Goal: Information Seeking & Learning: Learn about a topic

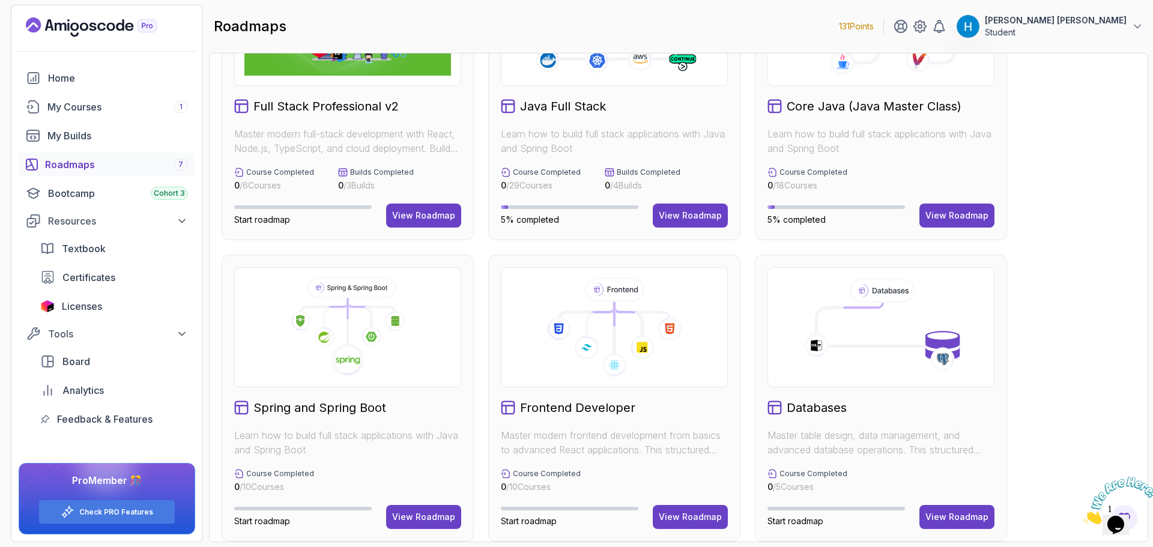
scroll to position [120, 0]
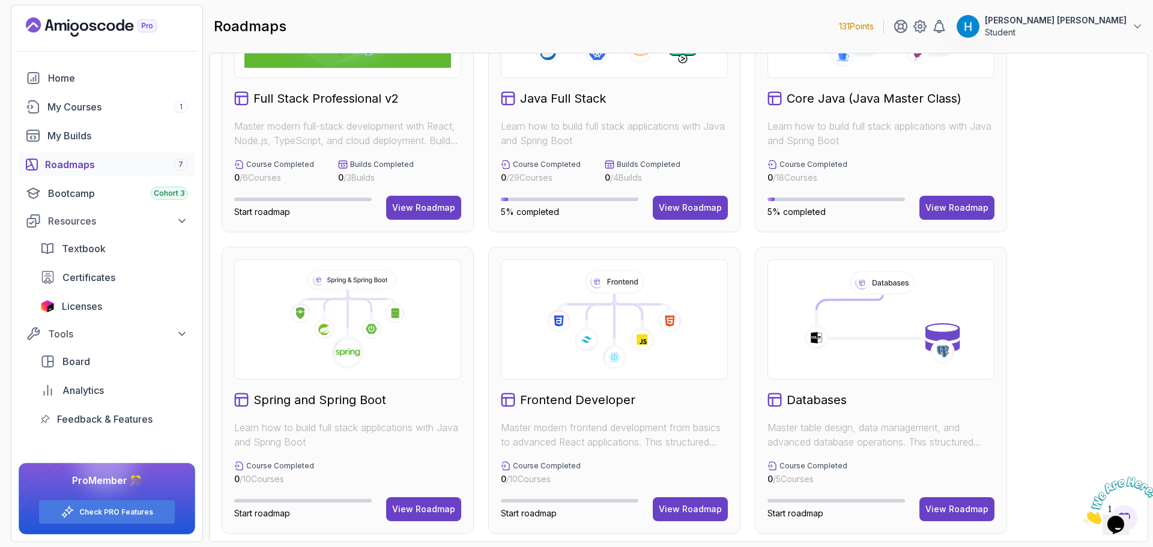
click at [406, 369] on icon at bounding box center [347, 320] width 207 height 100
click at [425, 504] on div "View Roadmap" at bounding box center [423, 509] width 63 height 12
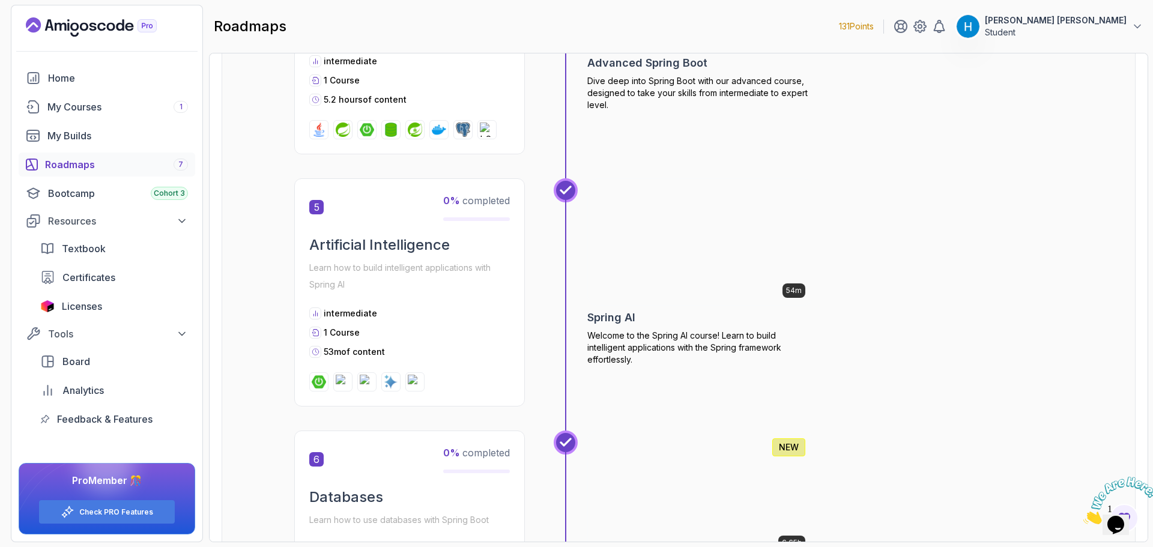
scroll to position [1026, 0]
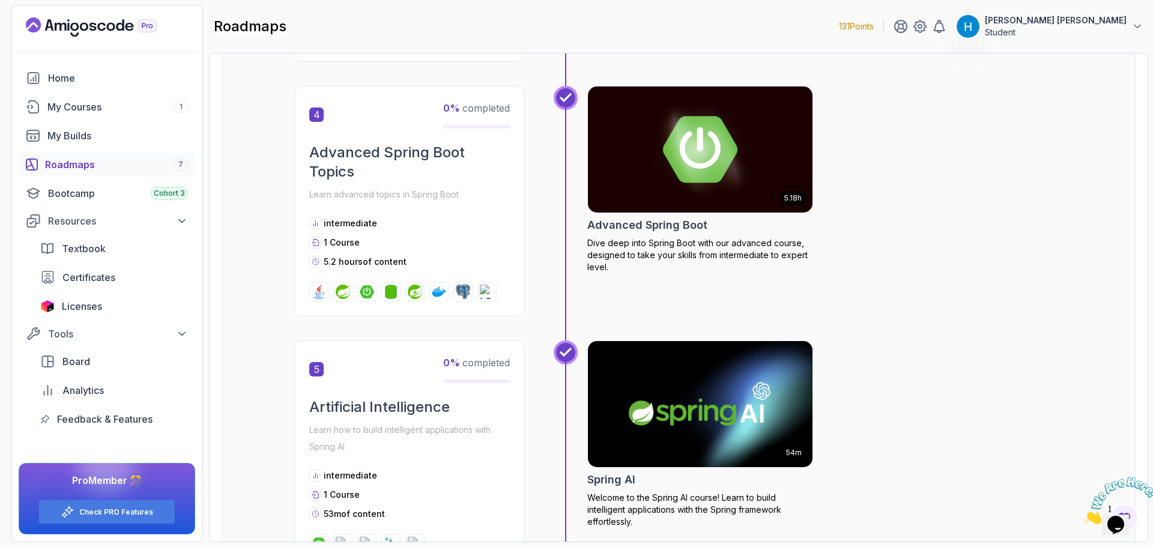
click at [140, 162] on div "Roadmaps 7" at bounding box center [116, 164] width 143 height 14
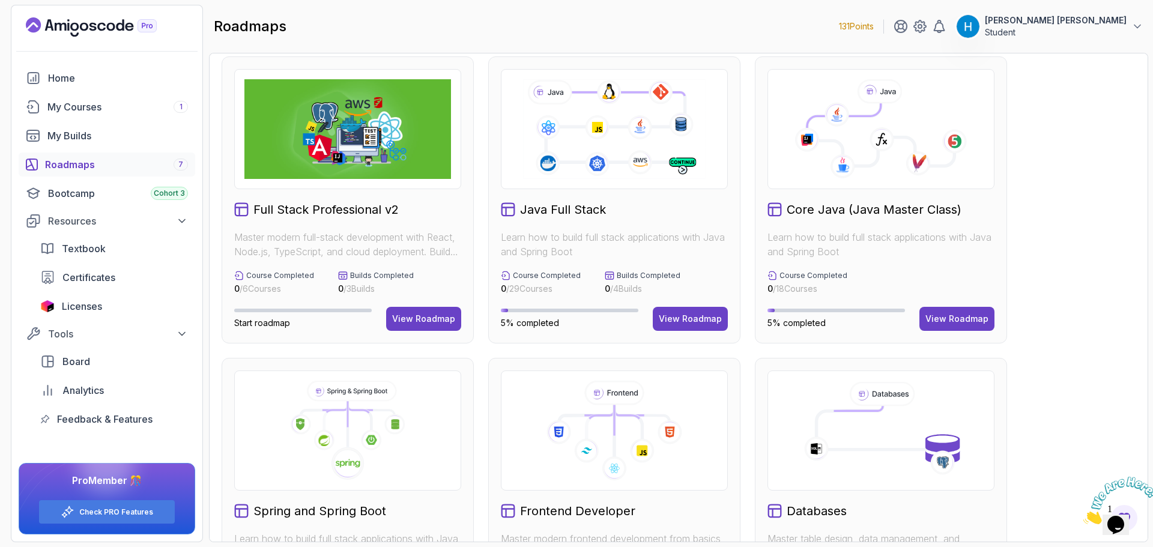
scroll to position [5, 0]
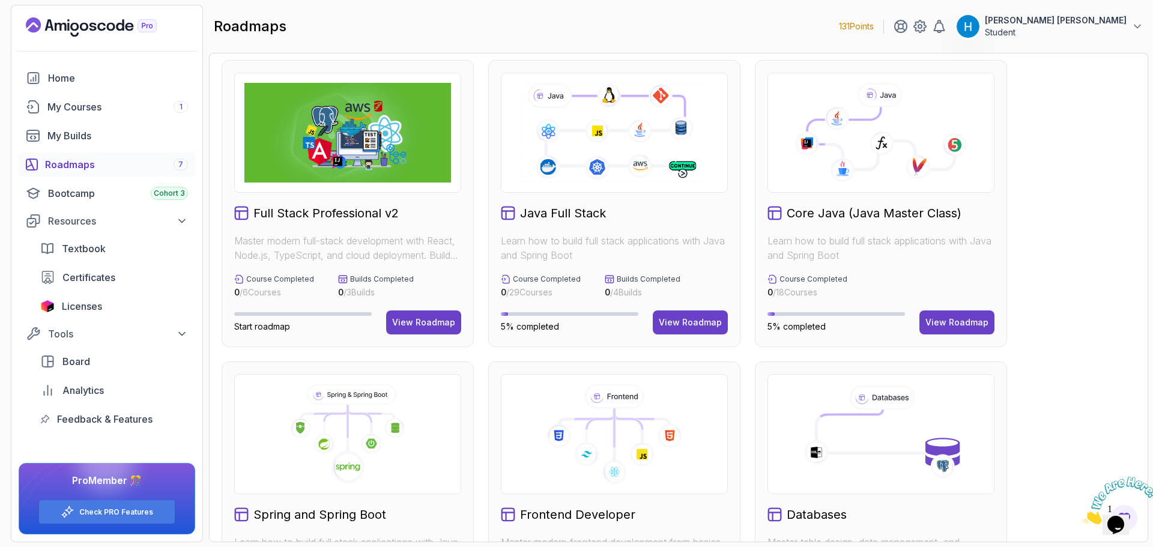
click at [842, 167] on icon at bounding box center [842, 170] width 25 height 25
click at [967, 326] on div "View Roadmap" at bounding box center [956, 322] width 63 height 12
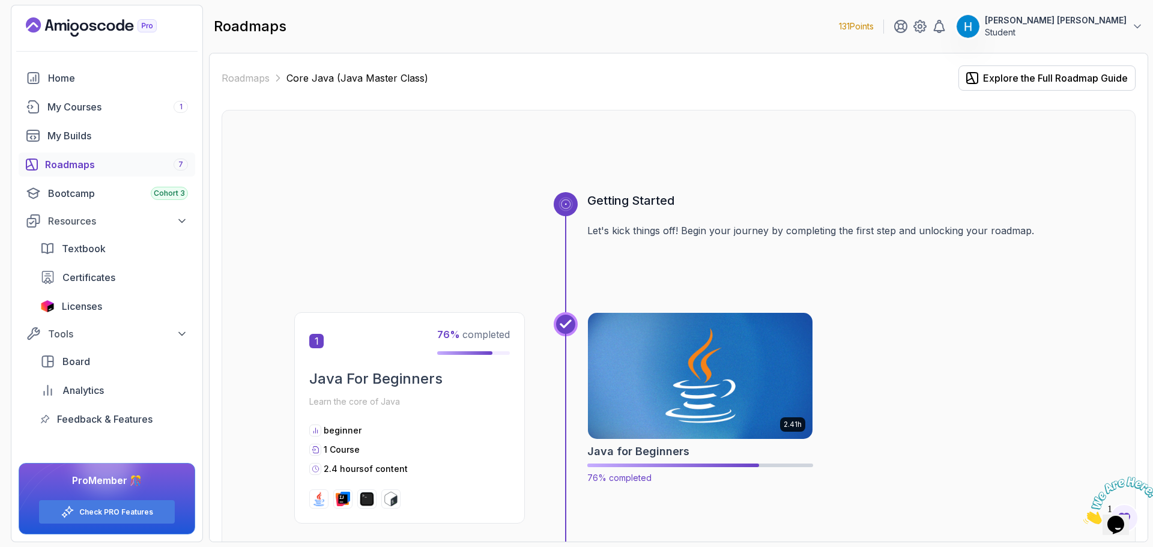
click at [680, 387] on img at bounding box center [700, 376] width 236 height 132
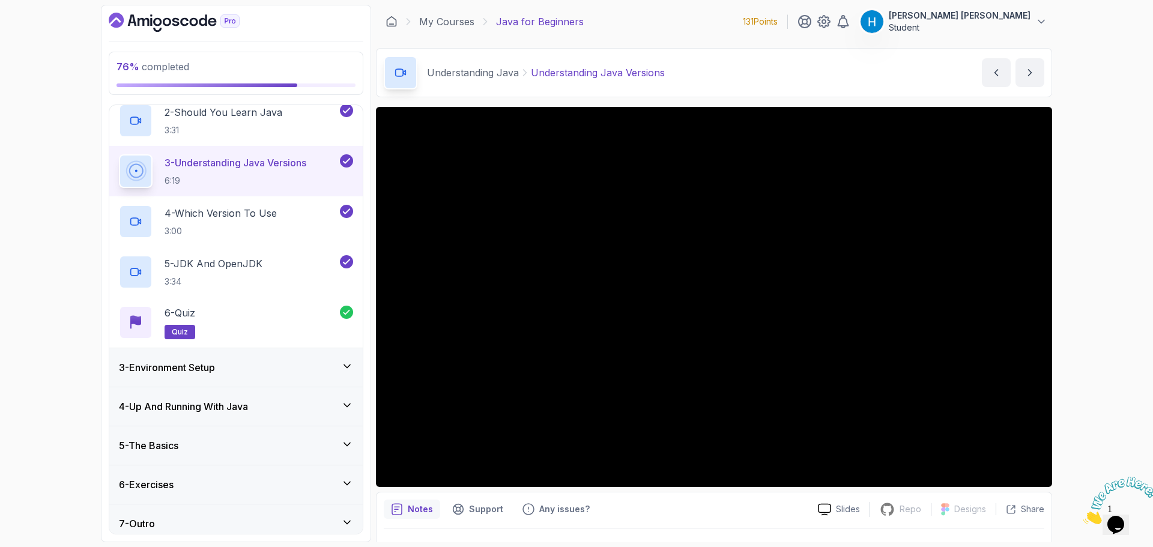
scroll to position [147, 0]
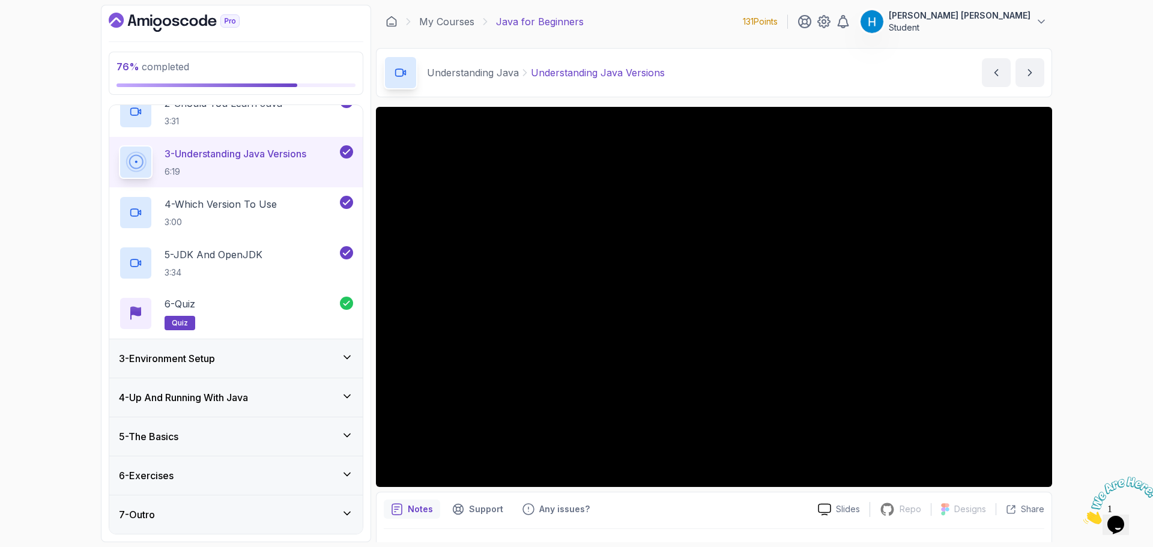
click at [220, 404] on h3 "4 - Up And Running With Java" at bounding box center [183, 397] width 129 height 14
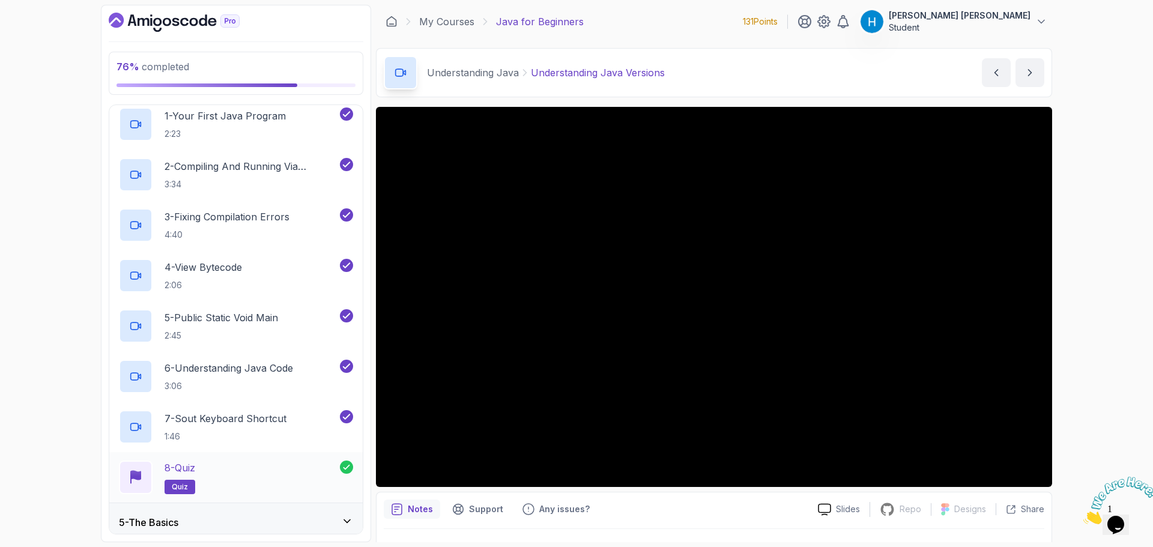
scroll to position [247, 0]
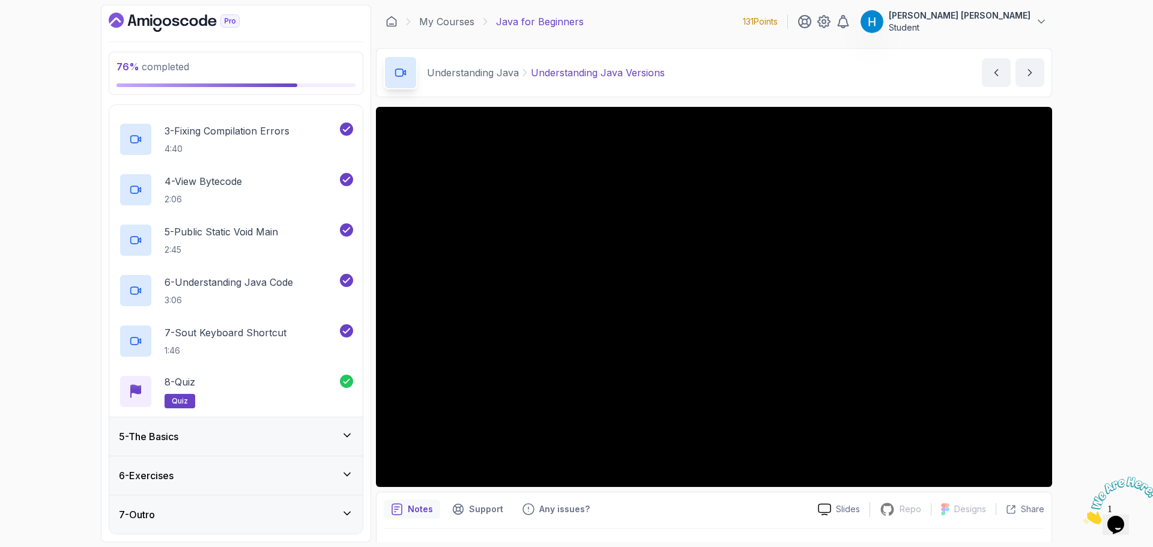
click at [217, 438] on div "5 - The Basics" at bounding box center [236, 436] width 234 height 14
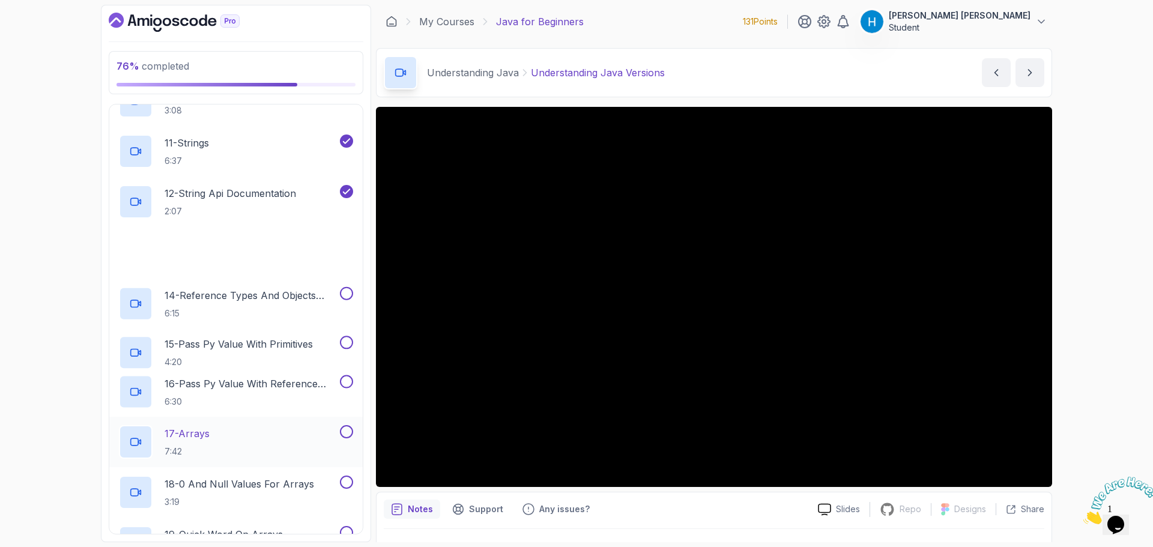
scroll to position [721, 0]
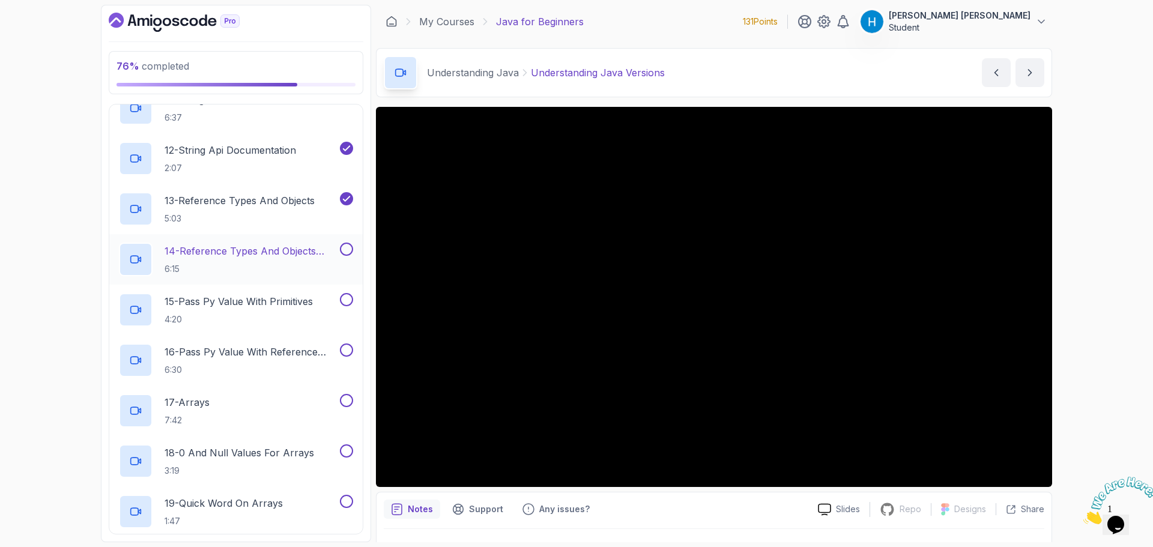
click at [281, 256] on p "14 - Reference Types And Objects Diferences" at bounding box center [251, 251] width 173 height 14
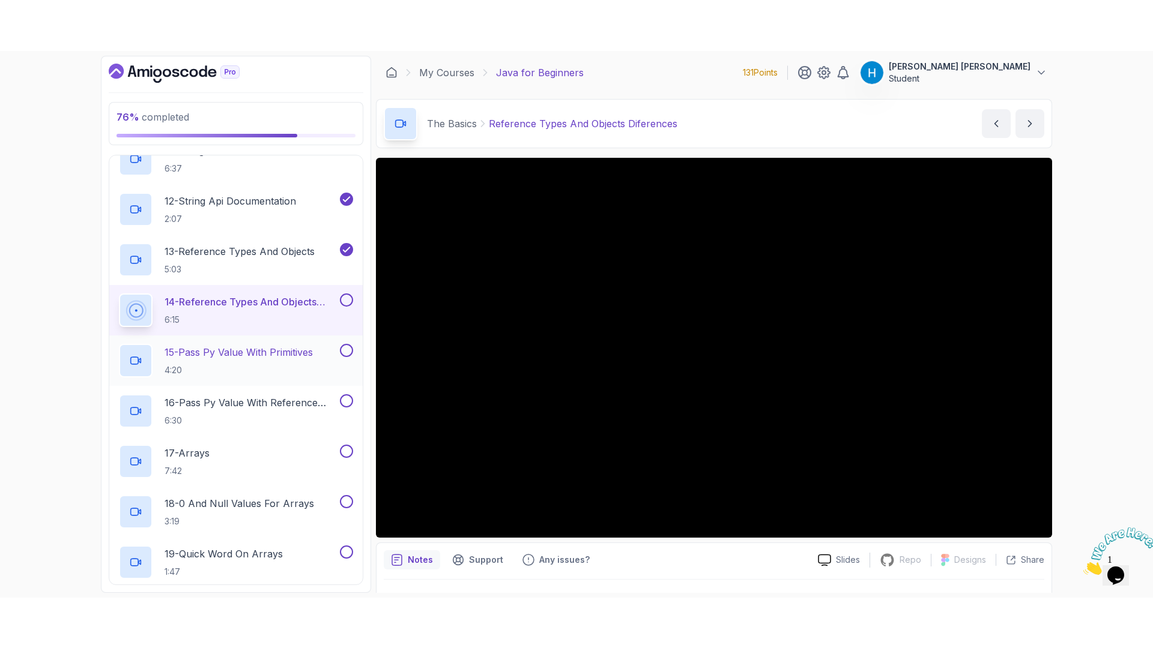
scroll to position [781, 0]
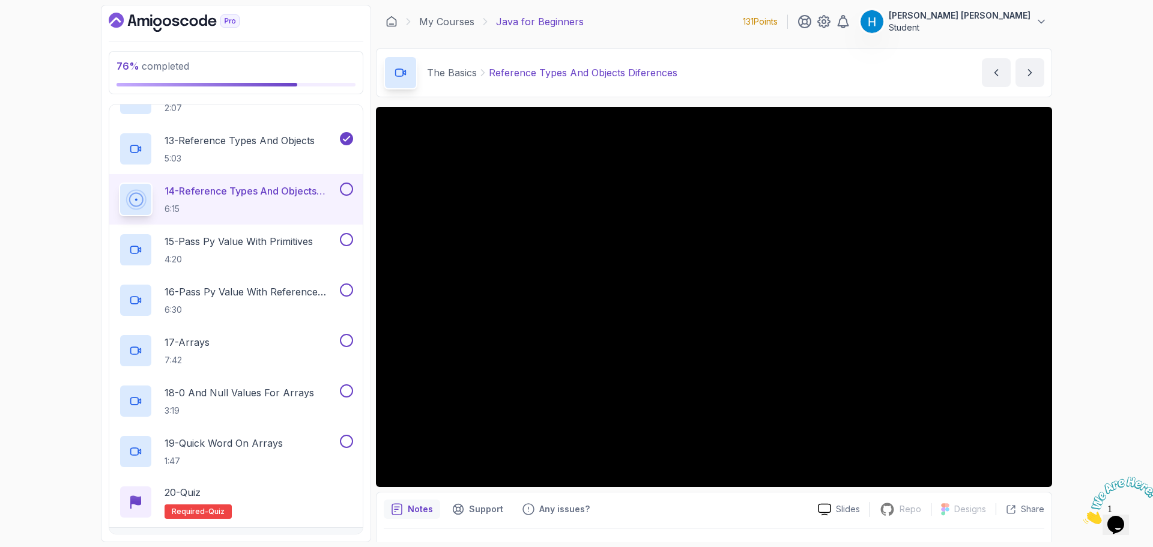
click at [1070, 319] on div "76 % completed 1 - Intro 2 - Understanding Java 3 - Environment Setup 4 - Up An…" at bounding box center [576, 273] width 1153 height 547
click at [345, 190] on button at bounding box center [346, 189] width 13 height 13
click at [303, 249] on h2 "15 - Pass Py Value With Primitives 4:20" at bounding box center [239, 249] width 148 height 31
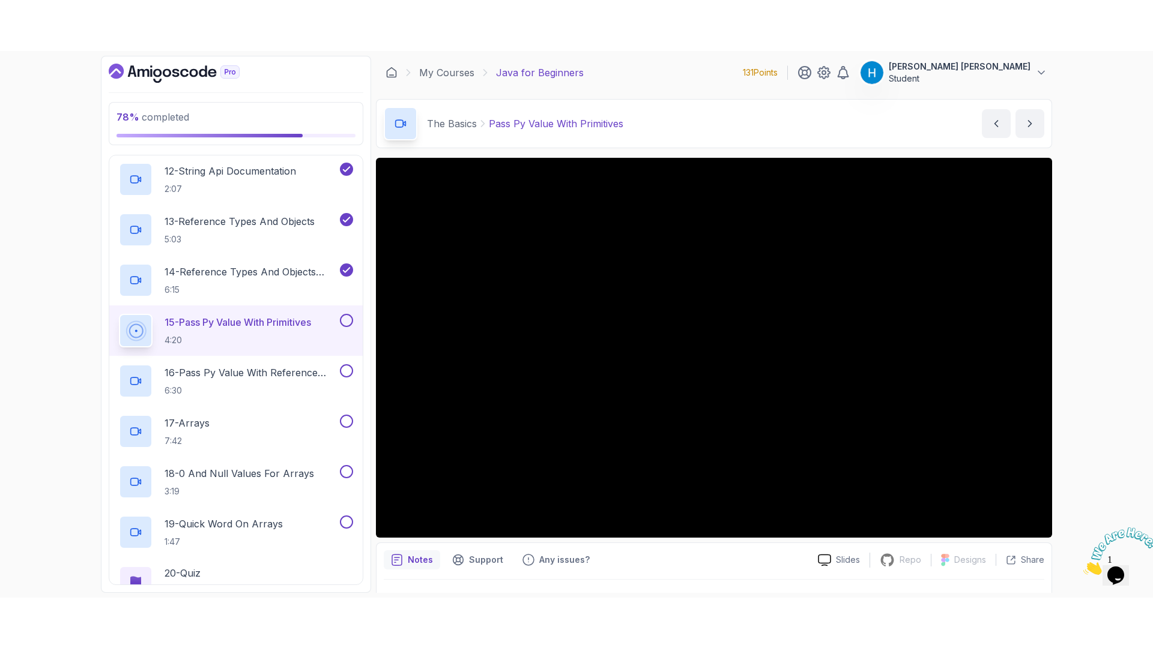
scroll to position [781, 0]
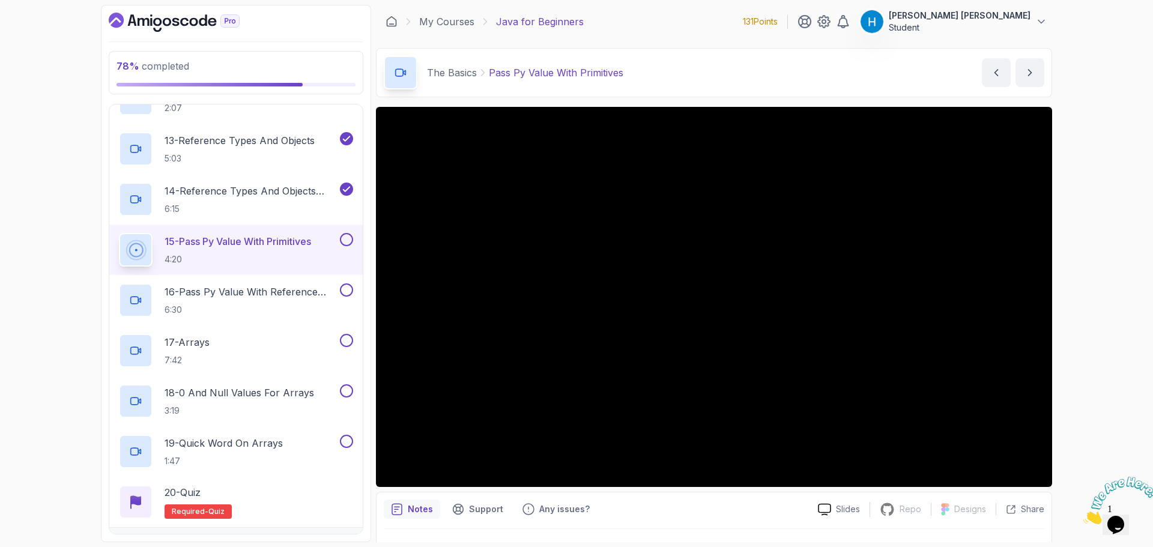
click at [346, 241] on button at bounding box center [346, 239] width 13 height 13
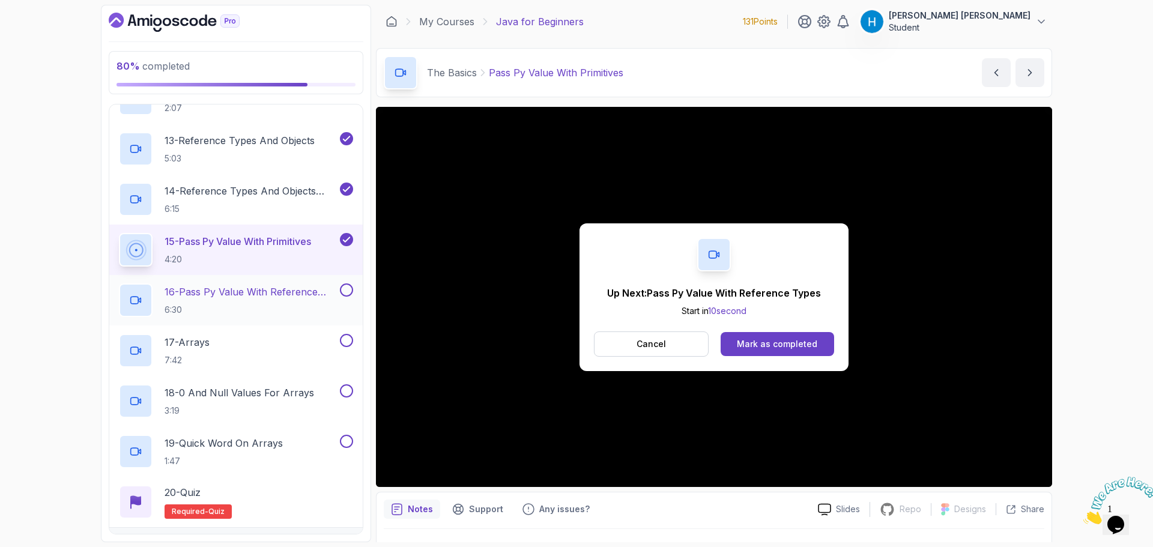
click at [316, 300] on h2 "16 - Pass Py Value With Reference Types 6:30" at bounding box center [251, 300] width 173 height 31
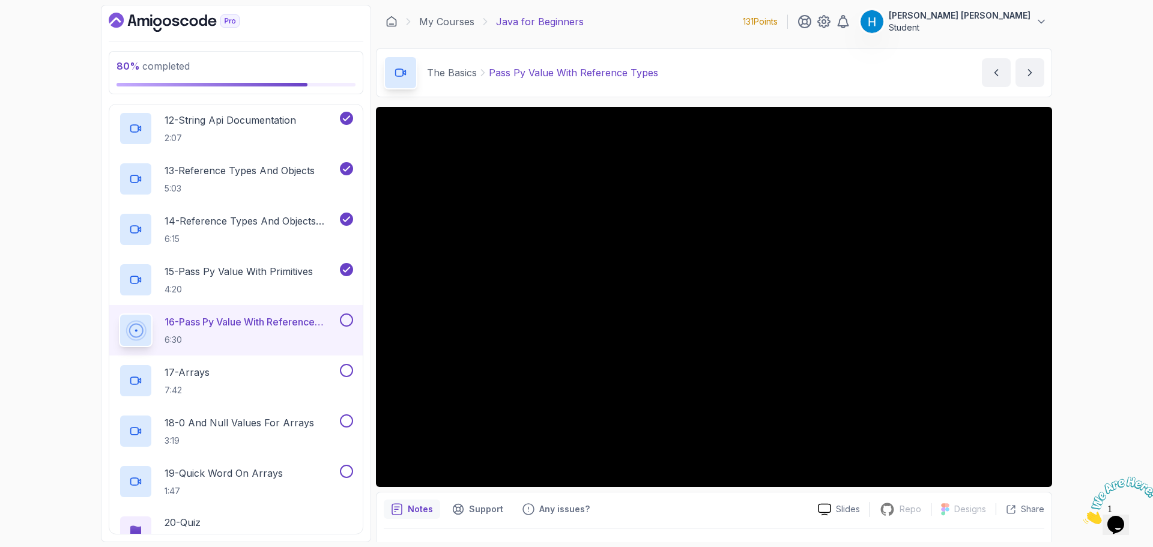
scroll to position [781, 0]
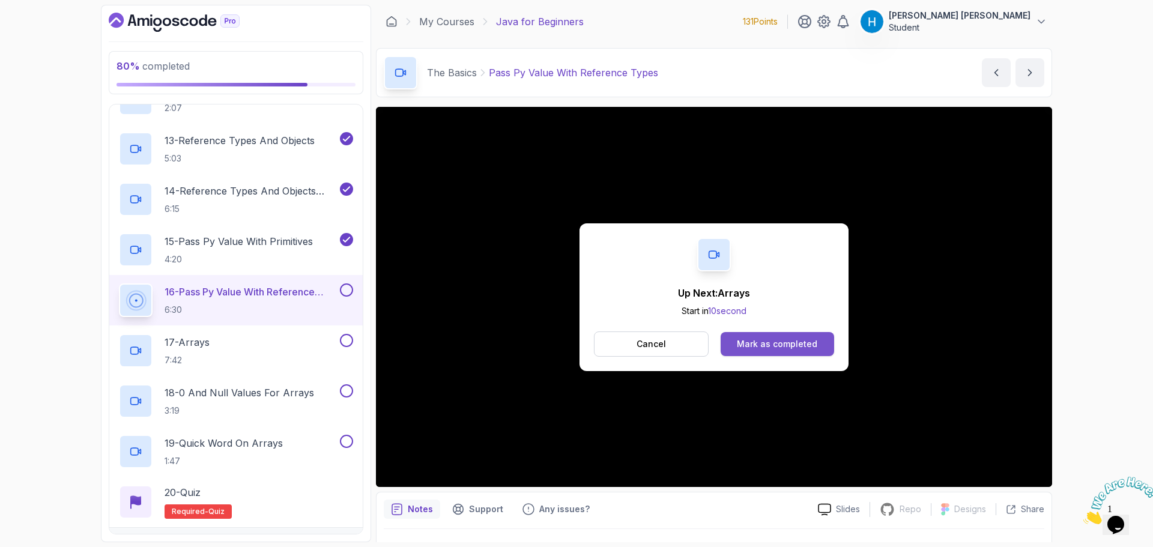
click at [806, 343] on div "Mark as completed" at bounding box center [777, 344] width 80 height 12
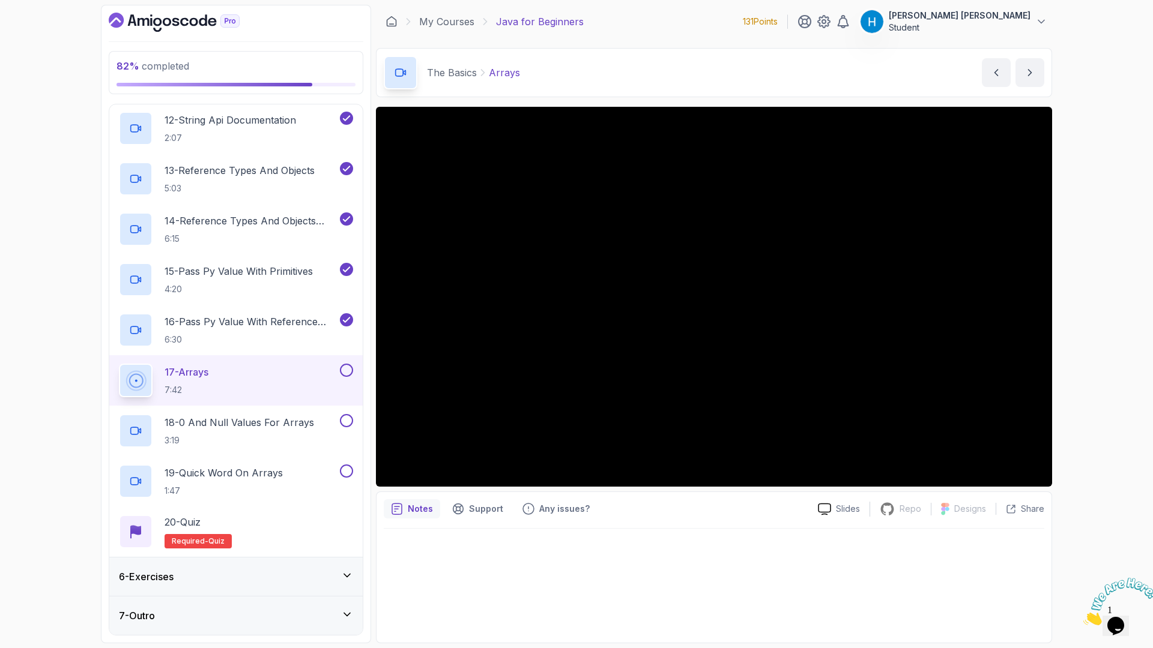
scroll to position [841, 0]
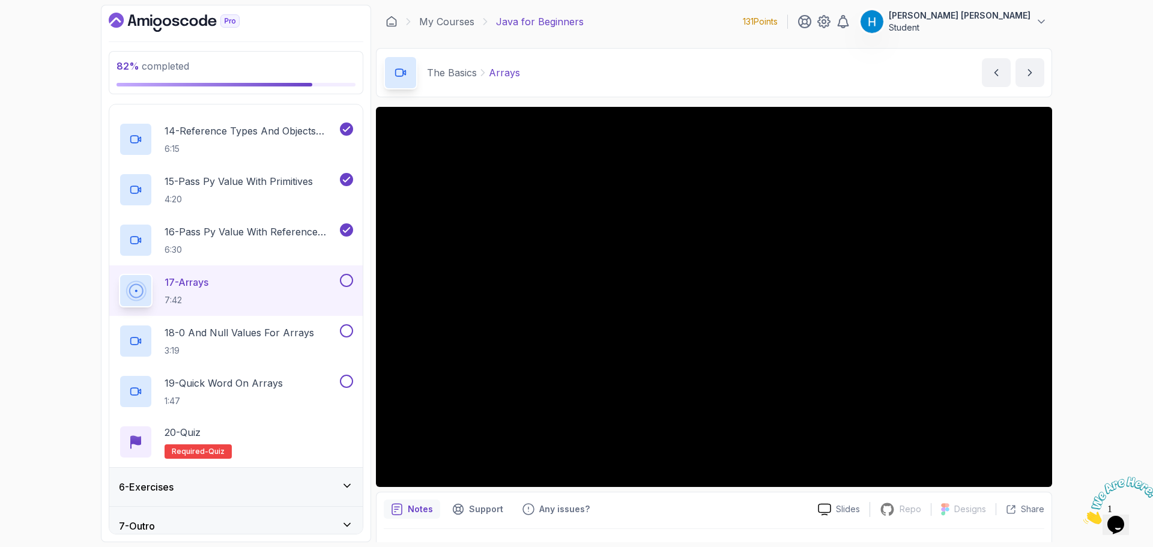
click at [345, 279] on button at bounding box center [346, 280] width 13 height 13
click at [312, 334] on p "18 - 0 And Null Values For Arrays" at bounding box center [240, 332] width 150 height 14
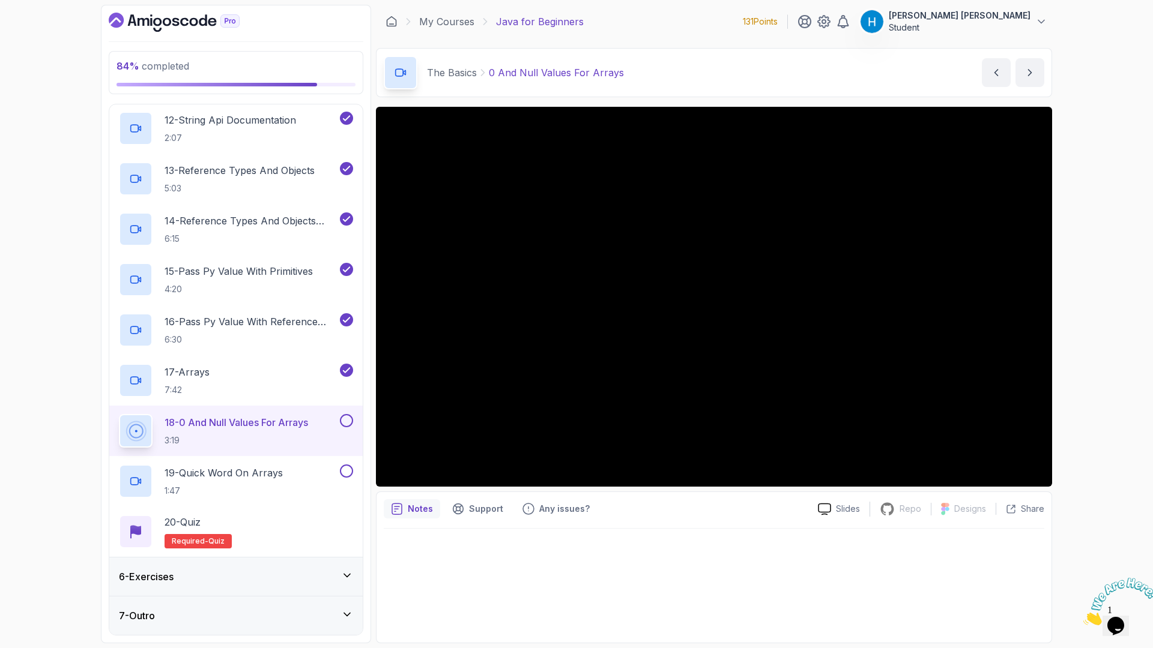
scroll to position [841, 0]
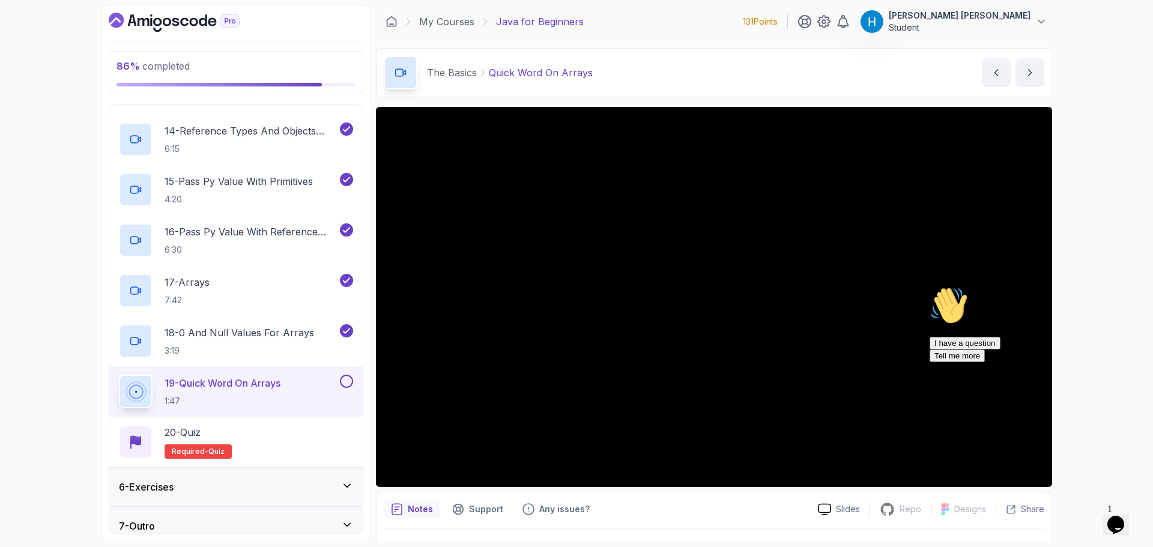
click at [1075, 280] on div "86 % completed 1 - Intro 2 - Understanding Java 3 - Environment Setup 4 - Up An…" at bounding box center [576, 273] width 1153 height 547
click at [929, 286] on icon "Chat attention grabber" at bounding box center [929, 286] width 0 height 0
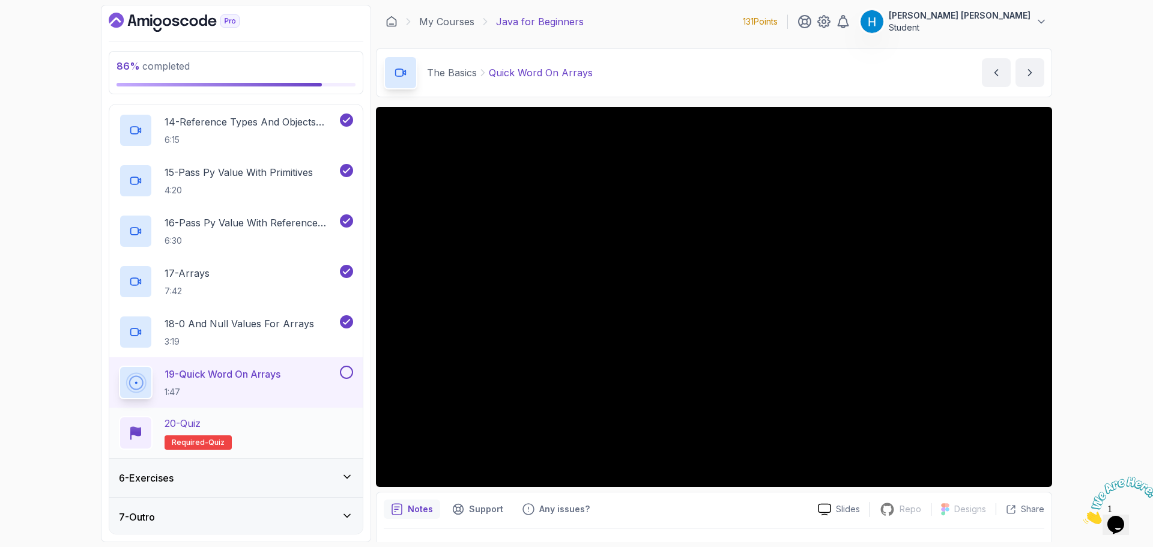
scroll to position [852, 0]
click at [349, 372] on button at bounding box center [346, 369] width 13 height 13
click at [281, 418] on div "20 - Quiz Required- quiz" at bounding box center [236, 431] width 234 height 34
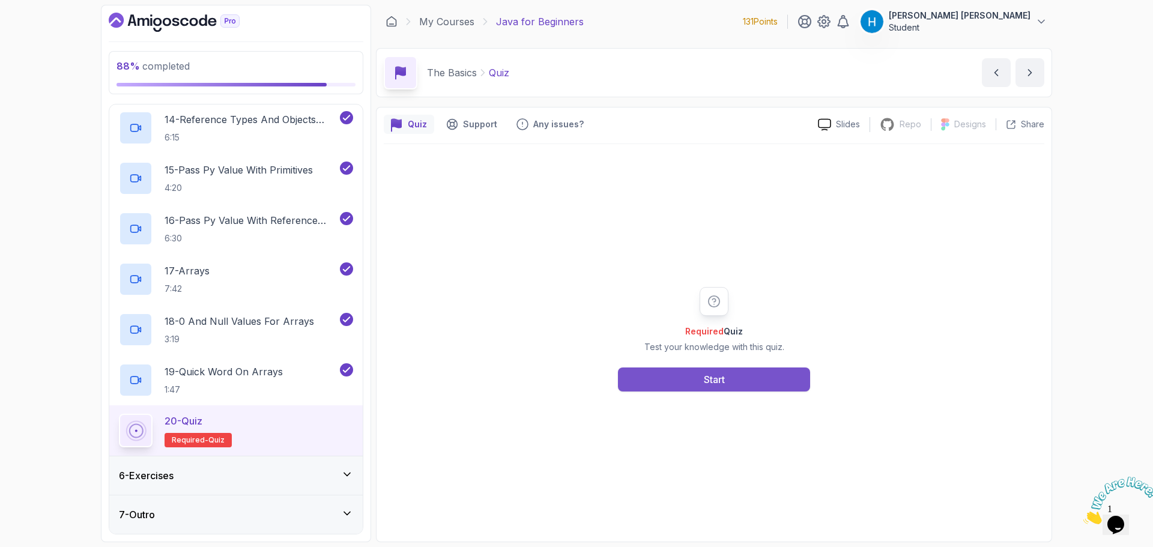
click at [721, 373] on div "Start" at bounding box center [714, 379] width 21 height 14
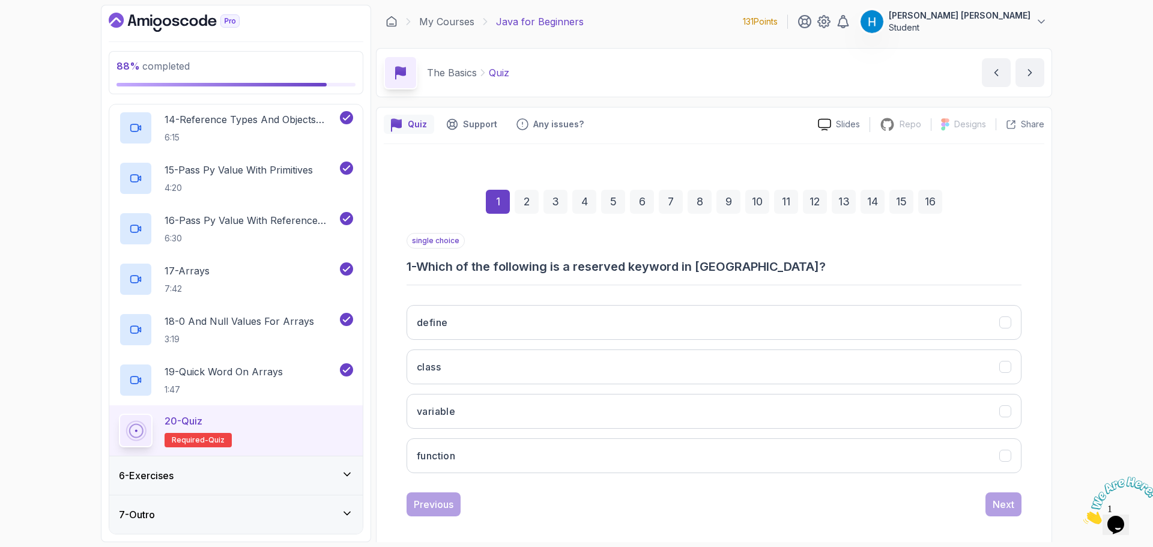
scroll to position [8, 0]
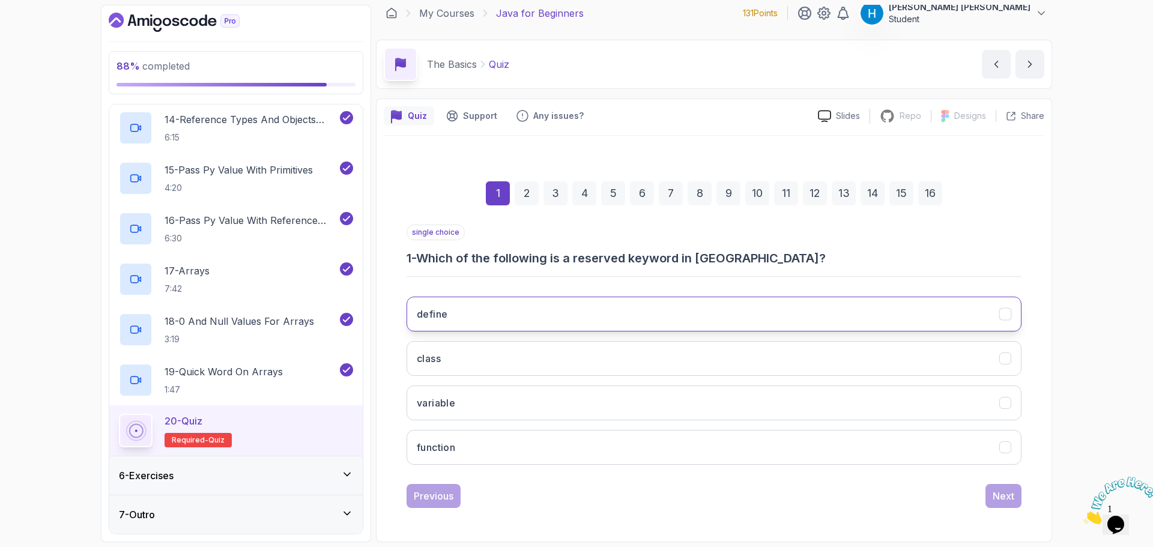
click at [489, 310] on button "define" at bounding box center [714, 314] width 615 height 35
click at [507, 354] on button "class" at bounding box center [714, 358] width 615 height 35
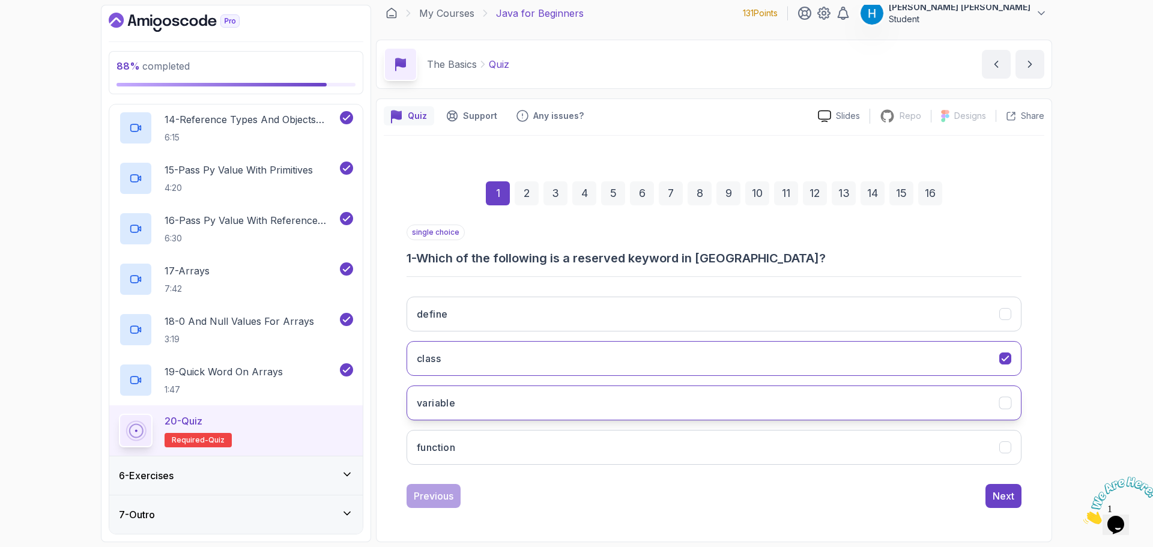
click at [939, 398] on button "variable" at bounding box center [714, 402] width 615 height 35
click at [940, 449] on button "function" at bounding box center [714, 447] width 615 height 35
click at [557, 301] on button "define" at bounding box center [714, 314] width 615 height 35
click at [572, 349] on button "class" at bounding box center [714, 358] width 615 height 35
click at [608, 394] on button "variable" at bounding box center [714, 402] width 615 height 35
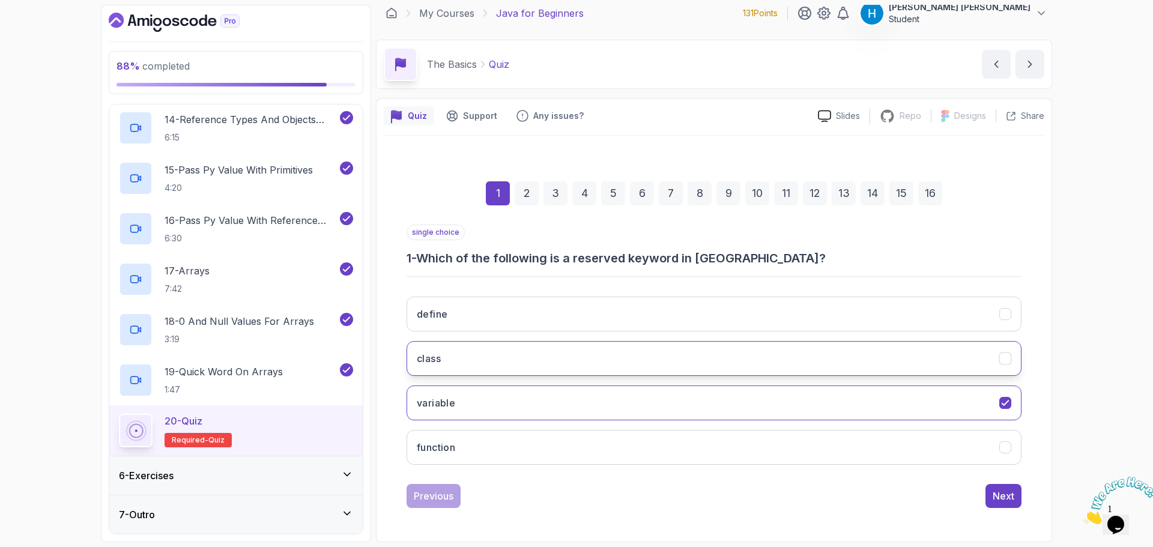
click at [613, 343] on button "class" at bounding box center [714, 358] width 615 height 35
click at [993, 495] on div "Next" at bounding box center [1004, 496] width 22 height 14
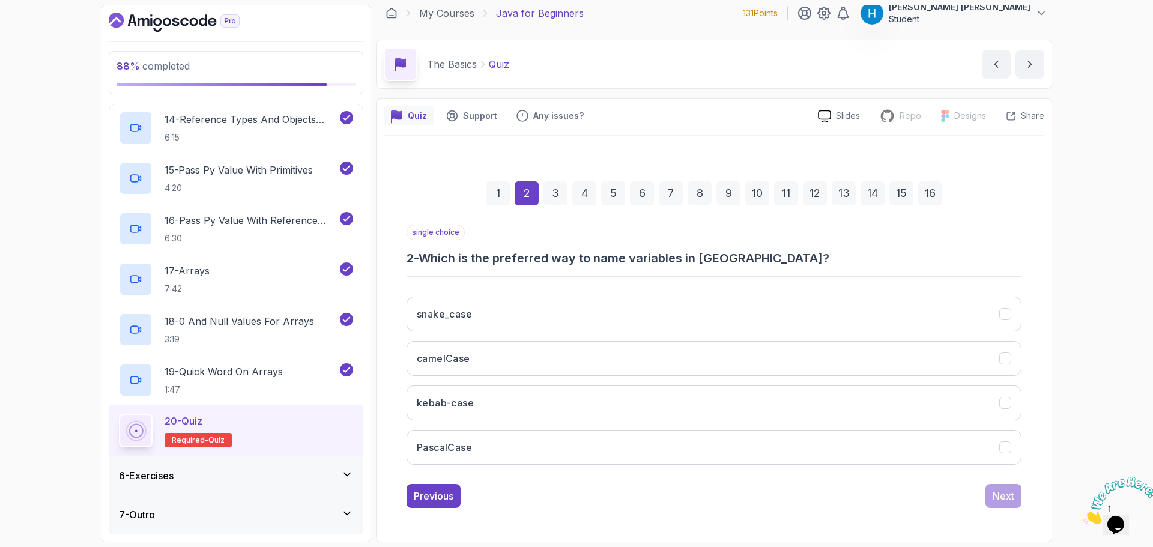
click at [443, 261] on h3 "2 - Which is the preferred way to name variables in [GEOGRAPHIC_DATA]?" at bounding box center [714, 258] width 615 height 17
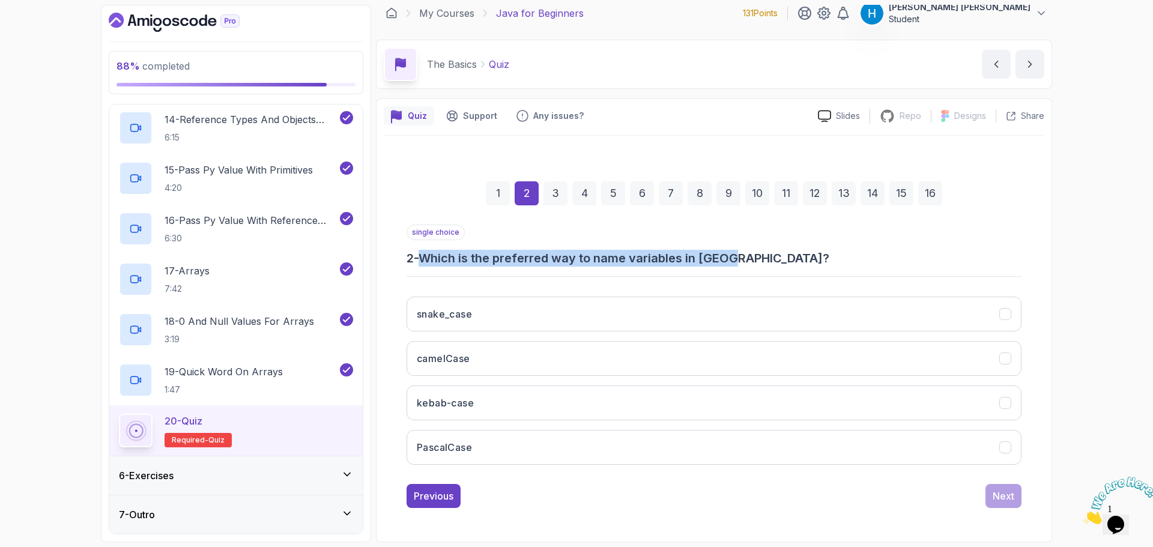
drag, startPoint x: 443, startPoint y: 261, endPoint x: 731, endPoint y: 257, distance: 288.2
click at [731, 257] on h3 "2 - Which is the preferred way to name variables in [GEOGRAPHIC_DATA]?" at bounding box center [714, 258] width 615 height 17
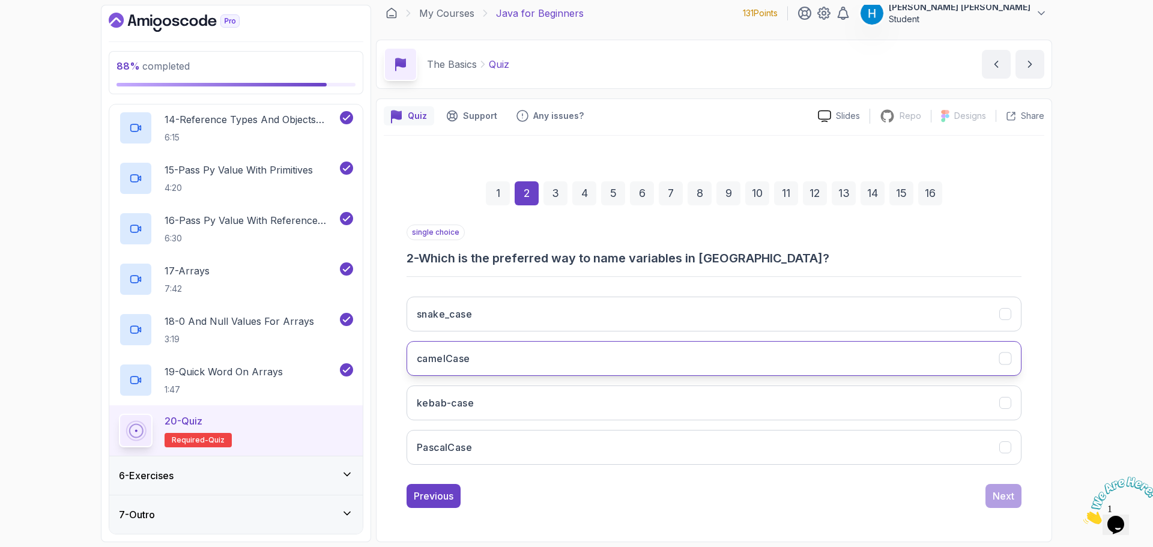
click at [554, 369] on button "camelCase" at bounding box center [714, 358] width 615 height 35
click at [994, 490] on div "Next" at bounding box center [1004, 496] width 22 height 14
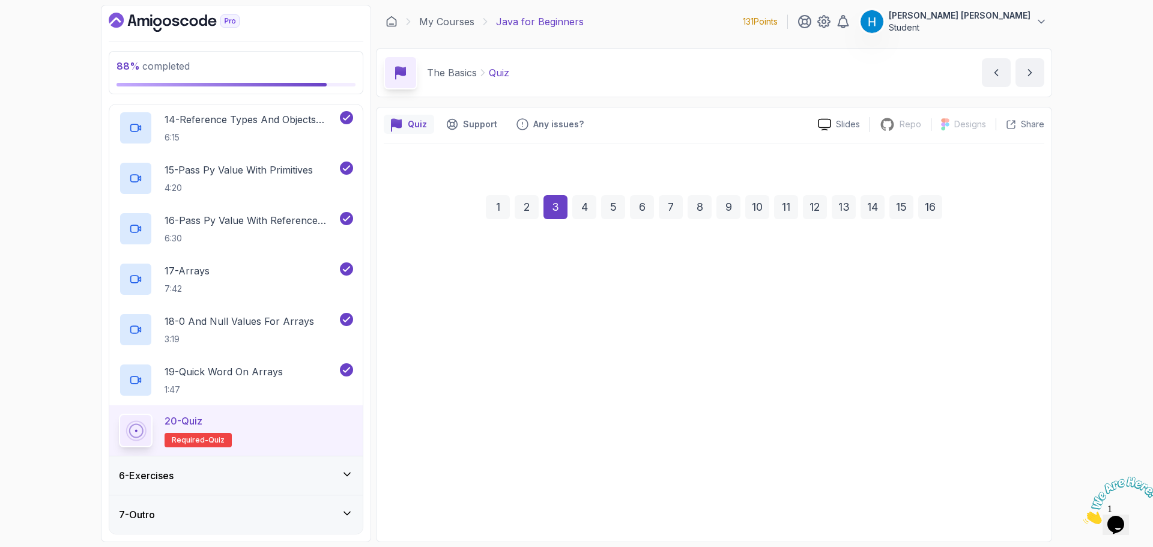
scroll to position [0, 0]
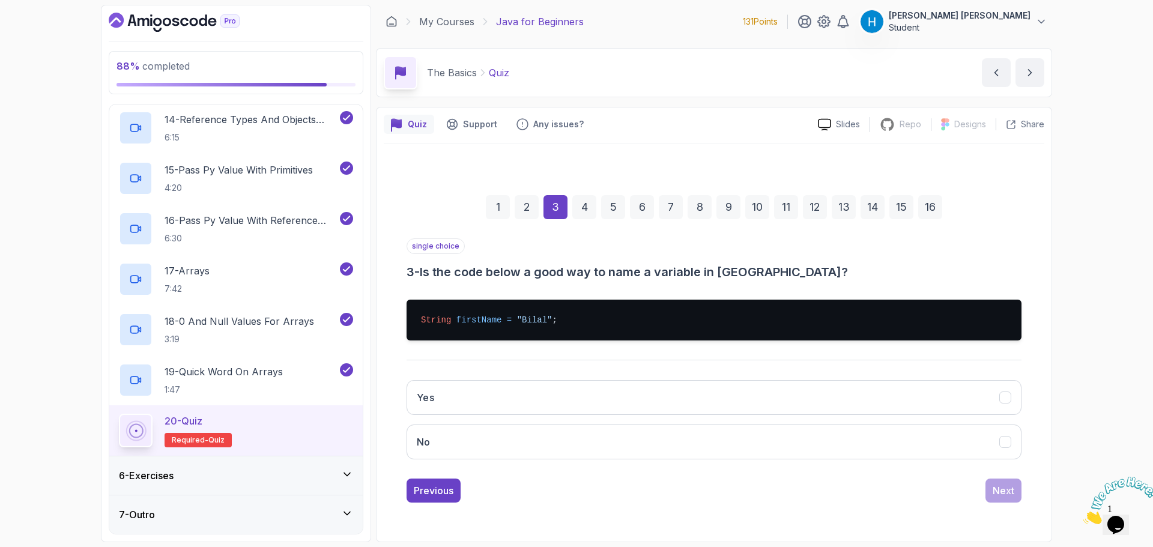
click at [576, 273] on h3 "3 - Is the code below a good way to name a variable in [GEOGRAPHIC_DATA]?" at bounding box center [714, 272] width 615 height 17
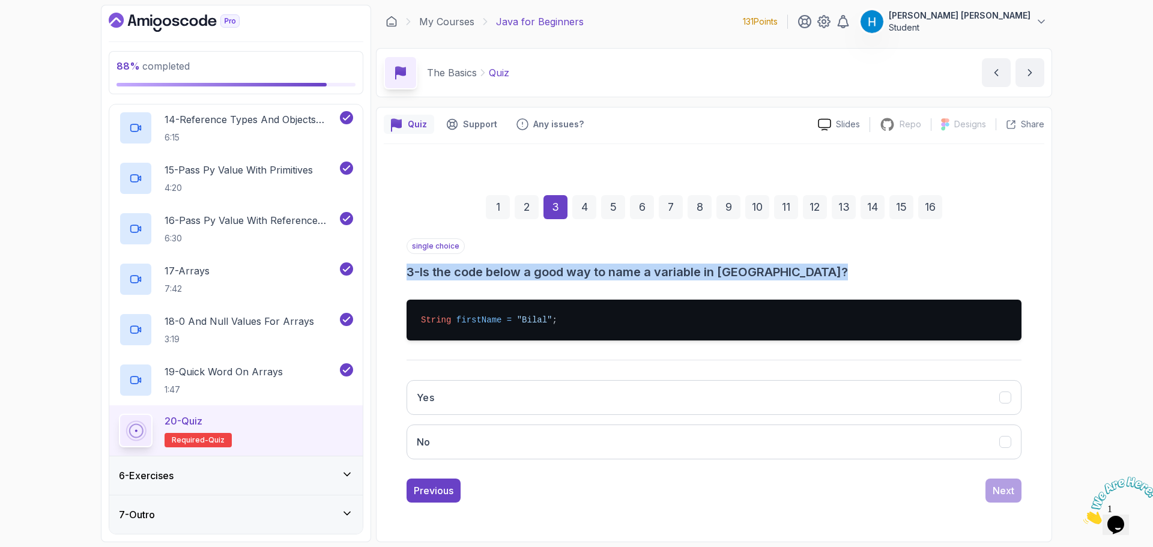
click at [576, 273] on h3 "3 - Is the code below a good way to name a variable in [GEOGRAPHIC_DATA]?" at bounding box center [714, 272] width 615 height 17
click at [593, 272] on h3 "3 - Is the code below a good way to name a variable in [GEOGRAPHIC_DATA]?" at bounding box center [714, 272] width 615 height 17
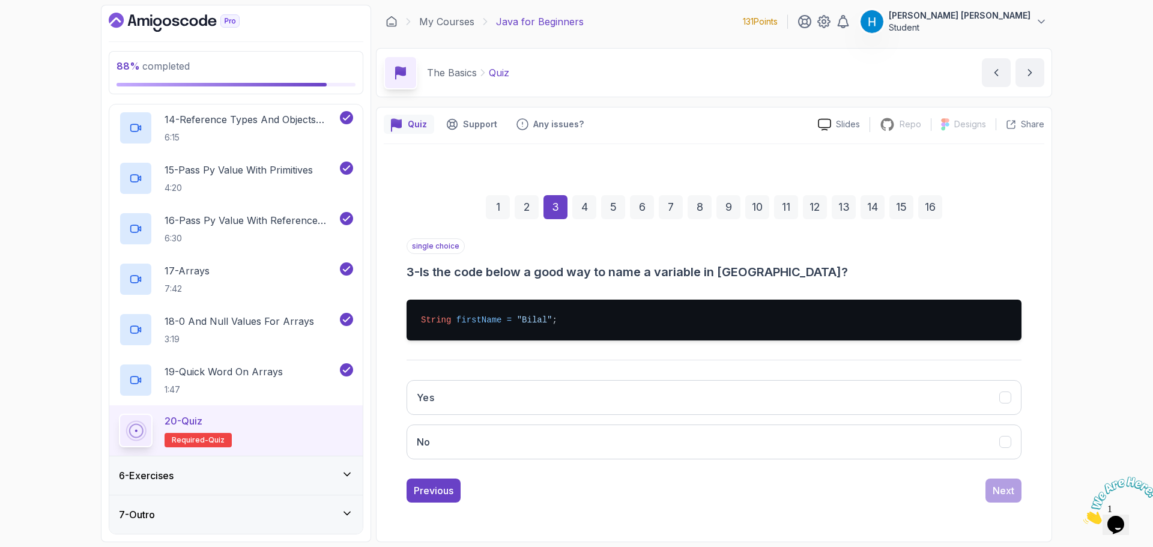
click at [425, 273] on h3 "3 - Is the code below a good way to name a variable in [GEOGRAPHIC_DATA]?" at bounding box center [714, 272] width 615 height 17
drag, startPoint x: 425, startPoint y: 273, endPoint x: 572, endPoint y: 275, distance: 147.7
click at [572, 275] on h3 "3 - Is the code below a good way to name a variable in [GEOGRAPHIC_DATA]?" at bounding box center [714, 272] width 615 height 17
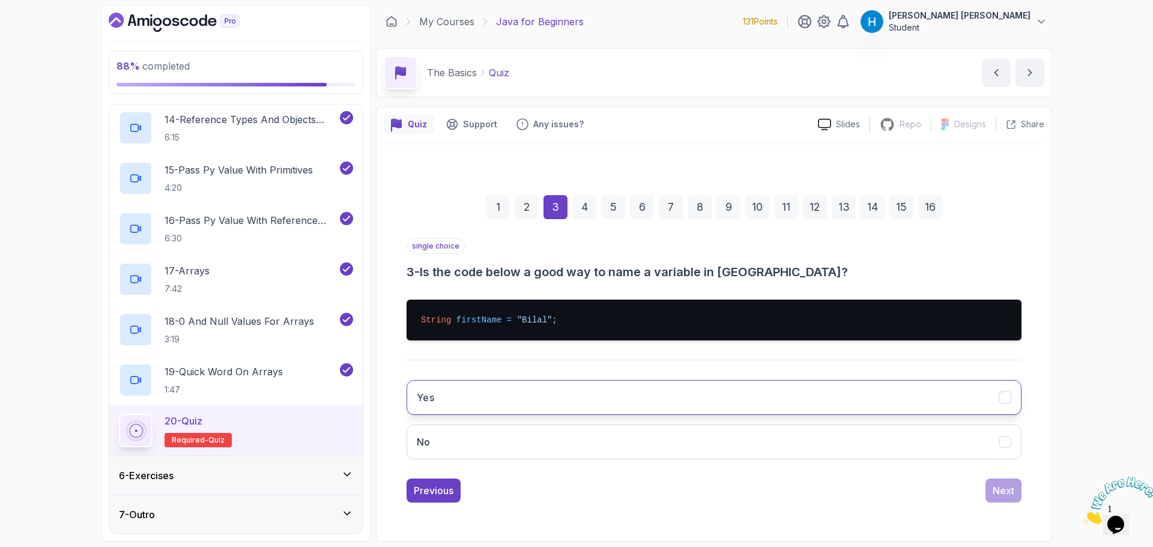
click at [518, 395] on button "Yes" at bounding box center [714, 397] width 615 height 35
click at [1000, 492] on div "Next" at bounding box center [1004, 490] width 22 height 14
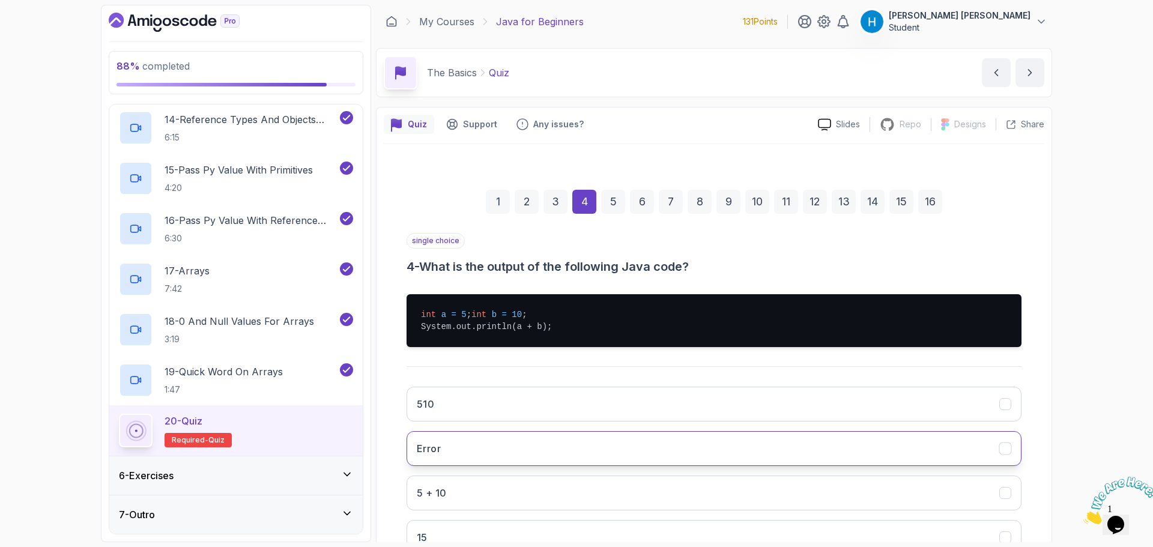
scroll to position [60, 0]
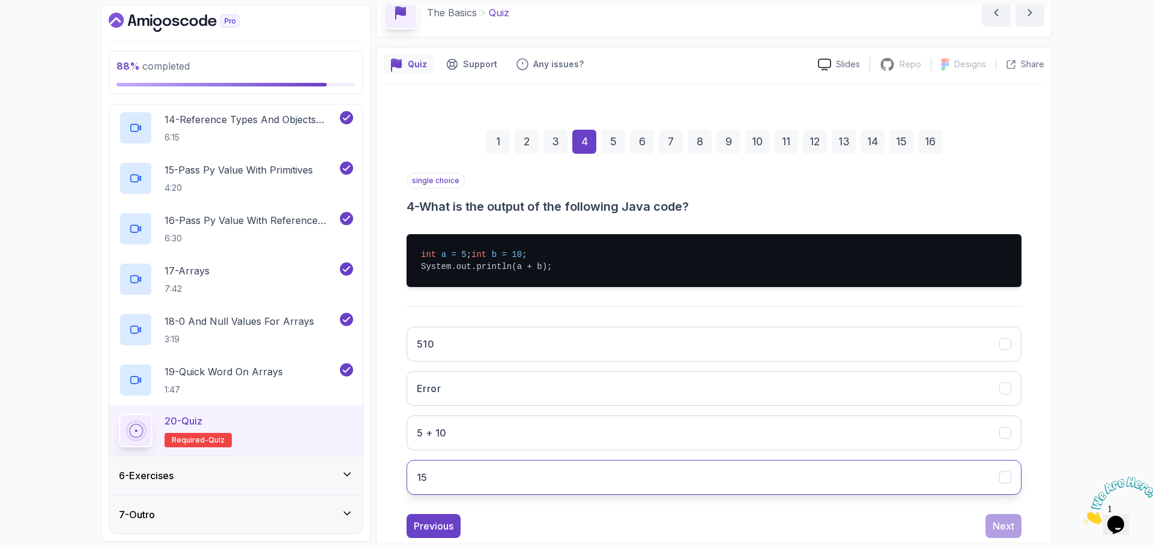
click at [546, 482] on button "15" at bounding box center [714, 477] width 615 height 35
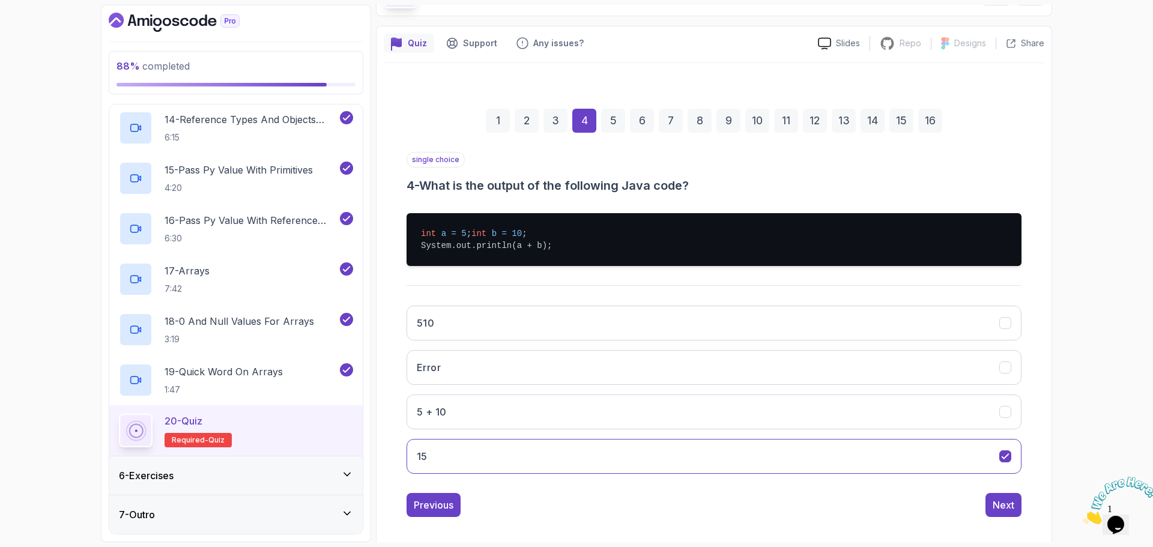
scroll to position [102, 0]
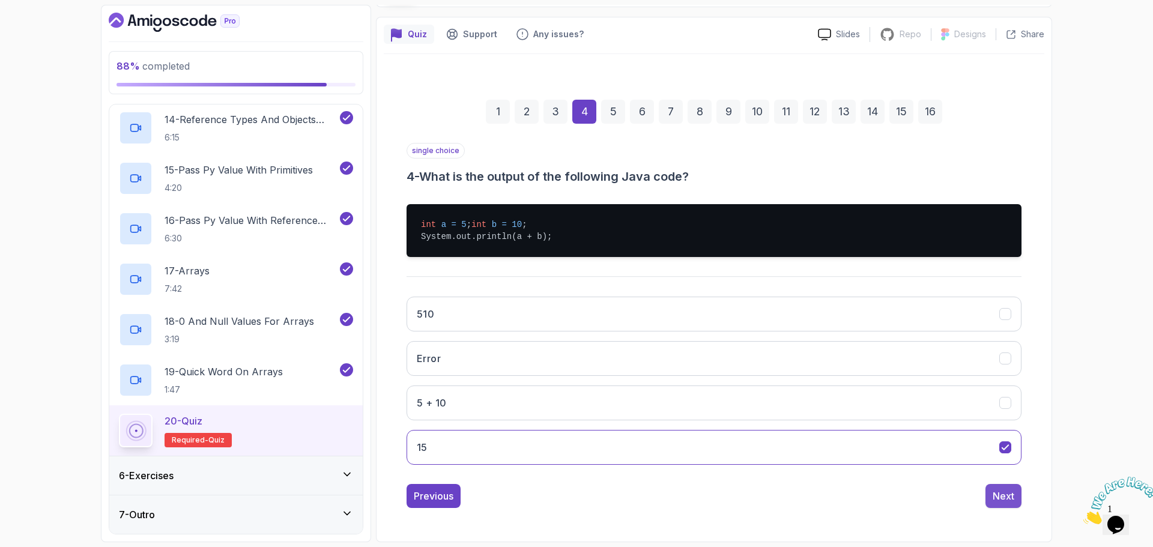
click at [993, 495] on div "Next" at bounding box center [1004, 496] width 22 height 14
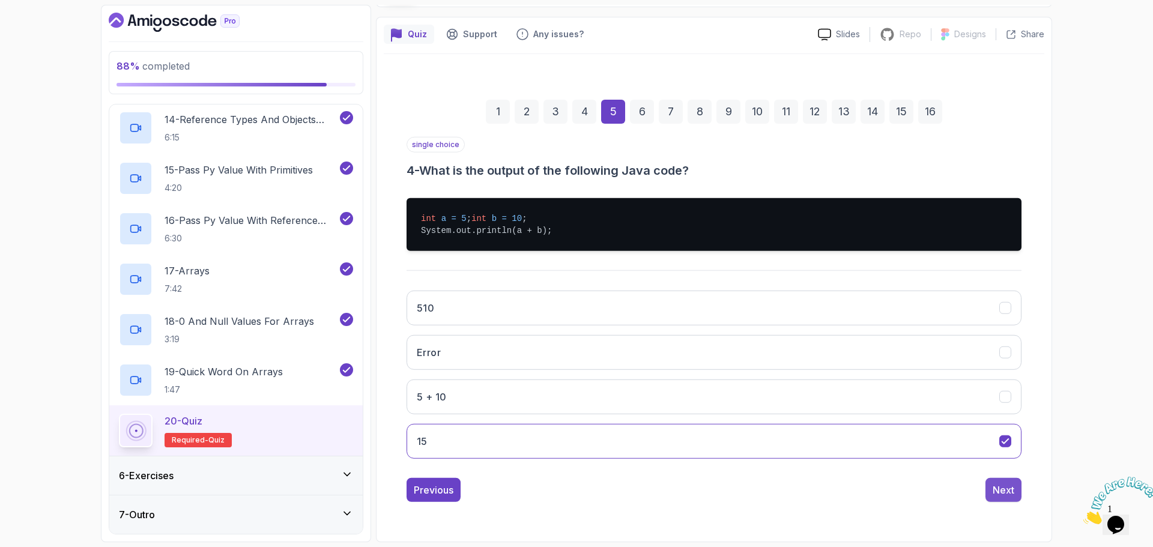
scroll to position [8, 0]
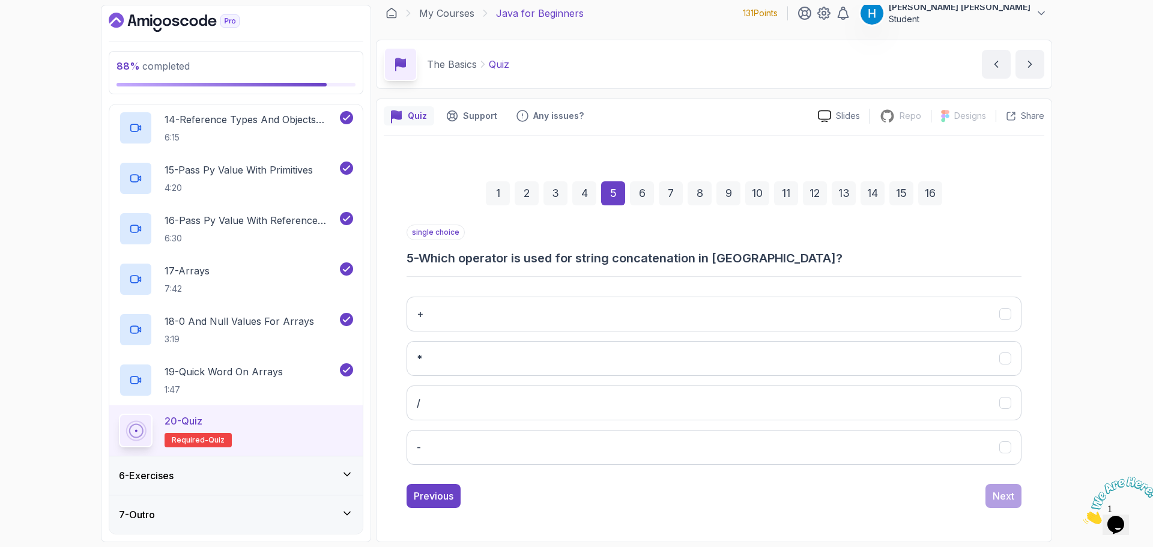
click at [431, 256] on h3 "5 - Which operator is used for string concatenation in [GEOGRAPHIC_DATA]?" at bounding box center [714, 258] width 615 height 17
drag, startPoint x: 431, startPoint y: 256, endPoint x: 675, endPoint y: 256, distance: 244.4
click at [675, 256] on h3 "5 - Which operator is used for string concatenation in [GEOGRAPHIC_DATA]?" at bounding box center [714, 258] width 615 height 17
click at [566, 322] on button "+" at bounding box center [714, 314] width 615 height 35
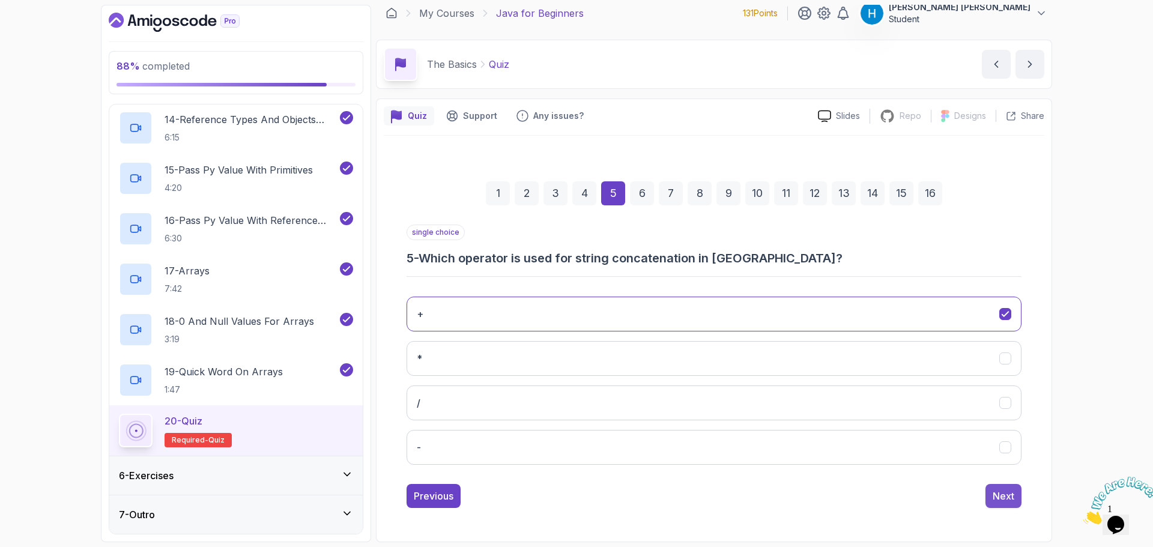
click at [990, 489] on button "Next" at bounding box center [1003, 496] width 36 height 24
click at [469, 253] on h3 "6 - Which method is used to find the length of a string in [GEOGRAPHIC_DATA]?" at bounding box center [714, 258] width 615 height 17
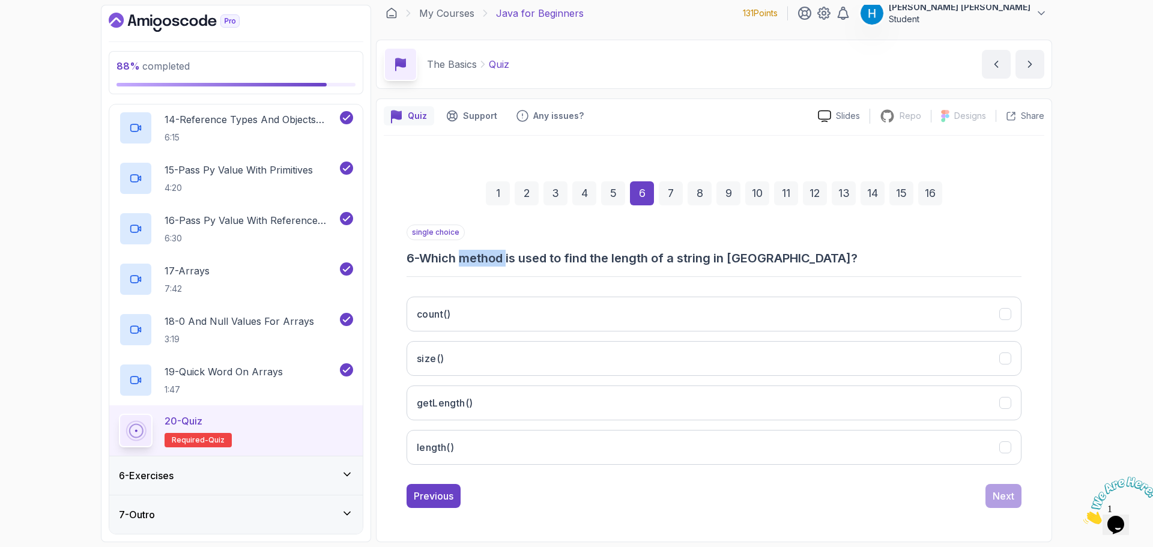
click at [469, 253] on h3 "6 - Which method is used to find the length of a string in [GEOGRAPHIC_DATA]?" at bounding box center [714, 258] width 615 height 17
click at [507, 256] on h3 "6 - Which method is used to find the length of a string in [GEOGRAPHIC_DATA]?" at bounding box center [714, 258] width 615 height 17
click at [521, 441] on button "length()" at bounding box center [714, 447] width 615 height 35
click at [998, 499] on div "Next" at bounding box center [1004, 496] width 22 height 14
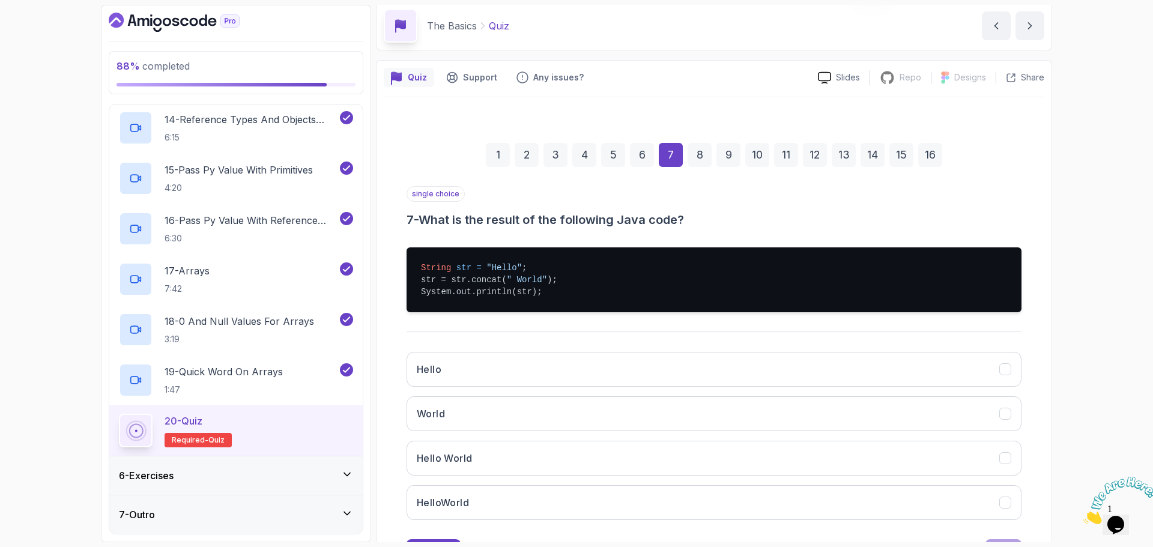
scroll to position [68, 0]
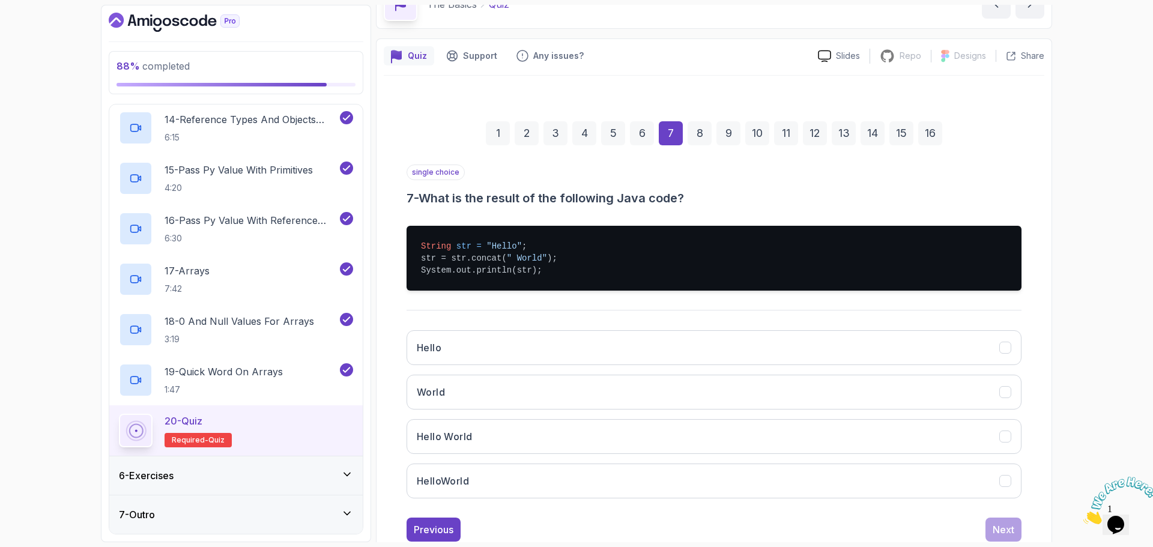
click at [434, 196] on h3 "7 - What is the result of the following Java code?" at bounding box center [714, 198] width 615 height 17
drag, startPoint x: 434, startPoint y: 196, endPoint x: 642, endPoint y: 205, distance: 207.9
click at [642, 205] on h3 "7 - What is the result of the following Java code?" at bounding box center [714, 198] width 615 height 17
click at [501, 471] on button "HelloWorld" at bounding box center [714, 481] width 615 height 35
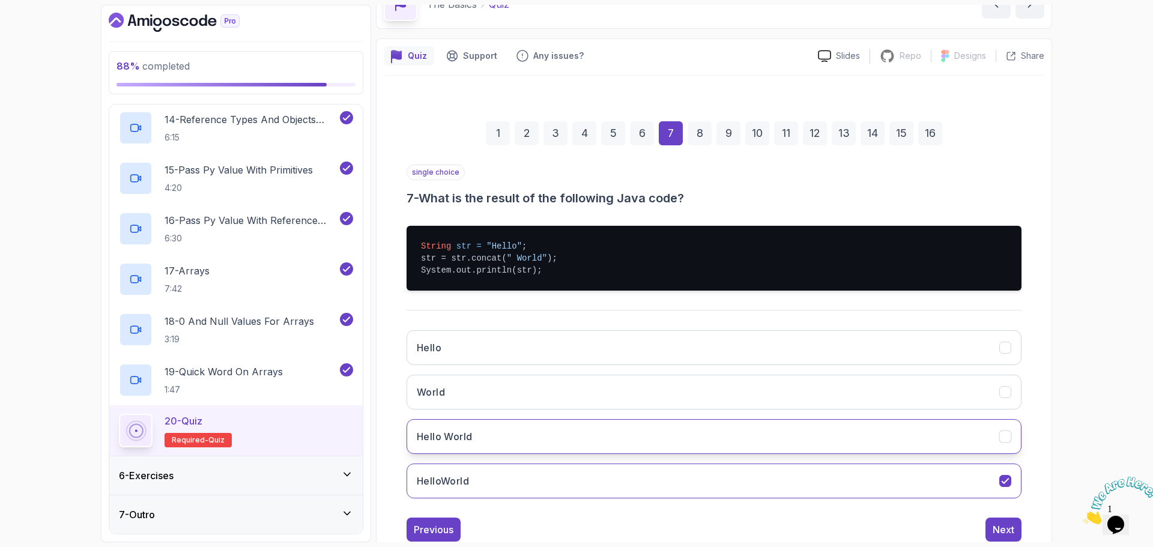
click at [534, 437] on button "Hello World" at bounding box center [714, 436] width 615 height 35
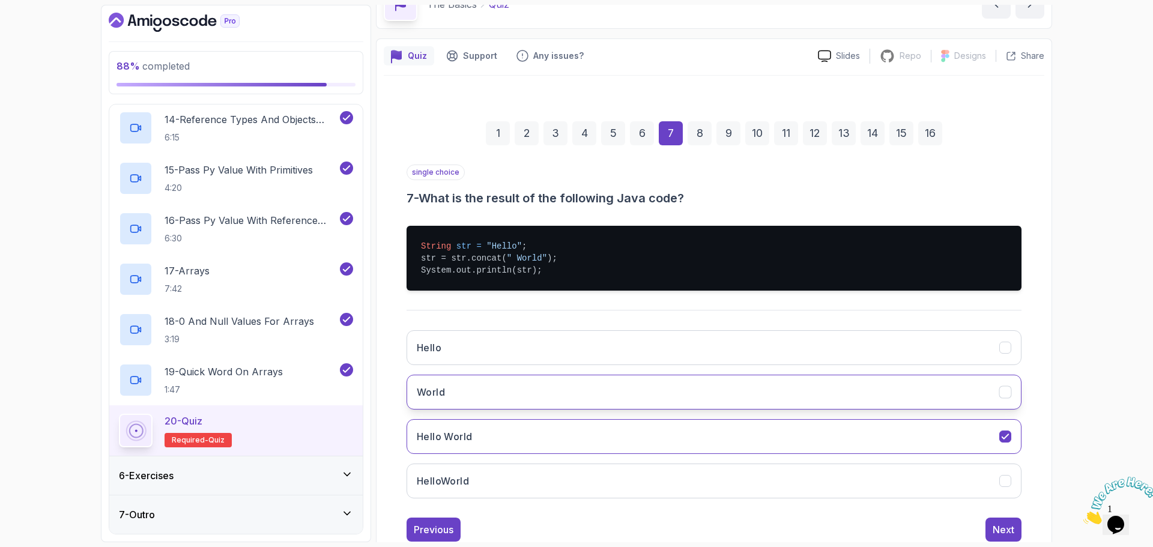
scroll to position [102, 0]
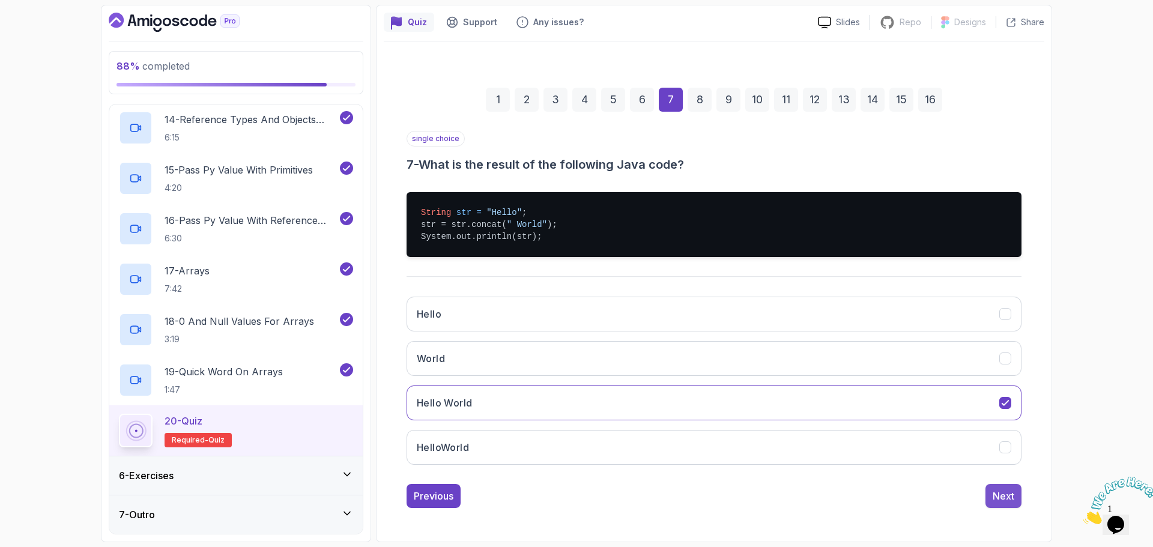
click at [1010, 489] on div "Next" at bounding box center [1004, 496] width 22 height 14
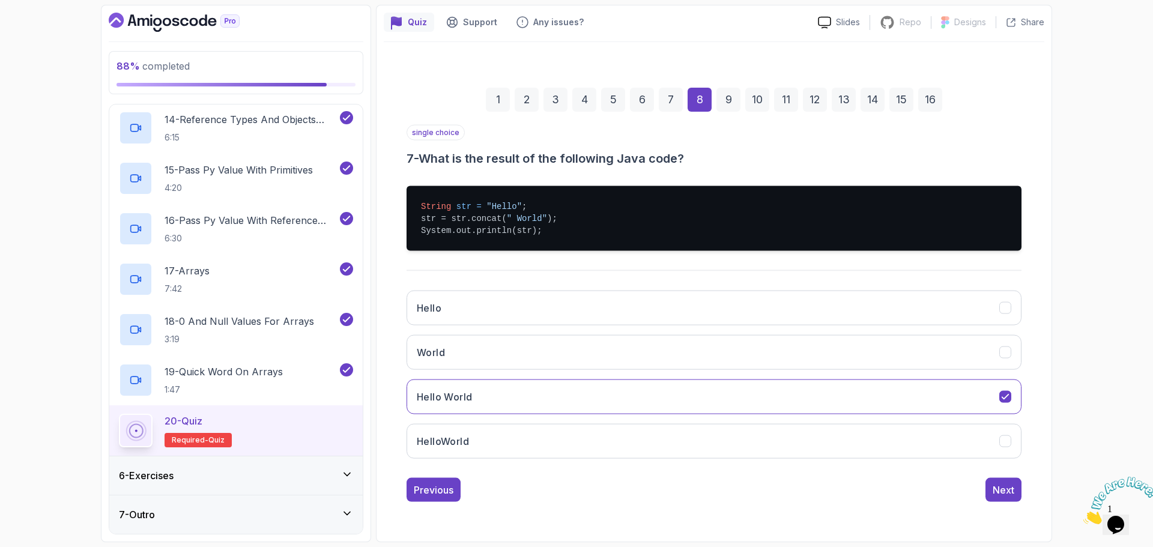
scroll to position [8, 0]
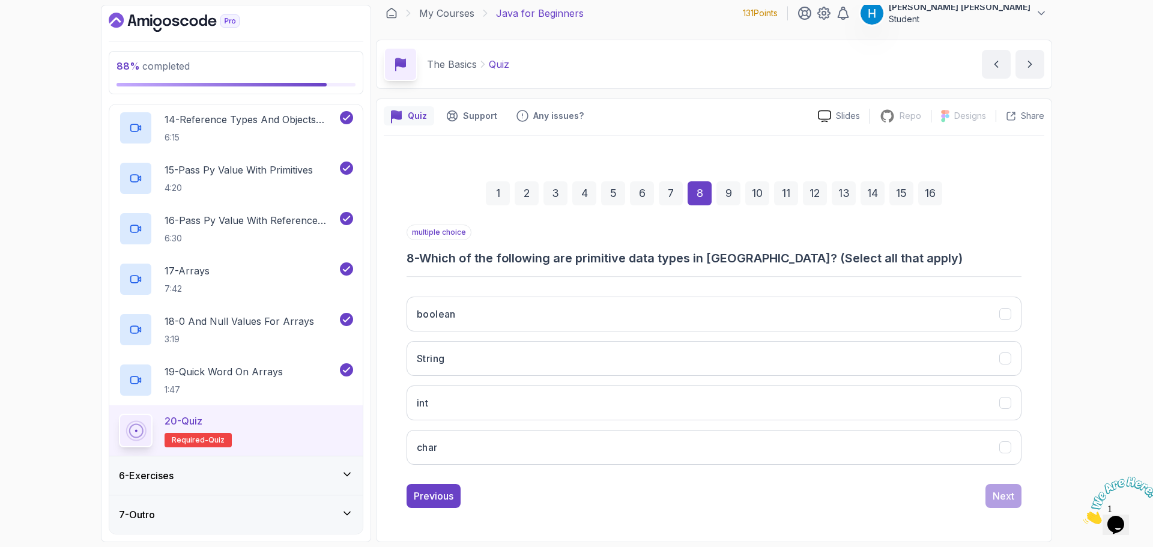
click at [439, 257] on h3 "8 - Which of the following are primitive data types in [GEOGRAPHIC_DATA]? (Sele…" at bounding box center [714, 258] width 615 height 17
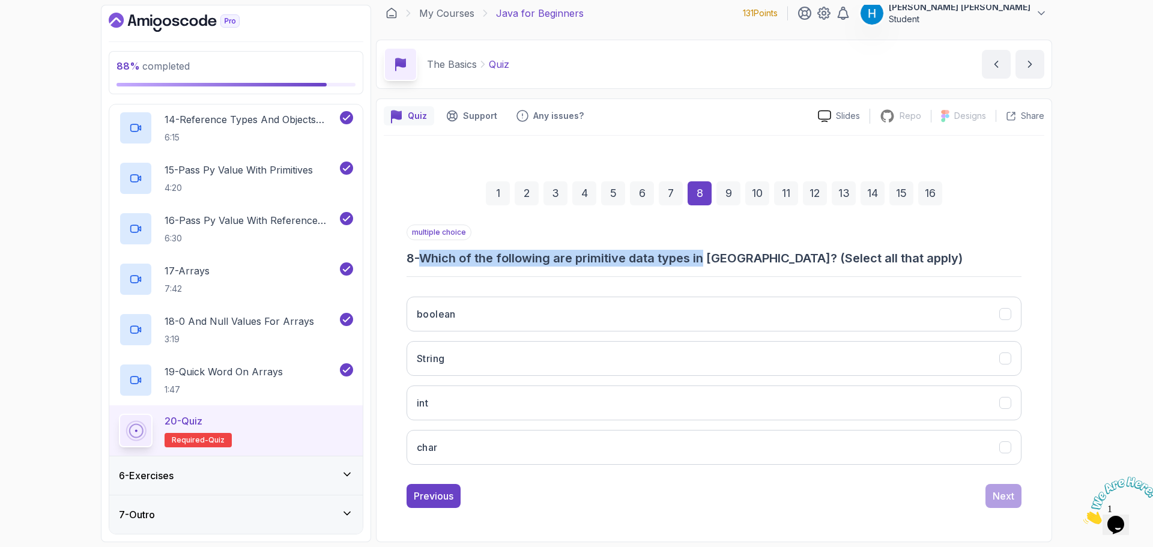
drag, startPoint x: 439, startPoint y: 257, endPoint x: 700, endPoint y: 262, distance: 261.3
click at [700, 262] on h3 "8 - Which of the following are primitive data types in [GEOGRAPHIC_DATA]? (Sele…" at bounding box center [714, 258] width 615 height 17
click at [657, 320] on button "boolean" at bounding box center [714, 314] width 615 height 35
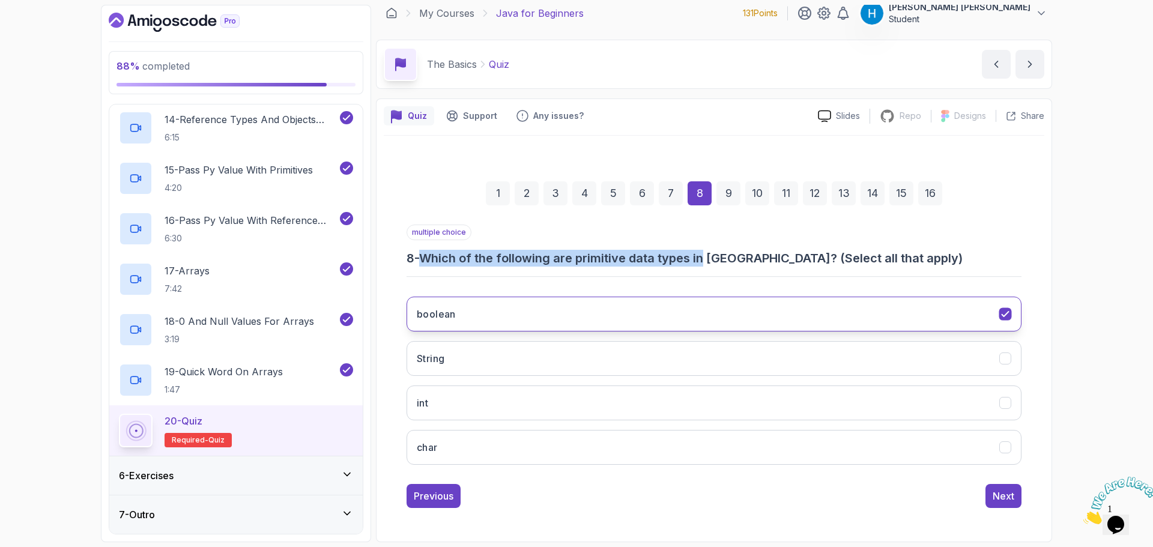
click at [657, 320] on button "boolean" at bounding box center [714, 314] width 615 height 35
click at [663, 354] on button "String" at bounding box center [714, 358] width 615 height 35
click at [678, 404] on button "int" at bounding box center [714, 402] width 615 height 35
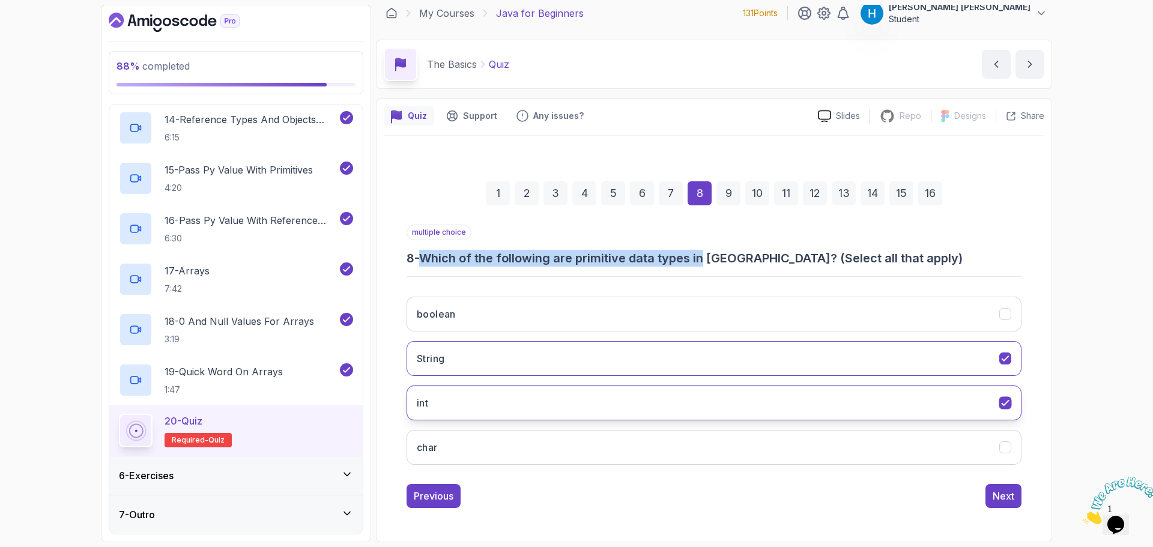
click at [678, 404] on button "int" at bounding box center [714, 402] width 615 height 35
click at [663, 361] on button "String" at bounding box center [714, 358] width 615 height 35
click at [677, 300] on button "boolean" at bounding box center [714, 314] width 615 height 35
click at [618, 397] on button "int" at bounding box center [714, 402] width 615 height 35
click at [641, 434] on button "char" at bounding box center [714, 447] width 615 height 35
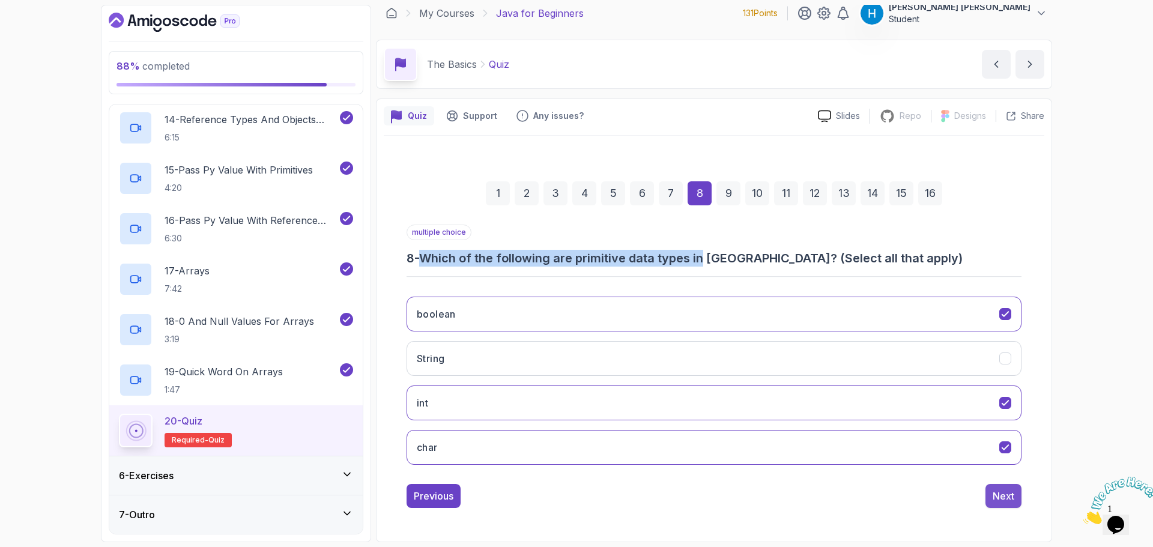
click at [1015, 490] on button "Next" at bounding box center [1003, 496] width 36 height 24
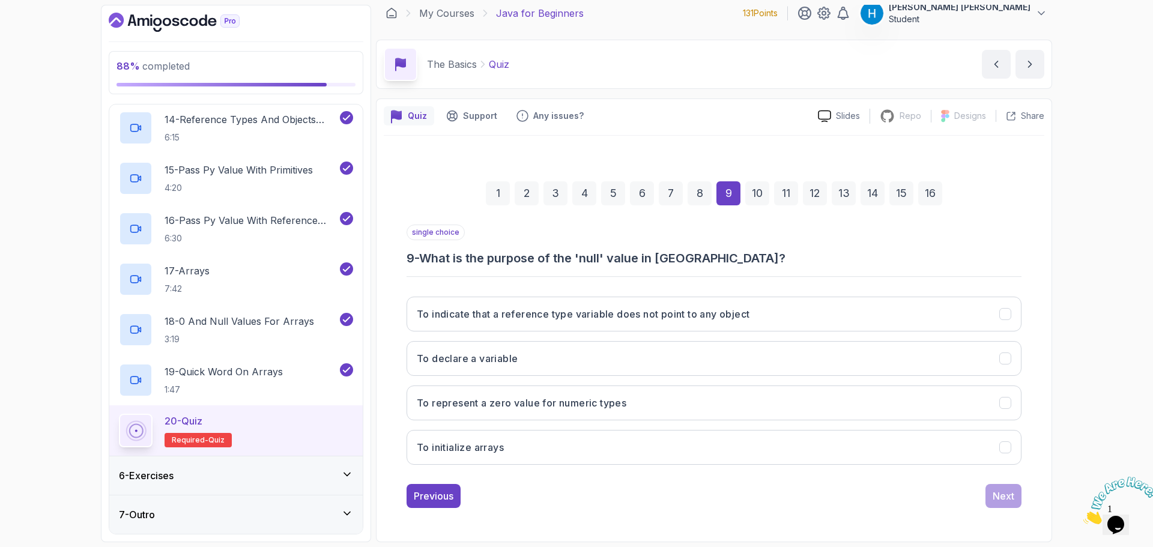
click at [500, 258] on h3 "9 - What is the purpose of the 'null' value in [GEOGRAPHIC_DATA]?" at bounding box center [714, 258] width 615 height 17
click at [554, 259] on h3 "9 - What is the purpose of the 'null' value in [GEOGRAPHIC_DATA]?" at bounding box center [714, 258] width 615 height 17
click at [432, 258] on h3 "9 - What is the purpose of the 'null' value in [GEOGRAPHIC_DATA]?" at bounding box center [714, 258] width 615 height 17
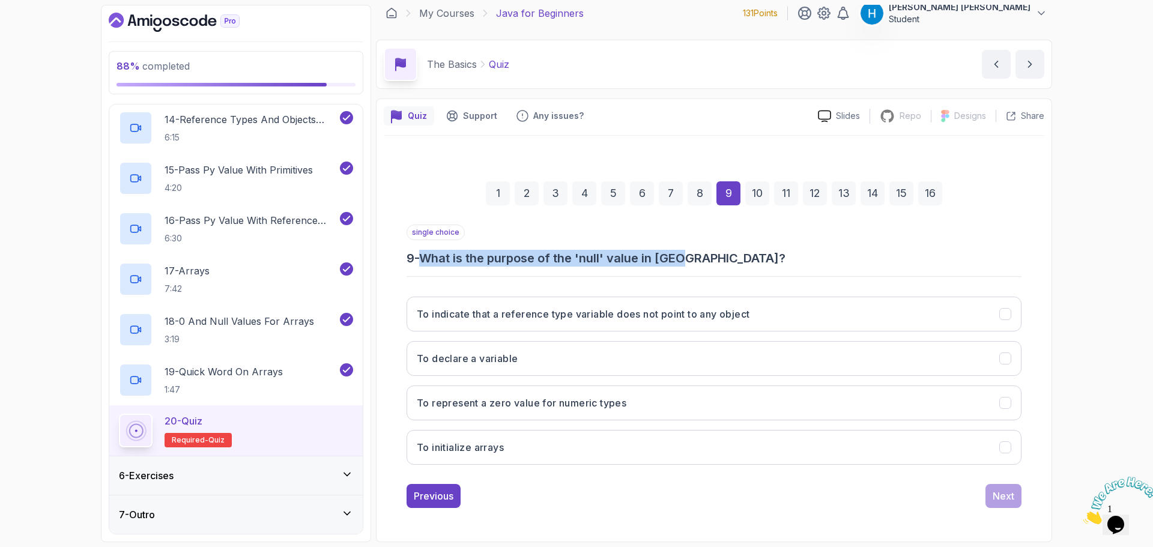
drag, startPoint x: 432, startPoint y: 258, endPoint x: 661, endPoint y: 258, distance: 229.4
click at [661, 258] on h3 "9 - What is the purpose of the 'null' value in [GEOGRAPHIC_DATA]?" at bounding box center [714, 258] width 615 height 17
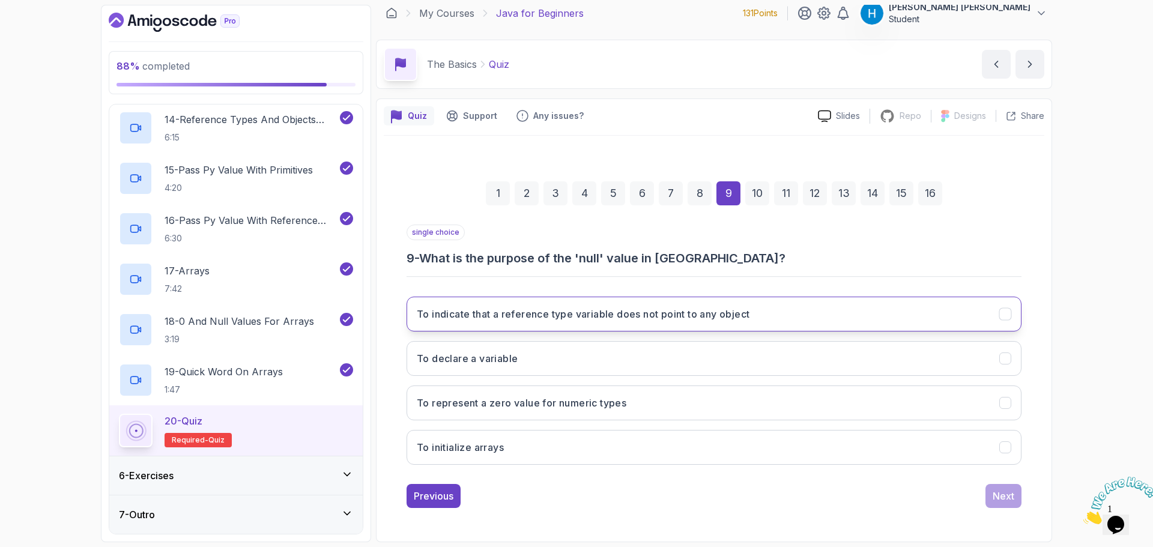
click at [573, 324] on button "To indicate that a reference type variable does not point to any object" at bounding box center [714, 314] width 615 height 35
click at [570, 416] on button "To represent a zero value for numeric types" at bounding box center [714, 402] width 615 height 35
click at [591, 314] on h3 "To indicate that a reference type variable does not point to any object" at bounding box center [583, 314] width 333 height 14
click at [992, 506] on button "Next" at bounding box center [1003, 496] width 36 height 24
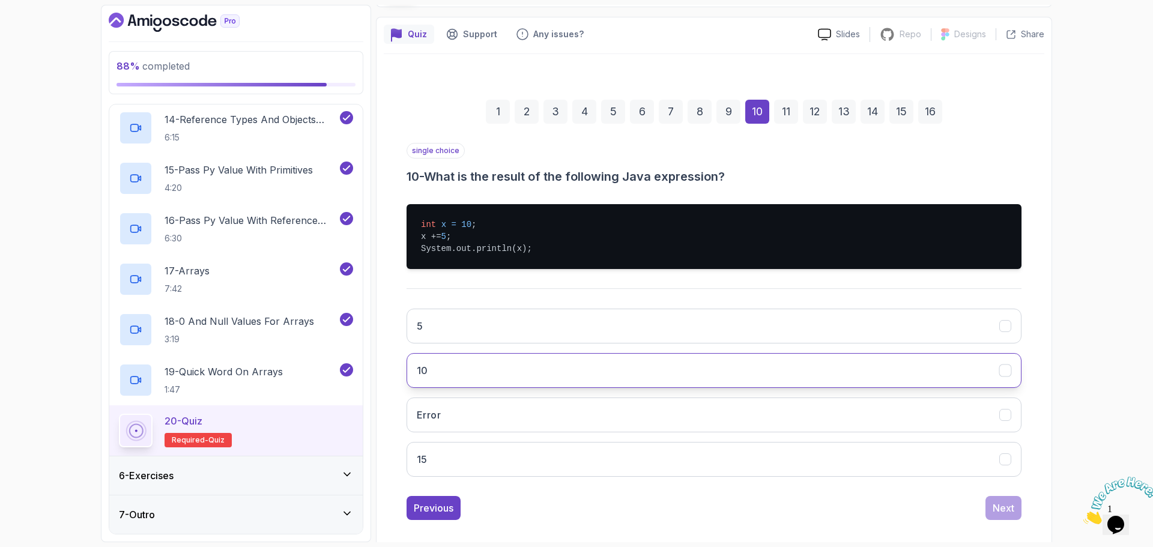
scroll to position [102, 0]
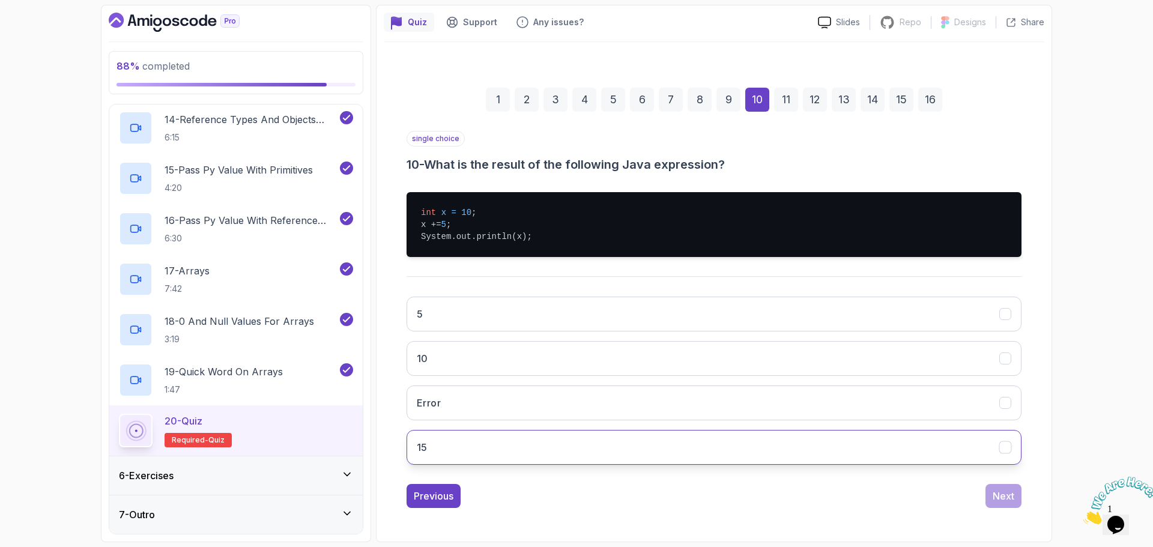
click at [489, 444] on button "15" at bounding box center [714, 447] width 615 height 35
click at [1008, 490] on div "Next" at bounding box center [1004, 496] width 22 height 14
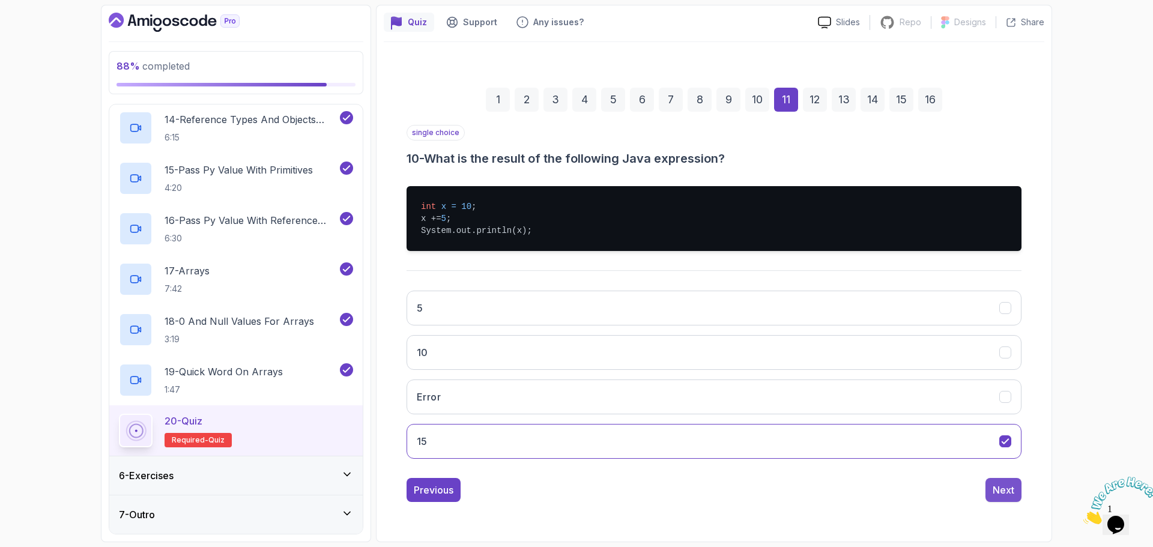
scroll to position [53, 0]
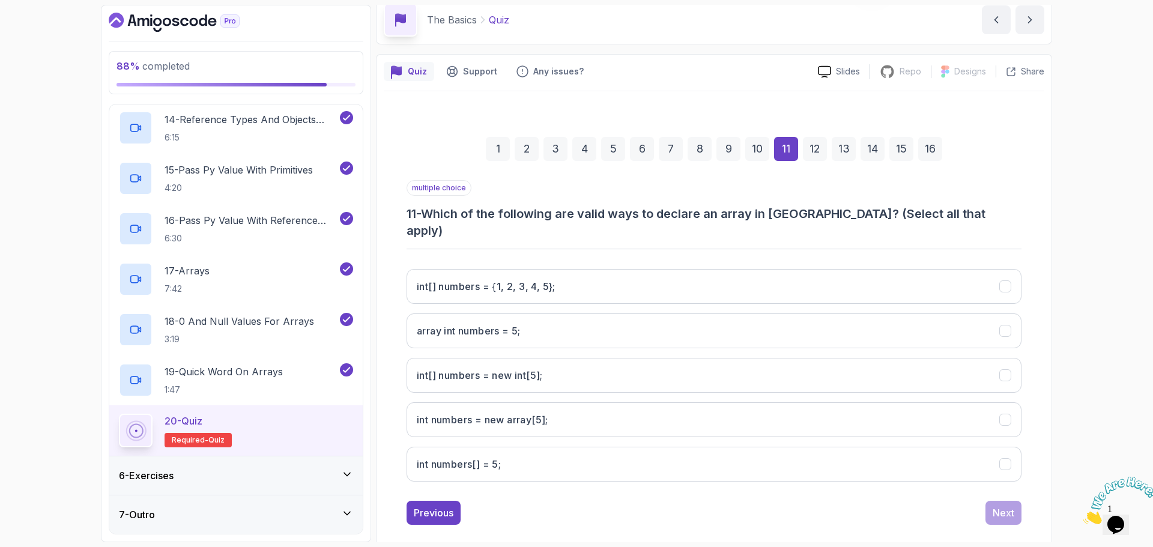
click at [449, 213] on h3 "11 - Which of the following are valid ways to declare an array in [GEOGRAPHIC_D…" at bounding box center [714, 222] width 615 height 34
drag, startPoint x: 449, startPoint y: 213, endPoint x: 743, endPoint y: 220, distance: 294.9
click at [743, 220] on h3 "11 - Which of the following are valid ways to declare an array in [GEOGRAPHIC_D…" at bounding box center [714, 222] width 615 height 34
click at [464, 279] on 5};"] "int[] numbers = {1, 2, 3, 4, 5};" at bounding box center [714, 286] width 615 height 35
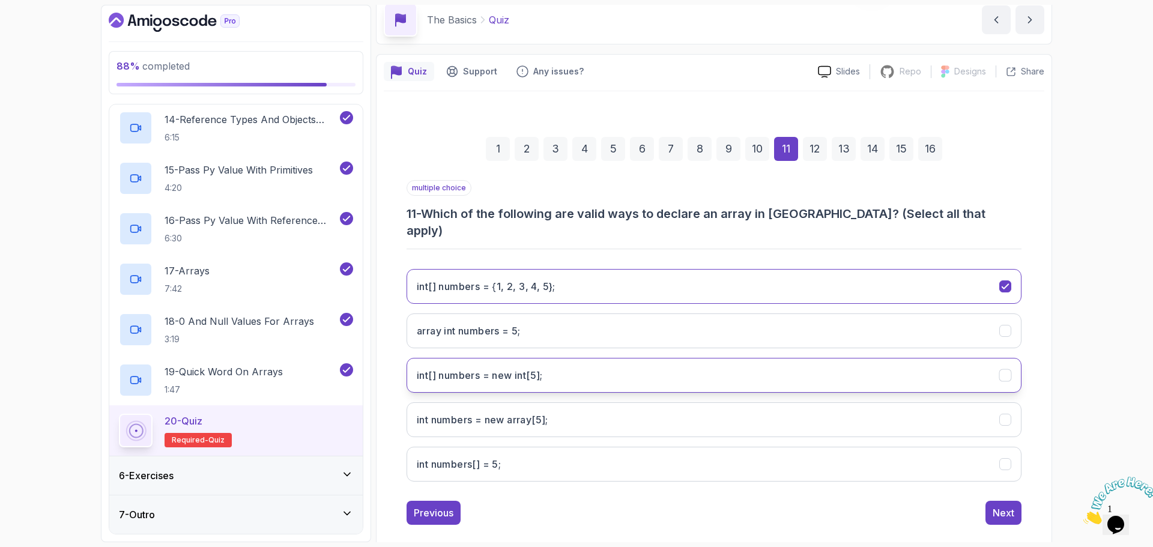
click at [501, 368] on h3 "int[] numbers = new int[5];" at bounding box center [480, 375] width 126 height 14
click at [1005, 506] on div "Next" at bounding box center [1004, 513] width 22 height 14
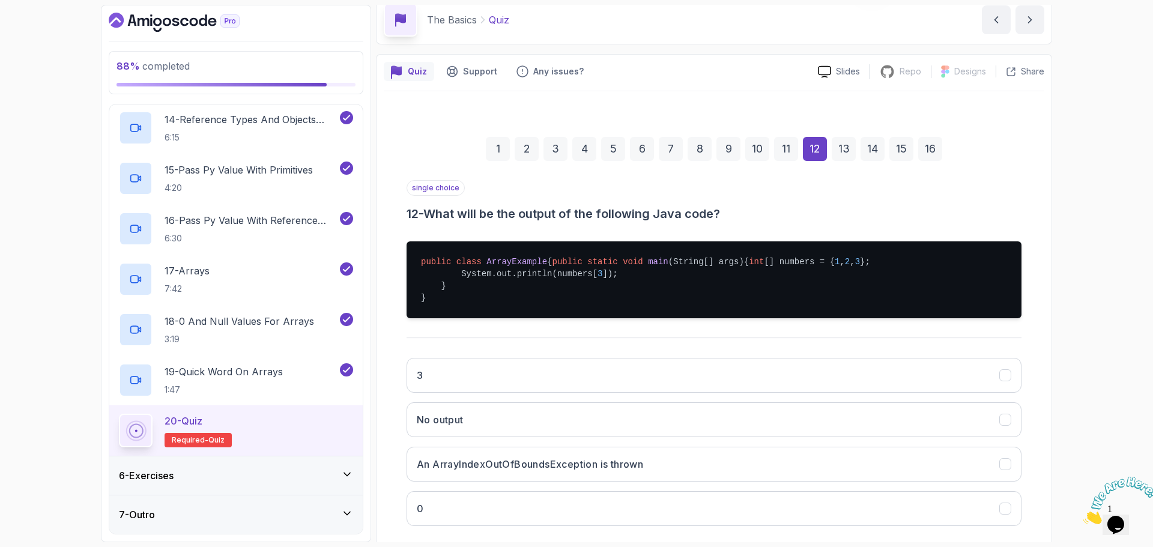
click at [749, 267] on span "int" at bounding box center [756, 262] width 15 height 10
drag, startPoint x: 465, startPoint y: 286, endPoint x: 577, endPoint y: 282, distance: 111.8
click at [577, 282] on pre "public class ArrayExample { public static void main (String[] args) { int [] nu…" at bounding box center [714, 279] width 615 height 77
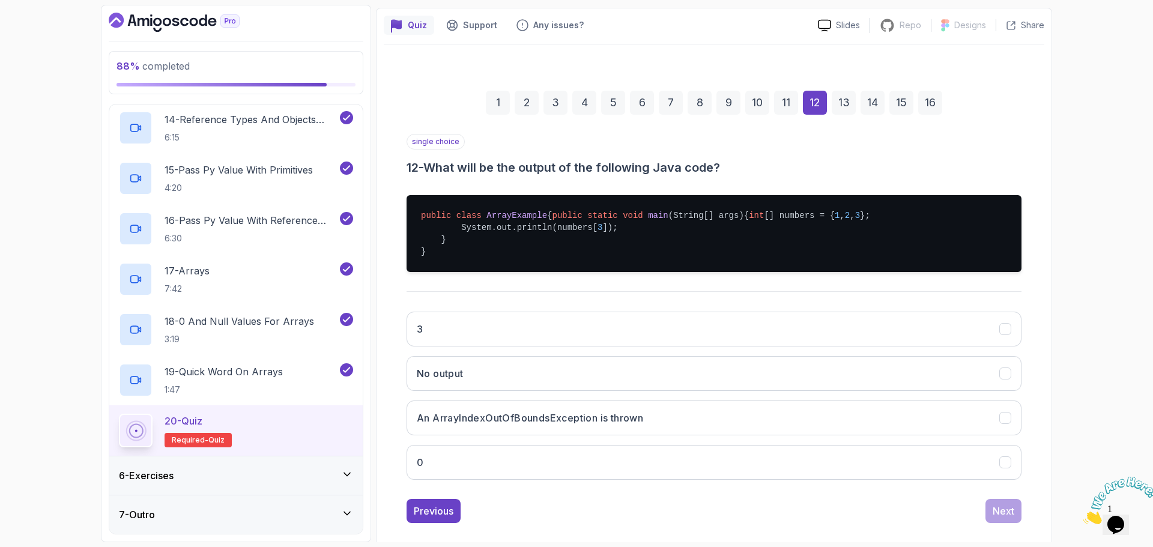
scroll to position [113, 0]
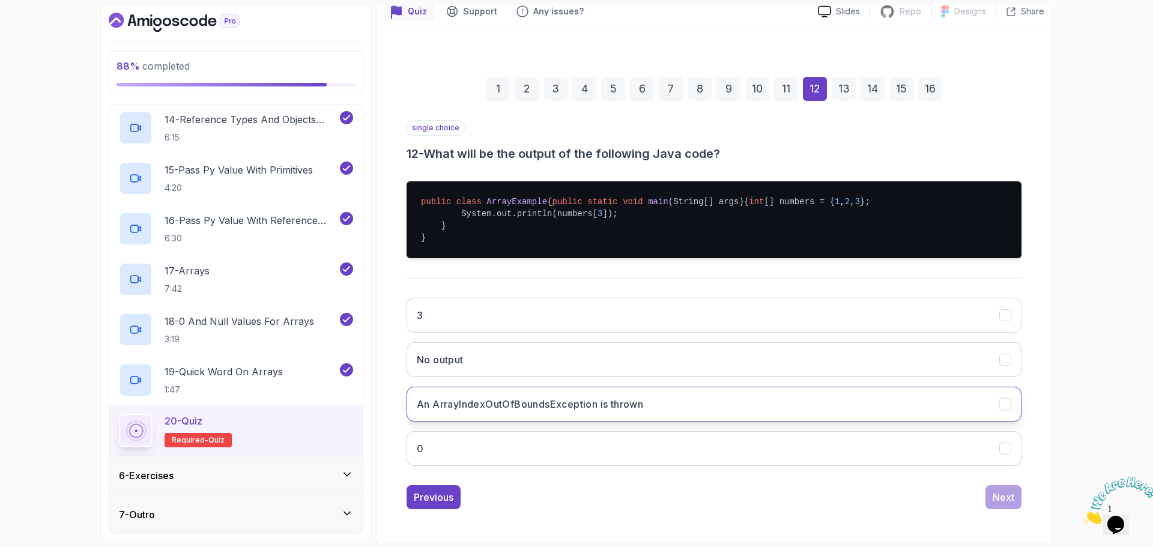
click at [593, 422] on button "An ArrayIndexOutOfBoundsException is thrown" at bounding box center [714, 404] width 615 height 35
click at [1008, 504] on div "Next" at bounding box center [1004, 497] width 22 height 14
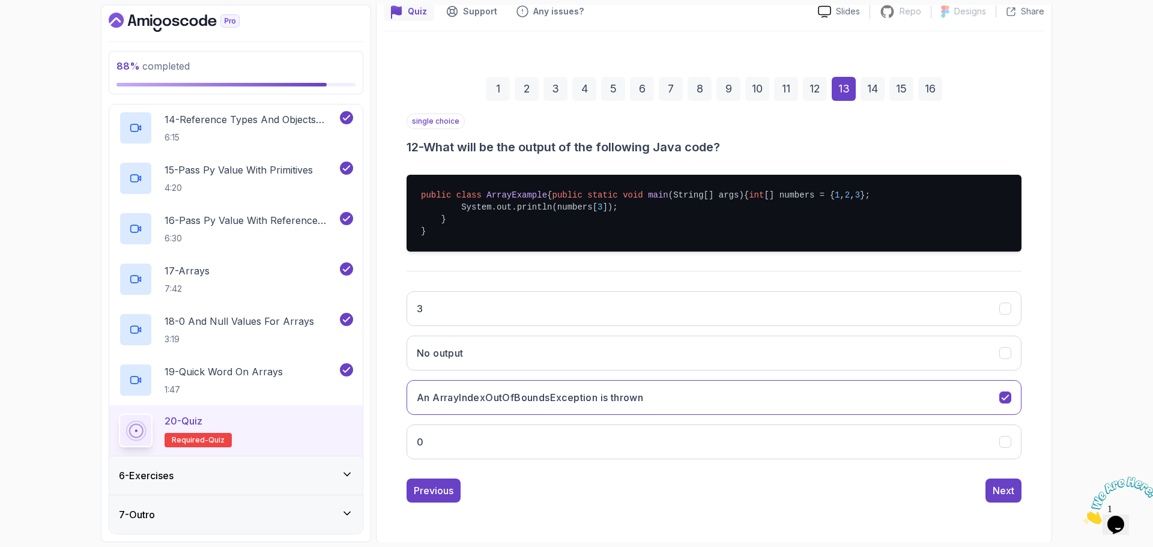
scroll to position [8, 0]
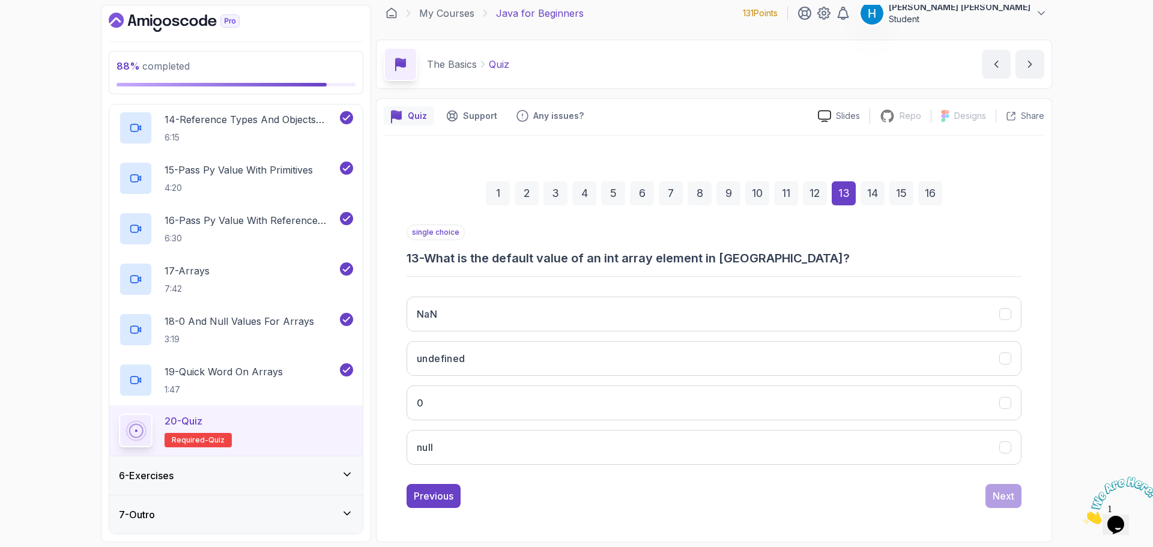
click at [444, 258] on h3 "13 - What is the default value of an int array element in [GEOGRAPHIC_DATA]?" at bounding box center [714, 258] width 615 height 17
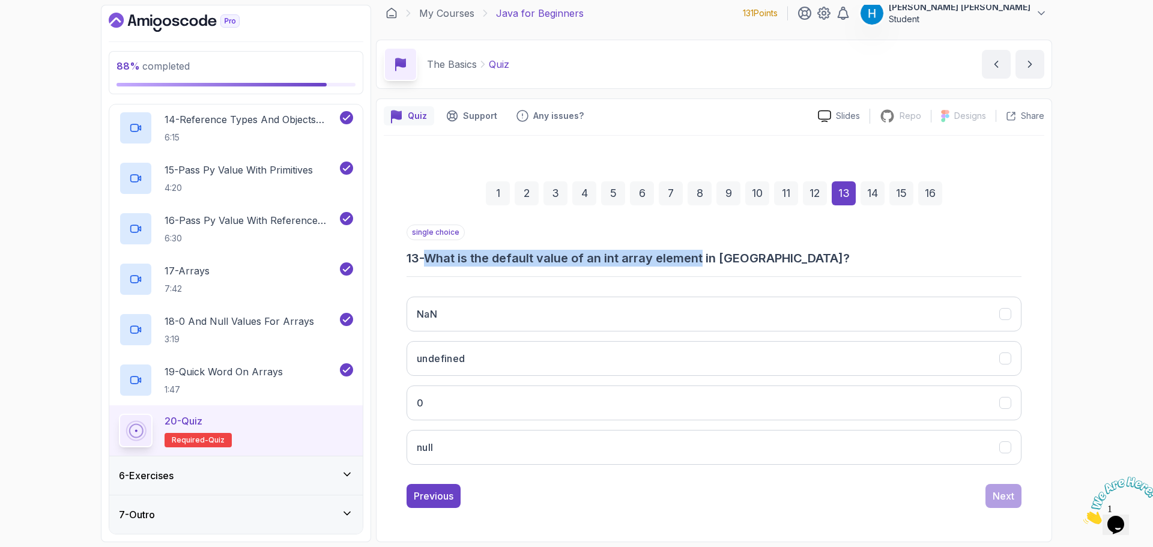
drag, startPoint x: 444, startPoint y: 258, endPoint x: 672, endPoint y: 259, distance: 227.6
click at [672, 259] on h3 "13 - What is the default value of an int array element in [GEOGRAPHIC_DATA]?" at bounding box center [714, 258] width 615 height 17
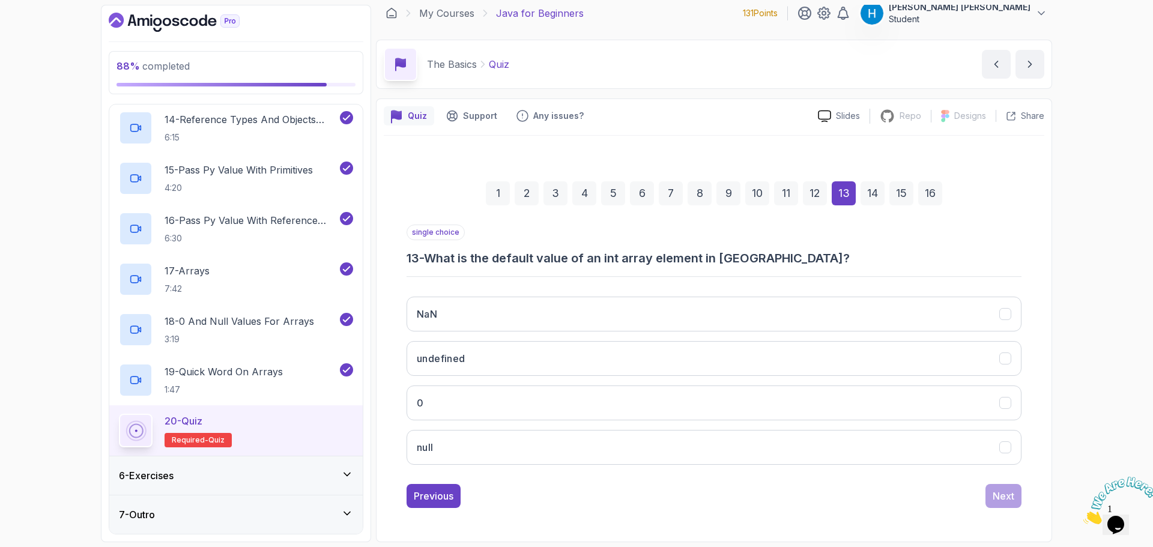
click at [537, 257] on h3 "13 - What is the default value of an int array element in [GEOGRAPHIC_DATA]?" at bounding box center [714, 258] width 615 height 17
drag, startPoint x: 537, startPoint y: 257, endPoint x: 682, endPoint y: 260, distance: 145.3
click at [682, 260] on h3 "13 - What is the default value of an int array element in [GEOGRAPHIC_DATA]?" at bounding box center [714, 258] width 615 height 17
click at [501, 400] on button "0" at bounding box center [714, 402] width 615 height 35
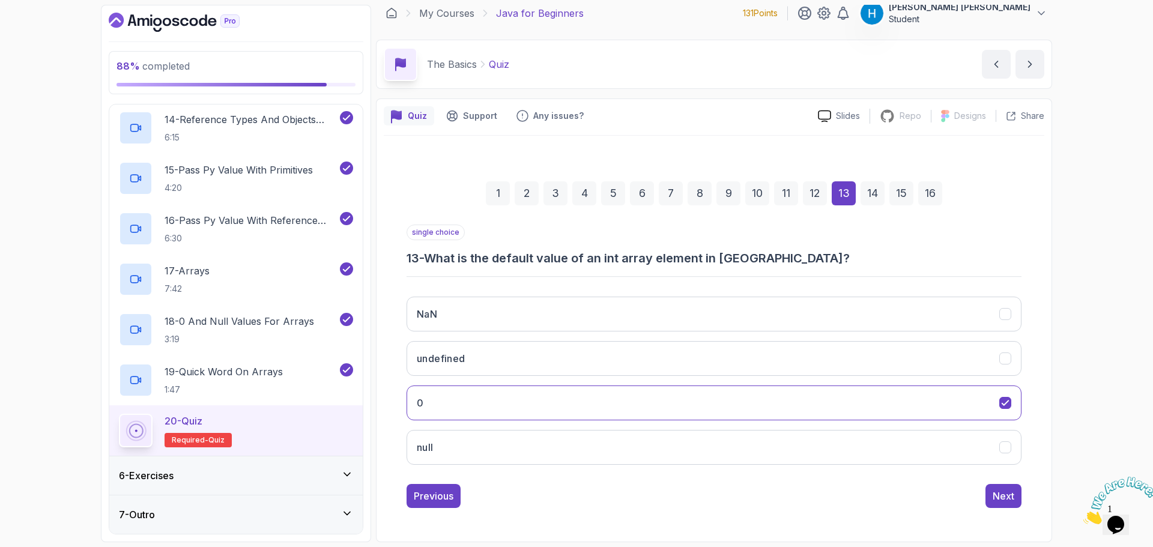
click at [536, 261] on h3 "13 - What is the default value of an int array element in [GEOGRAPHIC_DATA]?" at bounding box center [714, 258] width 615 height 17
drag, startPoint x: 536, startPoint y: 261, endPoint x: 635, endPoint y: 261, distance: 99.7
click at [635, 261] on h3 "13 - What is the default value of an int array element in [GEOGRAPHIC_DATA]?" at bounding box center [714, 258] width 615 height 17
click at [994, 495] on div "Next" at bounding box center [1004, 496] width 22 height 14
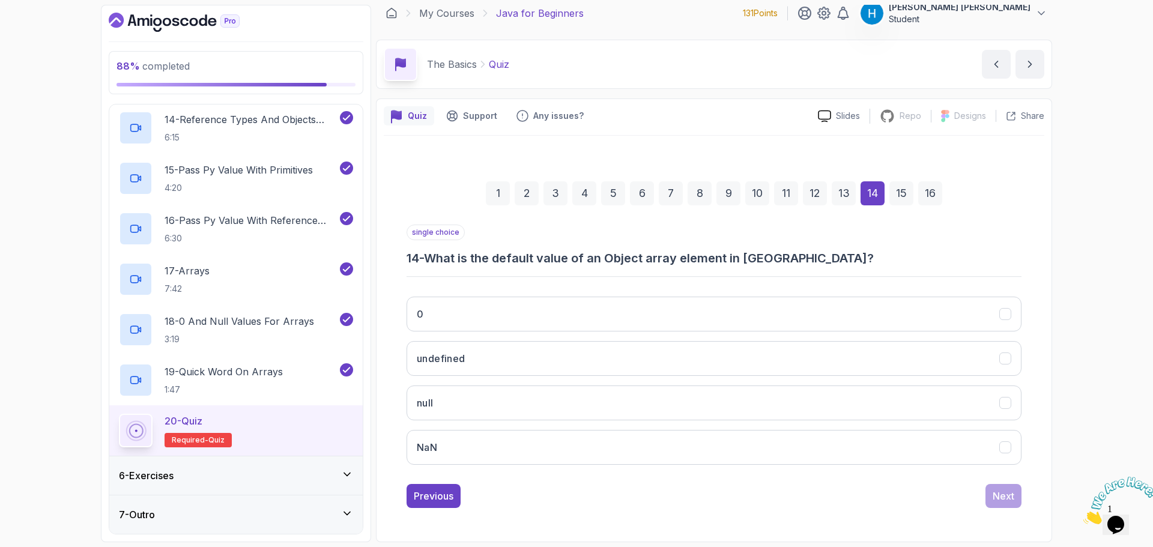
click at [456, 261] on h3 "14 - What is the default value of an Object array element in [GEOGRAPHIC_DATA]?" at bounding box center [714, 258] width 615 height 17
click at [549, 258] on h3 "14 - What is the default value of an Object array element in [GEOGRAPHIC_DATA]?" at bounding box center [714, 258] width 615 height 17
click at [490, 413] on button "null" at bounding box center [714, 402] width 615 height 35
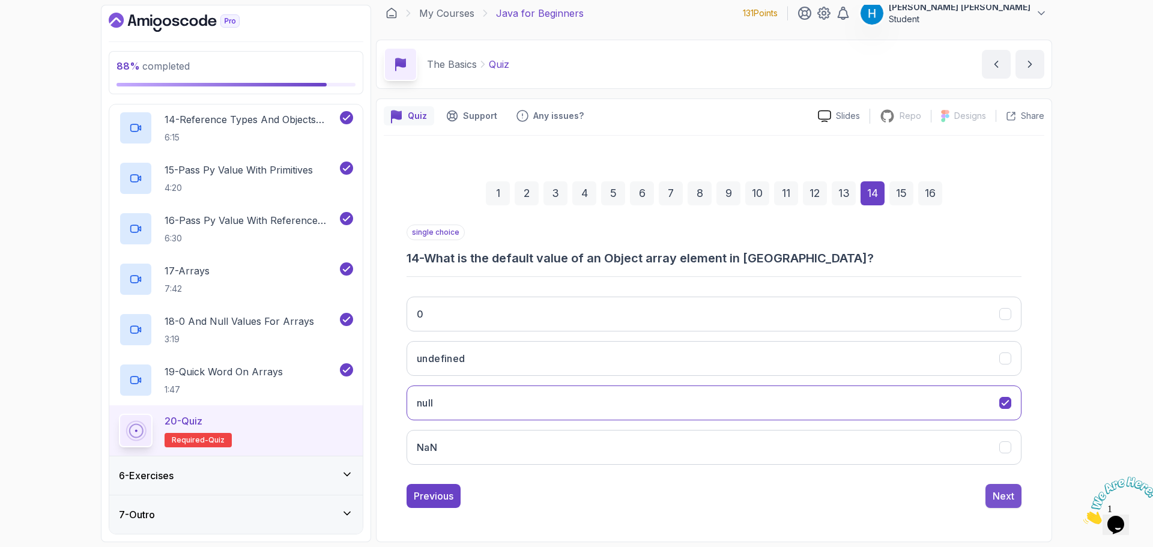
click at [1004, 494] on div "Next" at bounding box center [1004, 496] width 22 height 14
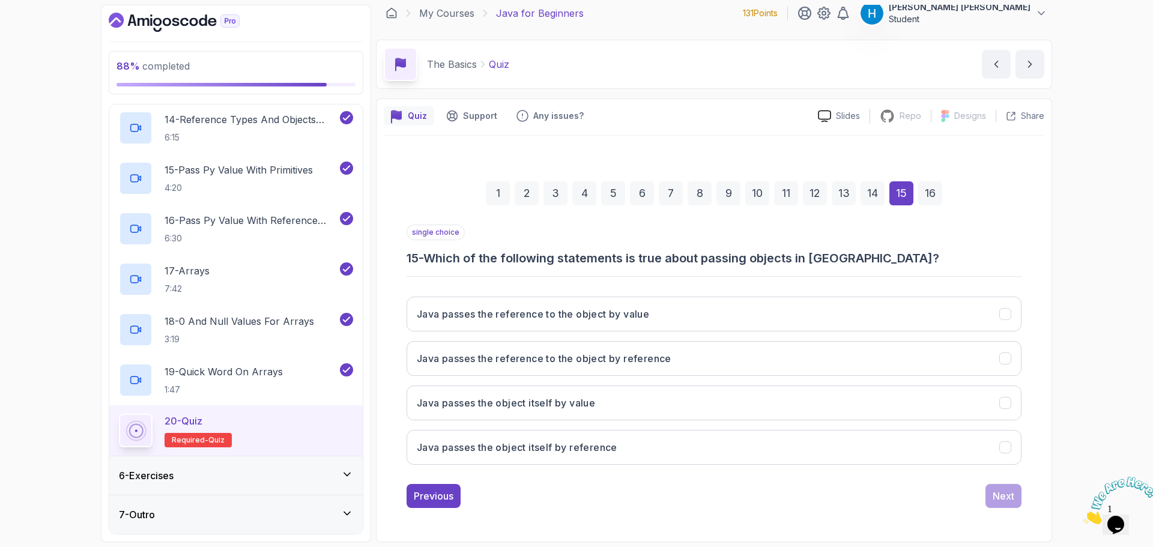
click at [429, 253] on h3 "15 - Which of the following statements is true about passing objects in [GEOGRA…" at bounding box center [714, 258] width 615 height 17
drag, startPoint x: 429, startPoint y: 253, endPoint x: 853, endPoint y: 257, distance: 423.9
click at [853, 257] on h3 "15 - Which of the following statements is true about passing objects in [GEOGRA…" at bounding box center [714, 258] width 615 height 17
click at [604, 313] on h3 "Java passes the reference to the object by value" at bounding box center [533, 314] width 232 height 14
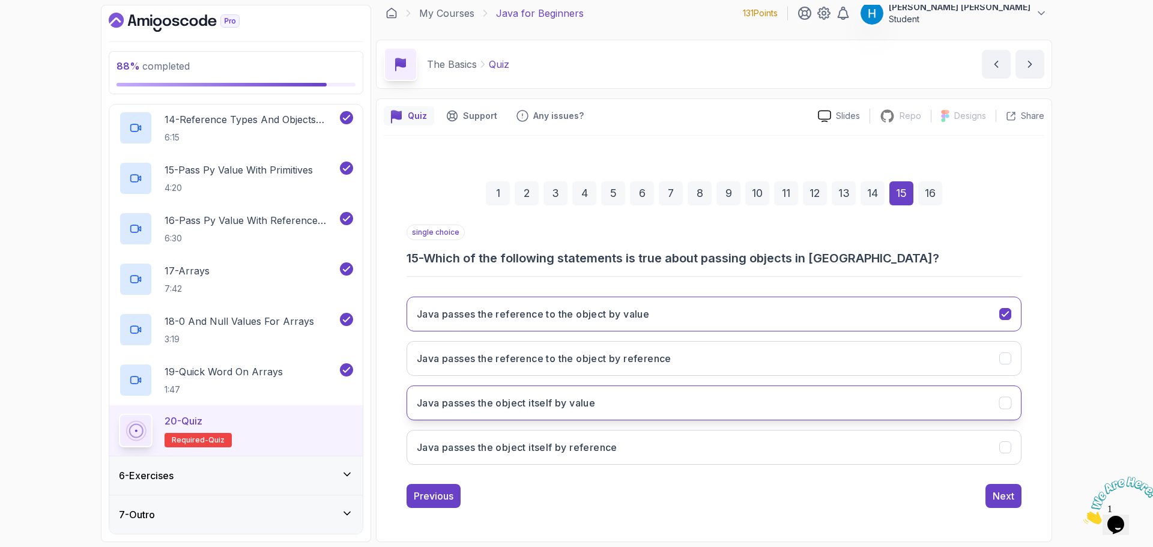
click at [640, 402] on button "Java passes the object itself by value" at bounding box center [714, 402] width 615 height 35
click at [640, 312] on h3 "Java passes the reference to the object by value" at bounding box center [533, 314] width 232 height 14
click at [1003, 494] on div "Next" at bounding box center [1004, 496] width 22 height 14
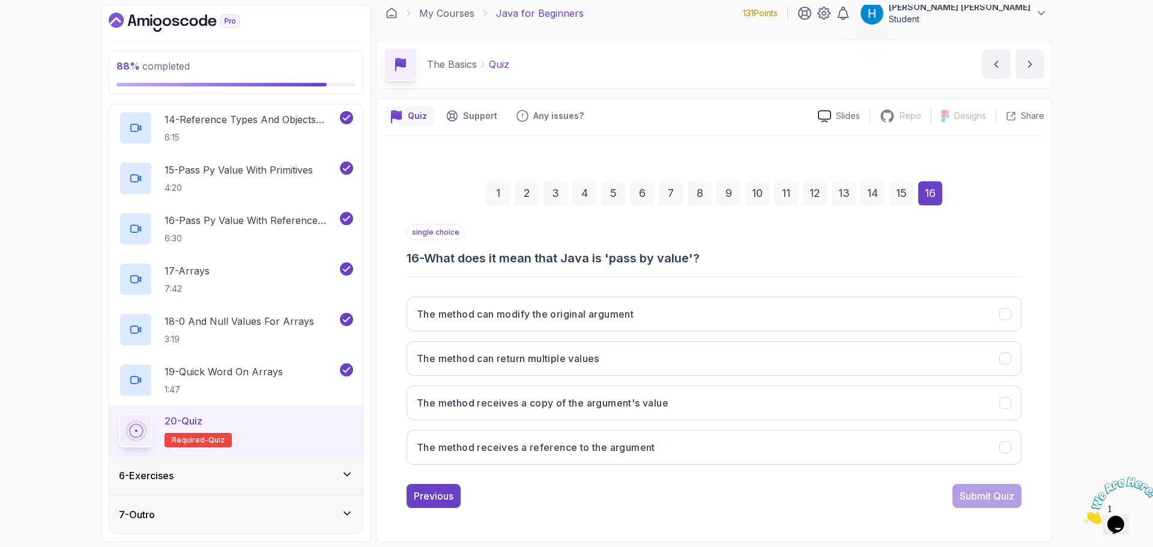
click at [627, 251] on h3 "16 - What does it mean that Java is 'pass by value'?" at bounding box center [714, 258] width 615 height 17
drag, startPoint x: 627, startPoint y: 251, endPoint x: 680, endPoint y: 253, distance: 52.9
click at [680, 253] on h3 "16 - What does it mean that Java is 'pass by value'?" at bounding box center [714, 258] width 615 height 17
click at [507, 412] on button "The method receives a copy of the argument's value" at bounding box center [714, 402] width 615 height 35
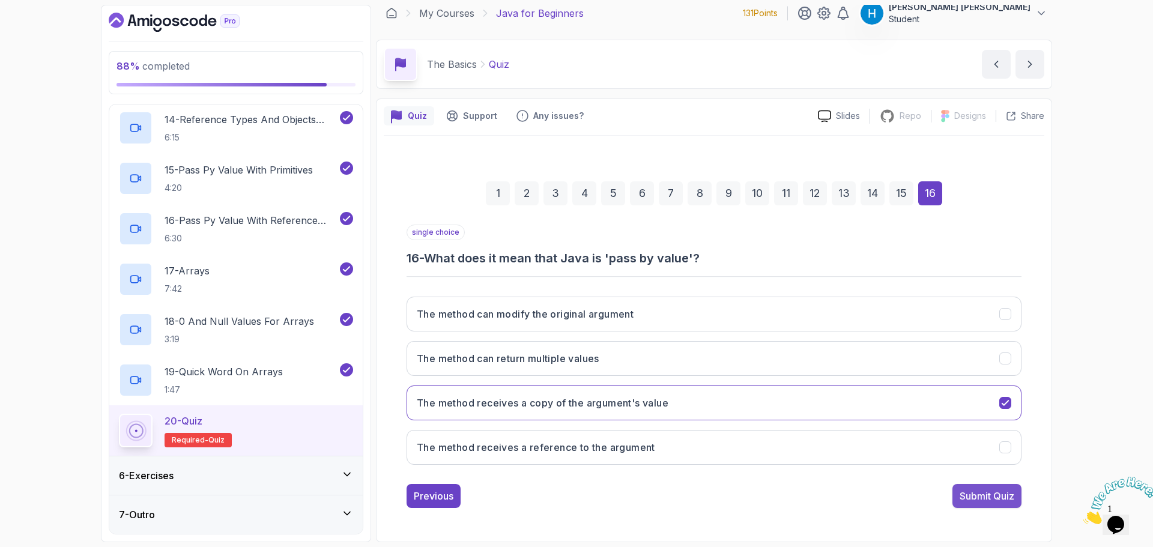
click at [971, 501] on div "Submit Quiz" at bounding box center [987, 496] width 55 height 14
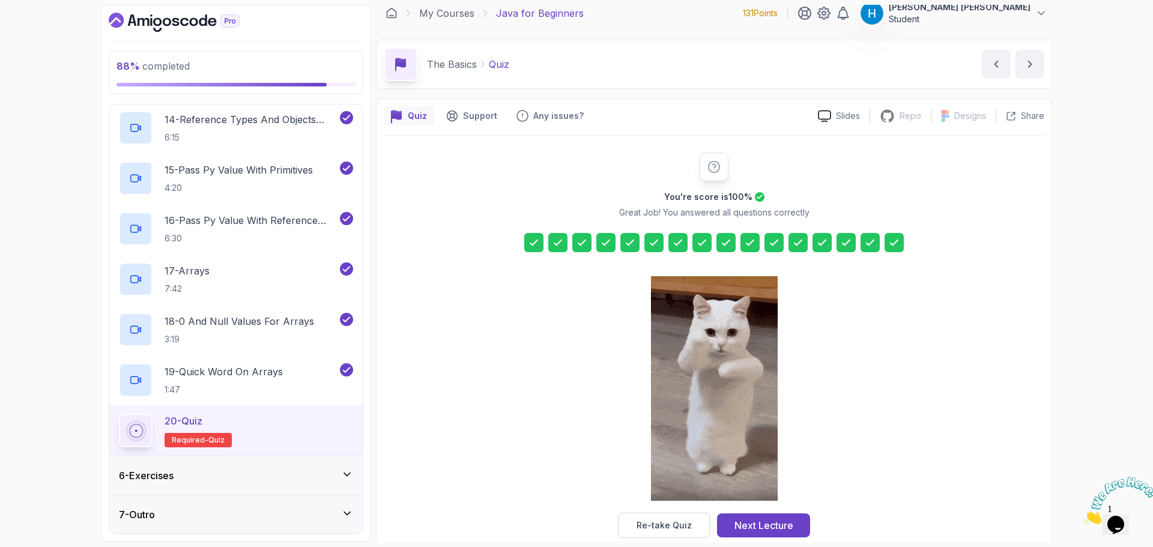
click at [552, 243] on icon at bounding box center [558, 243] width 12 height 12
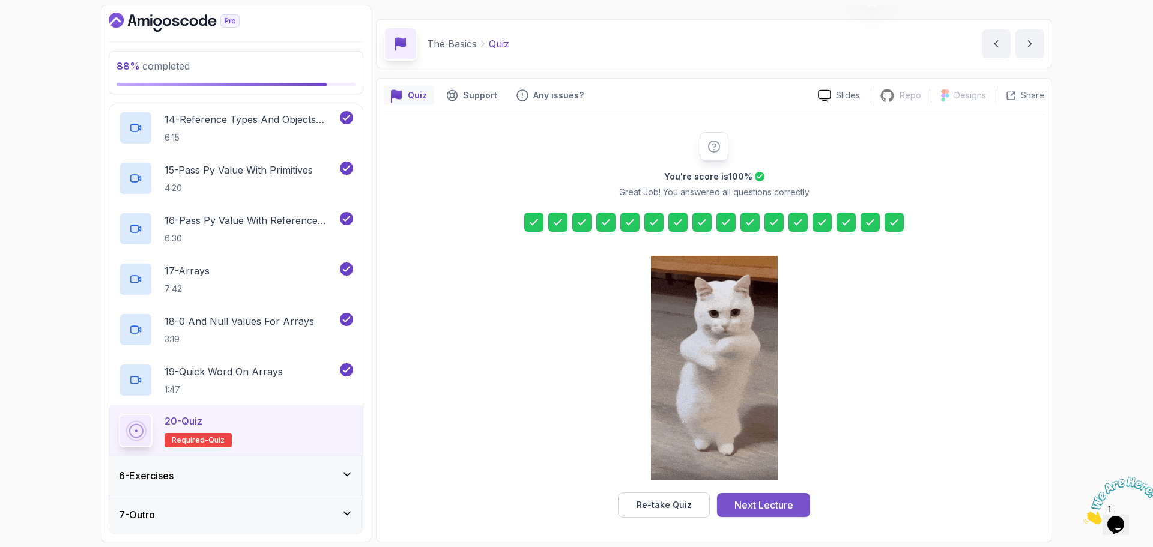
click at [774, 504] on div "Next Lecture" at bounding box center [763, 505] width 59 height 14
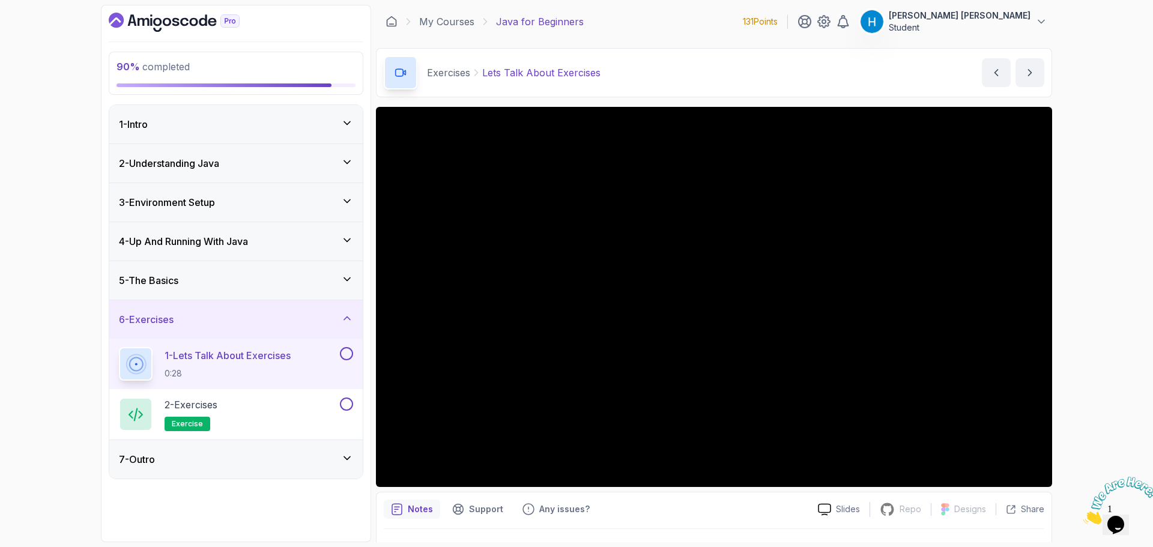
click at [343, 353] on button at bounding box center [346, 353] width 13 height 13
click at [295, 412] on div "2 - Exercises exercise" at bounding box center [228, 414] width 219 height 34
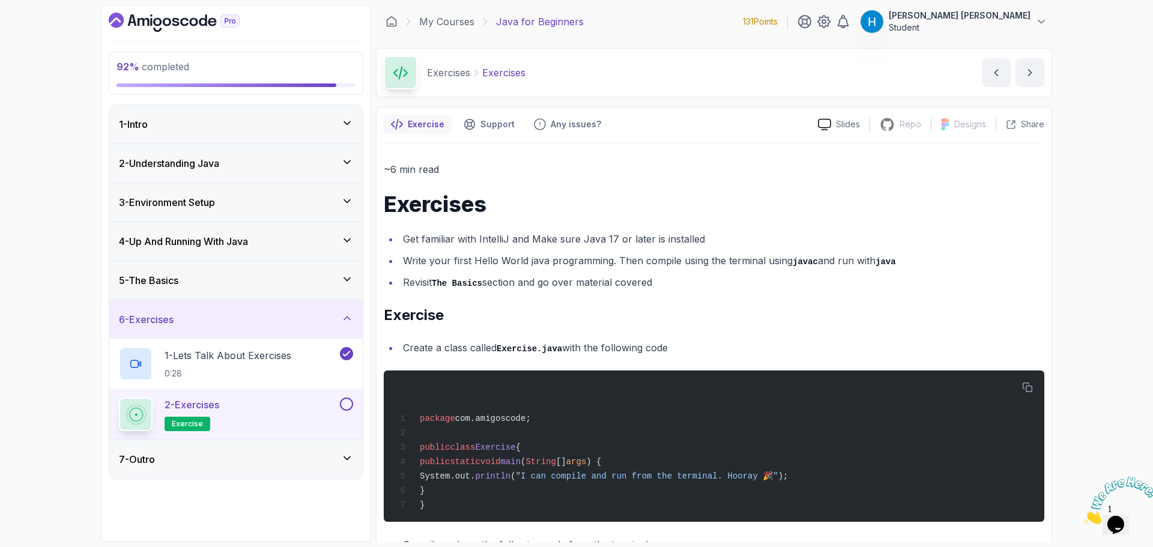
click at [585, 231] on li "Get familiar with IntelliJ and Make sure Java 17 or later is installed" at bounding box center [721, 239] width 645 height 17
click at [579, 237] on li "Get familiar with IntelliJ and Make sure Java 17 or later is installed" at bounding box center [721, 239] width 645 height 17
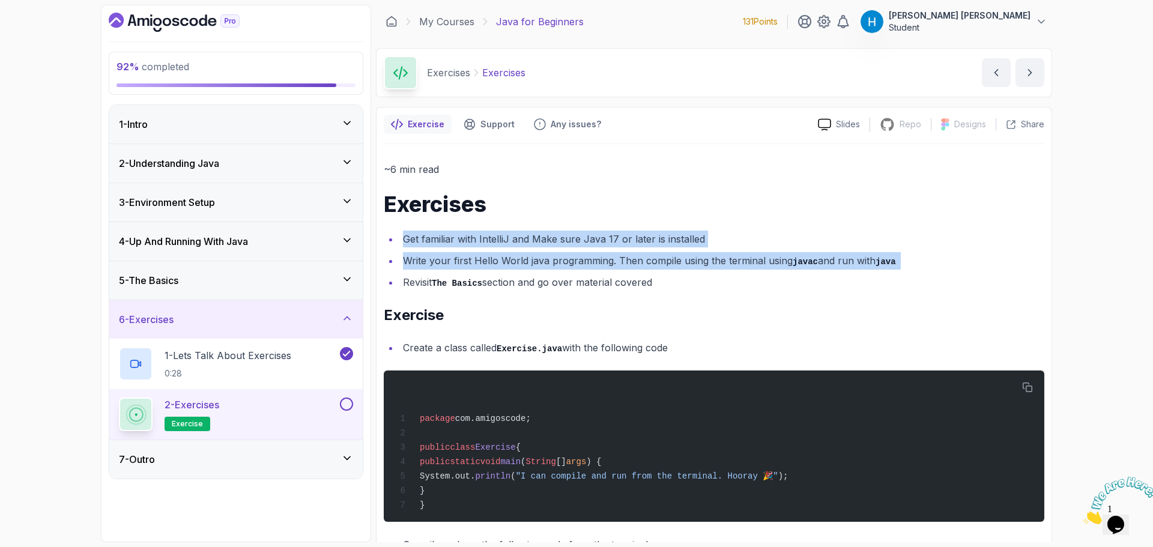
drag, startPoint x: 579, startPoint y: 237, endPoint x: 574, endPoint y: 256, distance: 19.8
click at [574, 256] on ul "Get familiar with IntelliJ and Make sure Java 17 or later is installed Write yo…" at bounding box center [714, 261] width 660 height 61
click at [574, 256] on li "Write your first Hello World java programming. Then compile using the terminal …" at bounding box center [721, 260] width 645 height 17
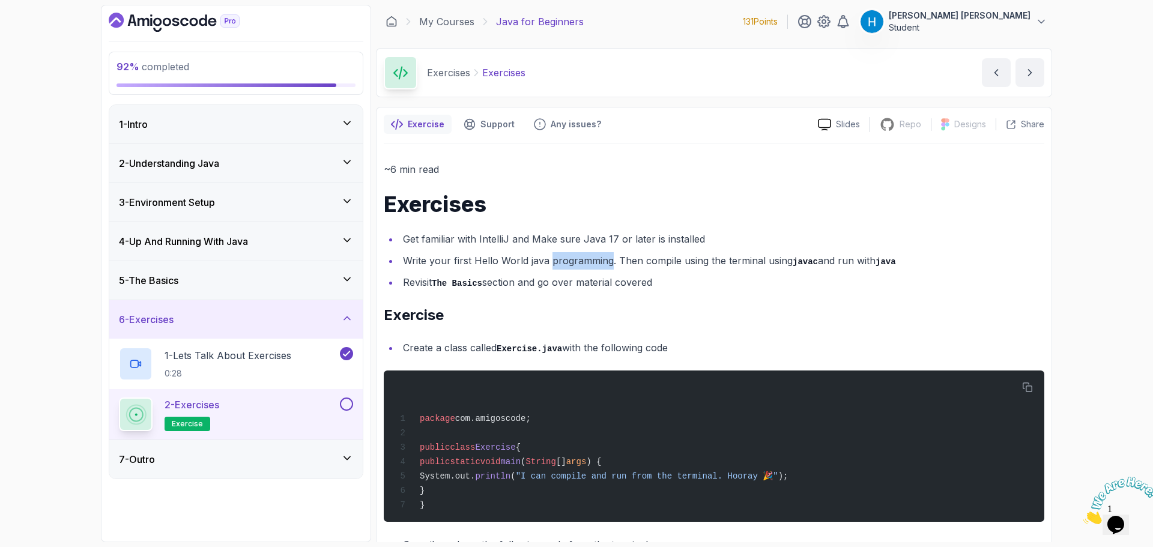
click at [574, 256] on li "Write your first Hello World java programming. Then compile using the terminal …" at bounding box center [721, 260] width 645 height 17
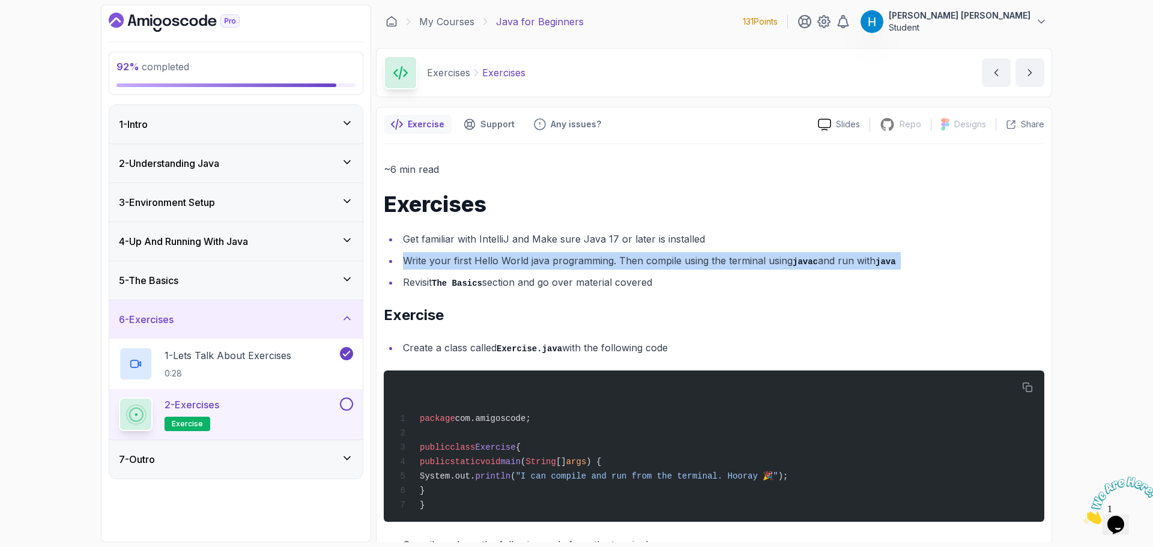
click at [574, 256] on li "Write your first Hello World java programming. Then compile using the terminal …" at bounding box center [721, 260] width 645 height 17
click at [579, 259] on li "Write your first Hello World java programming. Then compile using the terminal …" at bounding box center [721, 260] width 645 height 17
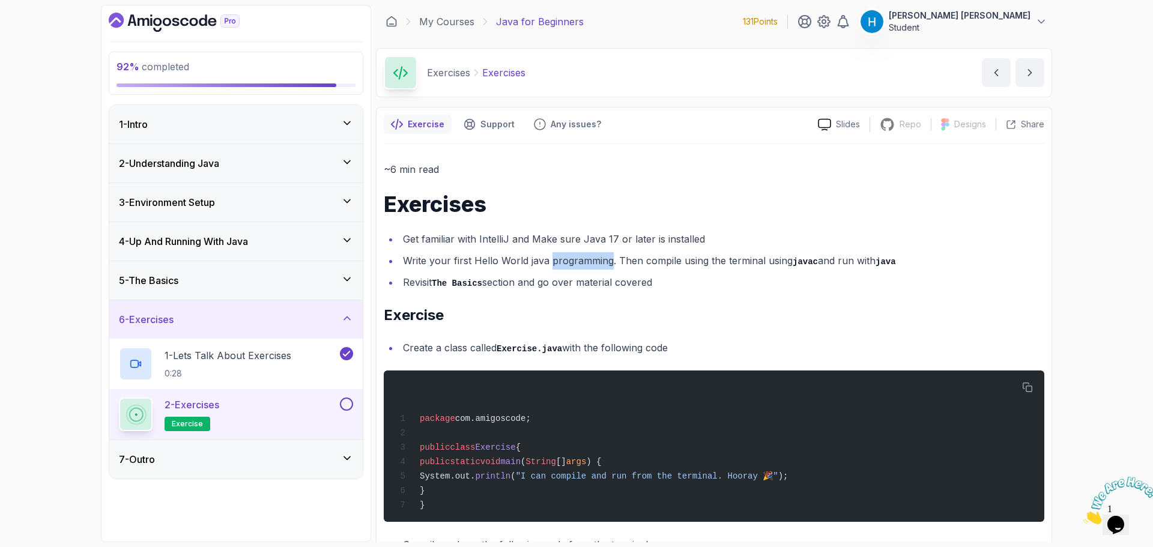
click at [579, 259] on li "Write your first Hello World java programming. Then compile using the terminal …" at bounding box center [721, 260] width 645 height 17
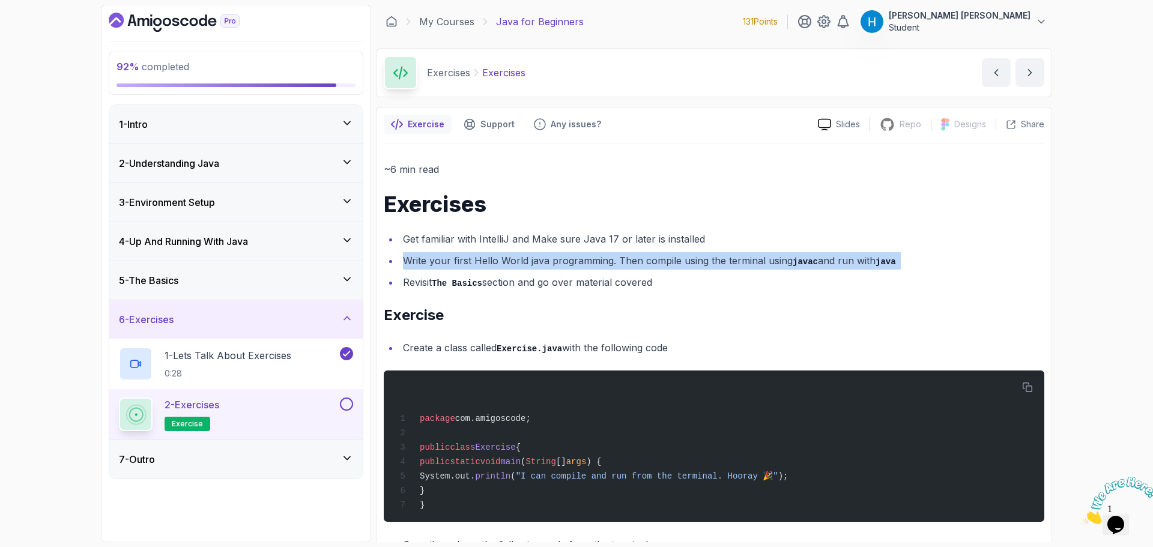
click at [579, 259] on li "Write your first Hello World java programming. Then compile using the terminal …" at bounding box center [721, 260] width 645 height 17
click at [593, 258] on li "Write your first Hello World java programming. Then compile using the terminal …" at bounding box center [721, 260] width 645 height 17
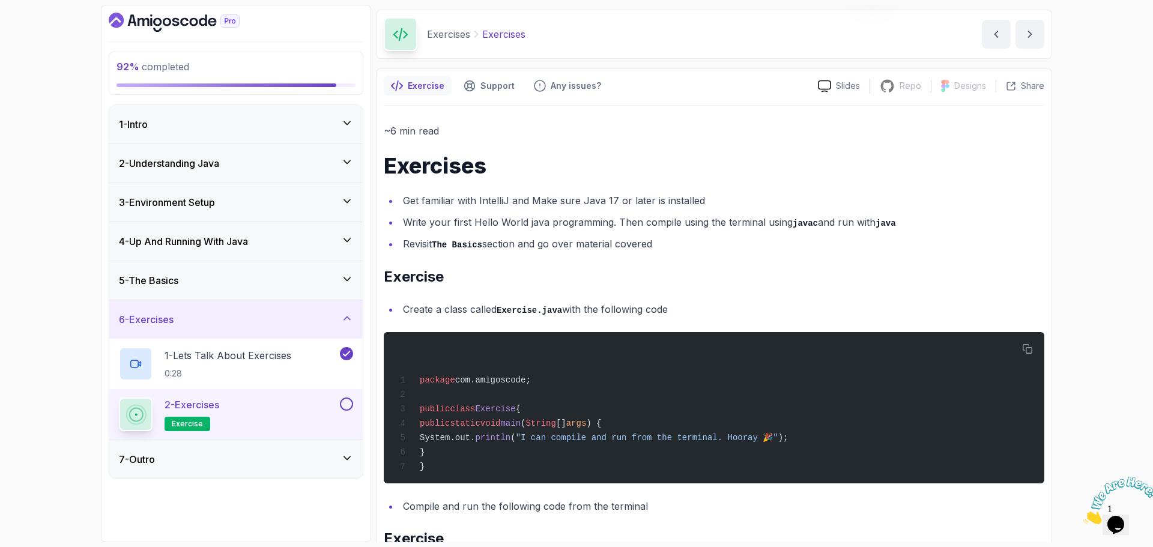
scroll to position [60, 0]
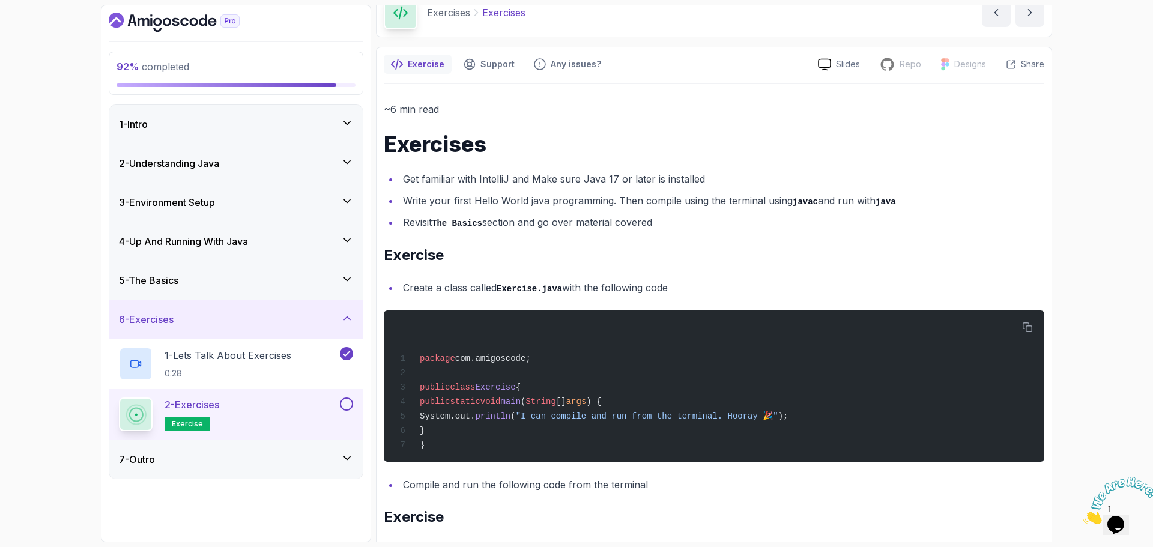
click at [410, 218] on li "Revisit The Basics section and go over material covered" at bounding box center [721, 222] width 645 height 17
drag, startPoint x: 410, startPoint y: 218, endPoint x: 642, endPoint y: 226, distance: 232.5
click at [642, 226] on li "Revisit The Basics section and go over material covered" at bounding box center [721, 222] width 645 height 17
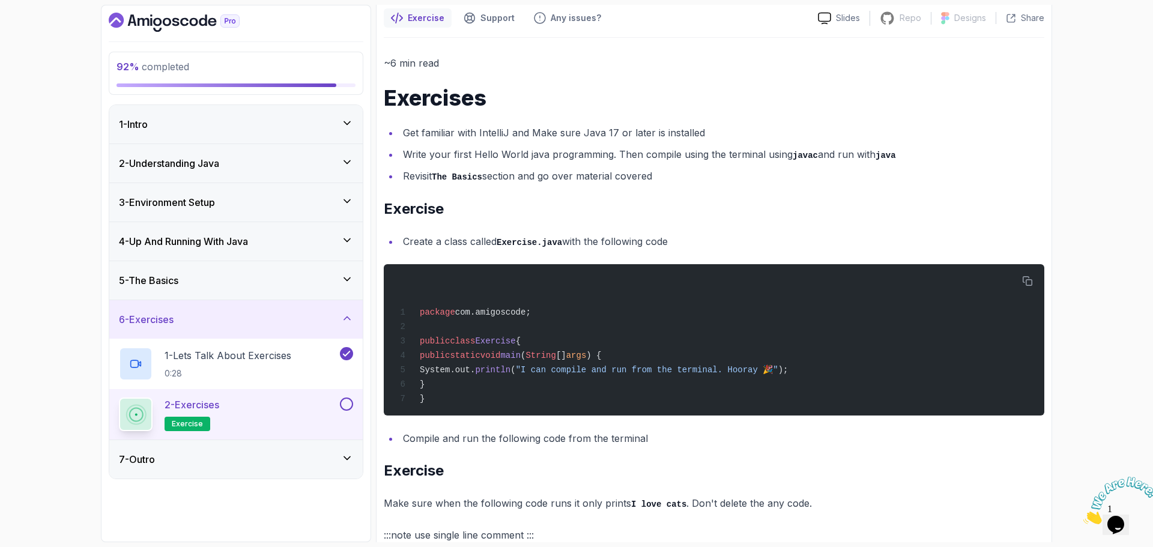
scroll to position [120, 0]
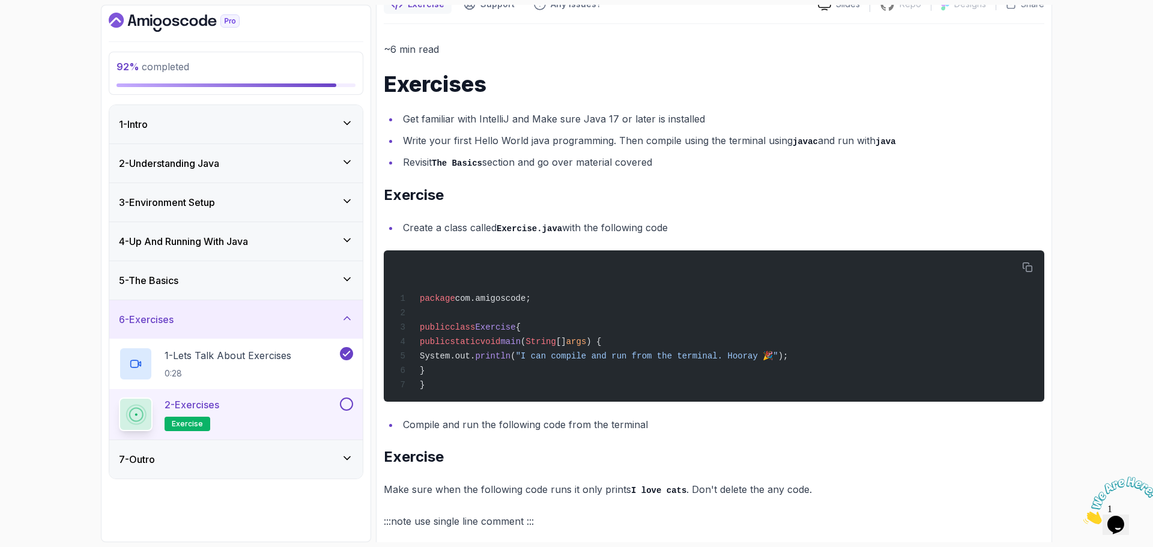
click at [415, 228] on li "Create a class called Exercise.java with the following code" at bounding box center [721, 227] width 645 height 17
drag, startPoint x: 415, startPoint y: 228, endPoint x: 546, endPoint y: 235, distance: 131.1
click at [546, 235] on li "Create a class called Exercise.java with the following code" at bounding box center [721, 227] width 645 height 17
click at [557, 230] on code "Exercise.java" at bounding box center [529, 229] width 65 height 10
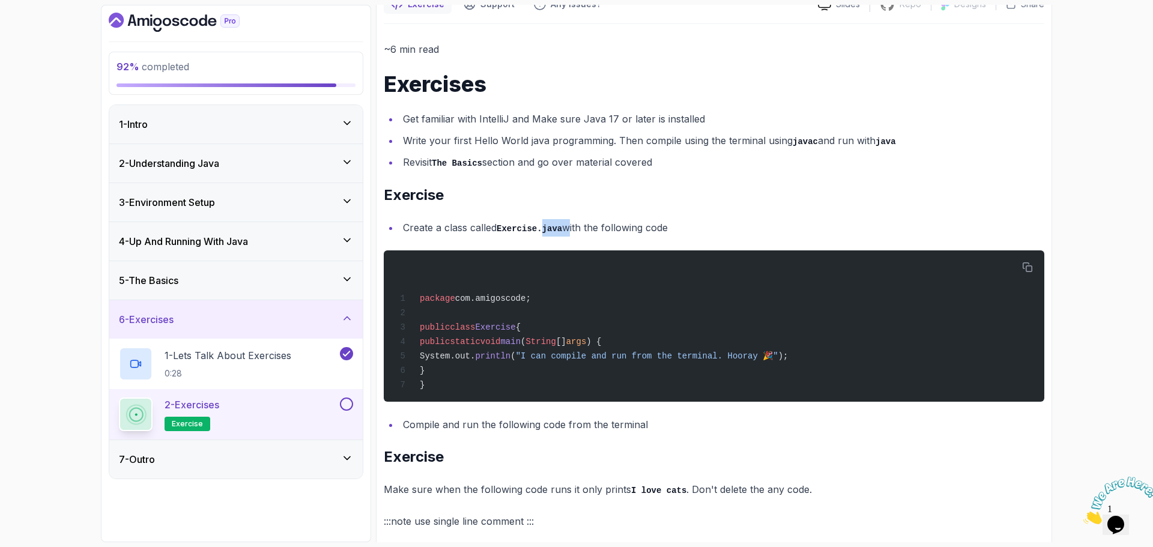
click at [557, 230] on code "Exercise.java" at bounding box center [529, 229] width 65 height 10
click at [582, 228] on li "Create a class called Exercise.java with the following code" at bounding box center [721, 227] width 645 height 17
click at [431, 332] on span "public" at bounding box center [435, 327] width 30 height 10
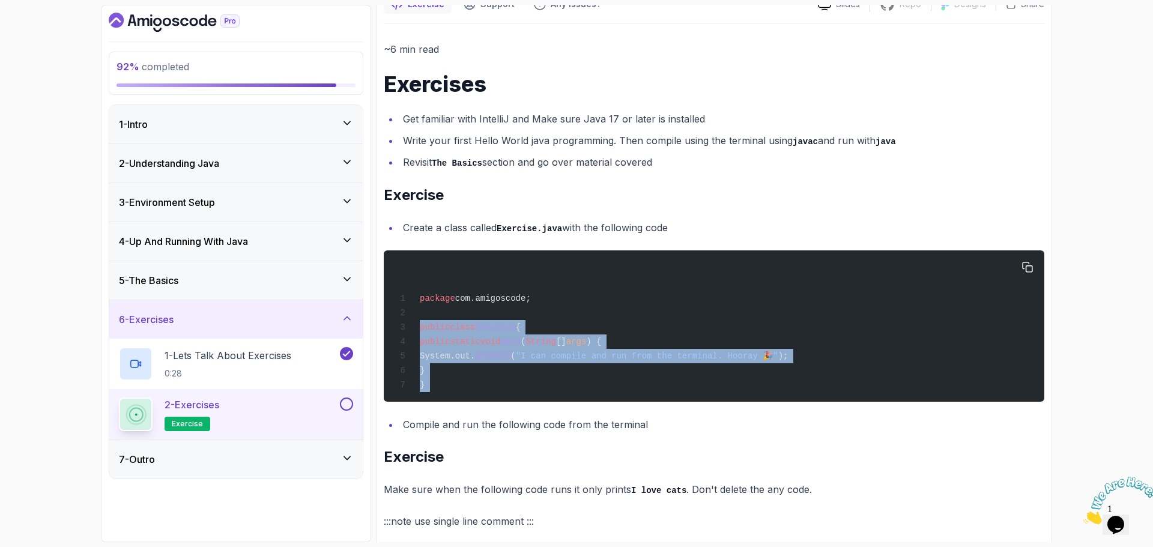
drag, startPoint x: 431, startPoint y: 332, endPoint x: 441, endPoint y: 387, distance: 56.3
click at [441, 387] on div "package com.amigoscode; public class Exercise { public static void main ( Strin…" at bounding box center [713, 326] width 641 height 137
copy div "public class Exercise { public static void main ( String [] args ) { System.out…"
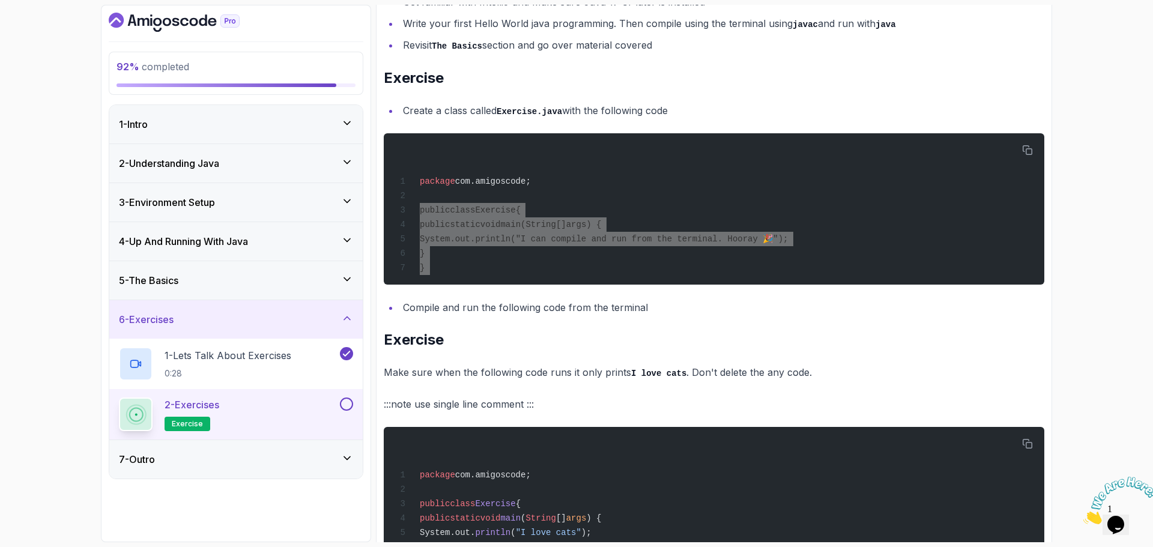
scroll to position [240, 0]
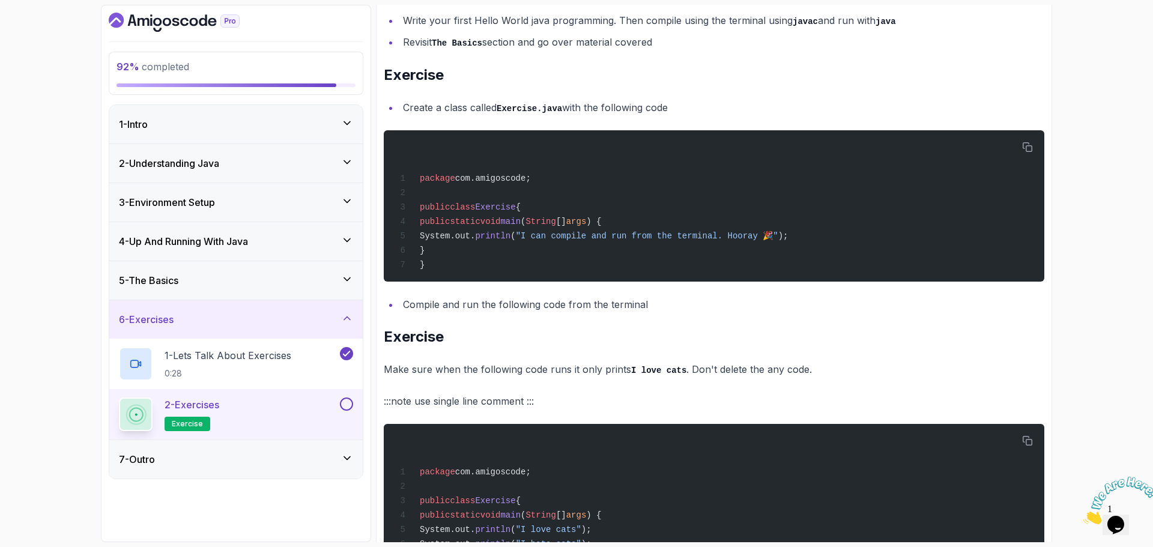
click at [426, 308] on li "Compile and run the following code from the terminal" at bounding box center [721, 304] width 645 height 17
drag, startPoint x: 426, startPoint y: 308, endPoint x: 645, endPoint y: 313, distance: 218.6
click at [645, 313] on li "Compile and run the following code from the terminal" at bounding box center [721, 304] width 645 height 17
click at [630, 312] on li "Compile and run the following code from the terminal" at bounding box center [721, 304] width 645 height 17
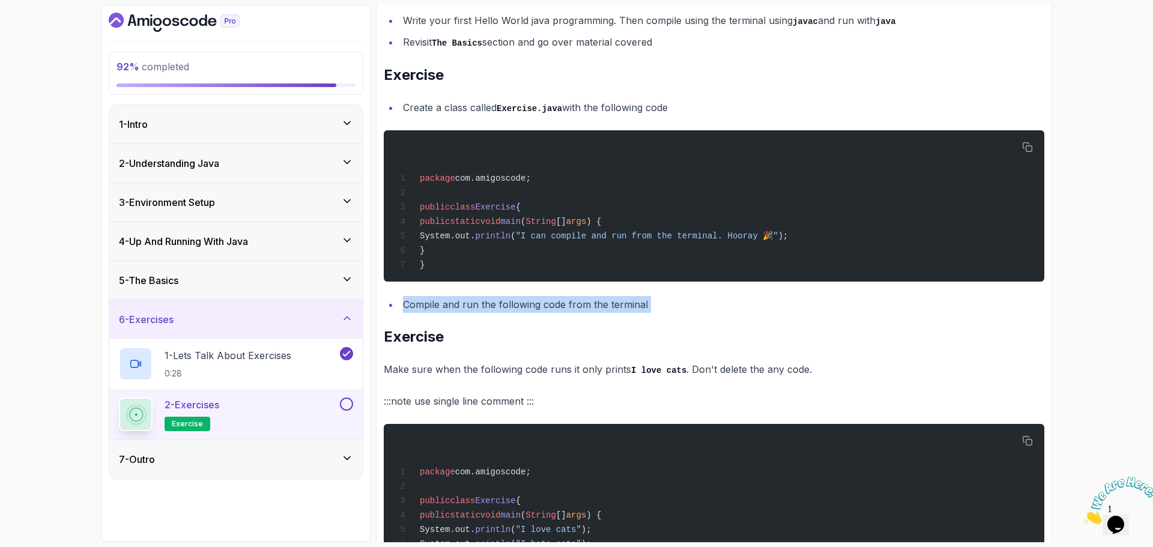
click at [630, 312] on li "Compile and run the following code from the terminal" at bounding box center [721, 304] width 645 height 17
click at [676, 309] on li "Compile and run the following code from the terminal" at bounding box center [721, 304] width 645 height 17
click at [228, 286] on div "5 - The Basics" at bounding box center [236, 280] width 234 height 14
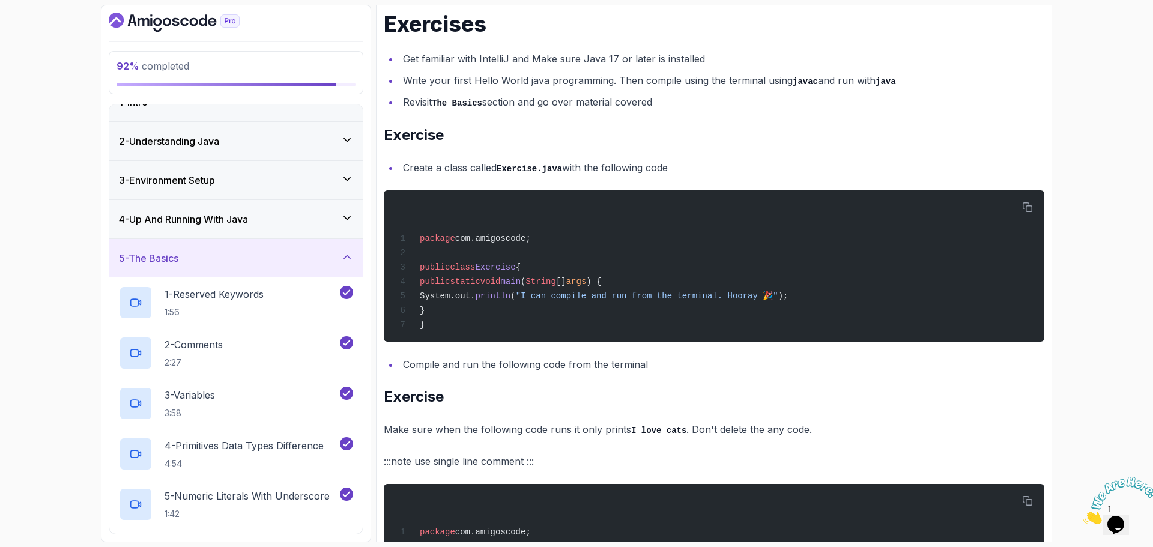
scroll to position [0, 0]
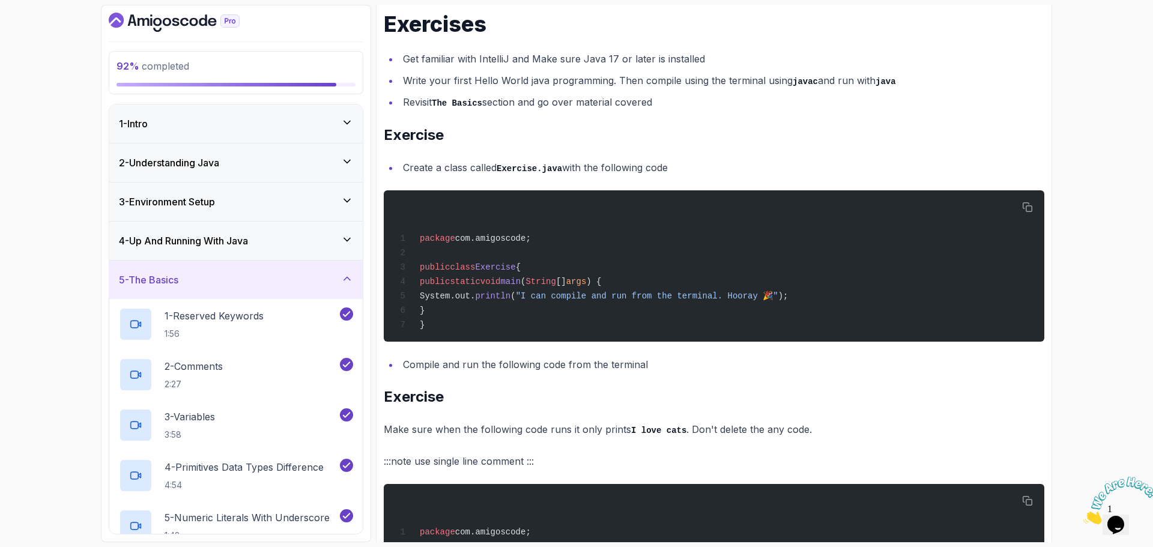
click at [256, 172] on div "2 - Understanding Java" at bounding box center [235, 163] width 253 height 38
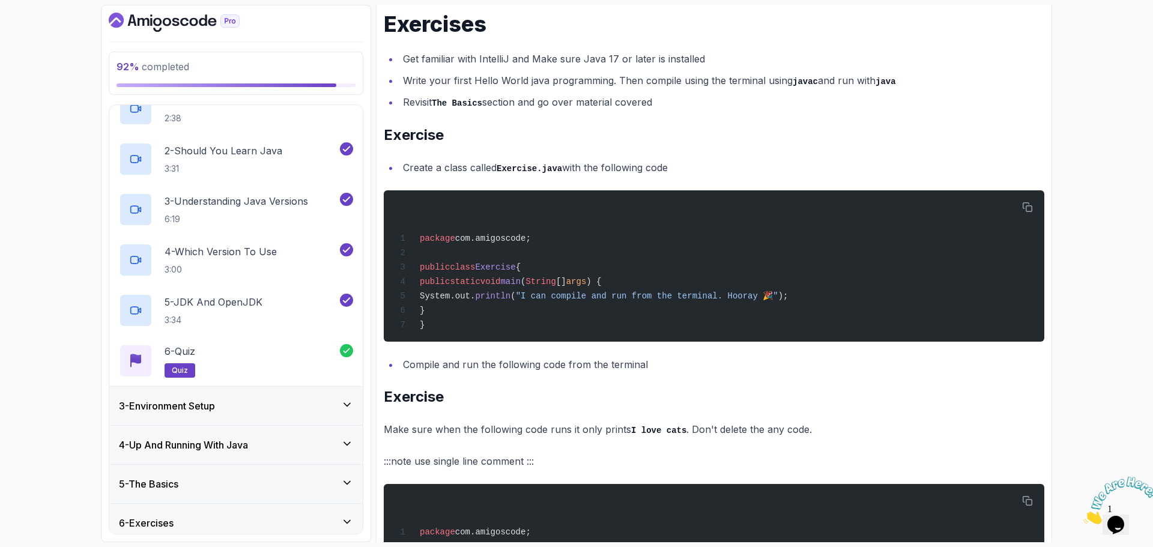
scroll to position [120, 0]
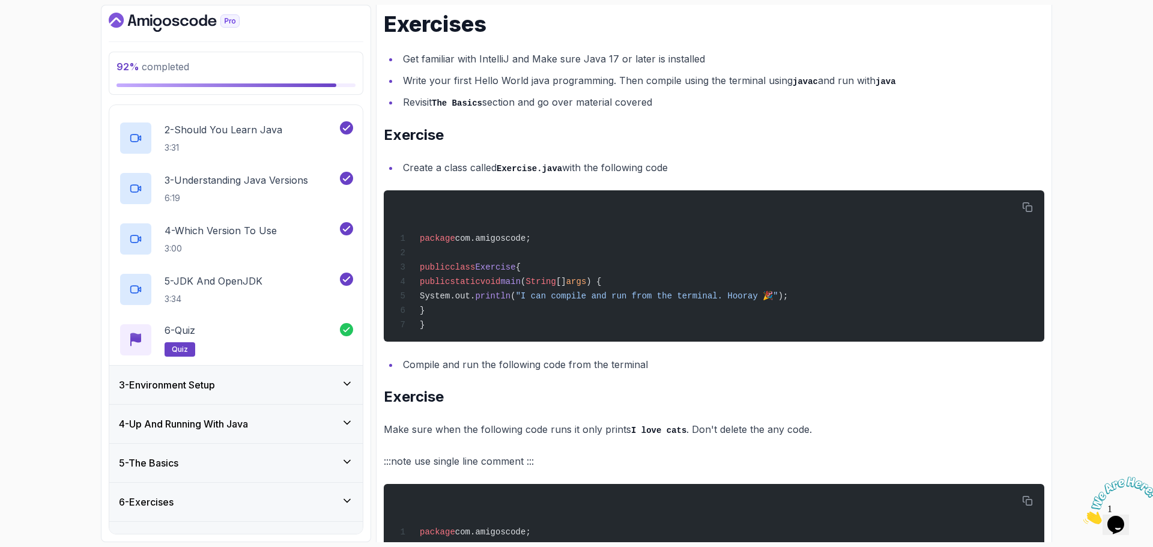
click at [255, 391] on div "3 - Environment Setup" at bounding box center [236, 385] width 234 height 14
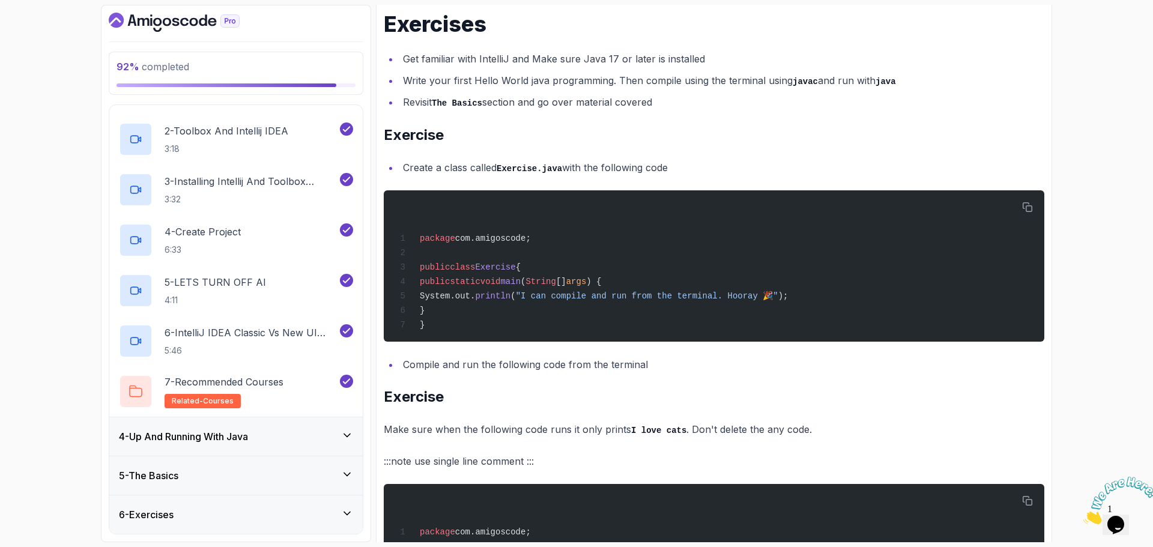
scroll to position [197, 0]
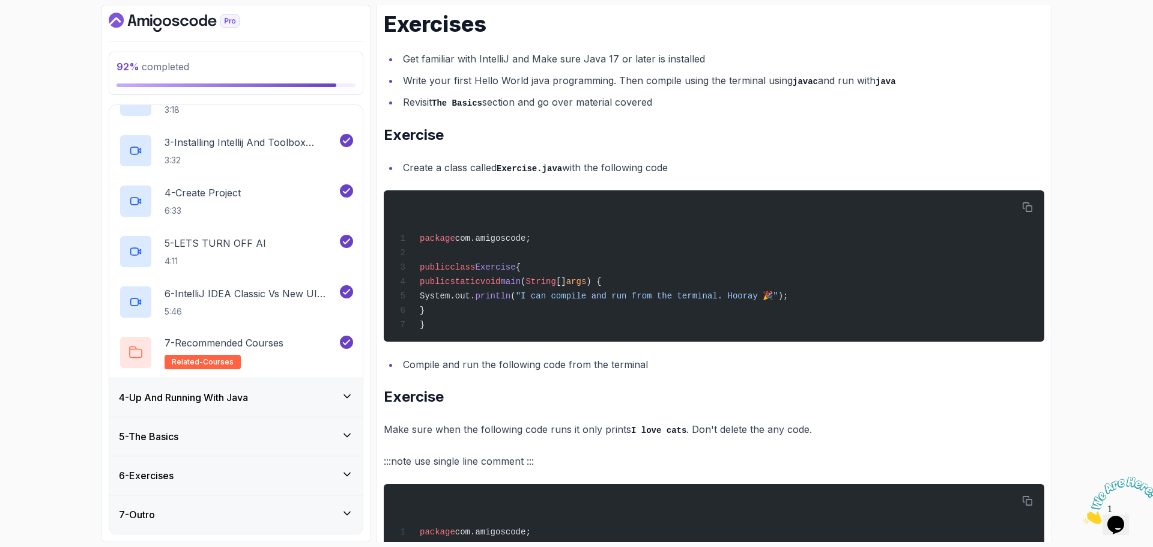
click at [258, 386] on div "4 - Up And Running With Java" at bounding box center [235, 397] width 253 height 38
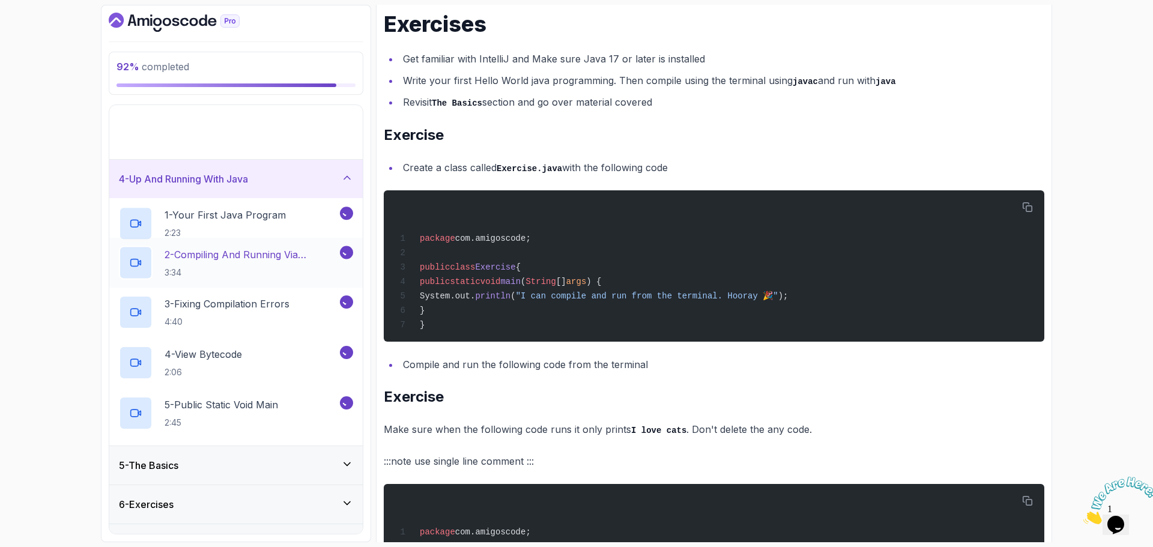
scroll to position [0, 0]
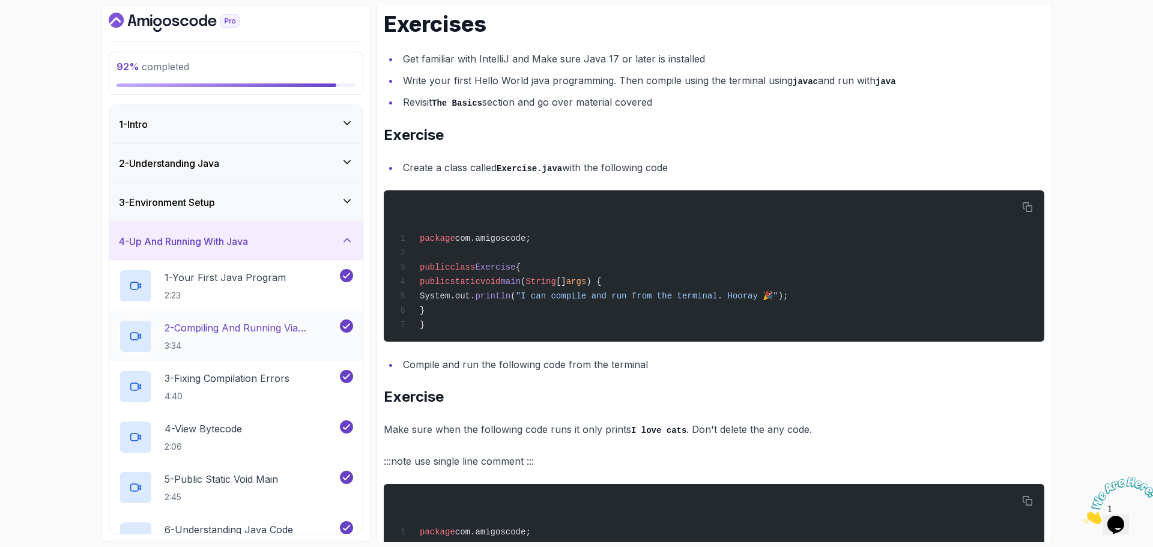
click at [268, 343] on p "3:34" at bounding box center [251, 346] width 173 height 12
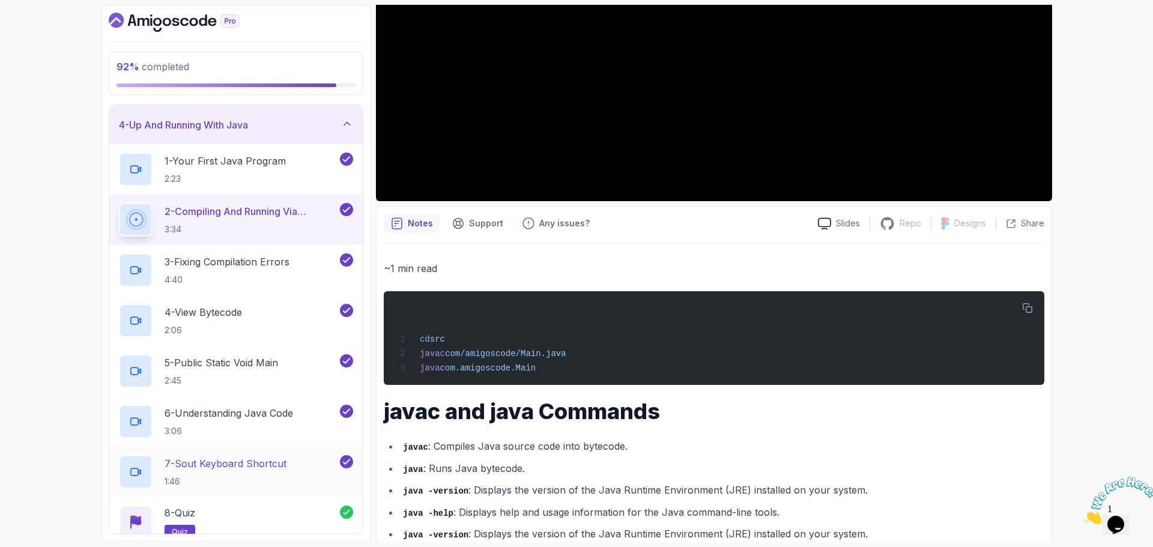
scroll to position [247, 0]
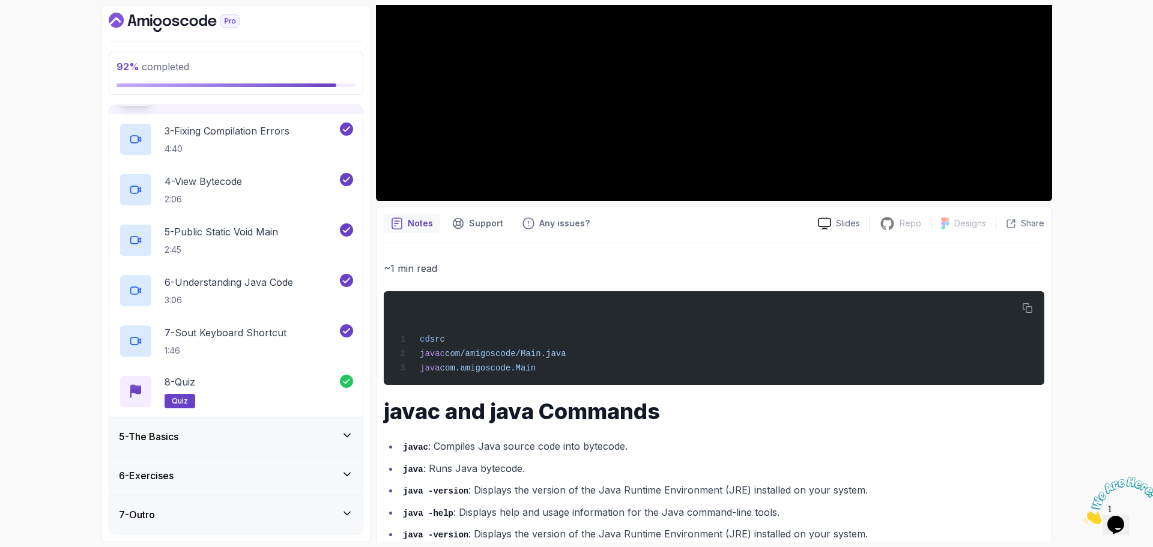
click at [220, 477] on div "6 - Exercises" at bounding box center [236, 475] width 234 height 14
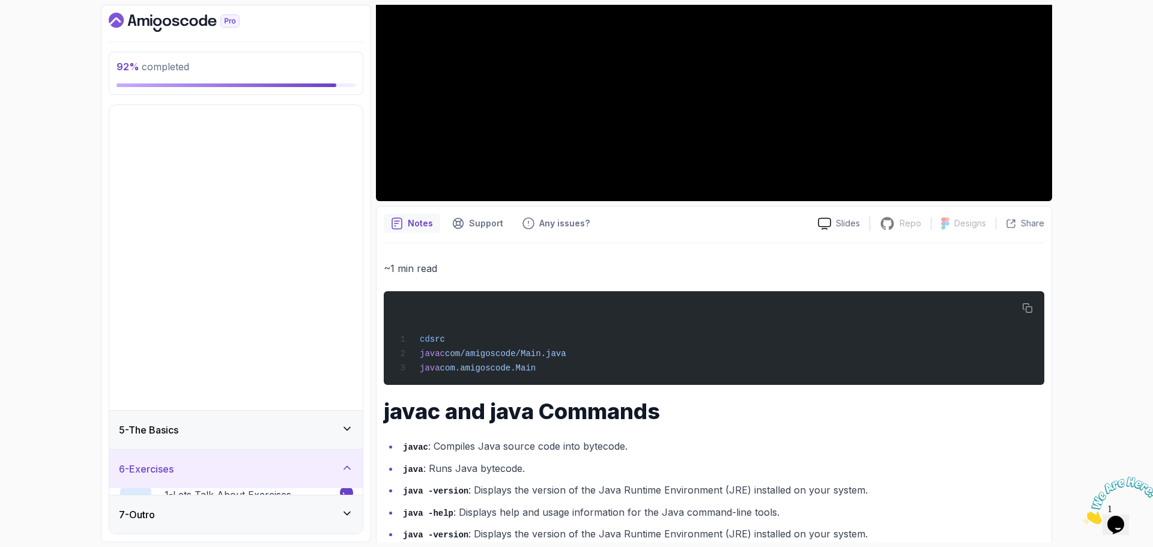
scroll to position [0, 0]
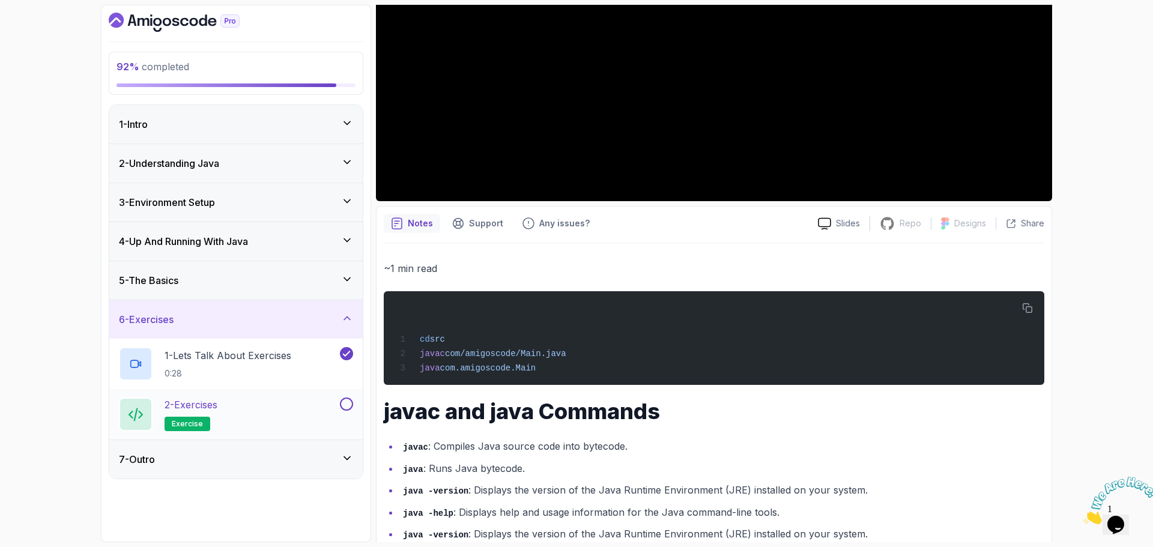
click at [280, 402] on div "2 - Exercises exercise" at bounding box center [228, 414] width 219 height 34
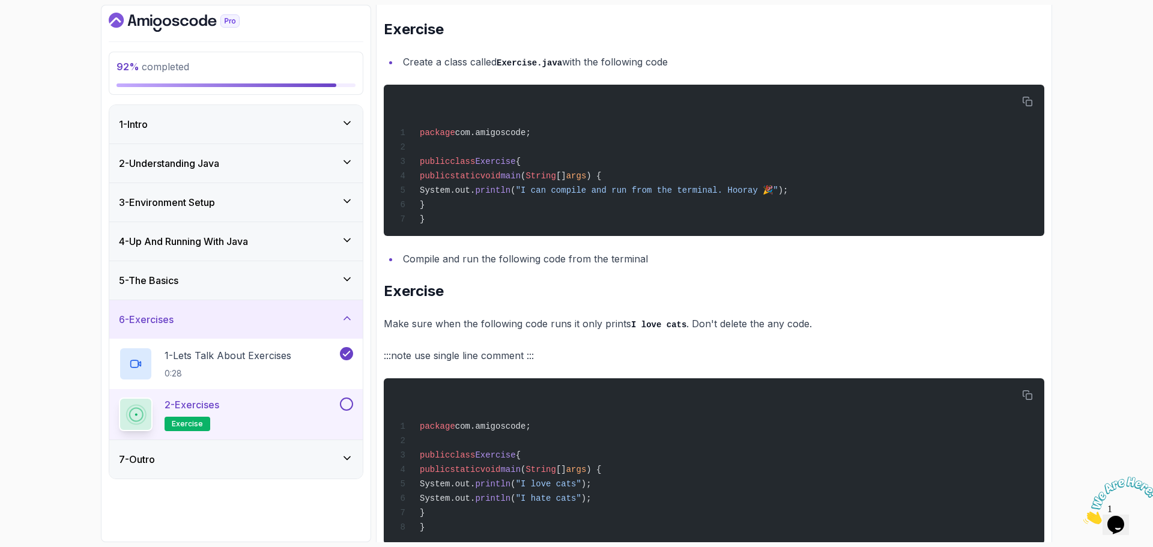
click at [403, 327] on p "Make sure when the following code runs it only prints I love cats . Don't delet…" at bounding box center [714, 323] width 660 height 17
drag, startPoint x: 403, startPoint y: 327, endPoint x: 610, endPoint y: 324, distance: 207.2
click at [610, 324] on p "Make sure when the following code runs it only prints I love cats . Don't delet…" at bounding box center [714, 323] width 660 height 17
click at [413, 297] on h2 "Exercise" at bounding box center [714, 291] width 660 height 19
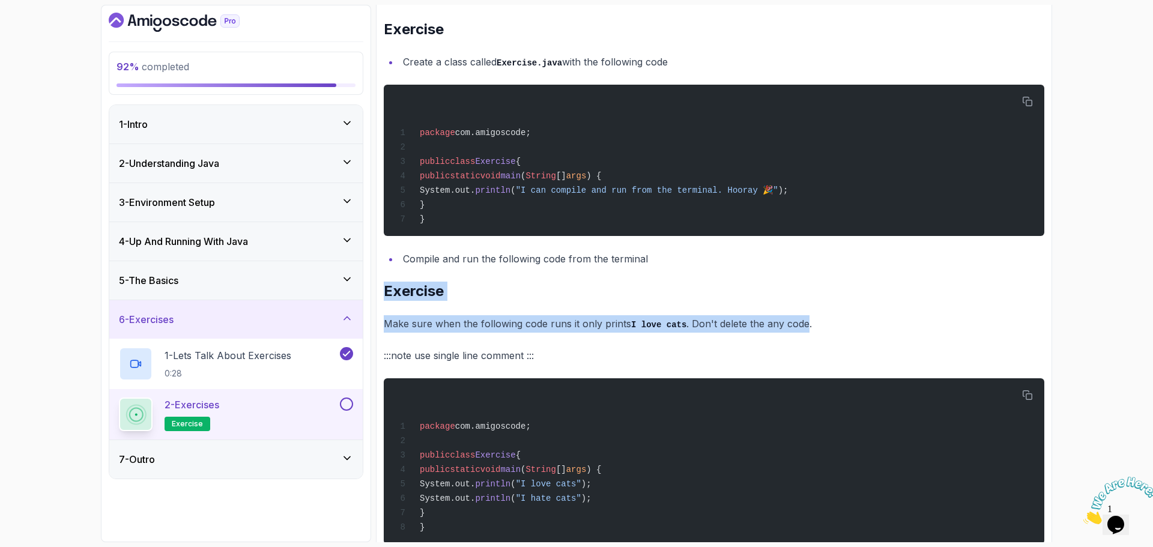
drag, startPoint x: 413, startPoint y: 297, endPoint x: 798, endPoint y: 319, distance: 386.1
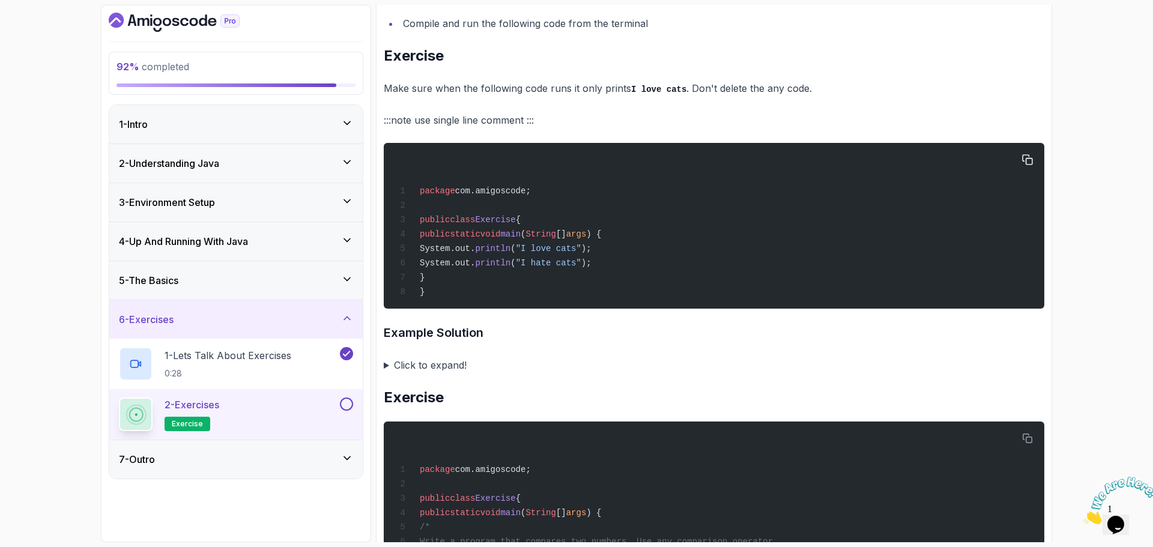
scroll to position [526, 0]
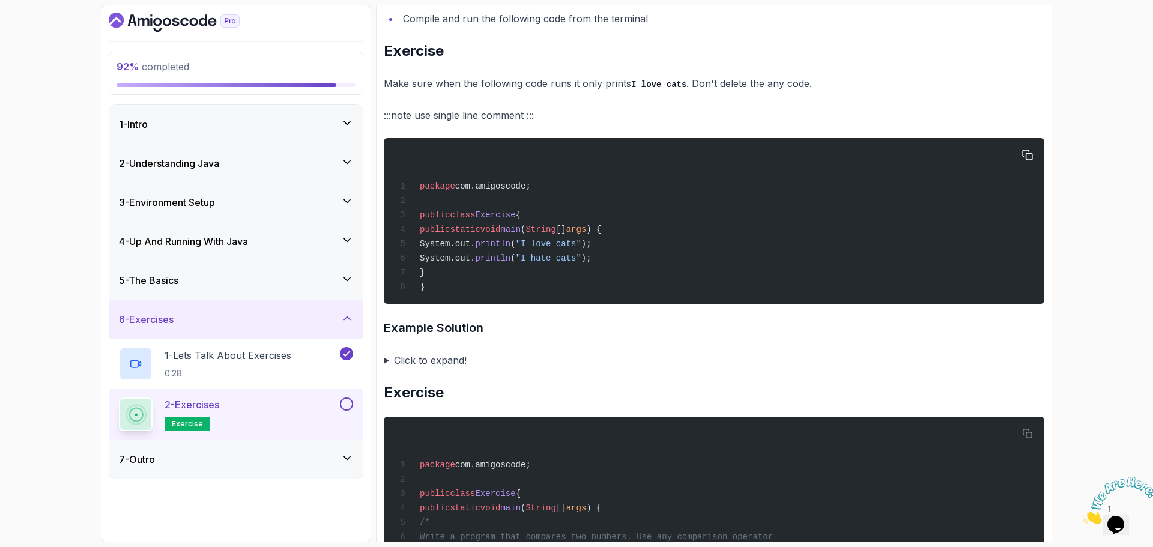
click at [450, 234] on span "public" at bounding box center [435, 230] width 30 height 10
drag, startPoint x: 452, startPoint y: 235, endPoint x: 643, endPoint y: 234, distance: 191.5
click at [643, 234] on div "package com.amigoscode; public class Exercise { public static void main ( Strin…" at bounding box center [713, 220] width 641 height 151
click at [398, 119] on p ":::note use single line comment :::" at bounding box center [714, 115] width 660 height 17
drag, startPoint x: 398, startPoint y: 119, endPoint x: 414, endPoint y: 122, distance: 16.4
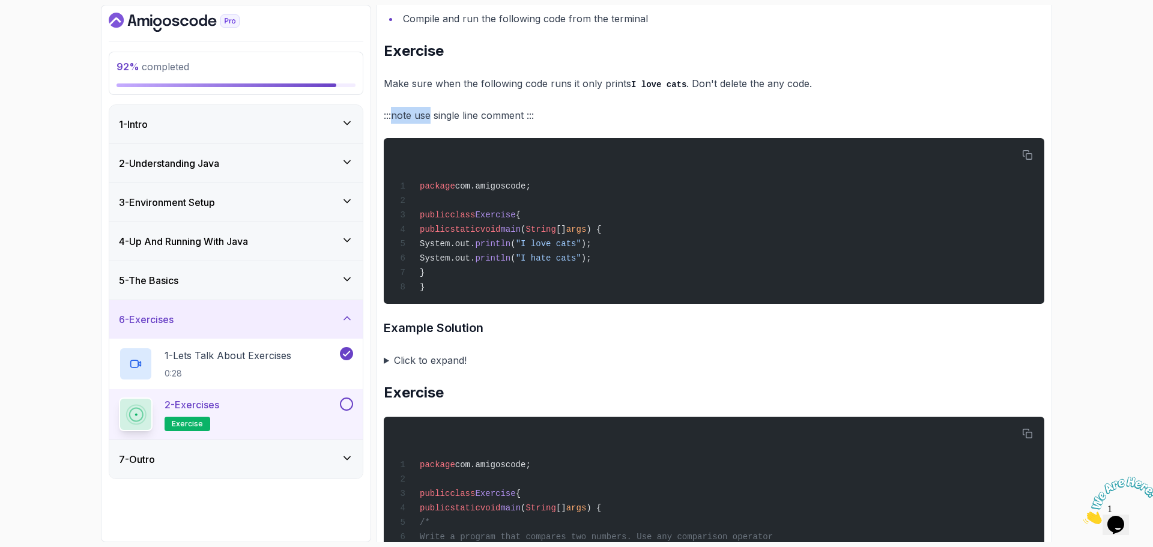
click at [414, 122] on p ":::note use single line comment :::" at bounding box center [714, 115] width 660 height 17
click at [428, 220] on span "public" at bounding box center [435, 215] width 30 height 10
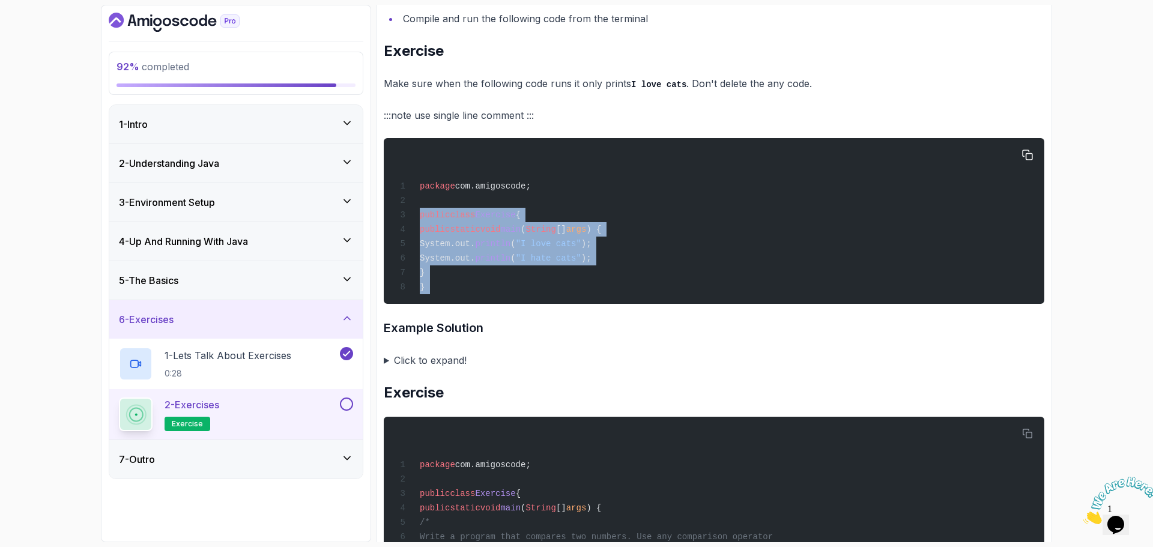
drag, startPoint x: 428, startPoint y: 223, endPoint x: 431, endPoint y: 291, distance: 67.9
click at [431, 291] on div "package com.amigoscode; public class Exercise { public static void main ( Strin…" at bounding box center [713, 220] width 641 height 151
copy div "public class Exercise { public static void main ( String [] args ) { System.out…"
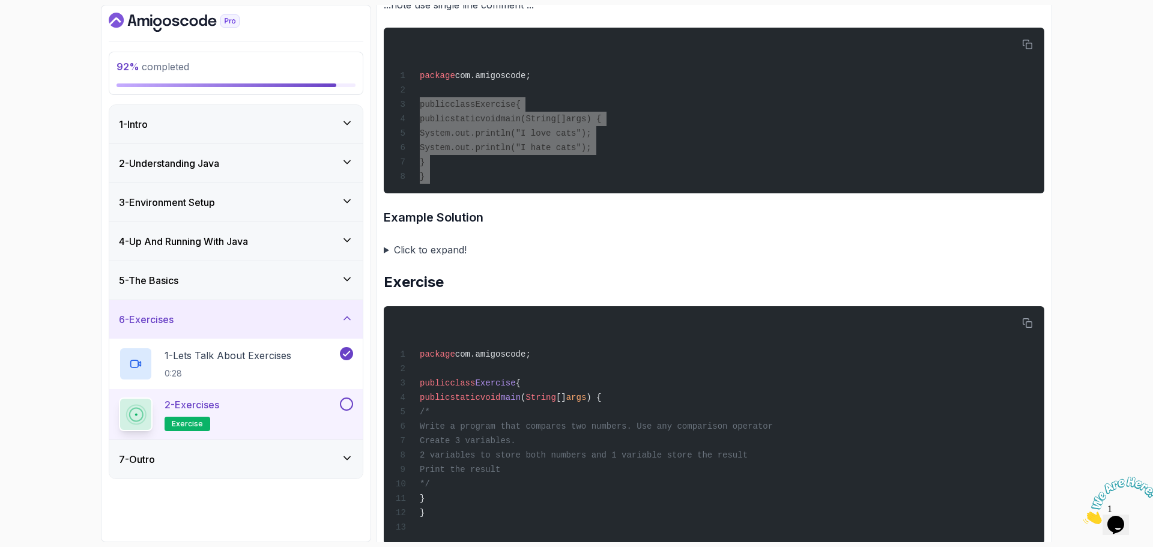
scroll to position [646, 0]
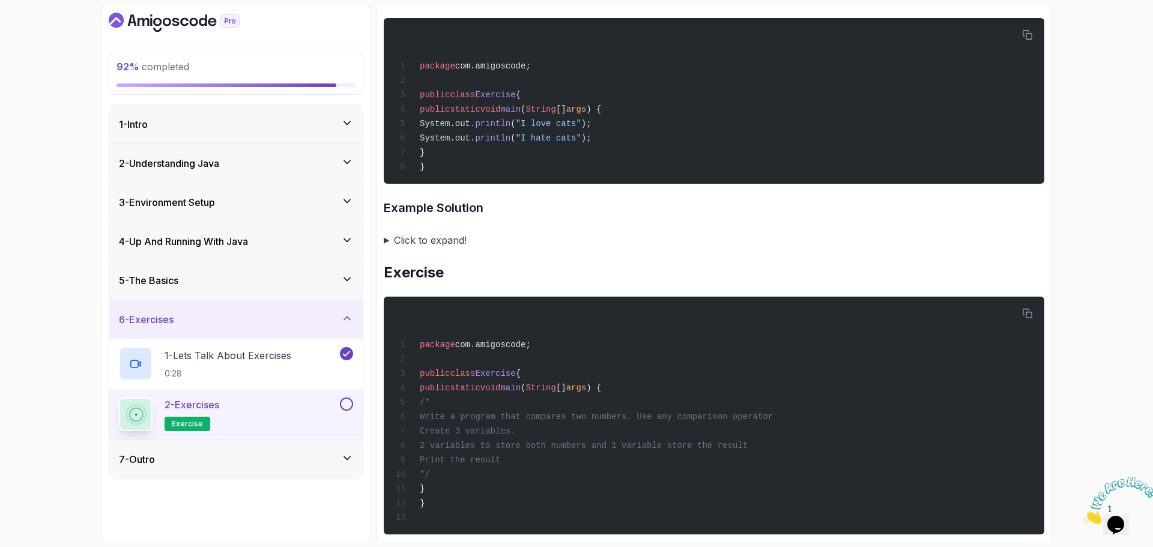
click at [388, 249] on summary "Click to expand!" at bounding box center [714, 240] width 660 height 17
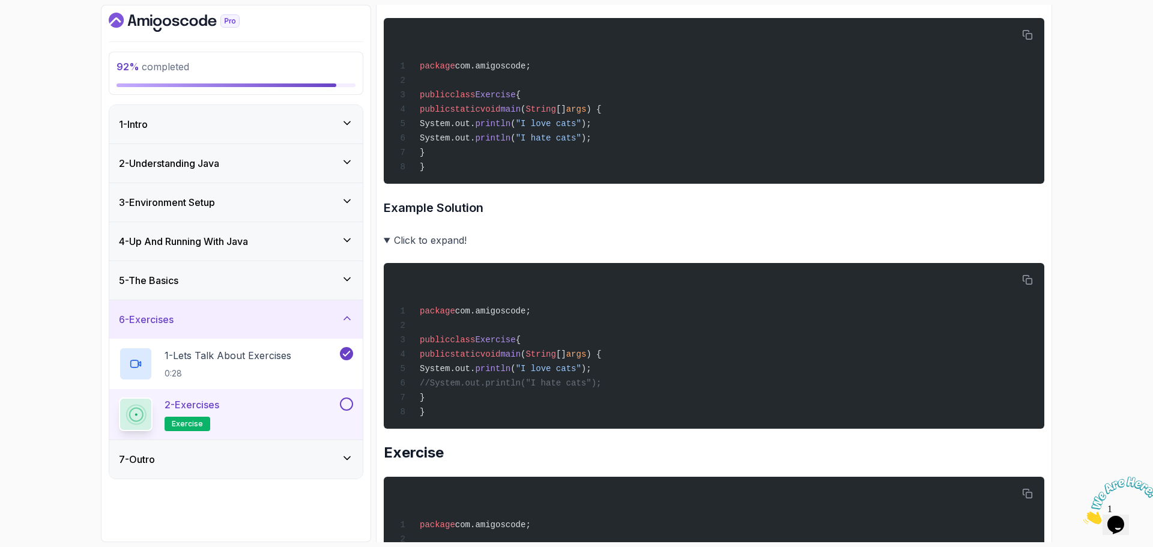
click at [388, 249] on summary "Click to expand!" at bounding box center [714, 240] width 660 height 17
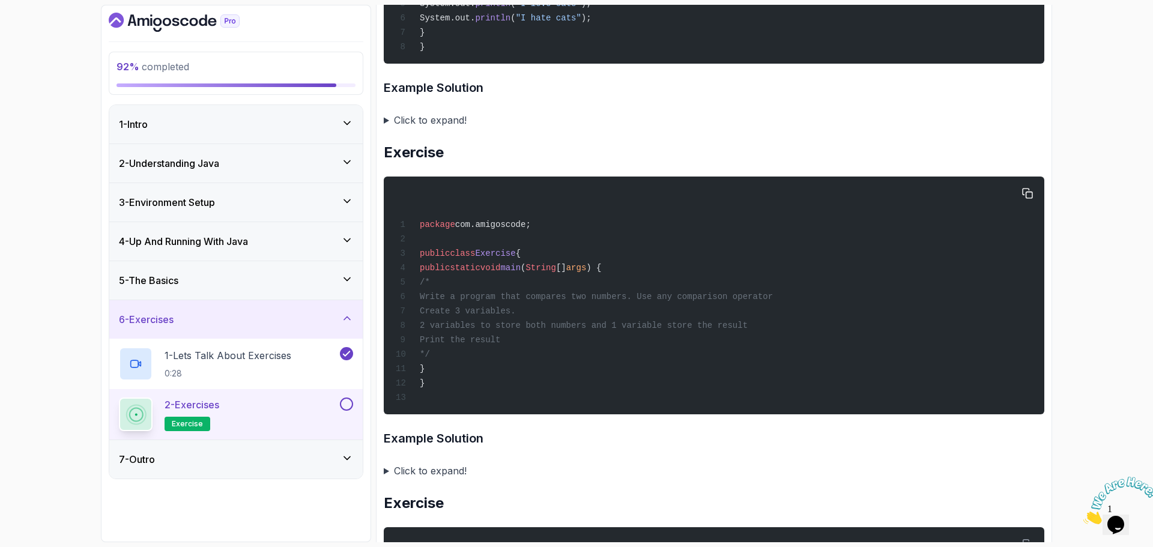
scroll to position [826, 0]
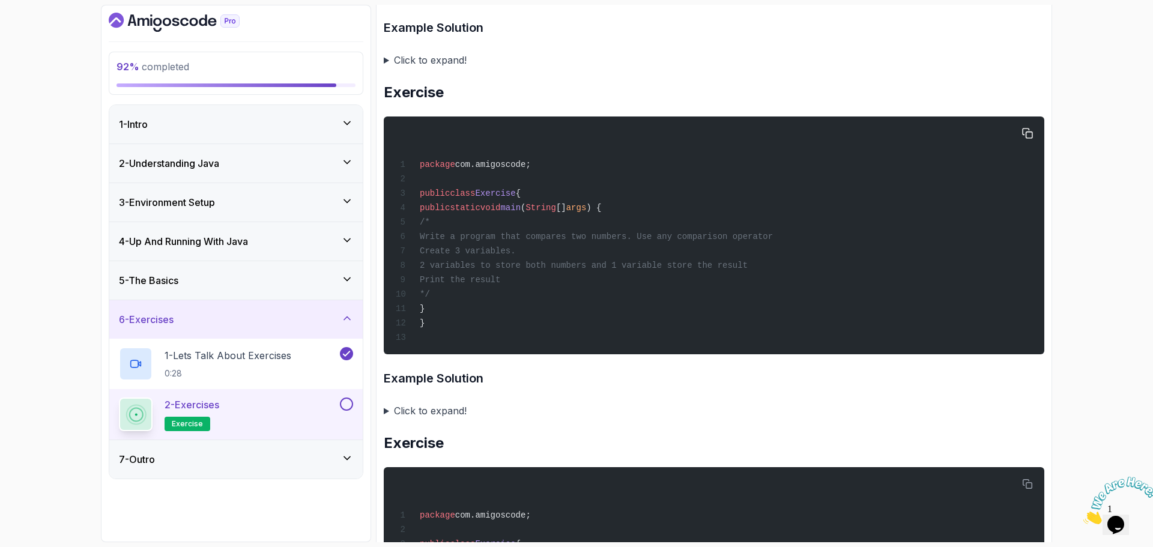
drag, startPoint x: 473, startPoint y: 250, endPoint x: 563, endPoint y: 265, distance: 90.6
click at [563, 265] on code "package com.amigoscode; public class Exercise { public static void main ( Strin…" at bounding box center [584, 251] width 377 height 183
click at [516, 256] on span "Create 3 variables." at bounding box center [468, 251] width 96 height 10
click at [566, 270] on span "2 variables to store both numbers and 1 variable store the result" at bounding box center [584, 266] width 328 height 10
click at [438, 213] on span "public" at bounding box center [435, 208] width 30 height 10
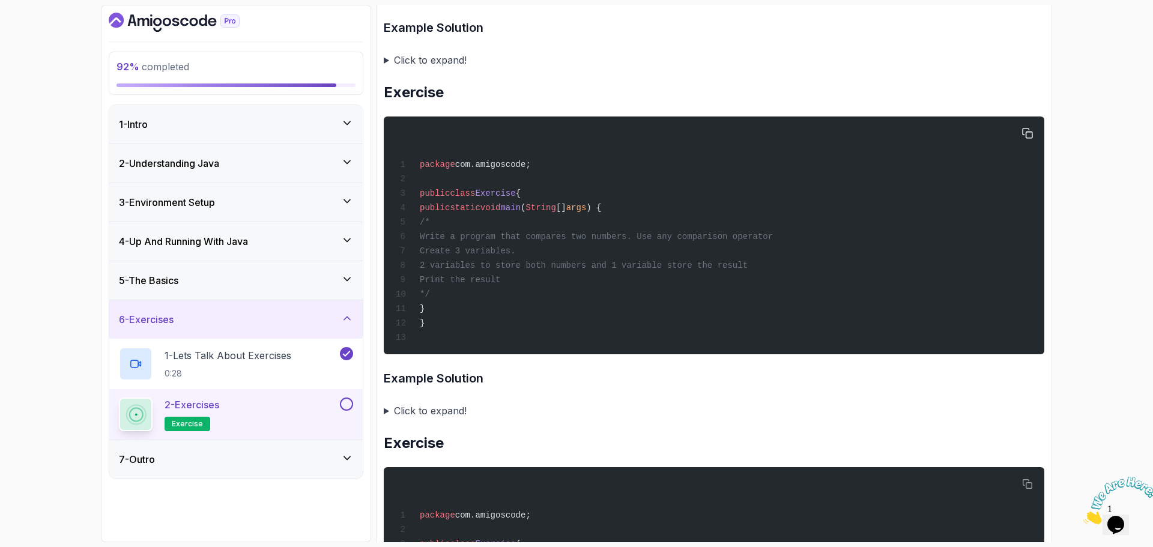
drag, startPoint x: 459, startPoint y: 233, endPoint x: 483, endPoint y: 304, distance: 74.8
click at [483, 304] on div "package com.amigoscode; public class Exercise { public static void main ( Strin…" at bounding box center [713, 235] width 641 height 223
copy code "/* Write a program that compares two numbers. Use any comparison operator Creat…"
click at [551, 241] on span "Write a program that compares two numbers. Use any comparison operator" at bounding box center [596, 237] width 353 height 10
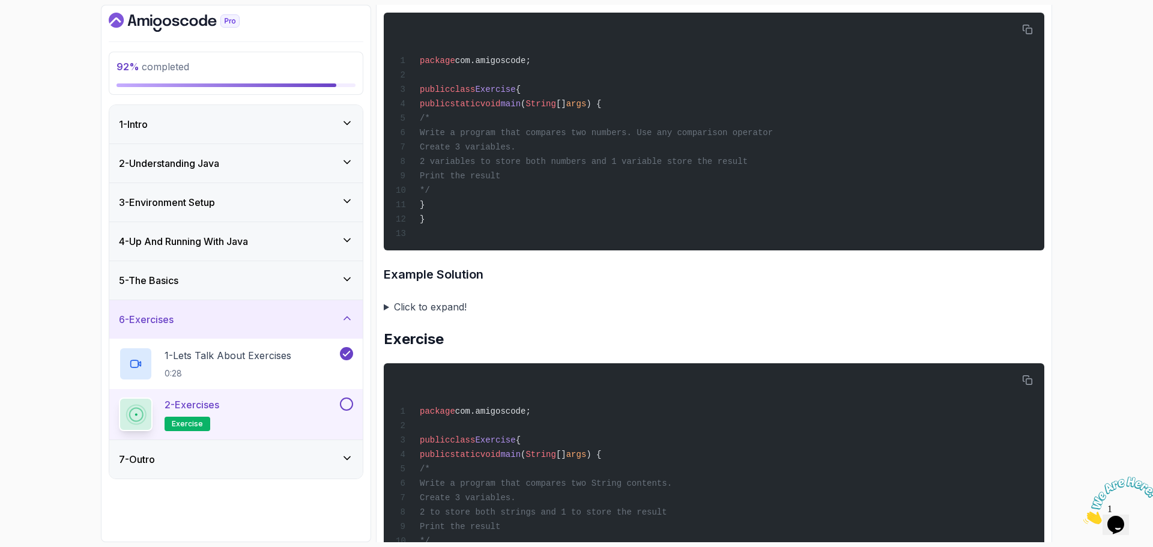
scroll to position [946, 0]
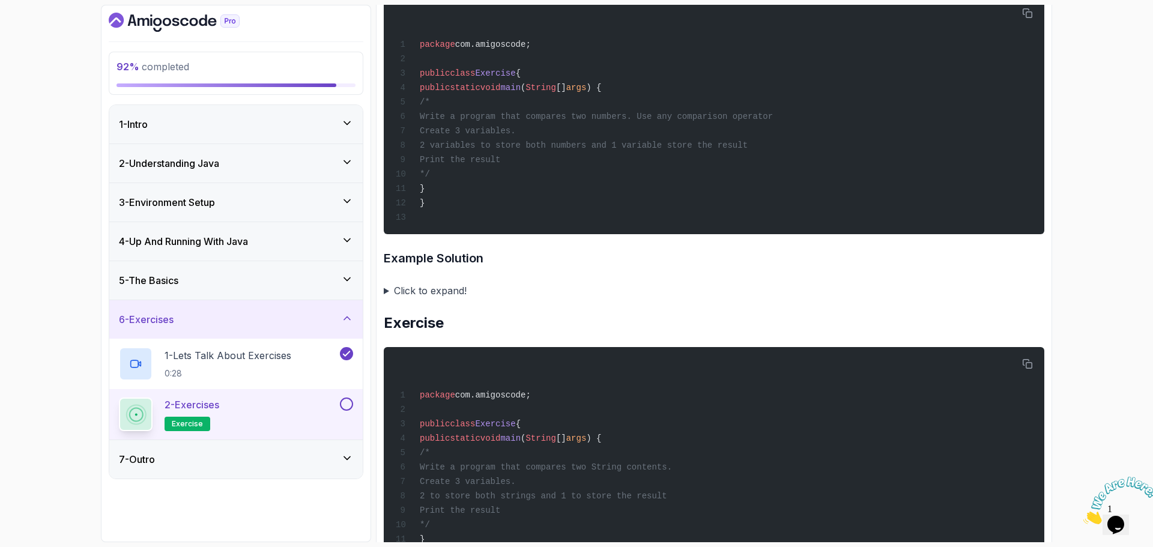
click at [385, 299] on summary "Click to expand!" at bounding box center [714, 290] width 660 height 17
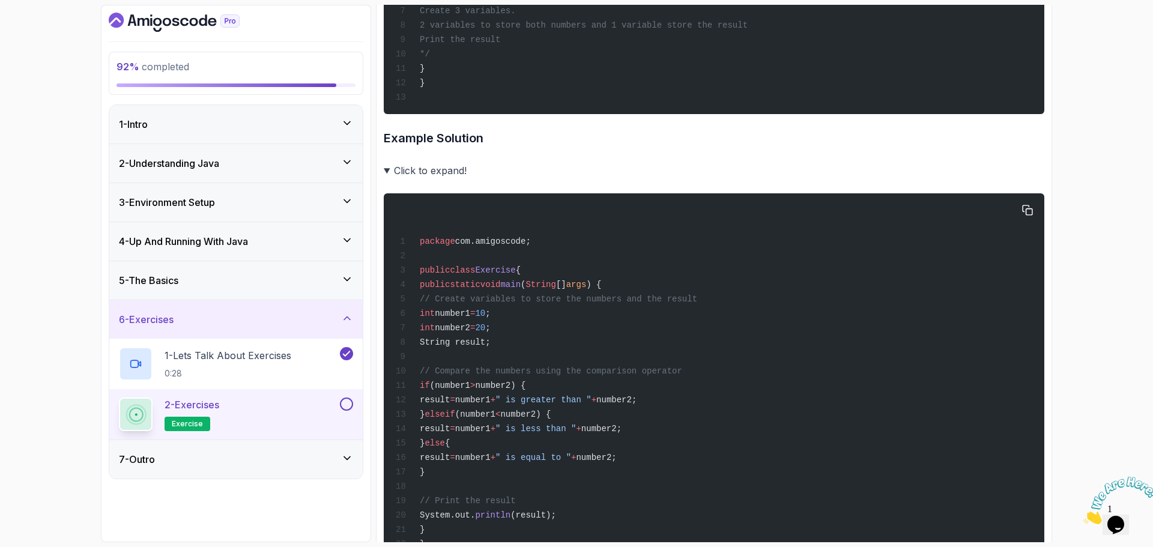
scroll to position [1126, 0]
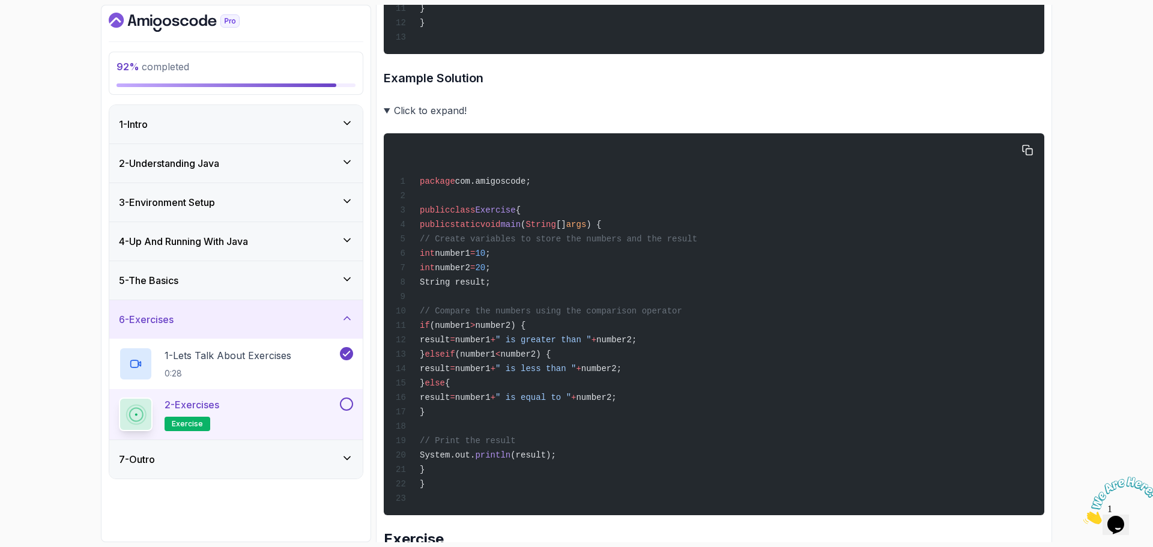
click at [551, 300] on div "package com.amigoscode; public class Exercise { public static void main ( Strin…" at bounding box center [713, 324] width 641 height 367
click at [390, 119] on summary "Click to expand!" at bounding box center [714, 110] width 660 height 17
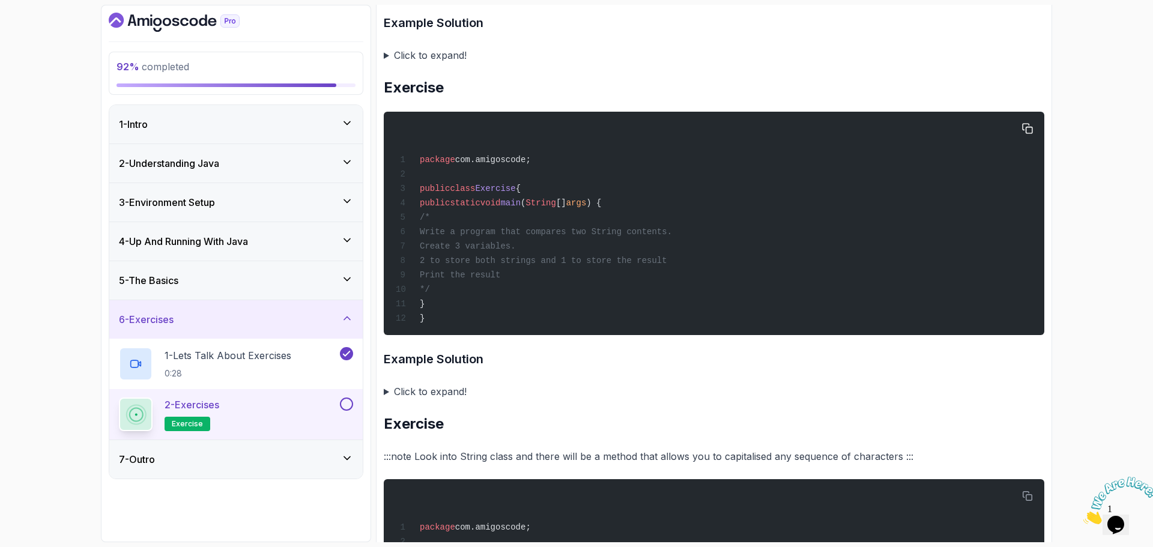
scroll to position [1186, 0]
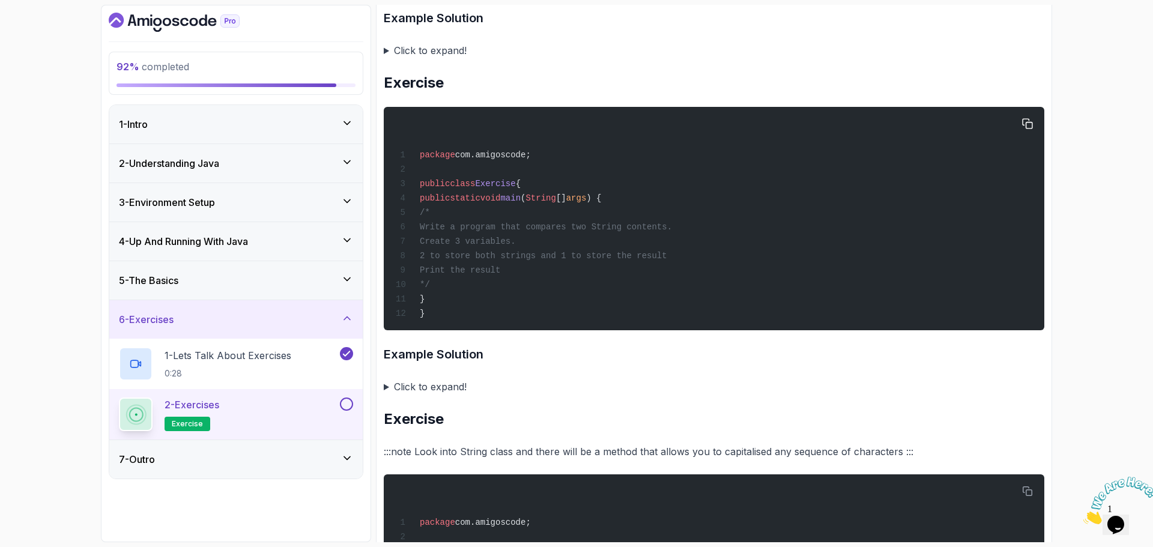
drag, startPoint x: 455, startPoint y: 233, endPoint x: 542, endPoint y: 306, distance: 113.9
click at [542, 306] on div "package com.amigoscode; public class Exercise { public static void main ( Strin…" at bounding box center [713, 218] width 641 height 209
click at [388, 395] on summary "Click to expand!" at bounding box center [714, 386] width 660 height 17
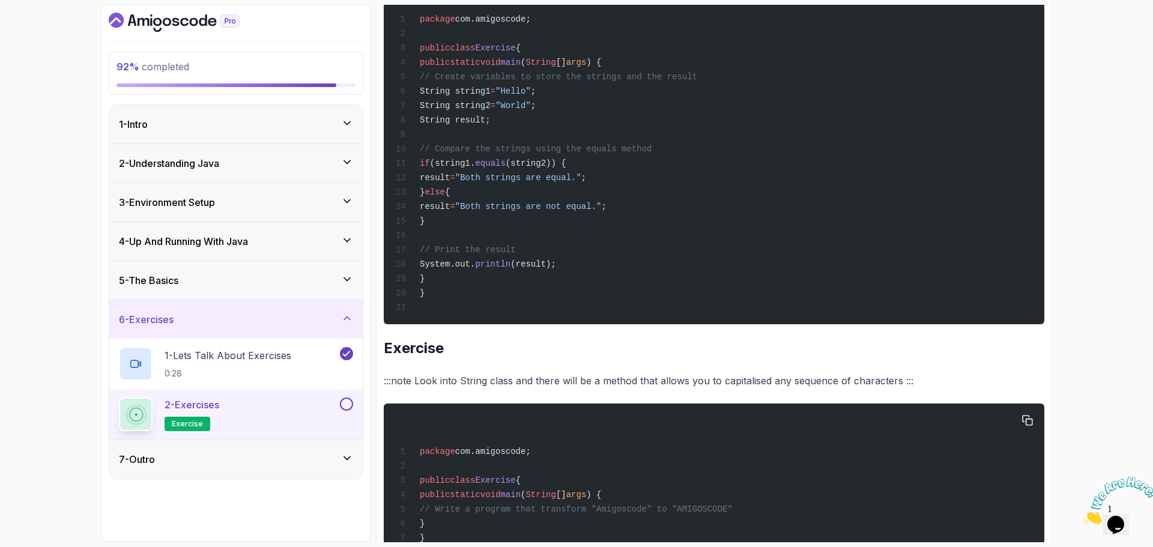
scroll to position [1787, 0]
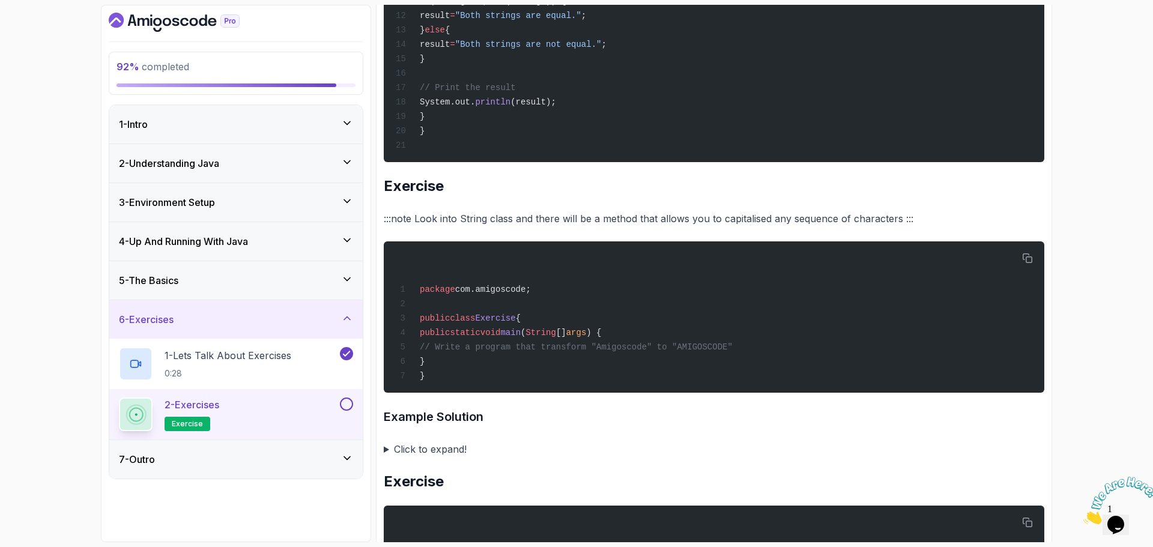
click at [398, 227] on p ":::note Look into String class and there will be a method that allows you to ca…" at bounding box center [714, 218] width 660 height 17
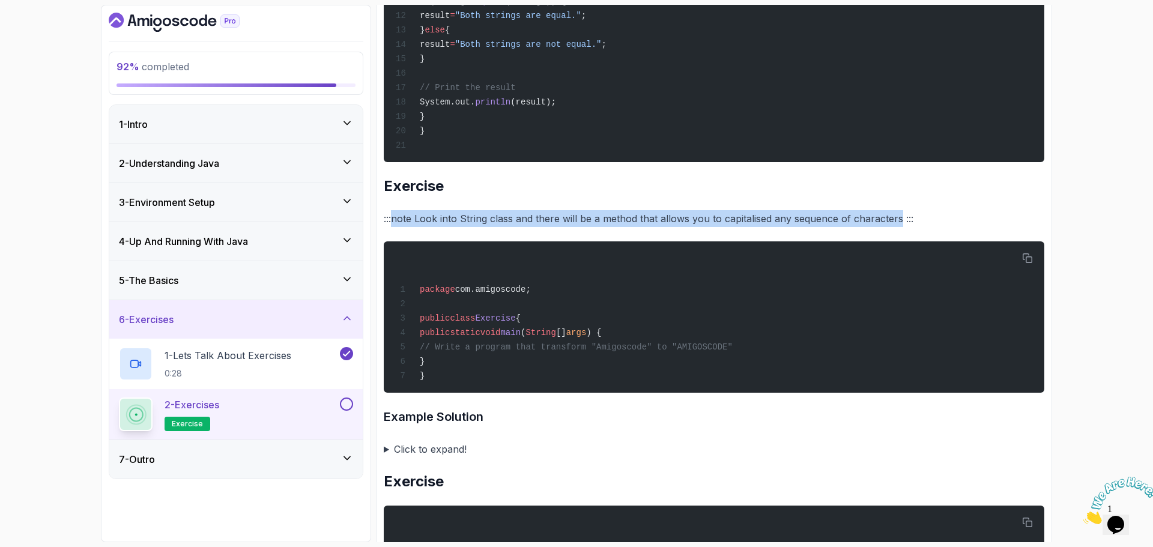
drag, startPoint x: 398, startPoint y: 256, endPoint x: 868, endPoint y: 255, distance: 470.2
click at [868, 227] on p ":::note Look into String class and there will be a method that allows you to ca…" at bounding box center [714, 218] width 660 height 17
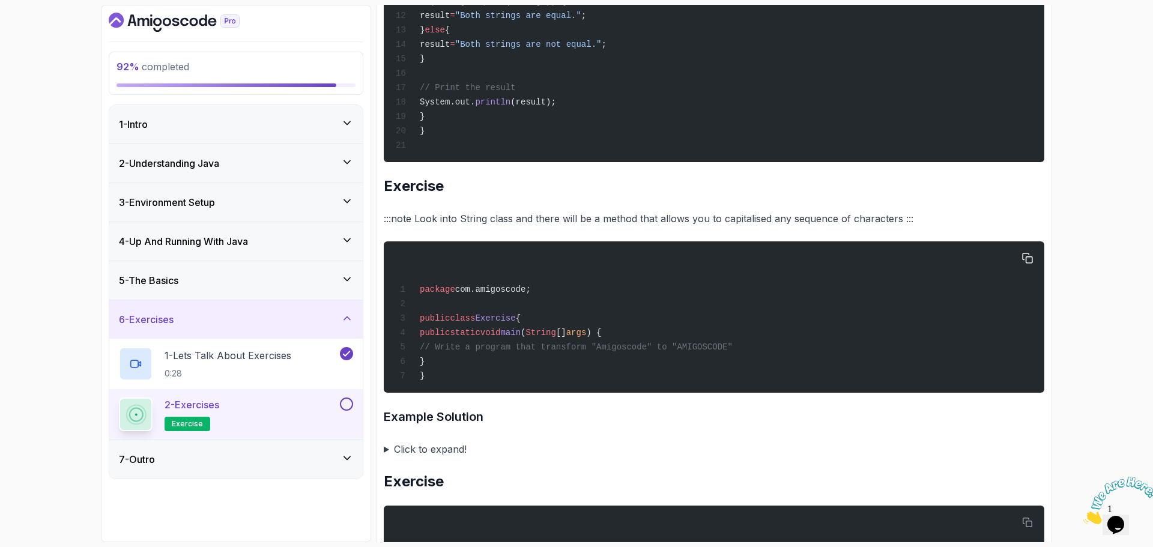
click at [579, 352] on span "// Write a program that transform "Amigoscode" to "AMIGOSCODE"" at bounding box center [576, 347] width 313 height 10
click at [495, 352] on span "// Write a program that transform "Amigoscode" to "AMIGOSCODE"" at bounding box center [576, 347] width 313 height 10
drag, startPoint x: 495, startPoint y: 388, endPoint x: 657, endPoint y: 383, distance: 162.8
click at [657, 352] on span "// Write a program that transform "Amigoscode" to "AMIGOSCODE"" at bounding box center [576, 347] width 313 height 10
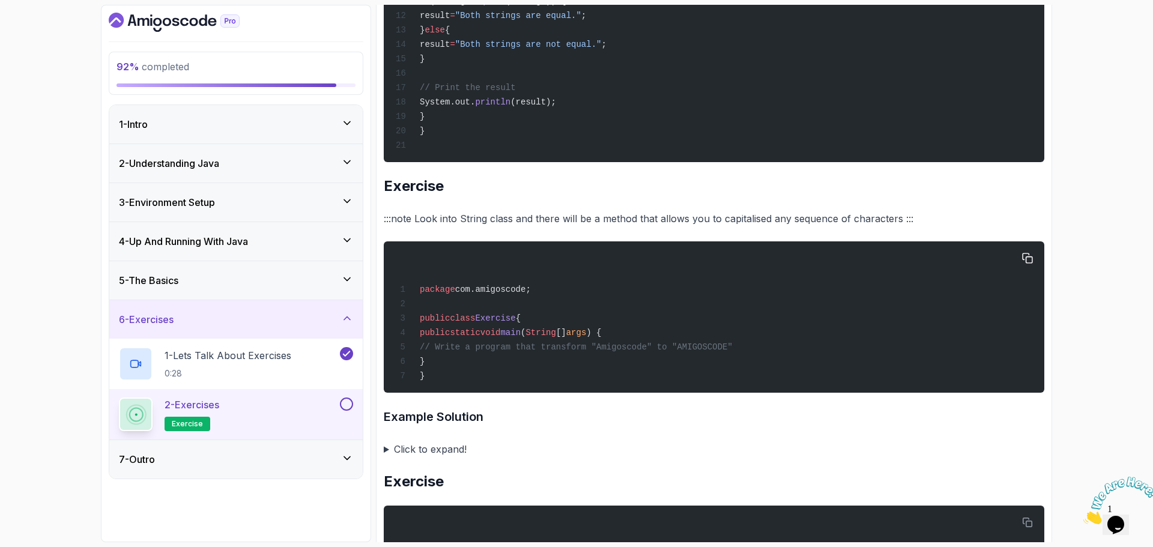
click at [695, 352] on span "// Write a program that transform "Amigoscode" to "AMIGOSCODE"" at bounding box center [576, 347] width 313 height 10
click at [625, 352] on span "// Write a program that transform "Amigoscode" to "AMIGOSCODE"" at bounding box center [576, 347] width 313 height 10
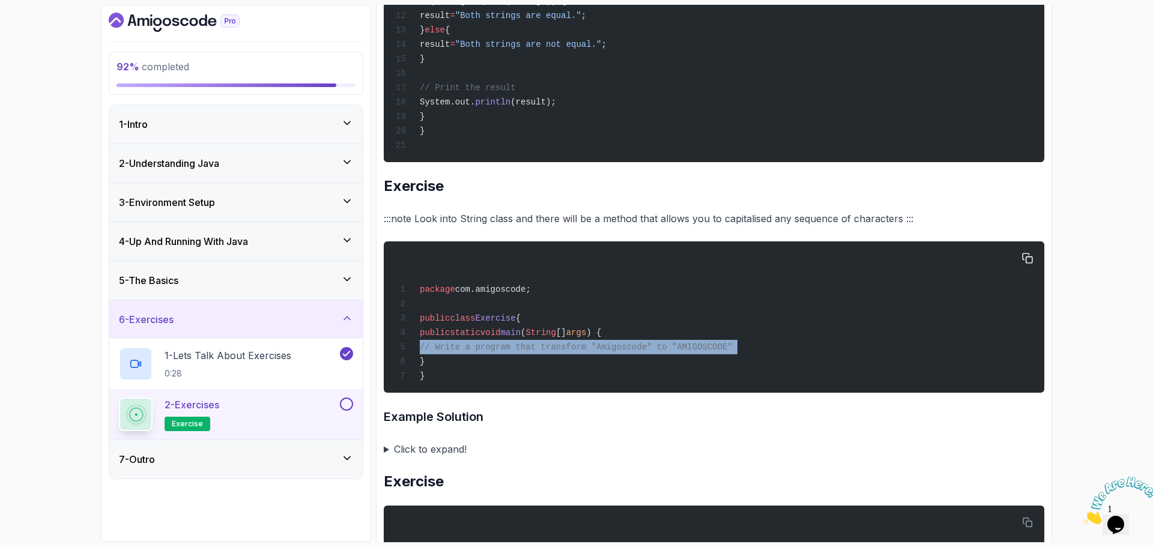
click at [625, 352] on span "// Write a program that transform "Amigoscode" to "AMIGOSCODE"" at bounding box center [576, 347] width 313 height 10
copy code "// Write a program that transform "Amigoscode" to "AMIGOSCODE""
click at [848, 385] on div "package com.amigoscode; public class Exercise { public static void main ( Strin…" at bounding box center [713, 317] width 641 height 137
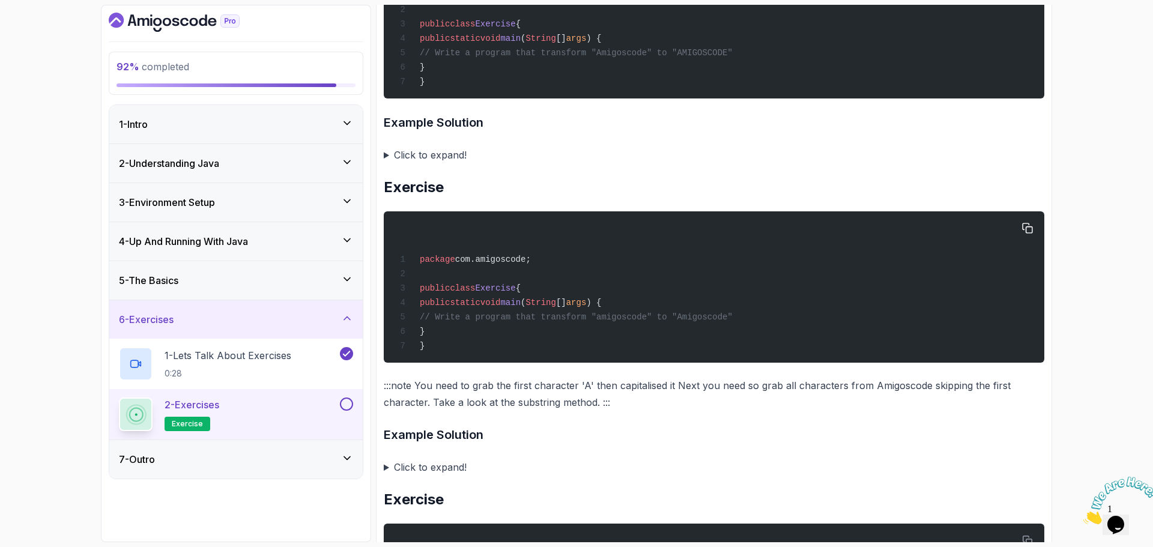
scroll to position [2087, 0]
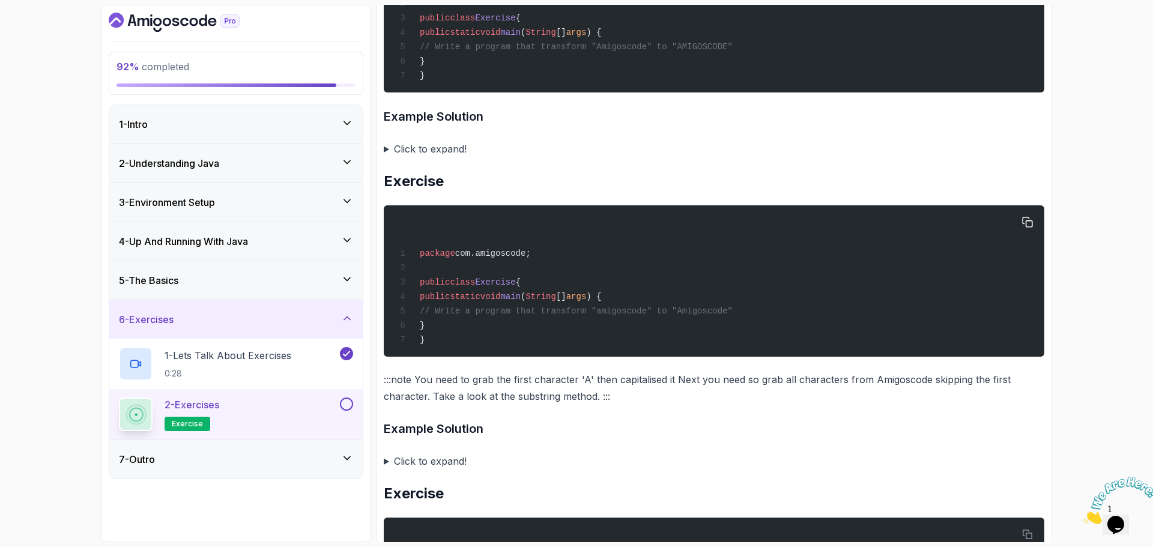
drag, startPoint x: 456, startPoint y: 355, endPoint x: 743, endPoint y: 352, distance: 287.0
click at [733, 316] on span "// Write a program that transform "amigoscode" to "Amigoscode"" at bounding box center [576, 311] width 313 height 10
copy span "// Write a program that transform "amigoscode" to "Amigoscode""
click at [546, 349] on div "package com.amigoscode; public class Exercise { public static void main ( Strin…" at bounding box center [713, 281] width 641 height 137
click at [413, 405] on p ":::note You need to grab the first character 'A' then capitalised it Next you n…" at bounding box center [714, 388] width 660 height 34
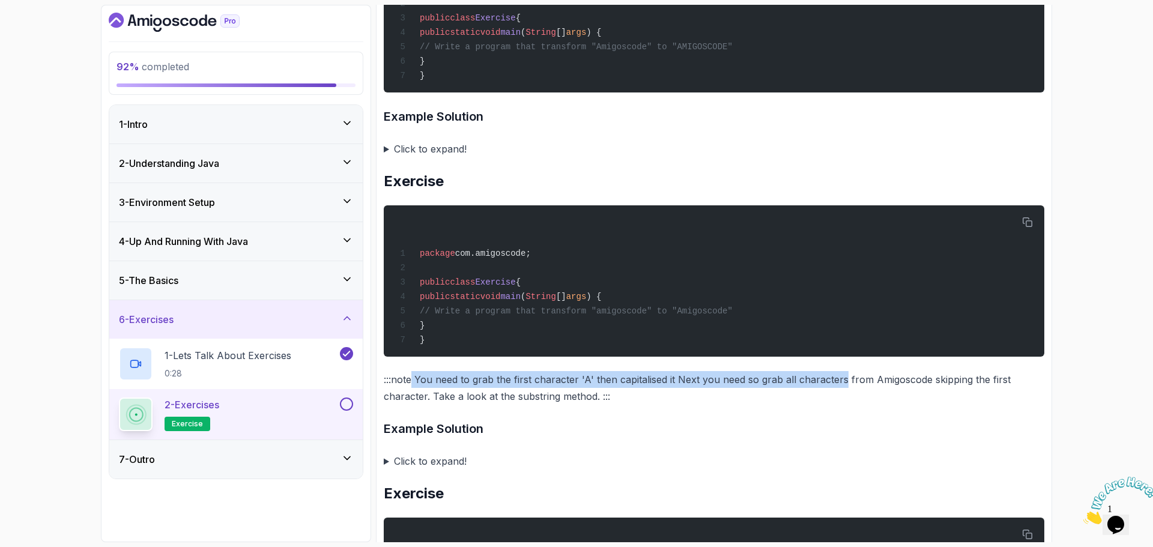
drag, startPoint x: 413, startPoint y: 425, endPoint x: 829, endPoint y: 427, distance: 416.1
click at [829, 405] on p ":::note You need to grab the first character 'A' then capitalised it Next you n…" at bounding box center [714, 388] width 660 height 34
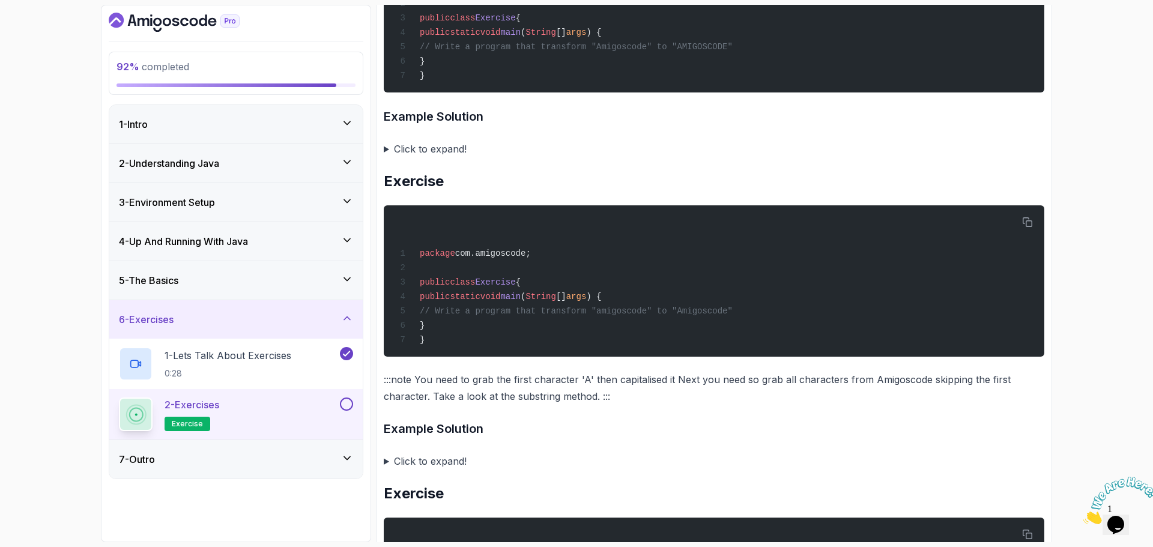
click at [431, 405] on p ":::note You need to grab the first character 'A' then capitalised it Next you n…" at bounding box center [714, 388] width 660 height 34
drag, startPoint x: 432, startPoint y: 428, endPoint x: 651, endPoint y: 419, distance: 219.3
click at [651, 405] on p ":::note You need to grab the first character 'A' then capitalised it Next you n…" at bounding box center [714, 388] width 660 height 34
click at [649, 405] on p ":::note You need to grab the first character 'A' then capitalised it Next you n…" at bounding box center [714, 388] width 660 height 34
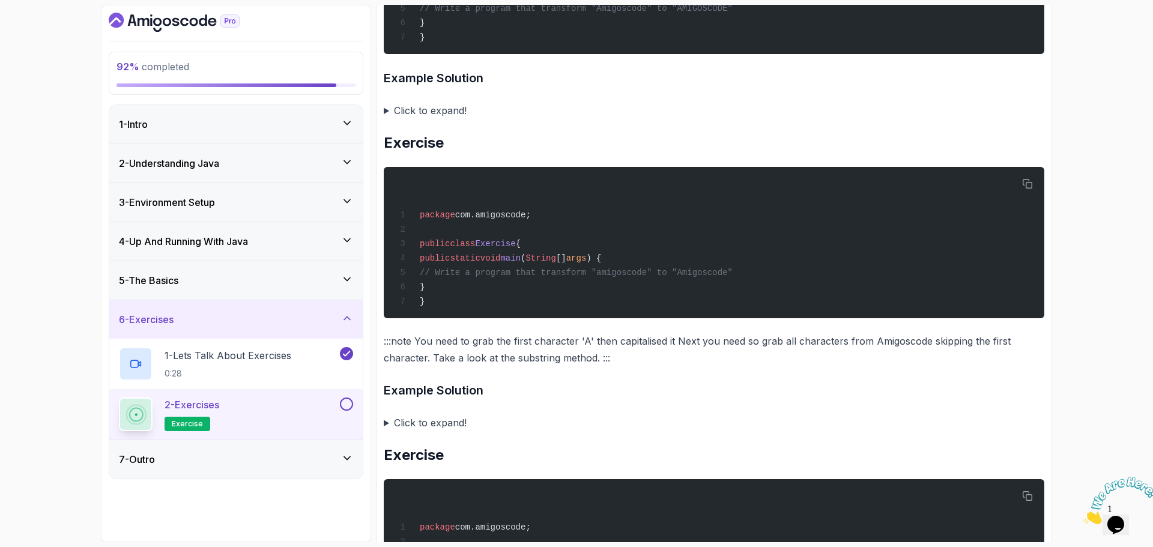
scroll to position [2147, 0]
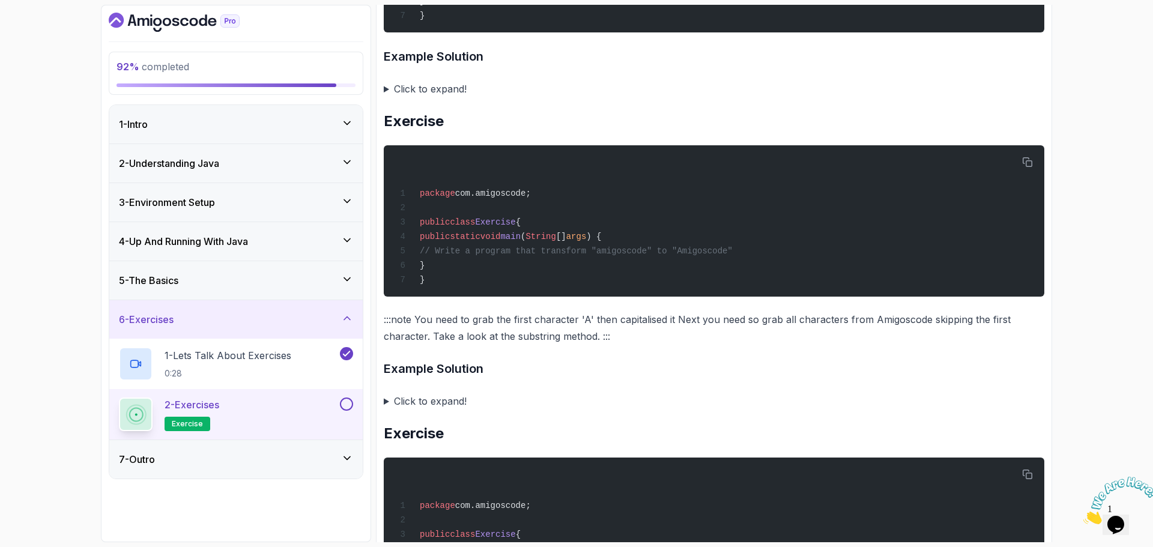
click at [447, 345] on p ":::note You need to grab the first character 'A' then capitalised it Next you n…" at bounding box center [714, 328] width 660 height 34
drag, startPoint x: 447, startPoint y: 384, endPoint x: 575, endPoint y: 384, distance: 127.3
click at [575, 345] on p ":::note You need to grab the first character 'A' then capitalised it Next you n…" at bounding box center [714, 328] width 660 height 34
click at [399, 345] on p ":::note You need to grab the first character 'A' then capitalised it Next you n…" at bounding box center [714, 328] width 660 height 34
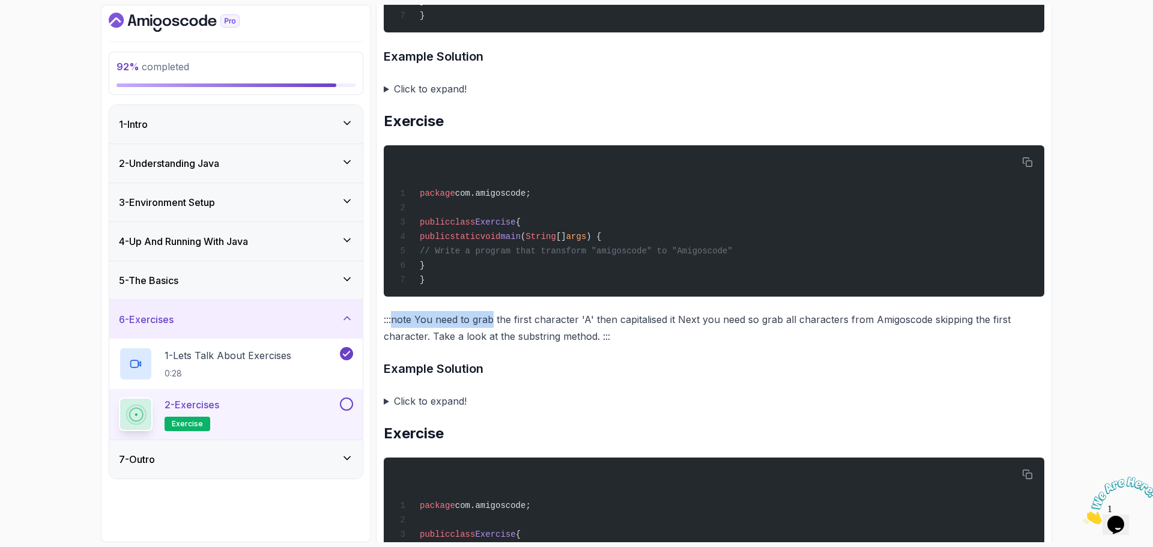
drag, startPoint x: 399, startPoint y: 367, endPoint x: 482, endPoint y: 363, distance: 83.5
click at [482, 345] on p ":::note You need to grab the first character 'A' then capitalised it Next you n…" at bounding box center [714, 328] width 660 height 34
drag, startPoint x: 482, startPoint y: 363, endPoint x: 566, endPoint y: 360, distance: 84.1
click at [566, 345] on p ":::note You need to grab the first character 'A' then capitalised it Next you n…" at bounding box center [714, 328] width 660 height 34
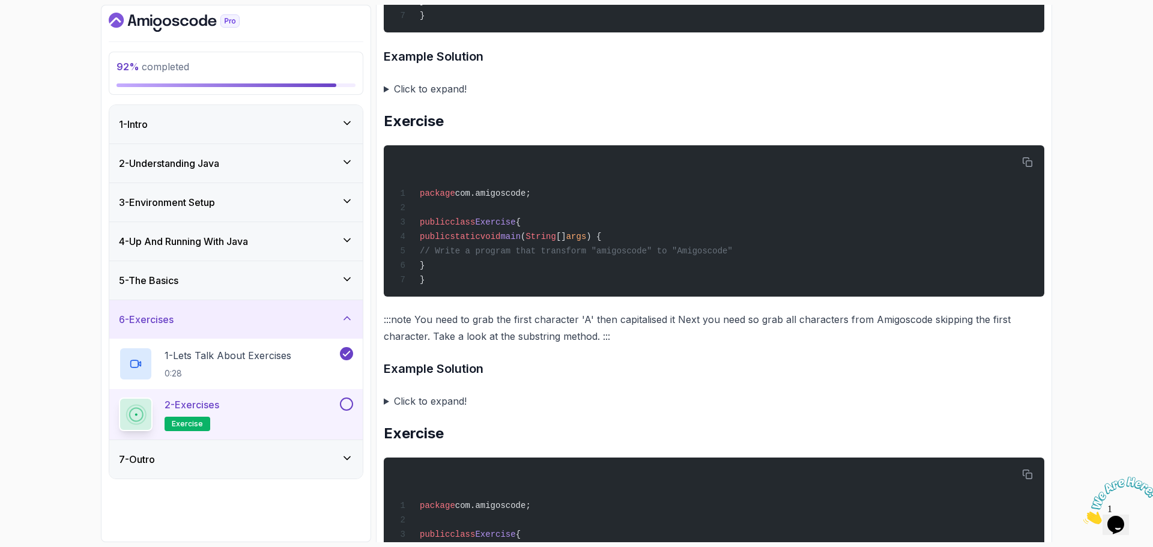
click at [596, 345] on p ":::note You need to grab the first character 'A' then capitalised it Next you n…" at bounding box center [714, 328] width 660 height 34
drag, startPoint x: 596, startPoint y: 362, endPoint x: 669, endPoint y: 361, distance: 73.3
click at [669, 345] on p ":::note You need to grab the first character 'A' then capitalised it Next you n…" at bounding box center [714, 328] width 660 height 34
click at [671, 345] on p ":::note You need to grab the first character 'A' then capitalised it Next you n…" at bounding box center [714, 328] width 660 height 34
click at [390, 410] on summary "Click to expand!" at bounding box center [714, 401] width 660 height 17
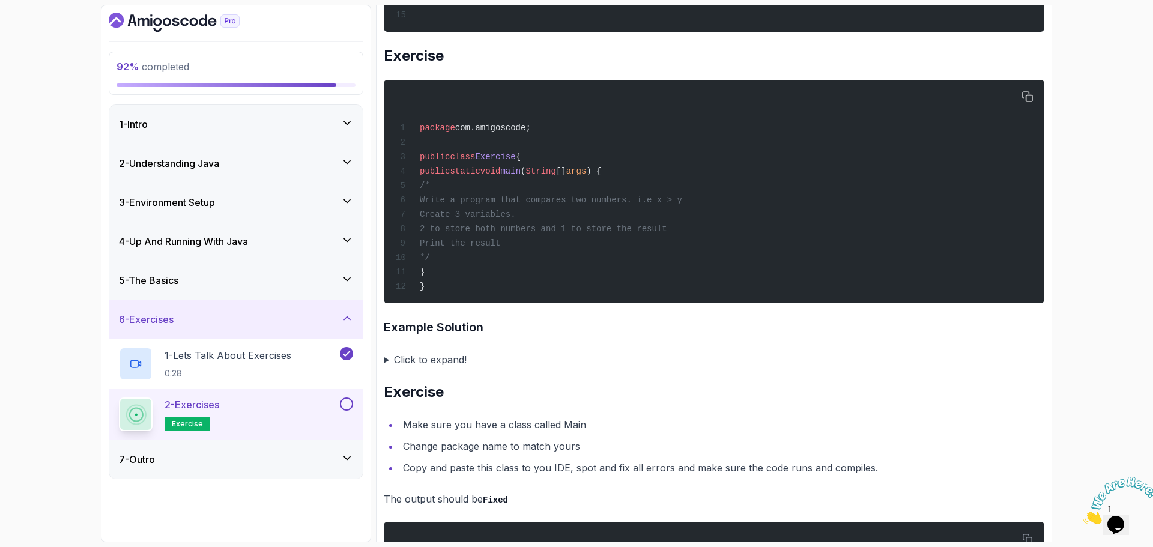
scroll to position [2808, 0]
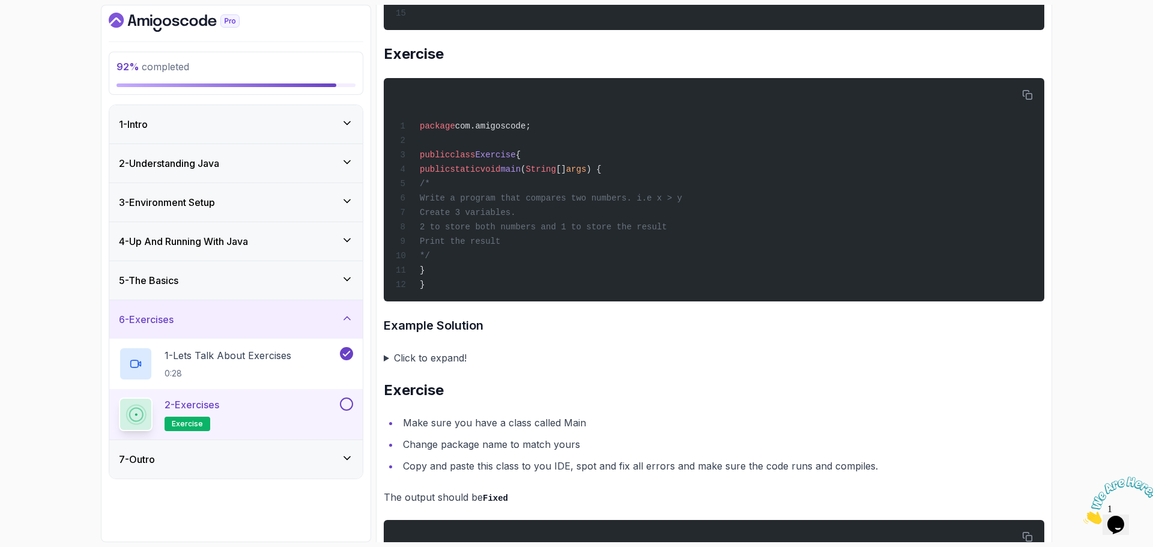
click at [425, 366] on summary "Click to expand!" at bounding box center [714, 357] width 660 height 17
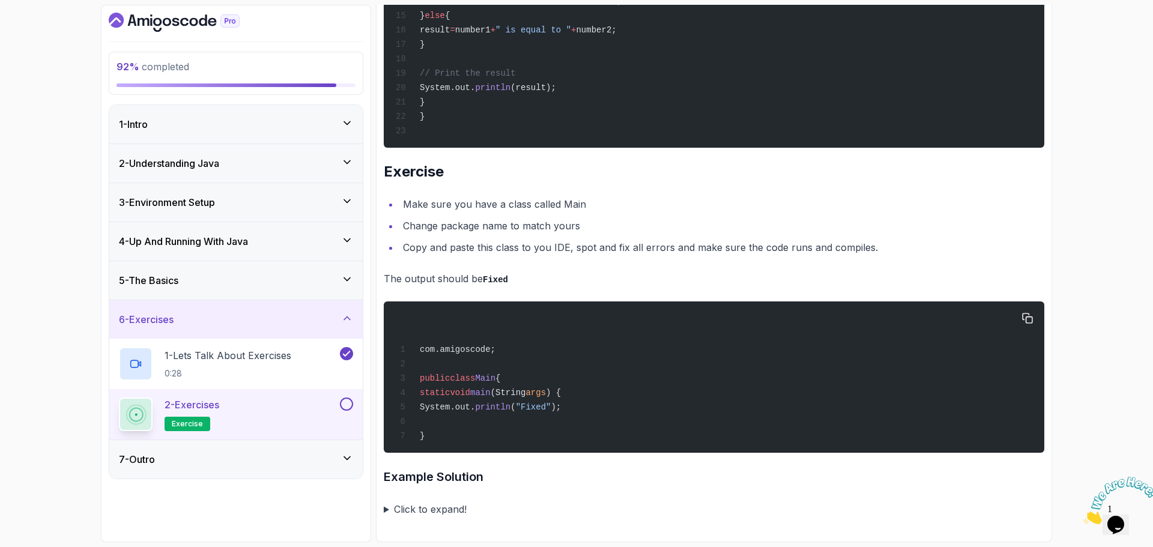
scroll to position [3502, 0]
click at [407, 199] on li "Make sure you have a class called Main" at bounding box center [721, 204] width 645 height 17
drag, startPoint x: 407, startPoint y: 199, endPoint x: 566, endPoint y: 216, distance: 160.0
click at [566, 216] on ul "Make sure you have a class called Main Change package name to match yours Copy …" at bounding box center [714, 226] width 660 height 60
click at [566, 217] on li "Change package name to match yours" at bounding box center [721, 225] width 645 height 17
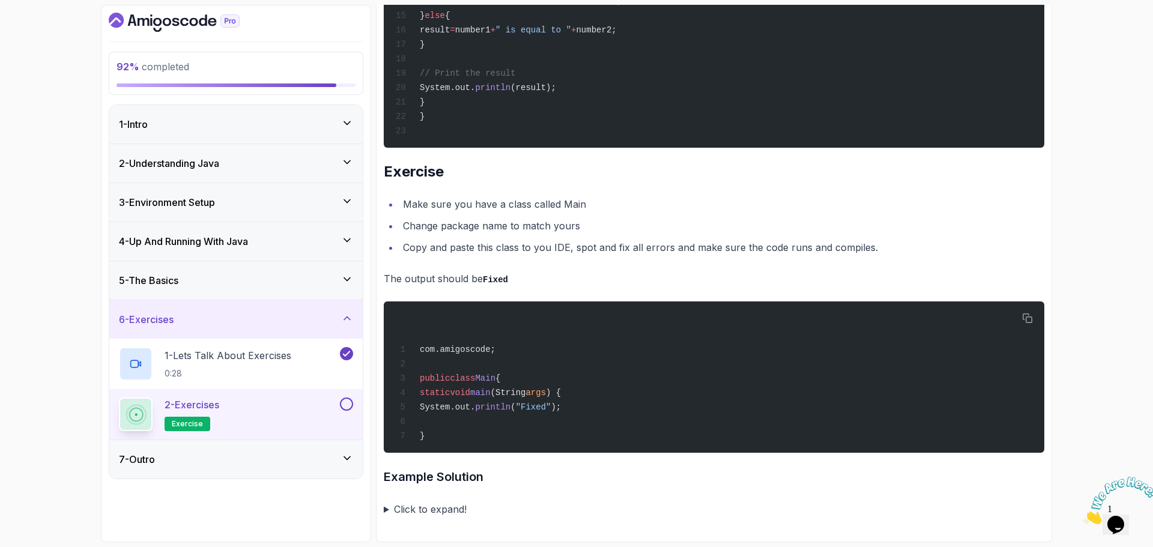
click at [417, 243] on li "Copy and paste this class to you IDE, spot and fix all errors and make sure the…" at bounding box center [721, 247] width 645 height 17
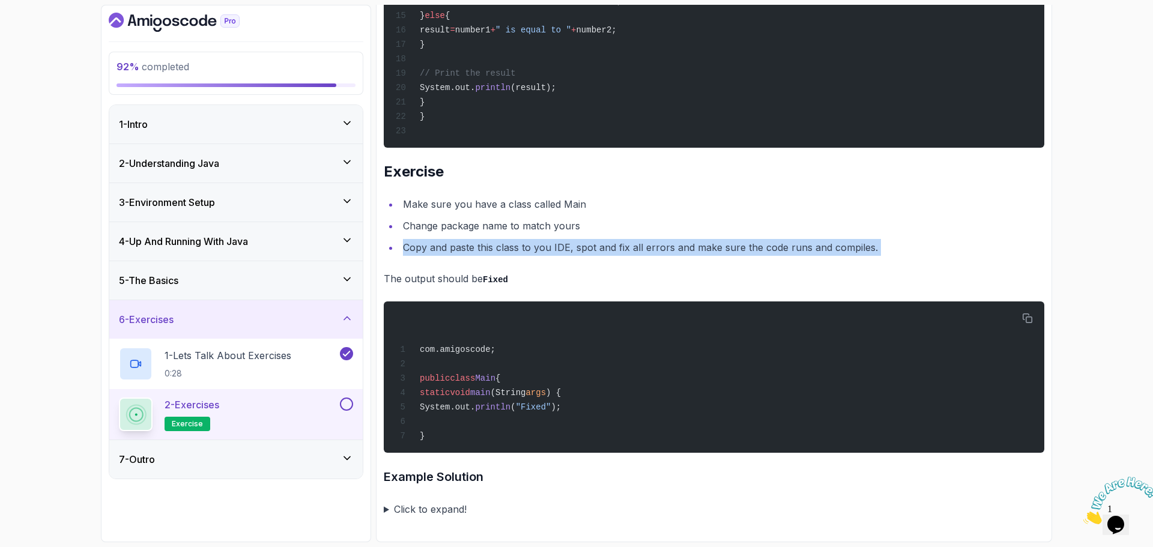
drag, startPoint x: 417, startPoint y: 243, endPoint x: 884, endPoint y: 235, distance: 466.6
click at [884, 239] on li "Copy and paste this class to you IDE, spot and fix all errors and make sure the…" at bounding box center [721, 247] width 645 height 17
click at [876, 220] on div at bounding box center [876, 220] width 0 height 0
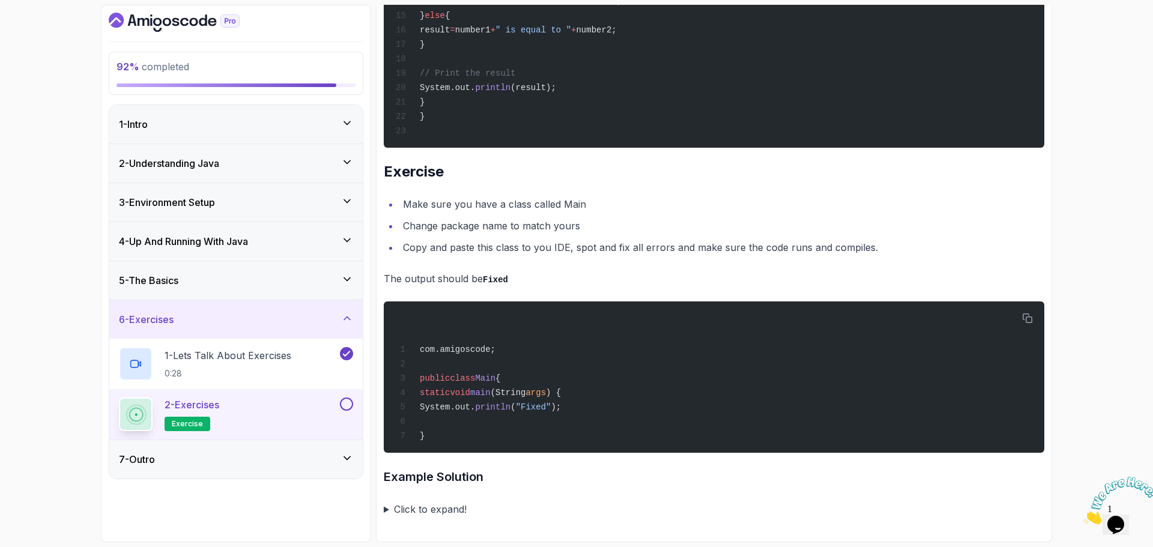
click at [412, 198] on li "Make sure you have a class called Main" at bounding box center [721, 204] width 645 height 17
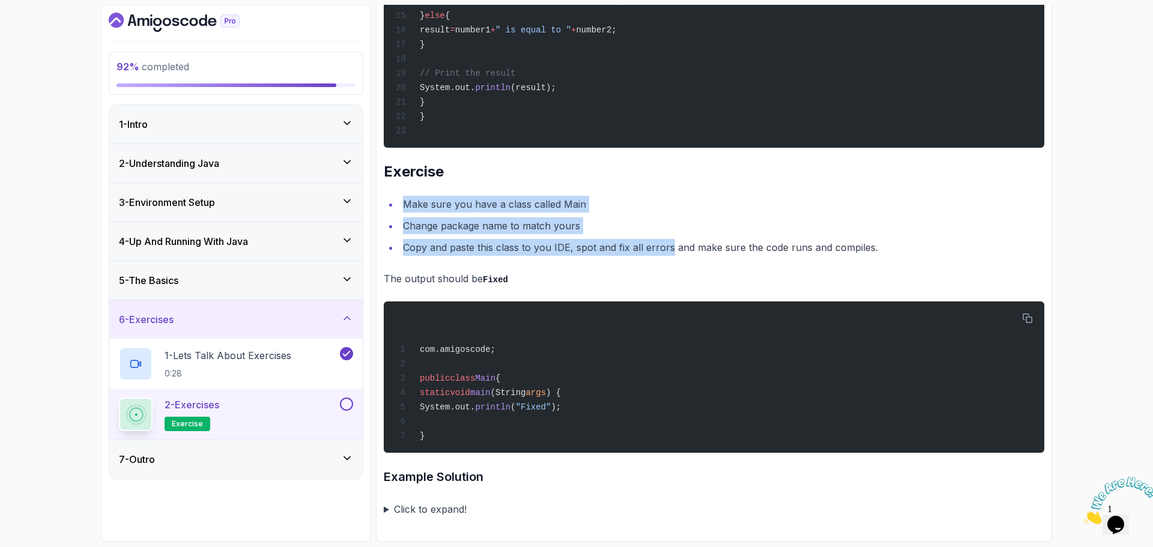
drag, startPoint x: 412, startPoint y: 198, endPoint x: 644, endPoint y: 244, distance: 236.5
click at [644, 244] on ul "Make sure you have a class called Main Change package name to match yours Copy …" at bounding box center [714, 226] width 660 height 60
click at [644, 244] on li "Copy and paste this class to you IDE, spot and fix all errors and make sure the…" at bounding box center [721, 247] width 645 height 17
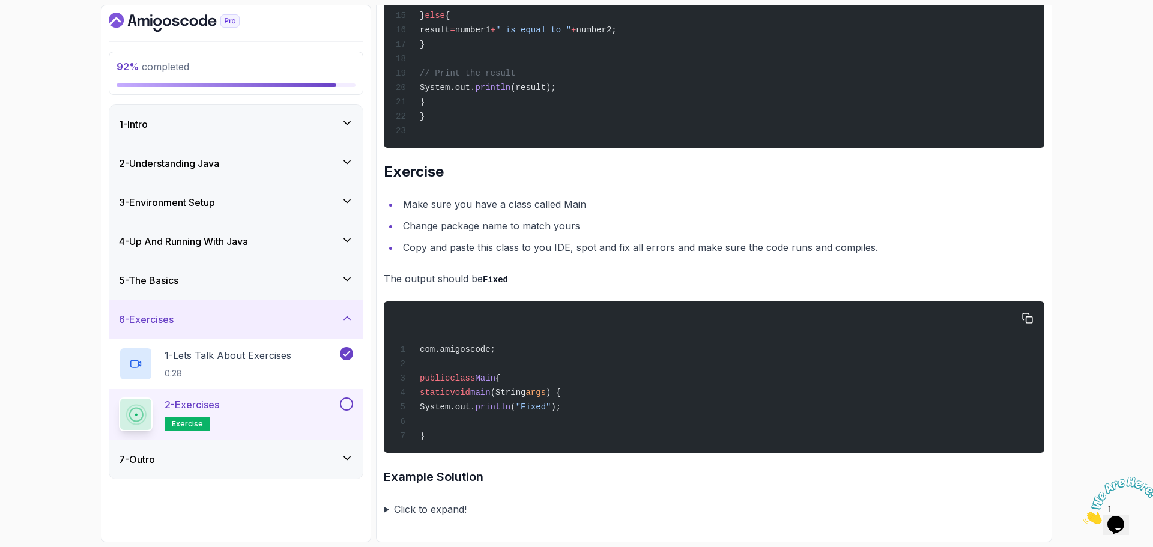
drag, startPoint x: 587, startPoint y: 387, endPoint x: 587, endPoint y: 400, distance: 13.2
click at [587, 387] on div "com.amigoscode; public class Main { static void main (String args ) { System.ou…" at bounding box center [713, 377] width 641 height 137
click at [458, 433] on div "com.amigoscode; public class Main { static void main (String args ) { System.ou…" at bounding box center [713, 377] width 641 height 137
click at [588, 390] on div "com.amigoscode; public class Main { static void main (String args ) { System.ou…" at bounding box center [713, 377] width 641 height 137
click at [526, 440] on div "com.amigoscode; public class Main { static void main (String args ) { System.ou…" at bounding box center [713, 377] width 641 height 137
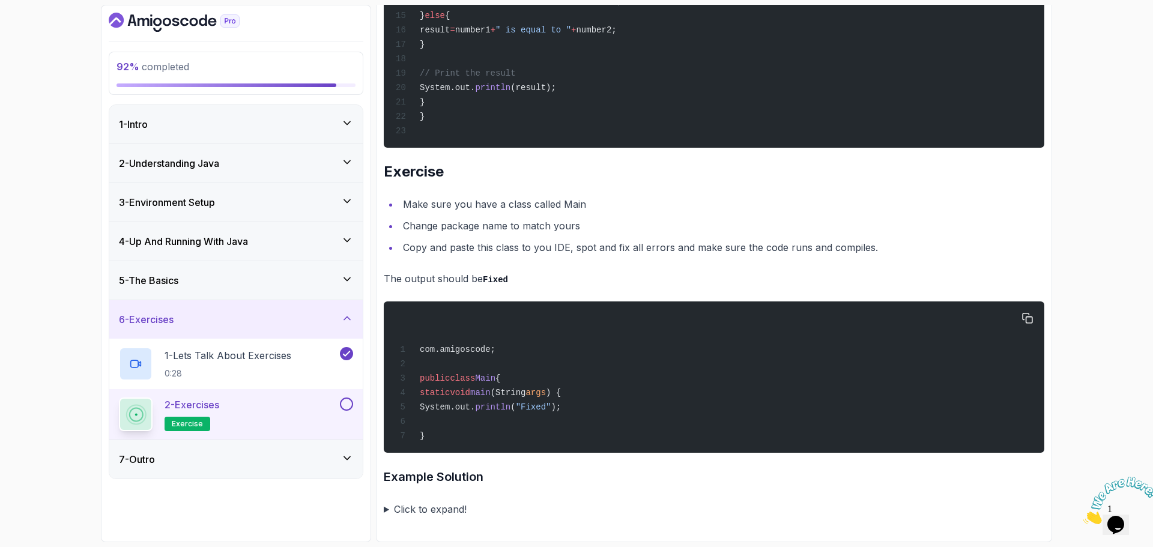
click at [534, 366] on div "com.amigoscode; public class Main { static void main (String args ) { System.ou…" at bounding box center [713, 377] width 641 height 137
click at [424, 507] on summary "Click to expand!" at bounding box center [714, 509] width 660 height 17
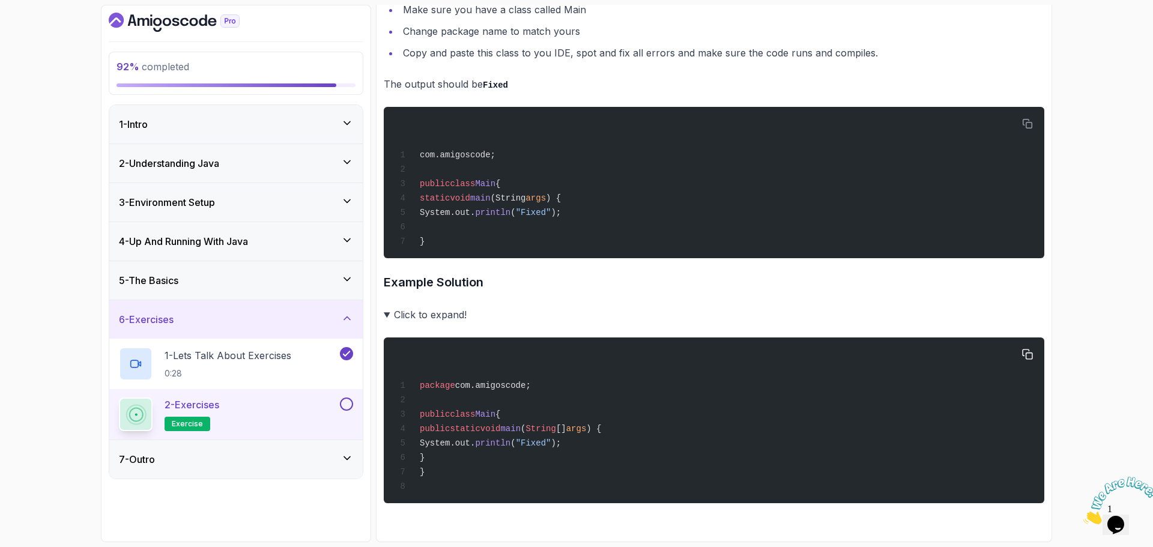
scroll to position [3701, 0]
click at [347, 404] on button at bounding box center [346, 403] width 13 height 13
click at [257, 461] on div "7 - Outro" at bounding box center [236, 459] width 234 height 14
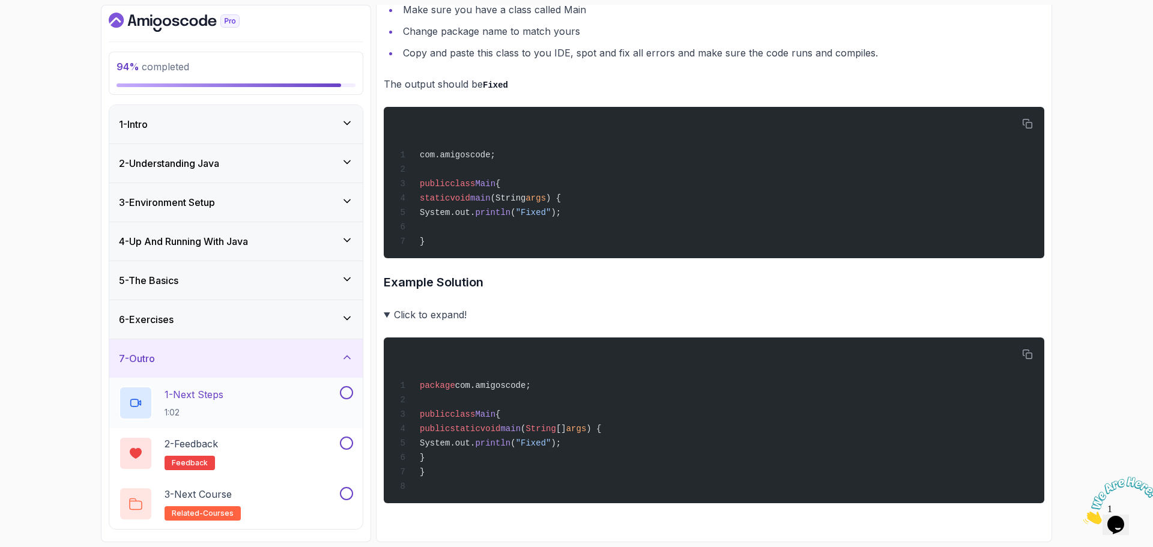
click at [269, 406] on div "1 - Next Steps 1:02" at bounding box center [228, 403] width 219 height 34
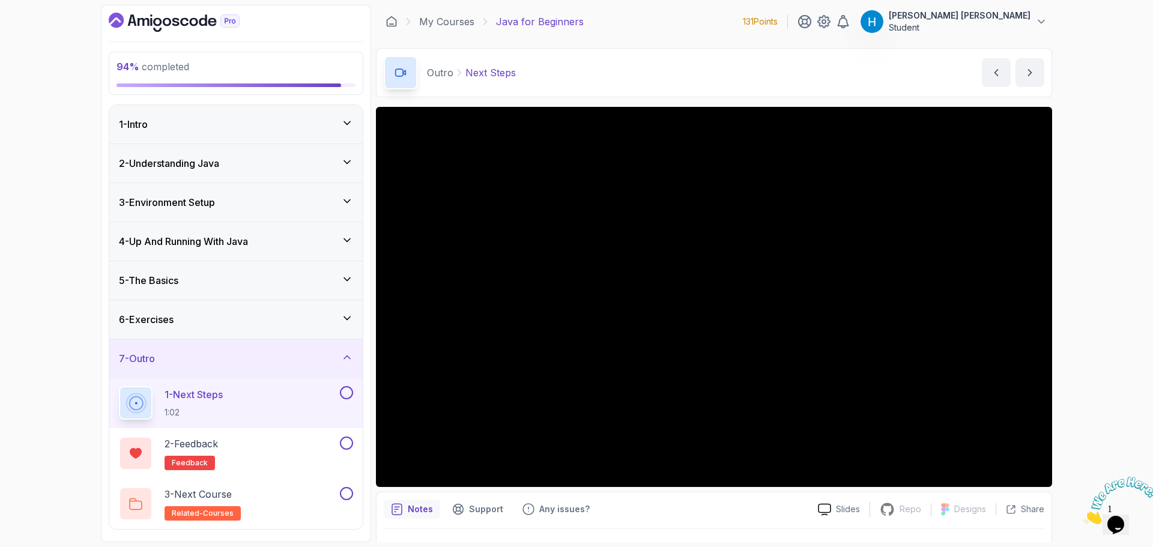
click at [342, 394] on button at bounding box center [346, 392] width 13 height 13
click at [262, 452] on div "2 - Feedback feedback" at bounding box center [228, 454] width 219 height 34
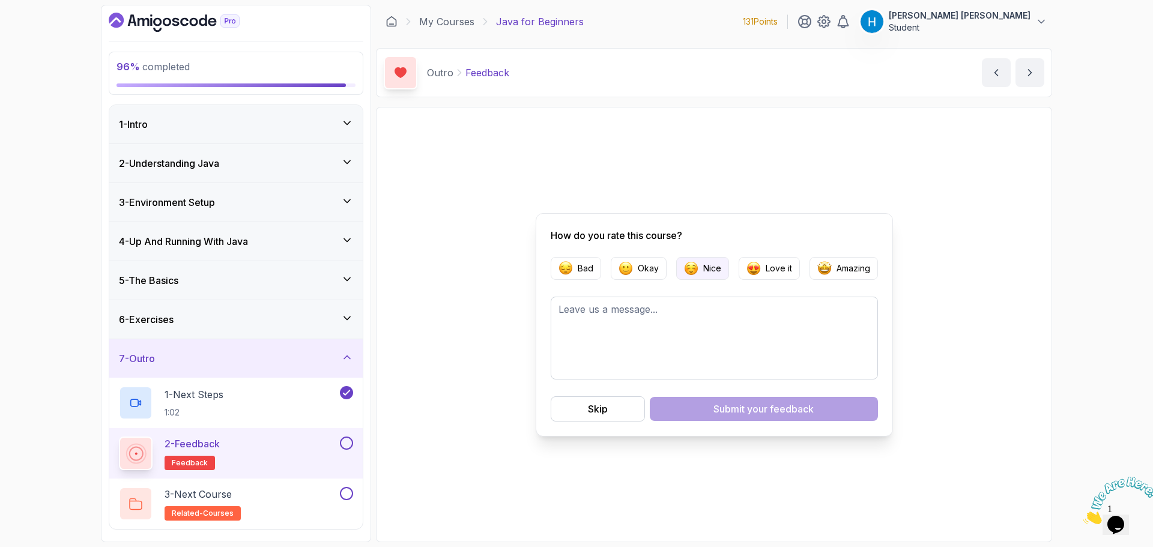
click at [714, 271] on p "Nice" at bounding box center [712, 268] width 18 height 12
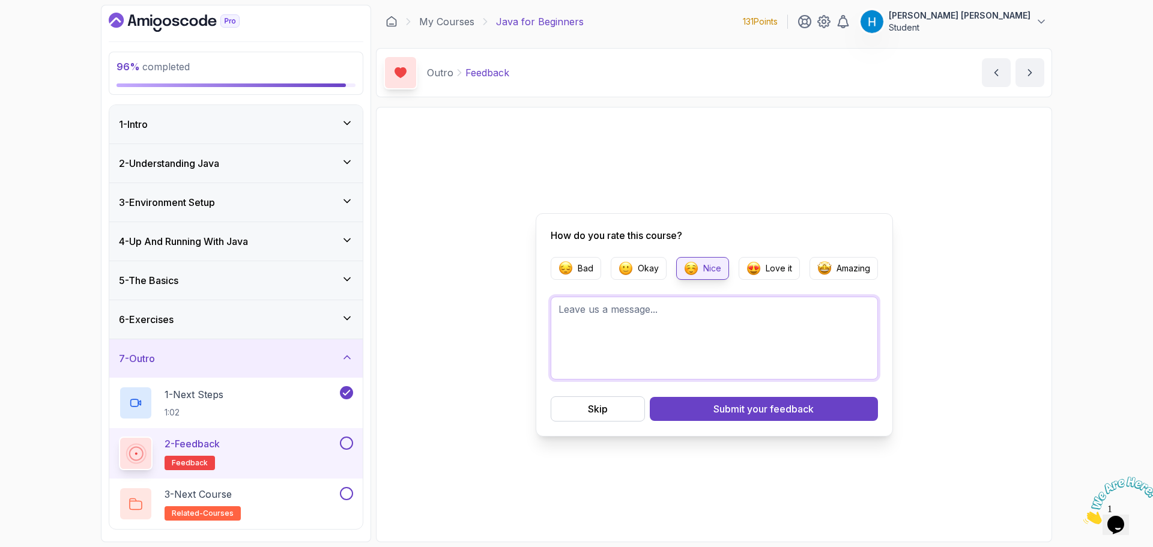
click at [701, 324] on textarea at bounding box center [714, 338] width 327 height 83
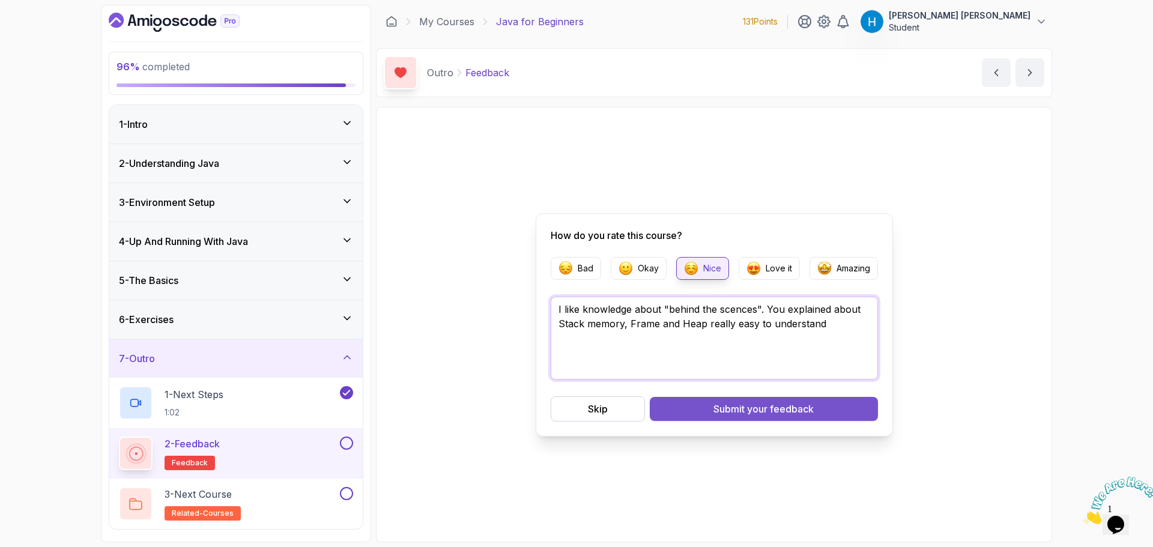
type textarea "I like knowledge about "behind the scences". You explained about Stack memory, …"
click at [815, 411] on button "Submit your feedback" at bounding box center [764, 409] width 228 height 24
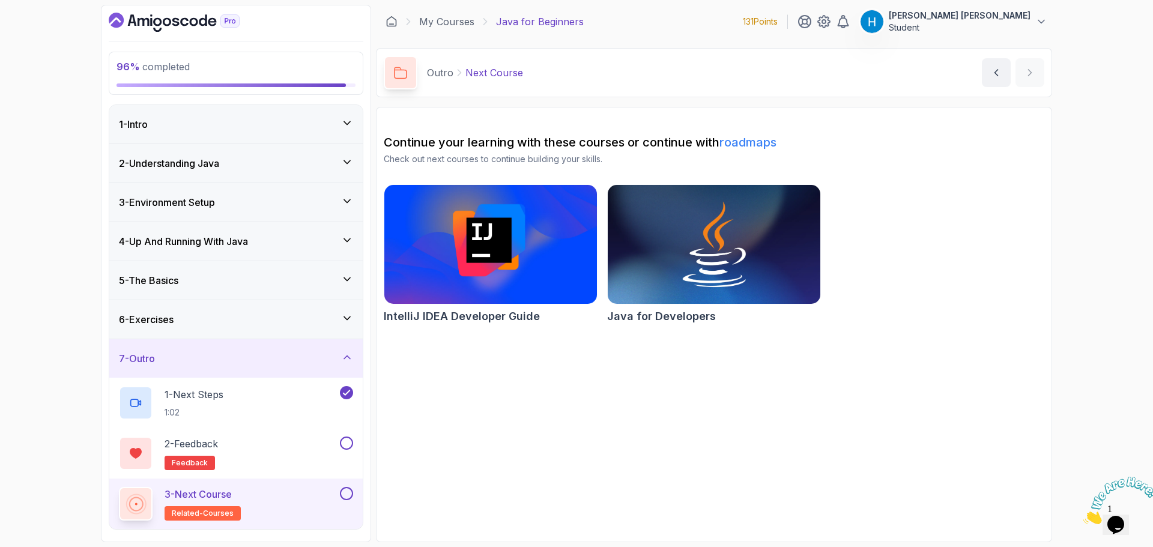
click at [636, 142] on h2 "Continue your learning with these courses or continue with roadmaps" at bounding box center [714, 142] width 660 height 17
click at [609, 155] on p "Check out next courses to continue building your skills." at bounding box center [714, 159] width 660 height 12
click at [684, 240] on img at bounding box center [713, 244] width 223 height 125
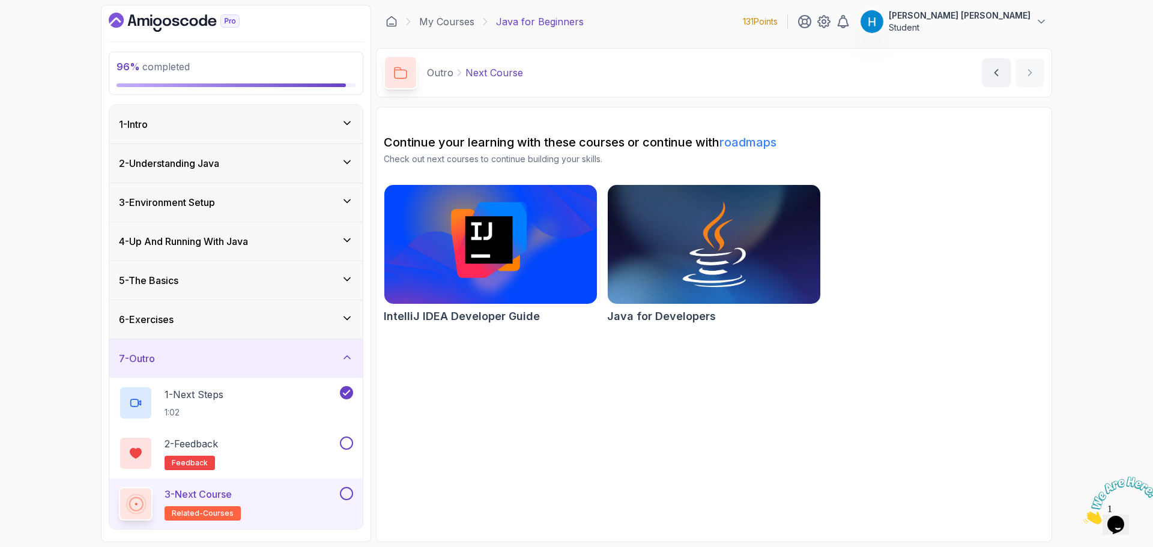
click at [515, 231] on img at bounding box center [490, 244] width 223 height 125
click at [347, 446] on button at bounding box center [346, 443] width 13 height 13
click at [345, 492] on button at bounding box center [346, 493] width 13 height 13
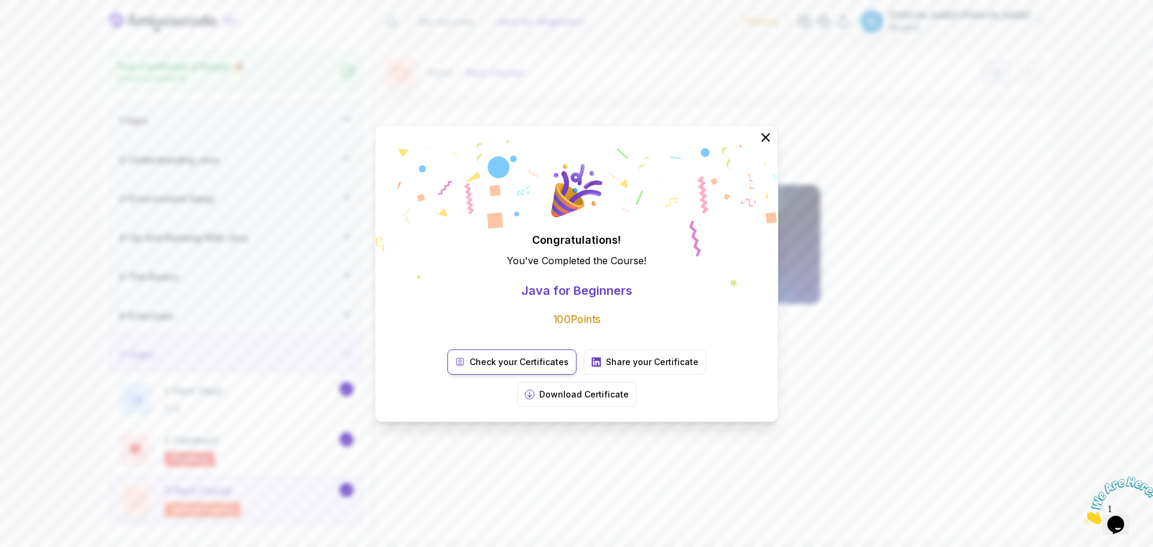
click at [473, 375] on link "Check your Certificates" at bounding box center [511, 361] width 129 height 25
click at [767, 141] on icon at bounding box center [765, 137] width 8 height 8
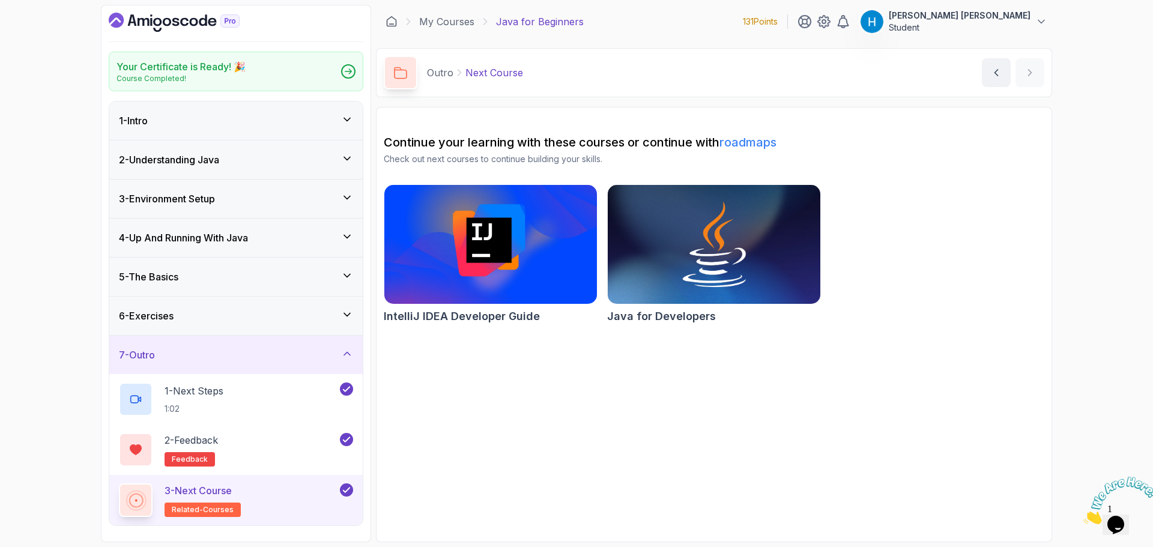
click at [173, 29] on icon "Dashboard" at bounding box center [174, 22] width 131 height 19
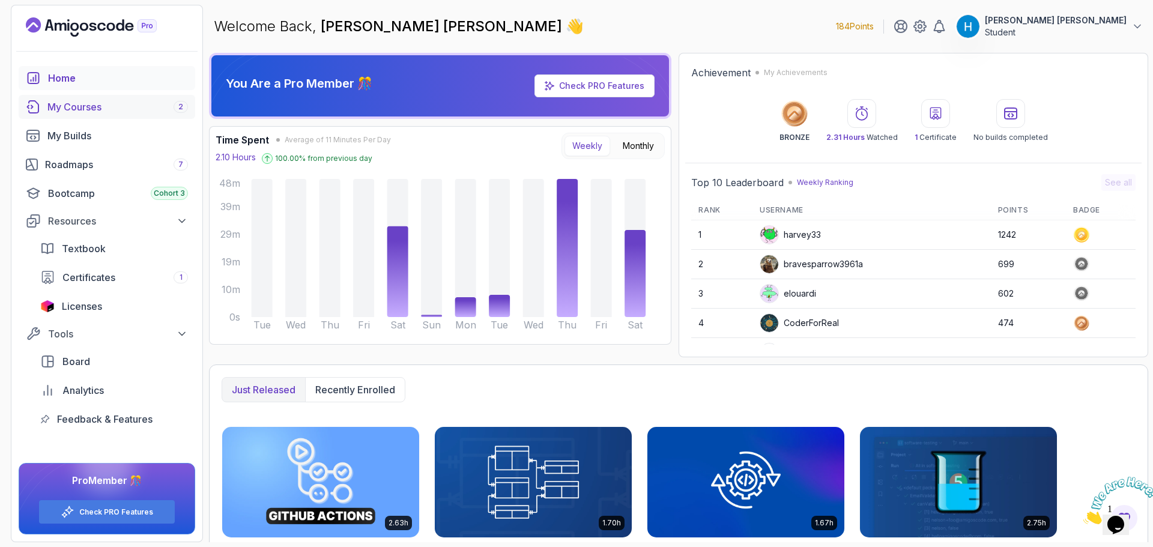
click at [131, 107] on div "My Courses 2" at bounding box center [117, 107] width 141 height 14
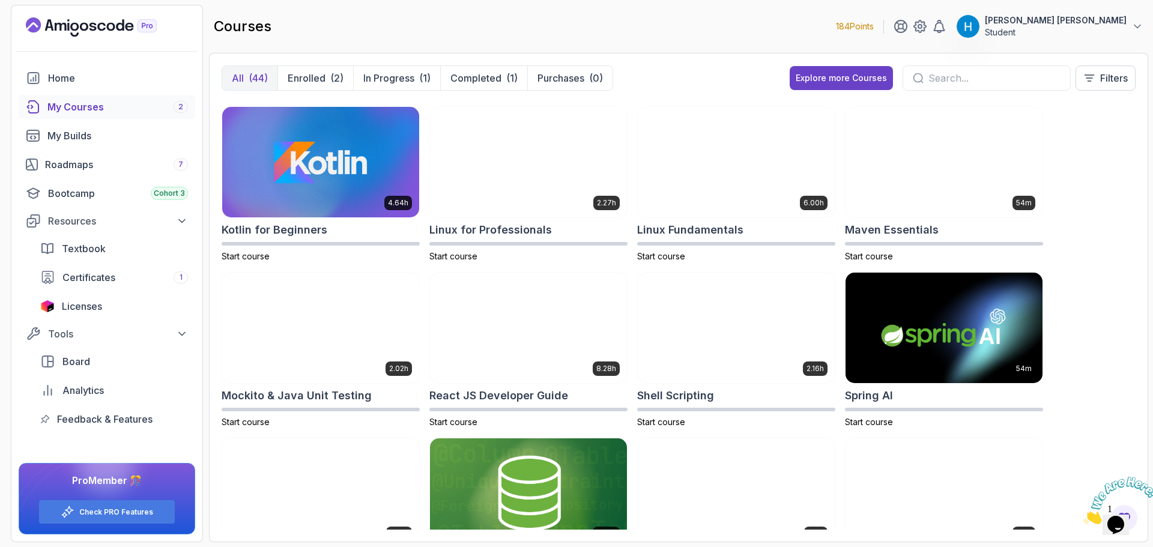
scroll to position [976, 0]
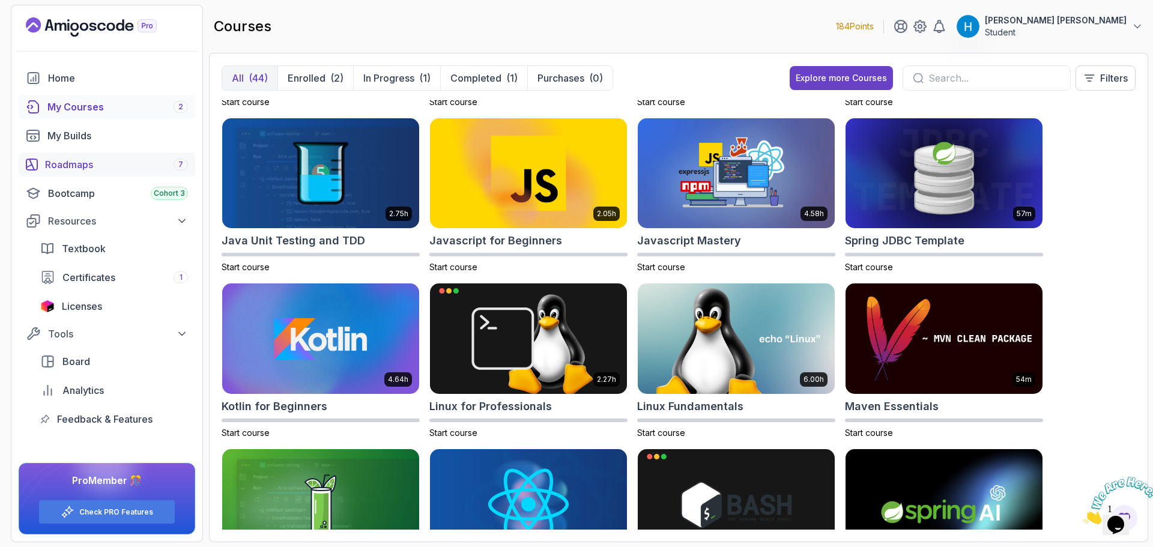
click at [112, 167] on div "Roadmaps 7" at bounding box center [116, 164] width 143 height 14
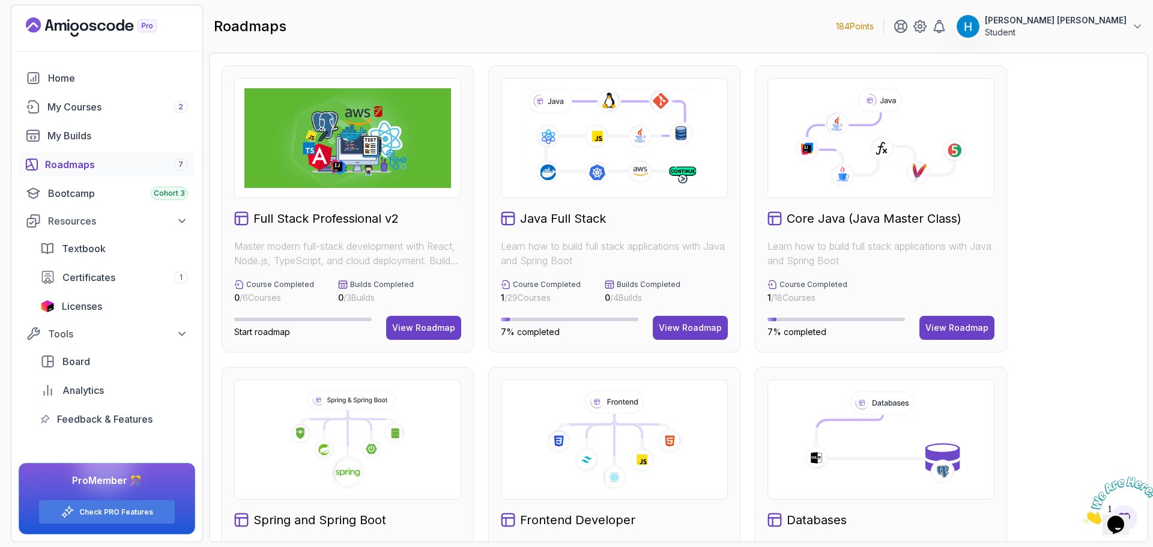
click at [877, 143] on icon at bounding box center [881, 148] width 25 height 25
click at [968, 321] on button "View Roadmap" at bounding box center [956, 328] width 75 height 24
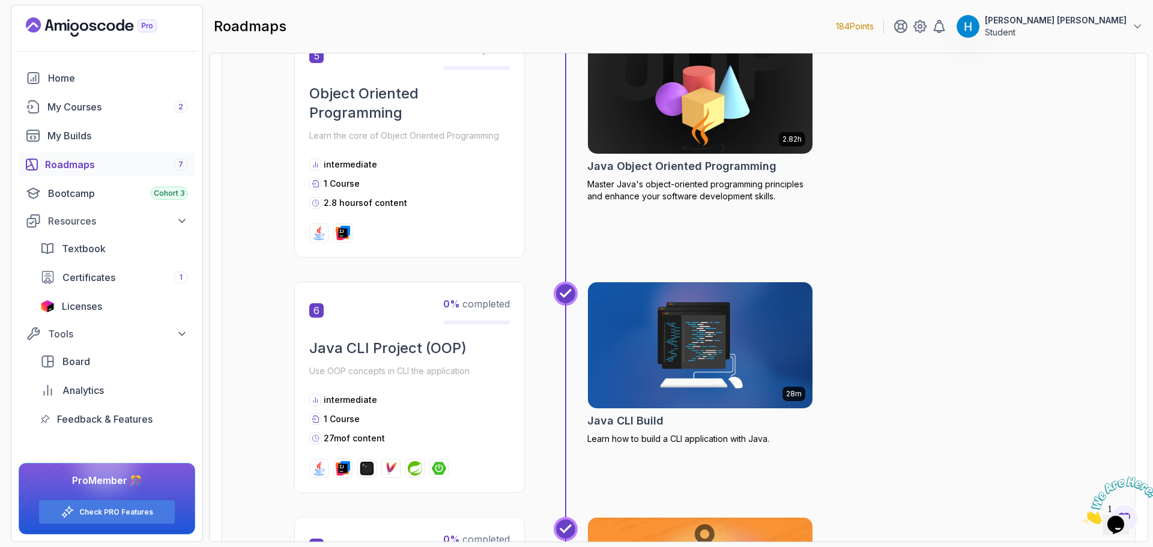
scroll to position [1261, 0]
click at [313, 372] on p "Use OOP concepts in CLI the application" at bounding box center [409, 370] width 201 height 17
drag, startPoint x: 313, startPoint y: 372, endPoint x: 450, endPoint y: 364, distance: 137.7
click at [450, 364] on p "Use OOP concepts in CLI the application" at bounding box center [409, 370] width 201 height 17
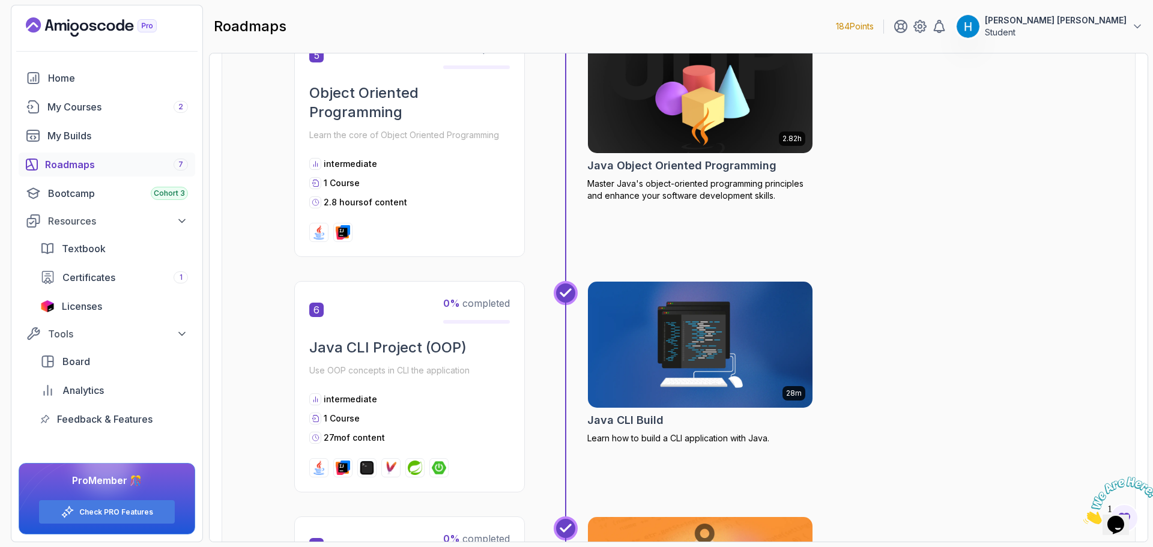
click at [1114, 521] on img at bounding box center [1120, 500] width 74 height 47
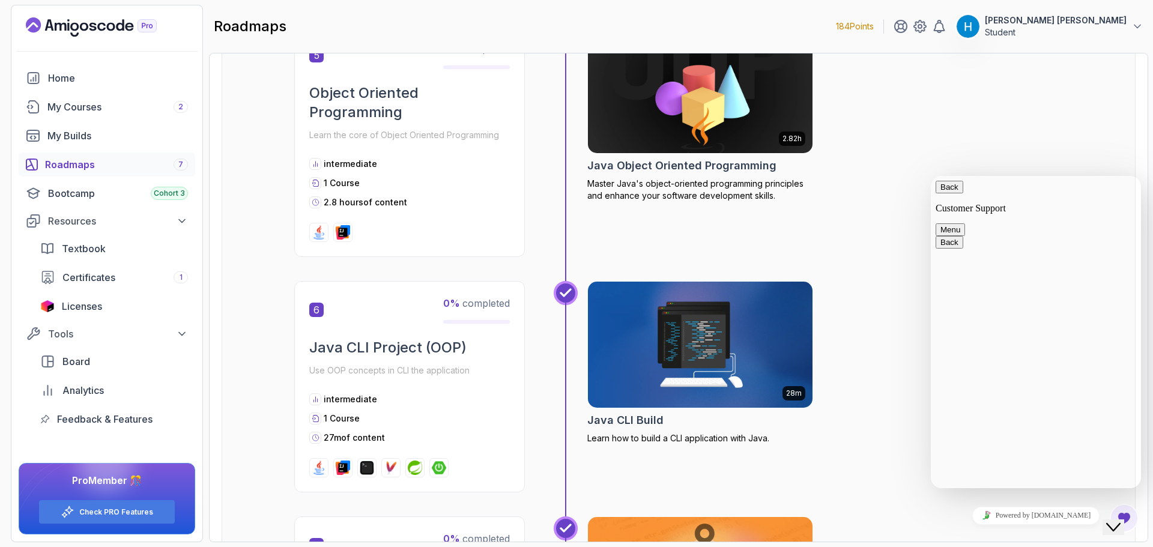
click at [925, 141] on div "2.82h Java Object Oriented Programming Master Java's object-oriented programmin…" at bounding box center [825, 141] width 476 height 231
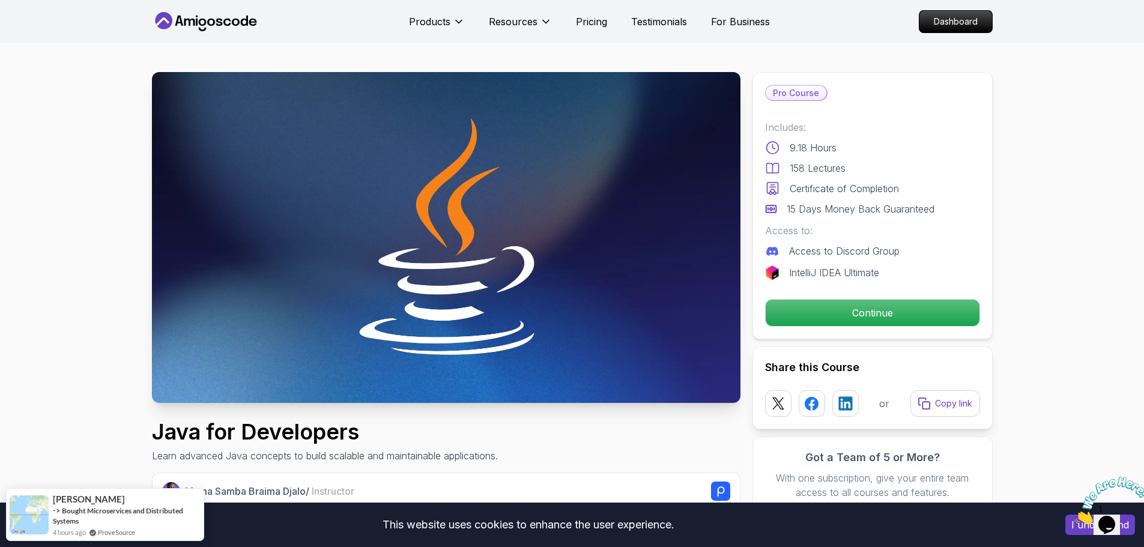
click at [876, 312] on p "Continue" at bounding box center [871, 312] width 203 height 25
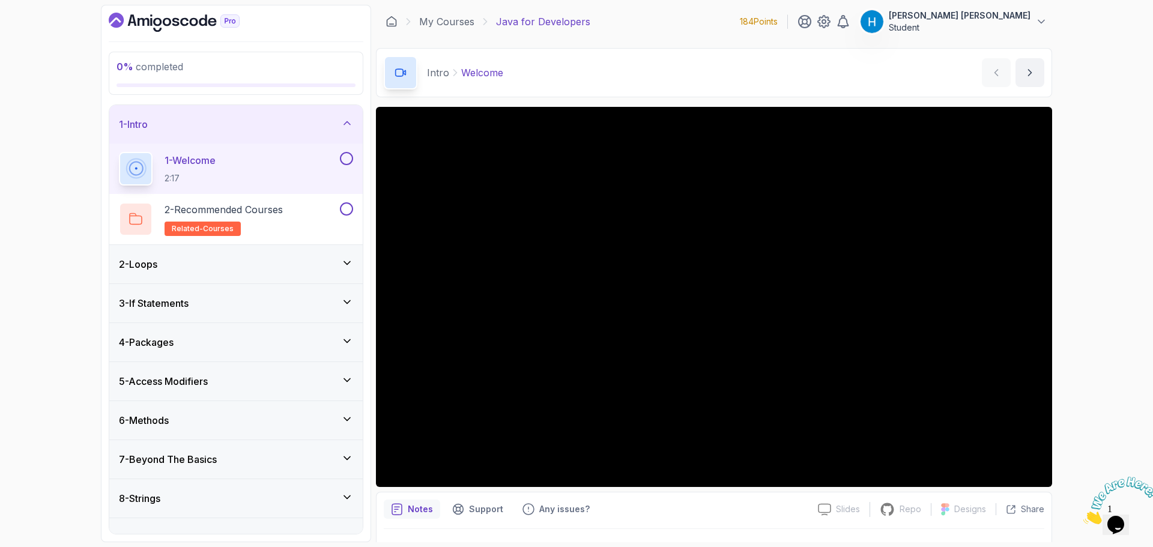
click at [344, 156] on button at bounding box center [346, 158] width 13 height 13
click at [343, 207] on button at bounding box center [346, 208] width 13 height 13
click at [298, 216] on div "2 - Recommended Courses related-courses" at bounding box center [228, 219] width 219 height 34
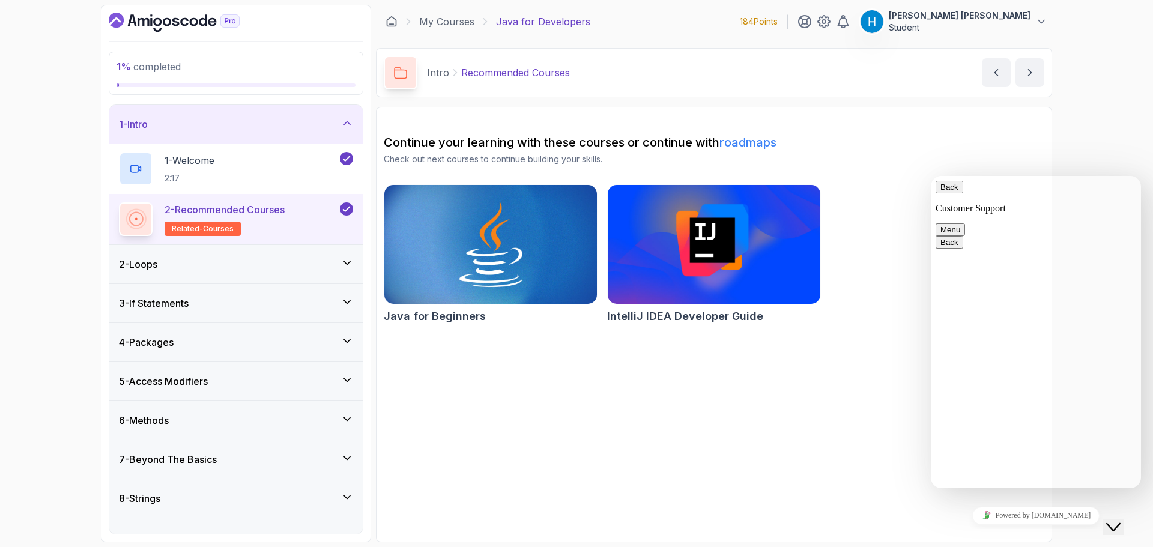
click at [303, 268] on div "2 - Loops" at bounding box center [236, 264] width 234 height 14
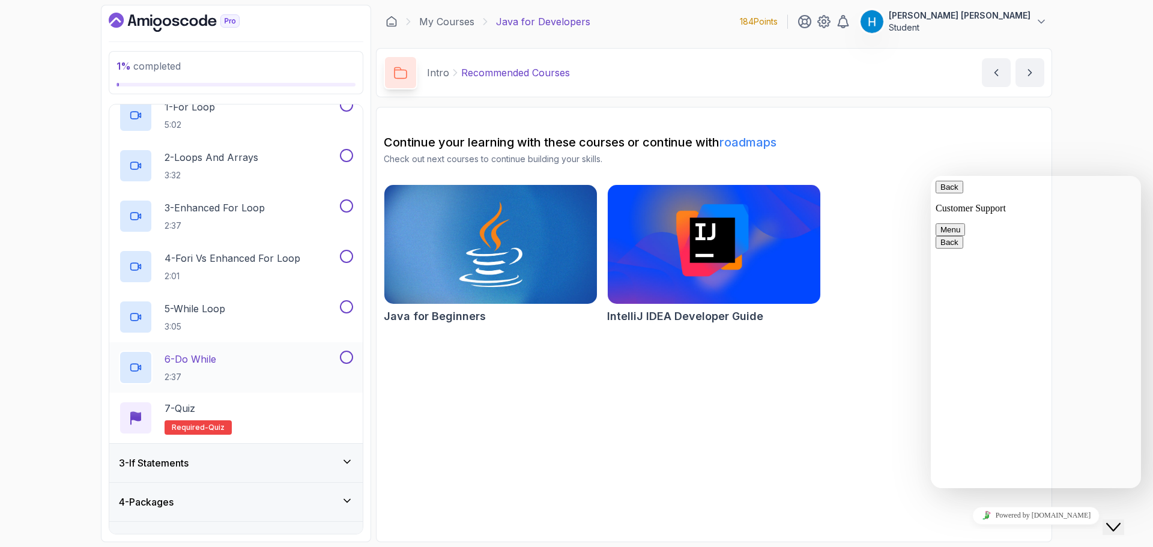
scroll to position [120, 0]
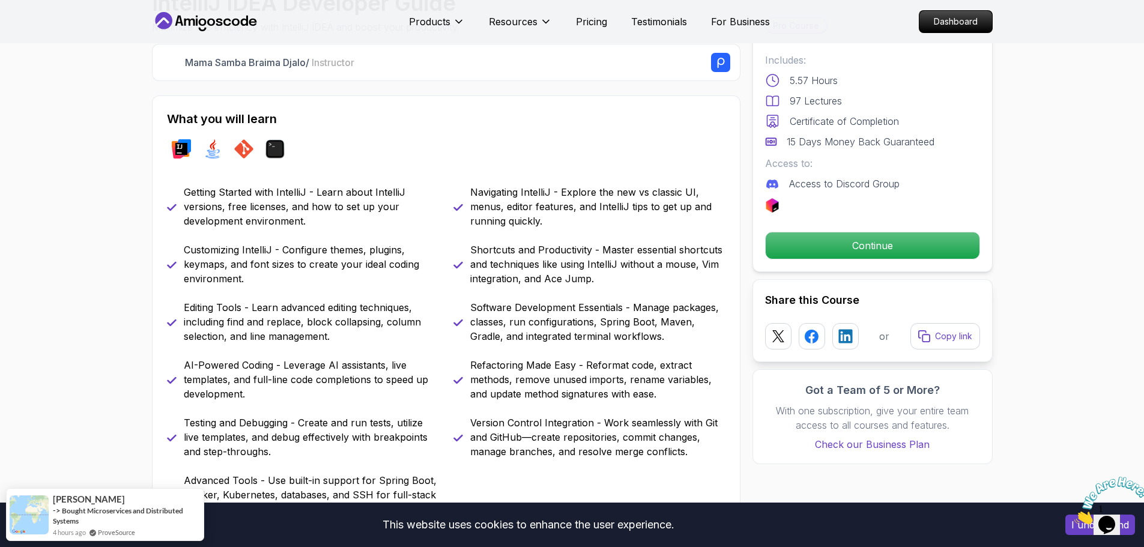
scroll to position [420, 0]
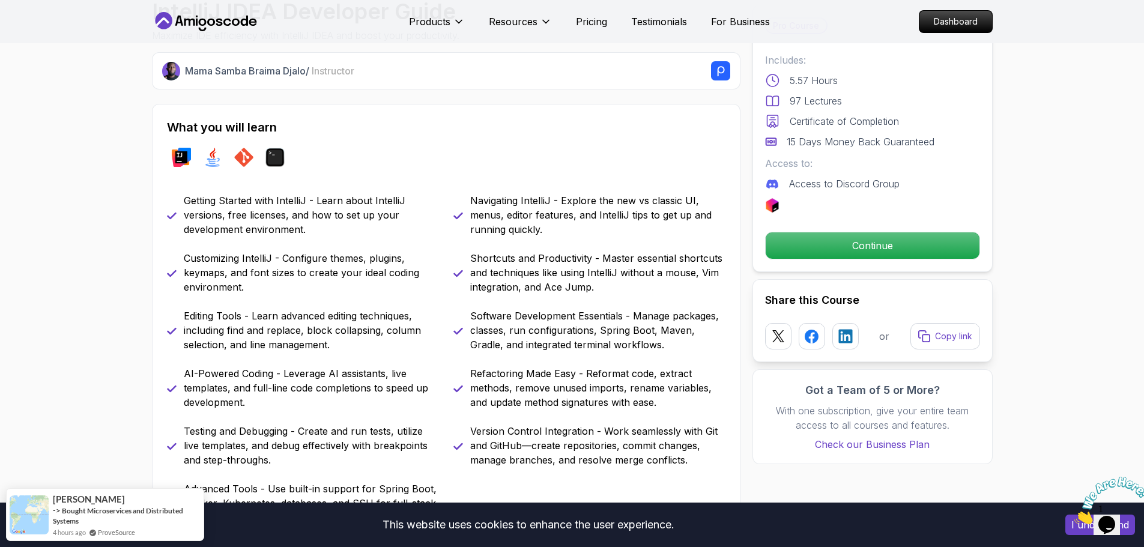
click at [203, 203] on p "Getting Started with IntelliJ - Learn about IntelliJ versions, free licenses, a…" at bounding box center [311, 214] width 255 height 43
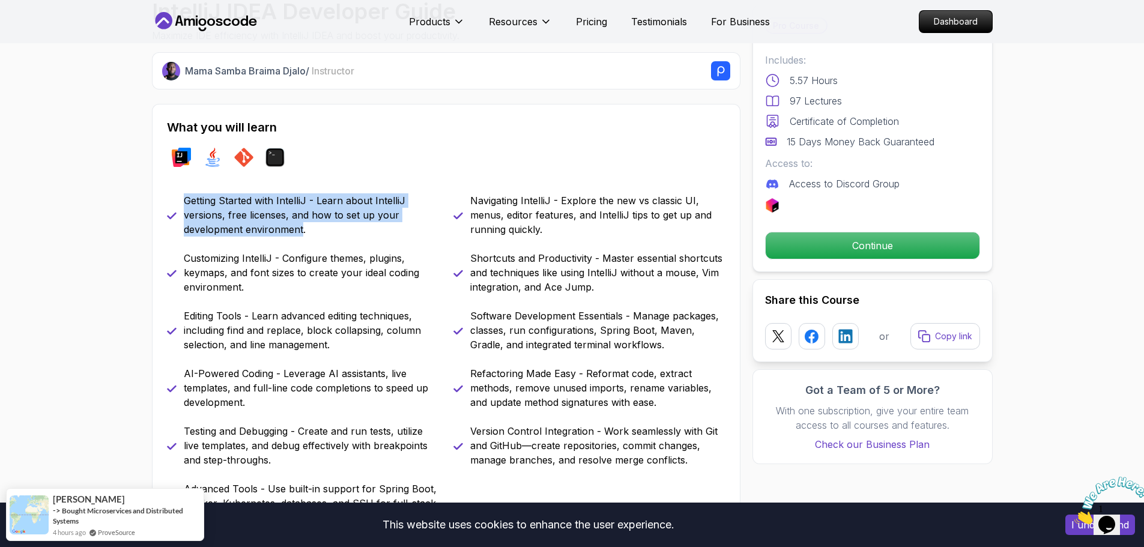
drag, startPoint x: 203, startPoint y: 203, endPoint x: 280, endPoint y: 228, distance: 80.7
click at [280, 228] on p "Getting Started with IntelliJ - Learn about IntelliJ versions, free licenses, a…" at bounding box center [311, 214] width 255 height 43
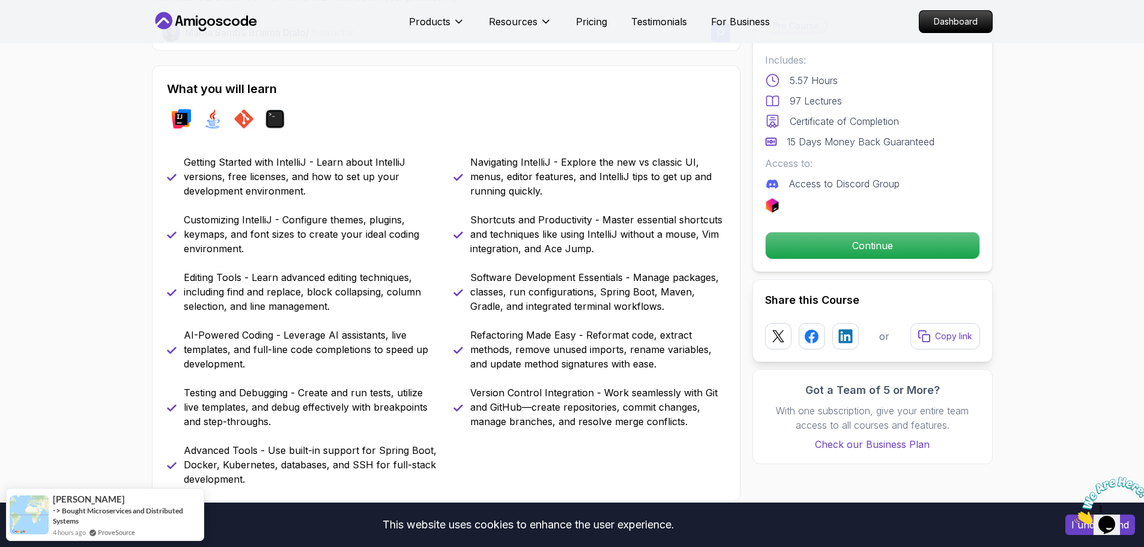
scroll to position [480, 0]
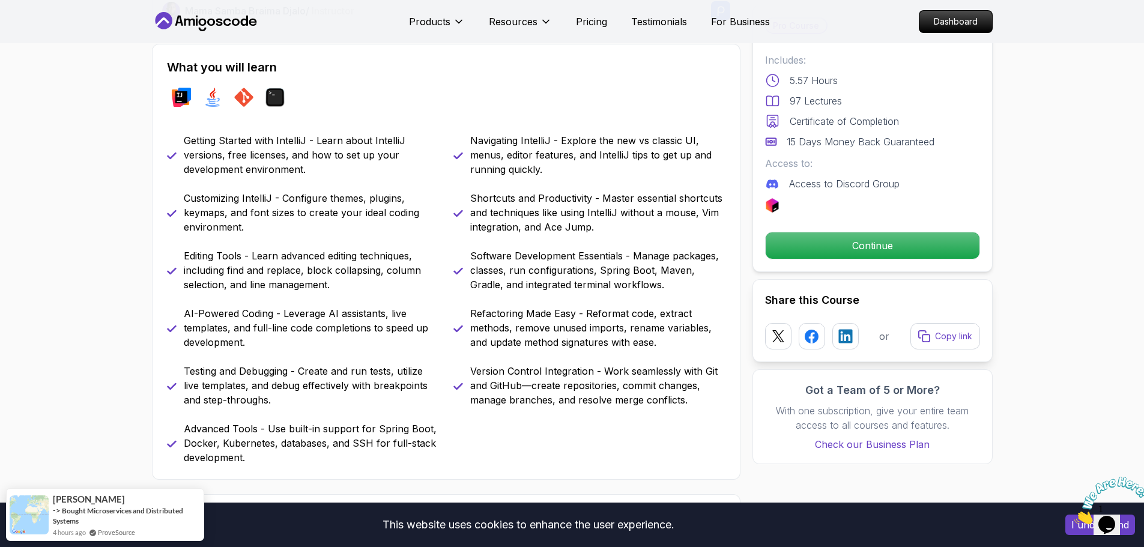
click at [195, 201] on p "Customizing IntelliJ - Configure themes, plugins, keymaps, and font sizes to cr…" at bounding box center [311, 212] width 255 height 43
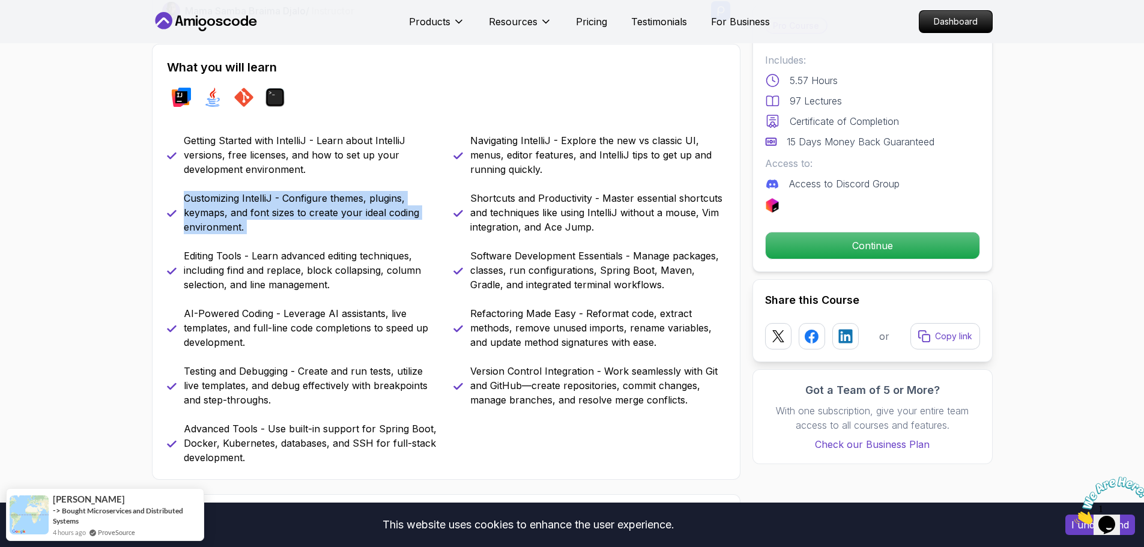
drag, startPoint x: 195, startPoint y: 201, endPoint x: 284, endPoint y: 231, distance: 93.8
click at [284, 231] on p "Customizing IntelliJ - Configure themes, plugins, keymaps, and font sizes to cr…" at bounding box center [311, 212] width 255 height 43
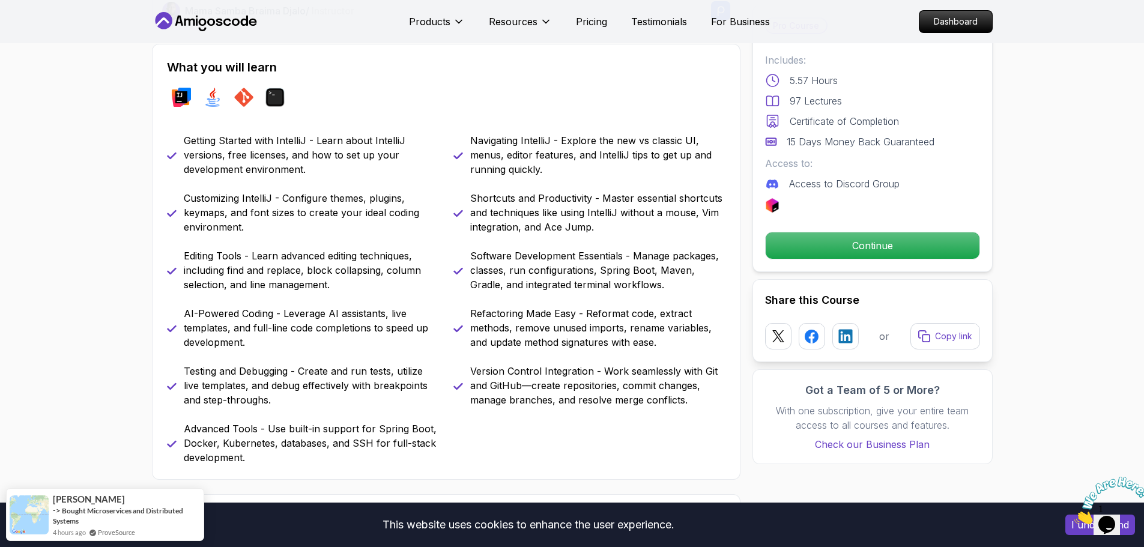
click at [242, 258] on p "Editing Tools - Learn advanced editing techniques, including find and replace, …" at bounding box center [311, 270] width 255 height 43
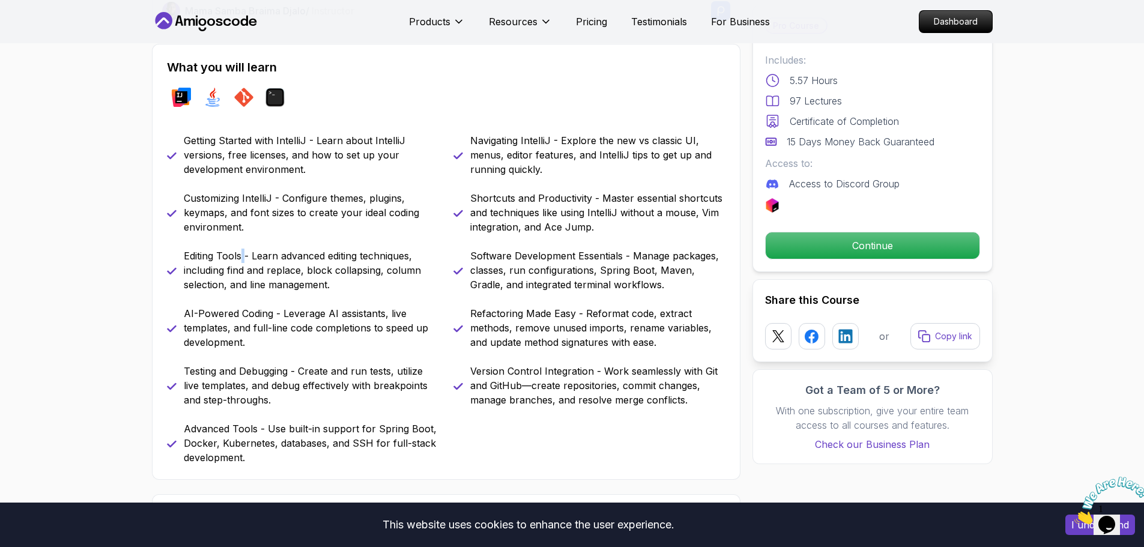
click at [242, 258] on p "Editing Tools - Learn advanced editing techniques, including find and replace, …" at bounding box center [311, 270] width 255 height 43
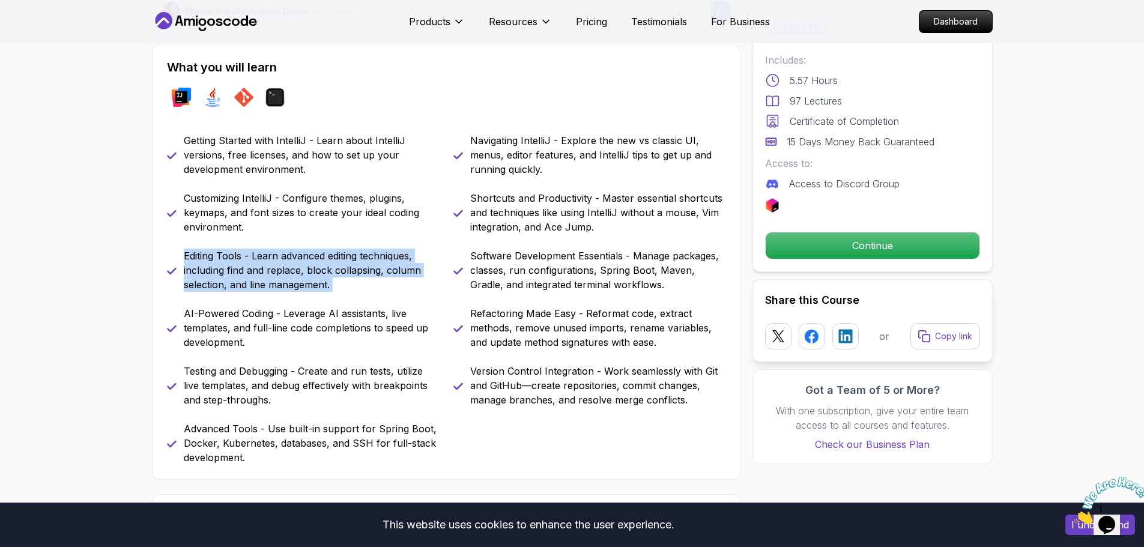
click at [242, 258] on p "Editing Tools - Learn advanced editing techniques, including find and replace, …" at bounding box center [311, 270] width 255 height 43
click at [252, 272] on p "Editing Tools - Learn advanced editing techniques, including find and replace, …" at bounding box center [311, 270] width 255 height 43
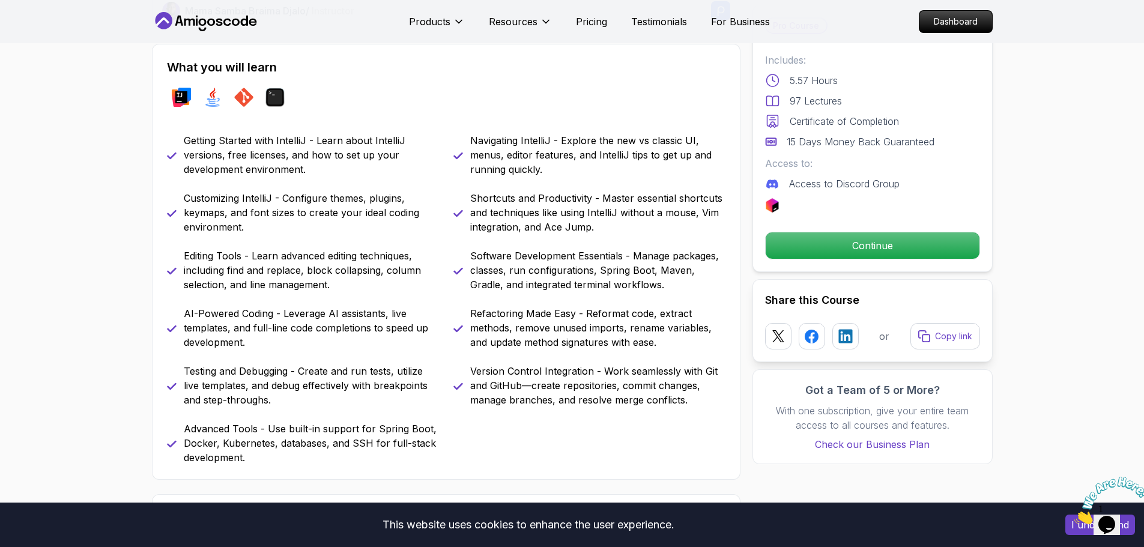
click at [195, 273] on p "Editing Tools - Learn advanced editing techniques, including find and replace, …" at bounding box center [311, 270] width 255 height 43
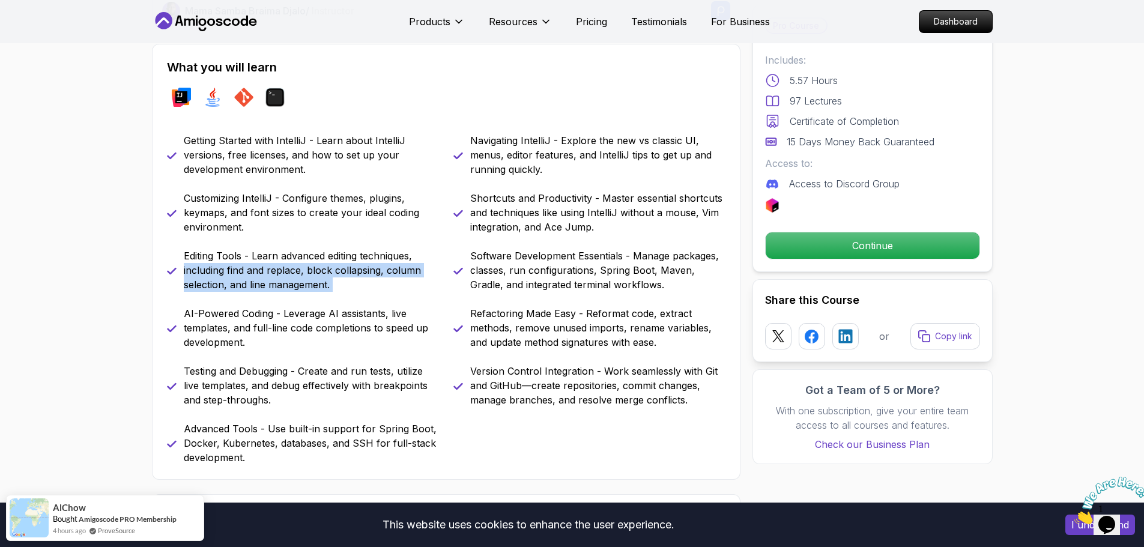
drag, startPoint x: 195, startPoint y: 273, endPoint x: 345, endPoint y: 290, distance: 151.1
click at [345, 290] on p "Editing Tools - Learn advanced editing techniques, including find and replace, …" at bounding box center [311, 270] width 255 height 43
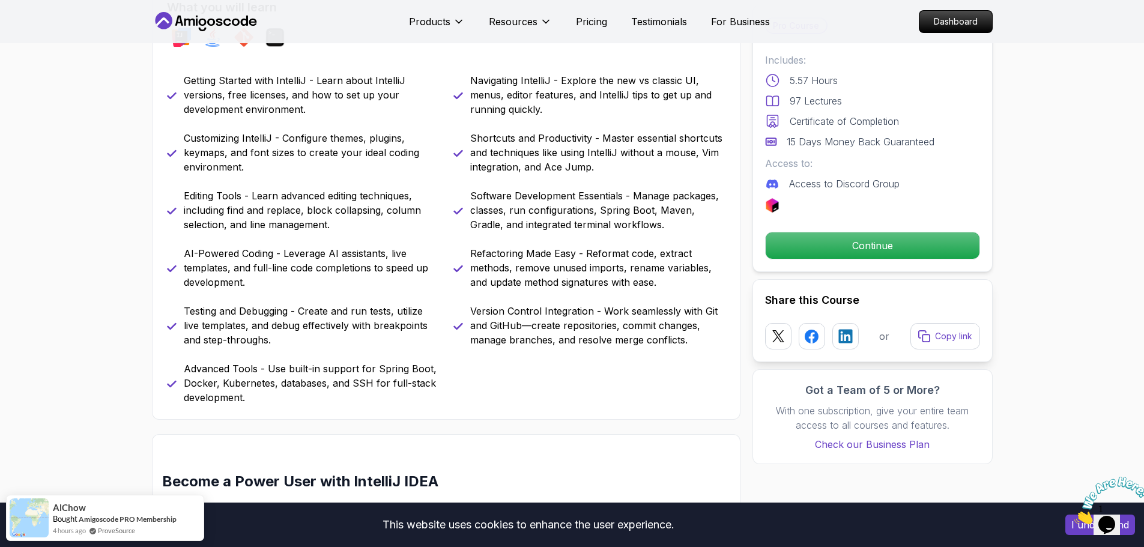
click at [204, 253] on p "AI-Powered Coding - Leverage AI assistants, live templates, and full-line code …" at bounding box center [311, 267] width 255 height 43
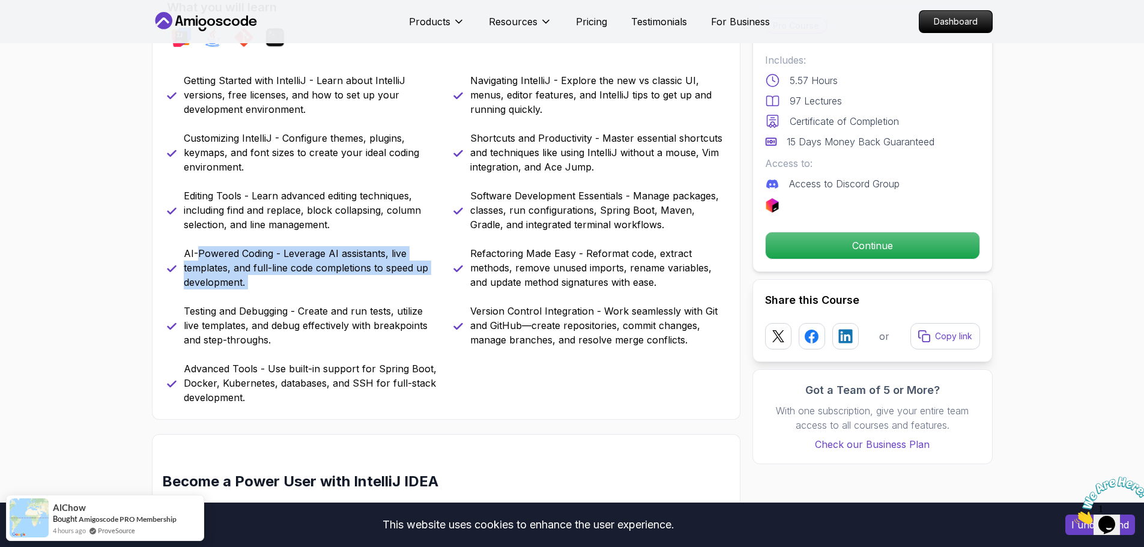
drag, startPoint x: 204, startPoint y: 253, endPoint x: 281, endPoint y: 284, distance: 83.0
click at [281, 284] on p "AI-Powered Coding - Leverage AI assistants, live templates, and full-line code …" at bounding box center [311, 267] width 255 height 43
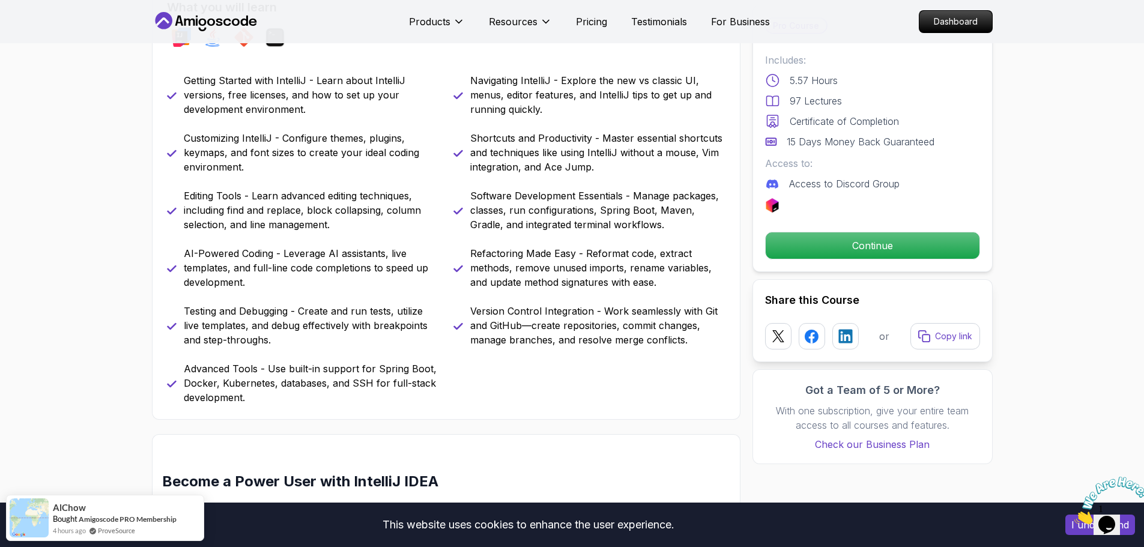
click at [201, 311] on p "Testing and Debugging - Create and run tests, utilize live templates, and debug…" at bounding box center [311, 325] width 255 height 43
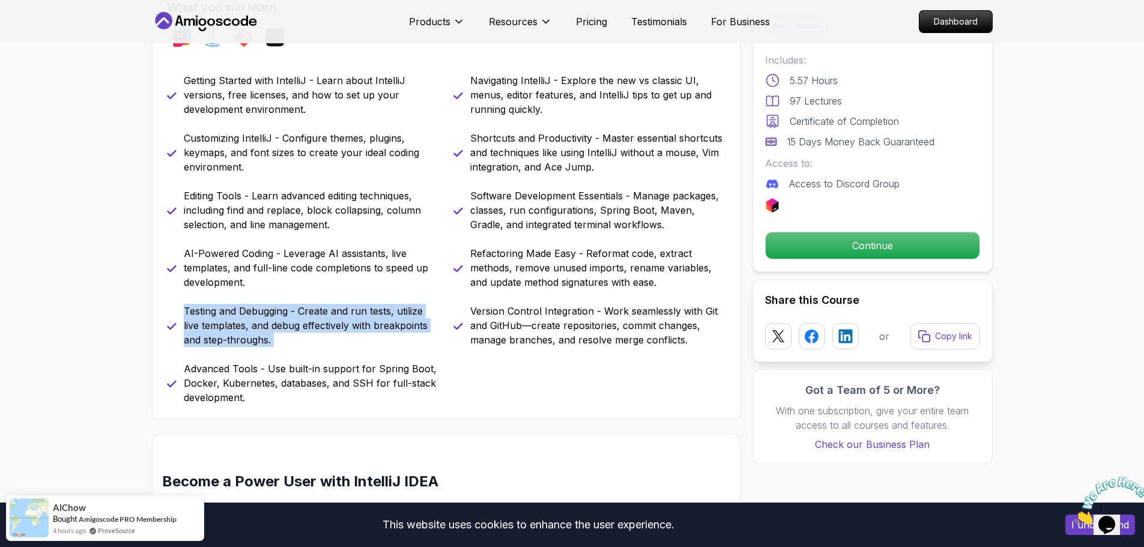
drag, startPoint x: 201, startPoint y: 311, endPoint x: 368, endPoint y: 339, distance: 169.8
click at [368, 339] on p "Testing and Debugging - Create and run tests, utilize live templates, and debug…" at bounding box center [311, 325] width 255 height 43
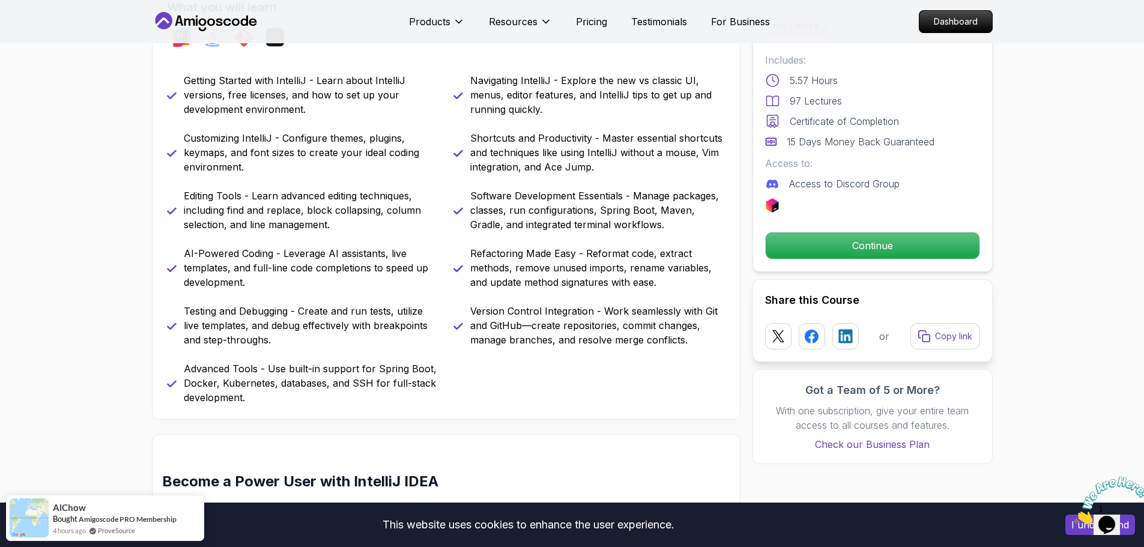
click at [193, 373] on p "Advanced Tools - Use built-in support for Spring Boot, Docker, Kubernetes, data…" at bounding box center [311, 382] width 255 height 43
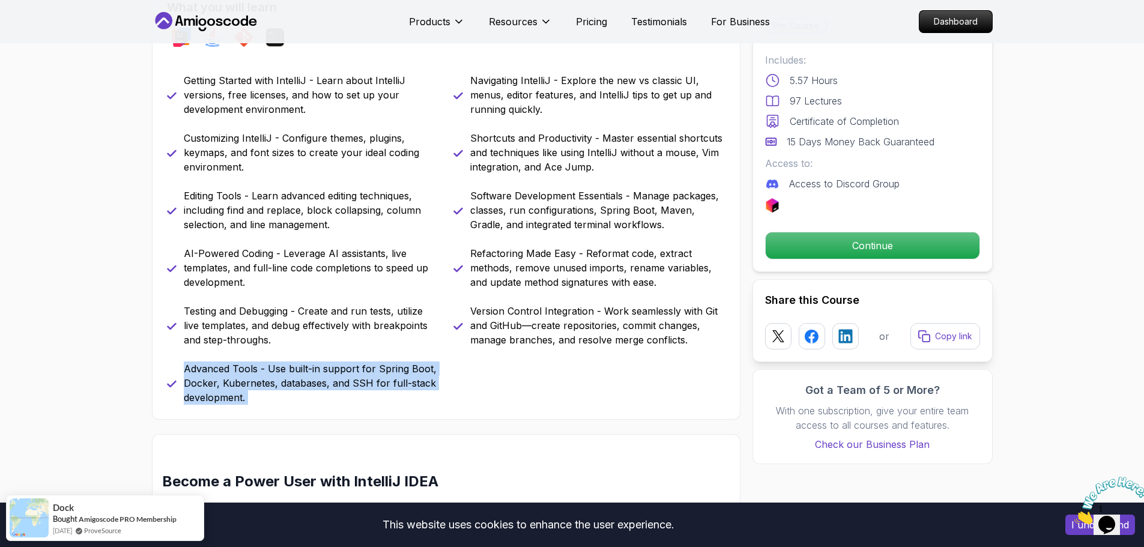
drag, startPoint x: 193, startPoint y: 373, endPoint x: 401, endPoint y: 403, distance: 209.3
click at [401, 403] on p "Advanced Tools - Use built-in support for Spring Boot, Docker, Kubernetes, data…" at bounding box center [311, 382] width 255 height 43
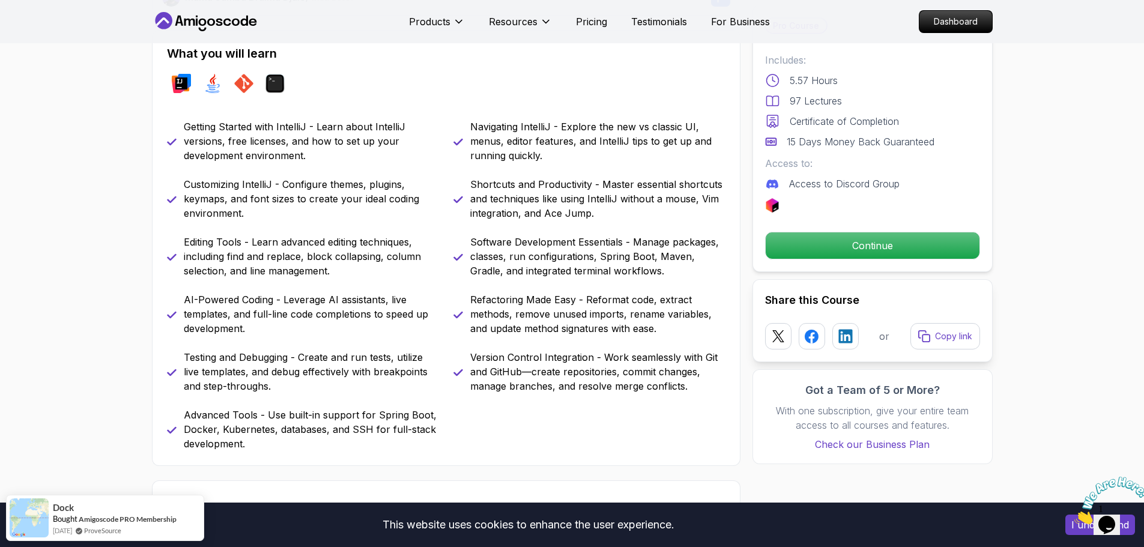
scroll to position [480, 0]
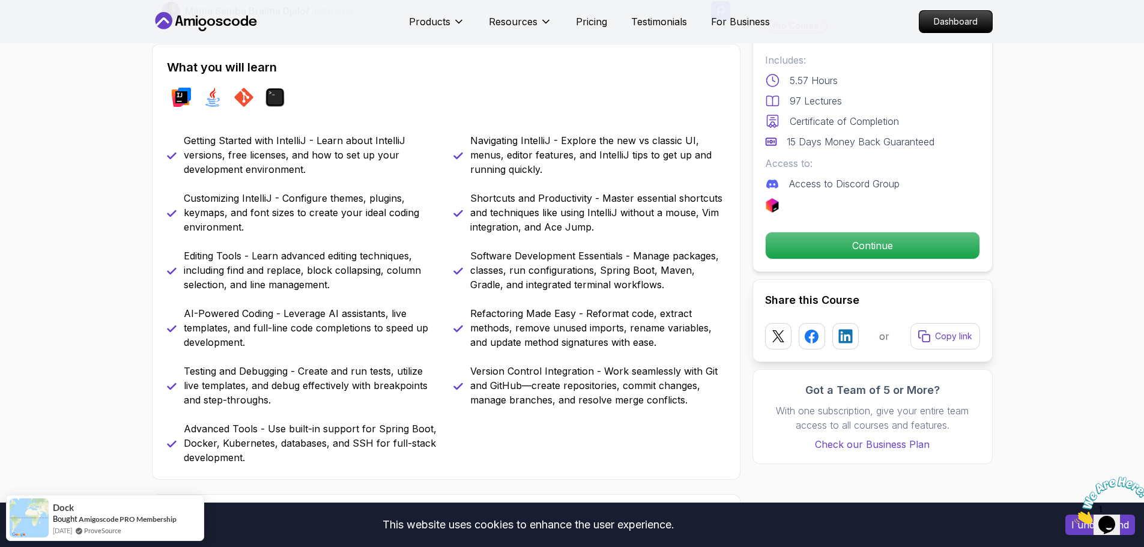
click at [474, 140] on p "Navigating IntelliJ - Explore the new vs classic UI, menus, editor features, an…" at bounding box center [597, 154] width 255 height 43
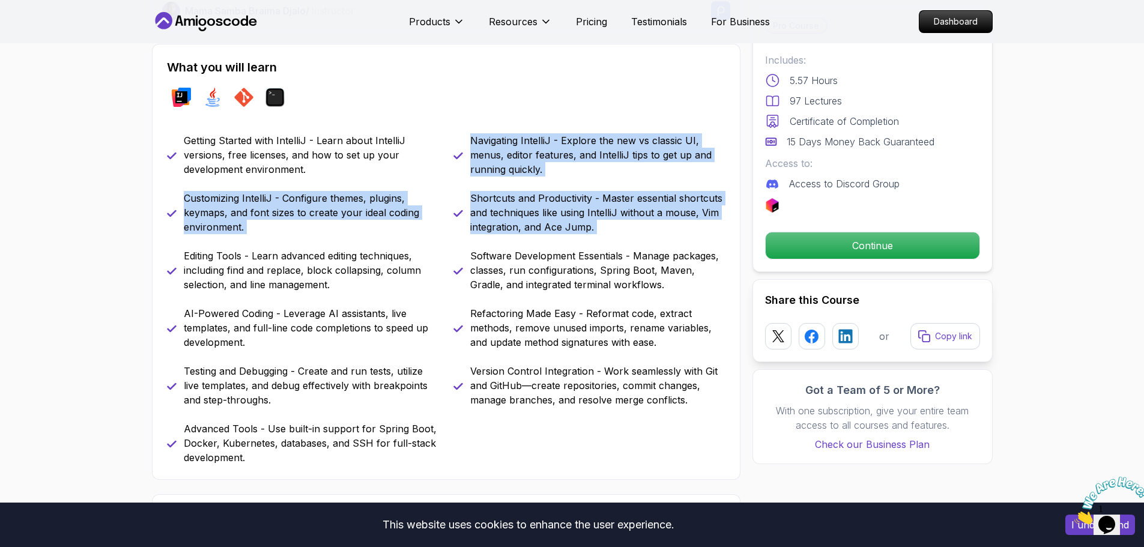
drag, startPoint x: 474, startPoint y: 140, endPoint x: 667, endPoint y: 228, distance: 211.2
click at [667, 228] on div "Getting Started with IntelliJ - Learn about IntelliJ versions, free licenses, a…" at bounding box center [446, 298] width 558 height 331
click at [667, 228] on p "Shortcuts and Productivity - Master essential shortcuts and techniques like usi…" at bounding box center [597, 212] width 255 height 43
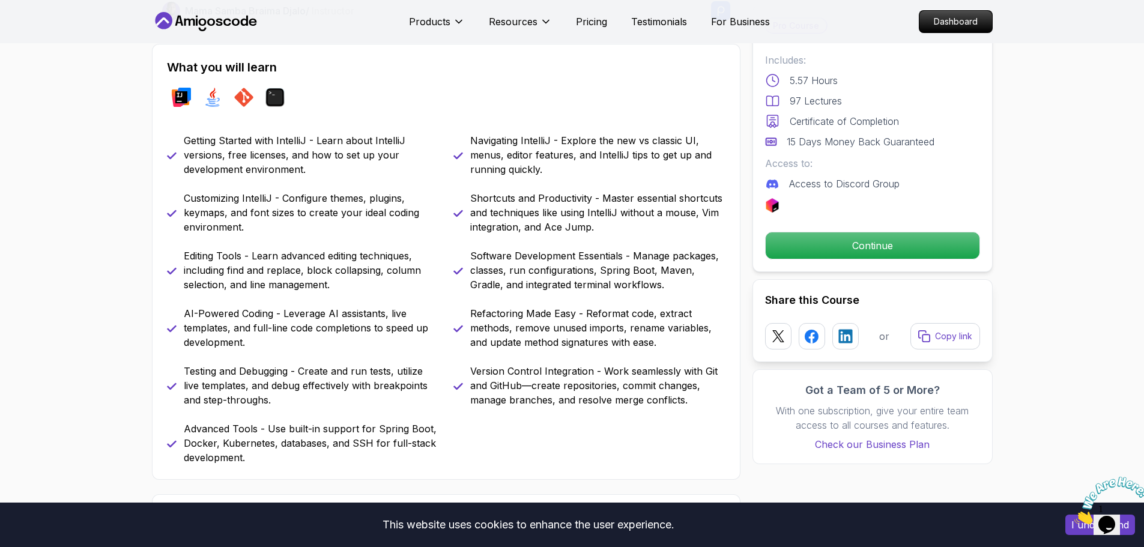
click at [468, 252] on div "Software Development Essentials - Manage packages, classes, run configurations,…" at bounding box center [589, 270] width 272 height 43
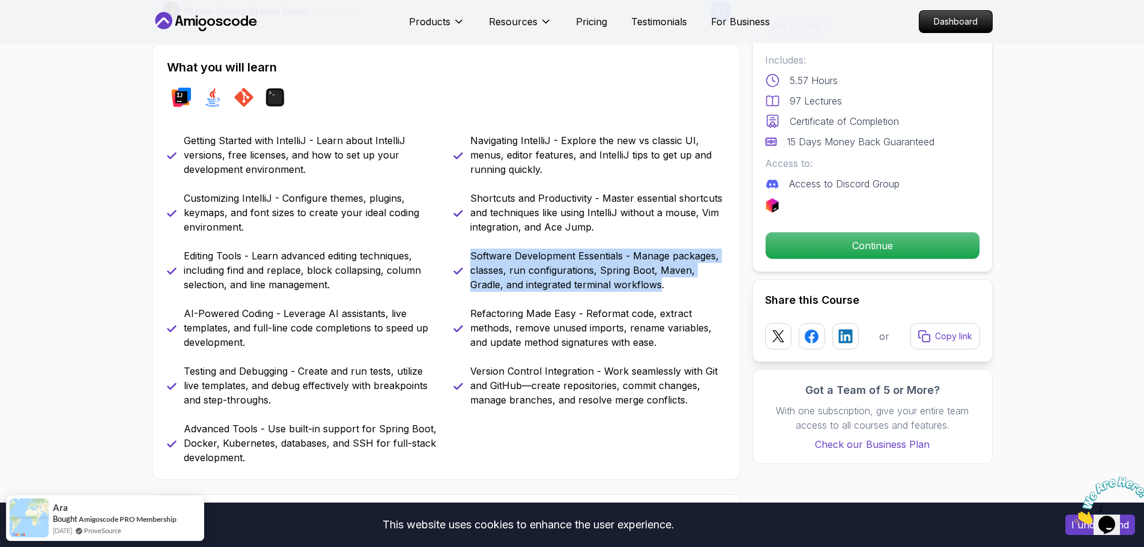
drag, startPoint x: 468, startPoint y: 252, endPoint x: 652, endPoint y: 289, distance: 188.2
click at [652, 289] on div "Software Development Essentials - Manage packages, classes, run configurations,…" at bounding box center [589, 270] width 272 height 43
click at [652, 289] on p "Software Development Essentials - Manage packages, classes, run configurations,…" at bounding box center [597, 270] width 255 height 43
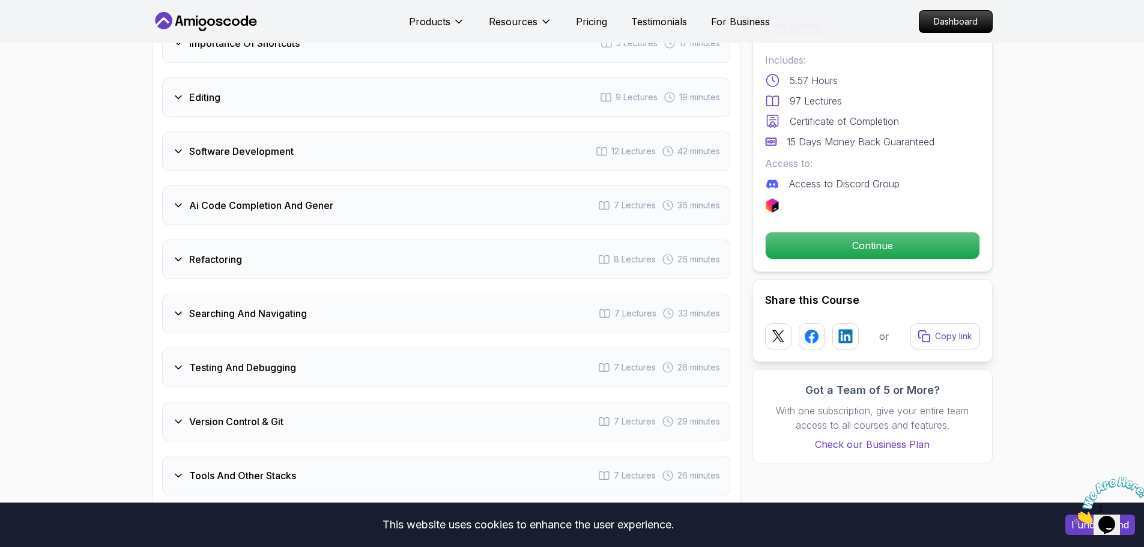
scroll to position [2042, 0]
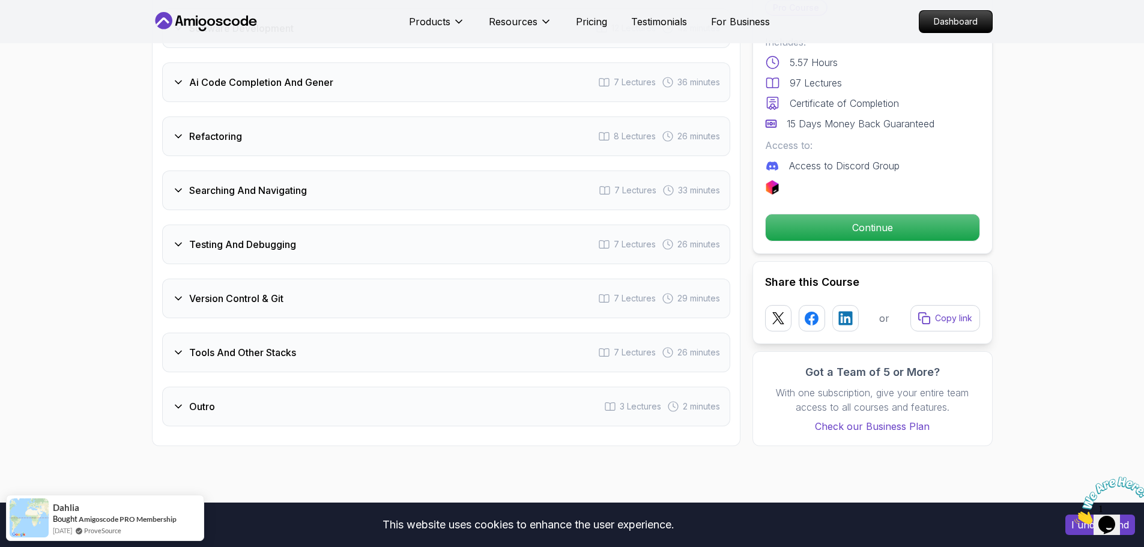
click at [336, 234] on div "Testing And Debugging 7 Lectures 26 minutes" at bounding box center [446, 245] width 568 height 40
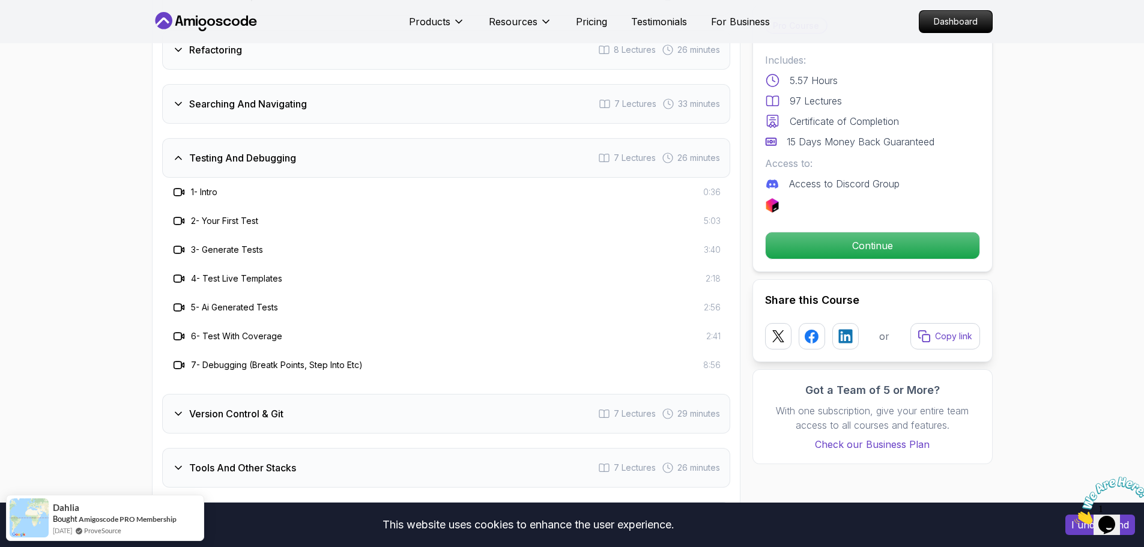
scroll to position [2075, 0]
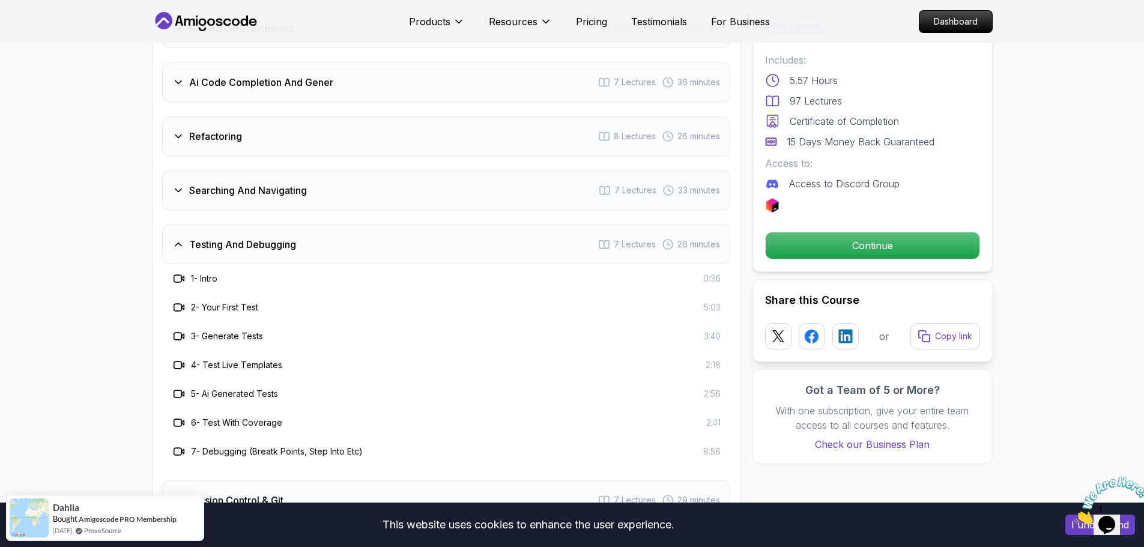
click at [335, 231] on div "Testing And Debugging 7 Lectures 26 minutes" at bounding box center [446, 245] width 568 height 40
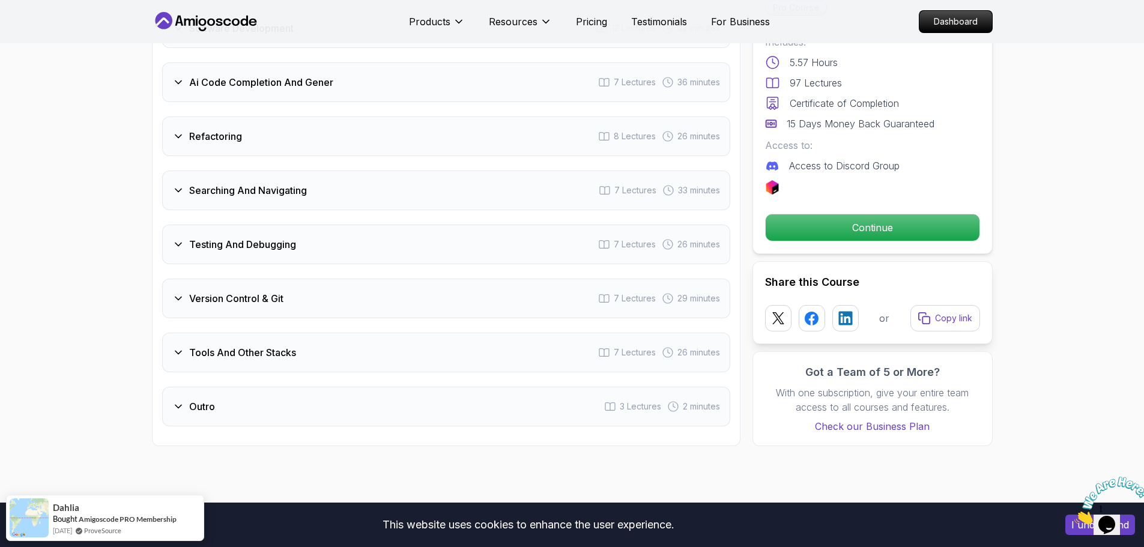
click at [336, 287] on div "Version Control & Git 7 Lectures 29 minutes" at bounding box center [446, 299] width 568 height 40
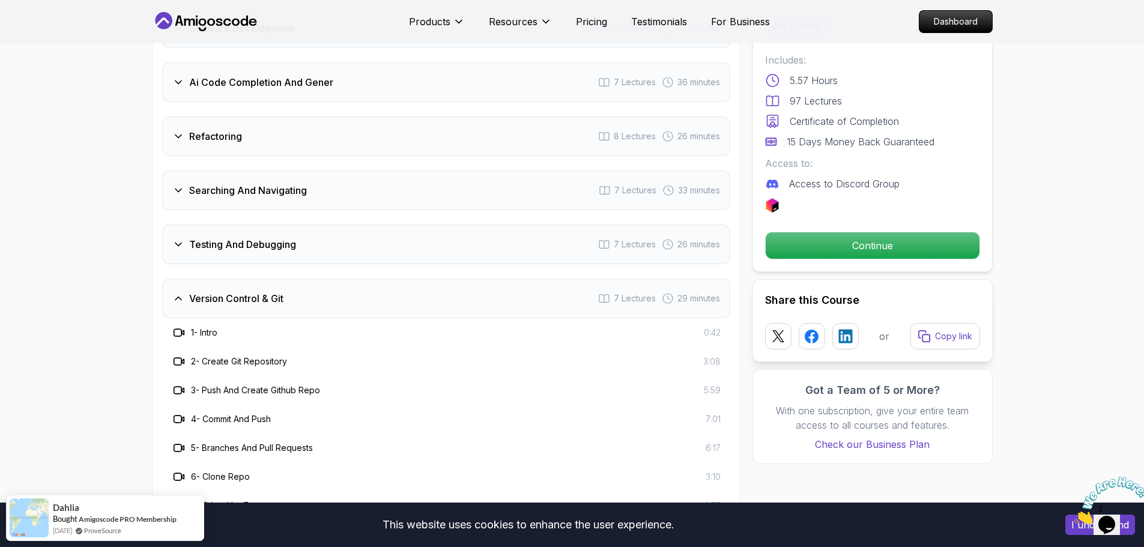
click at [336, 287] on div "Version Control & Git 7 Lectures 29 minutes" at bounding box center [446, 299] width 568 height 40
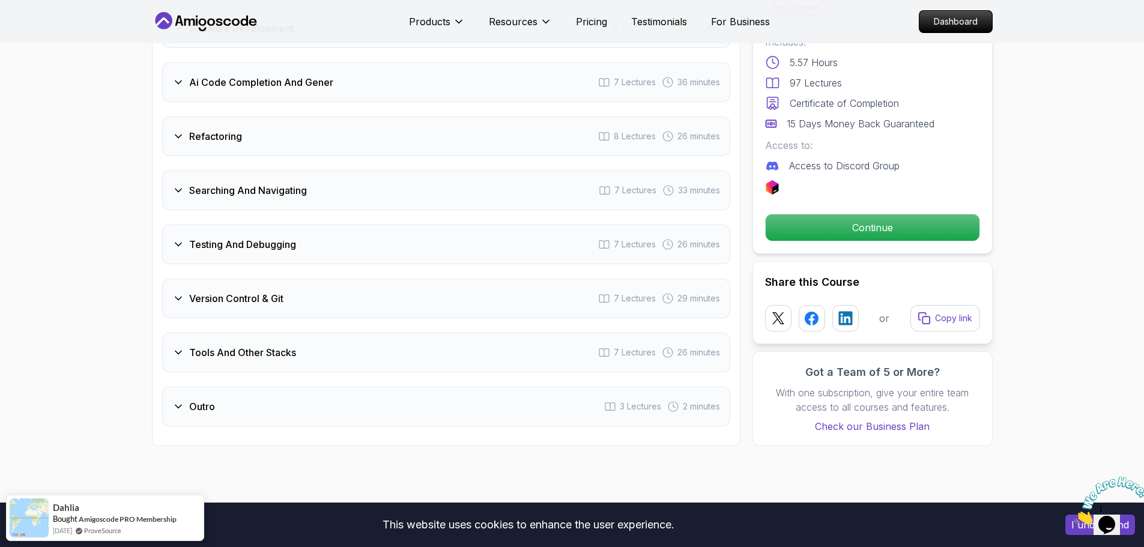
click at [337, 339] on div "Tools And Other Stacks 7 Lectures 26 minutes" at bounding box center [446, 353] width 568 height 40
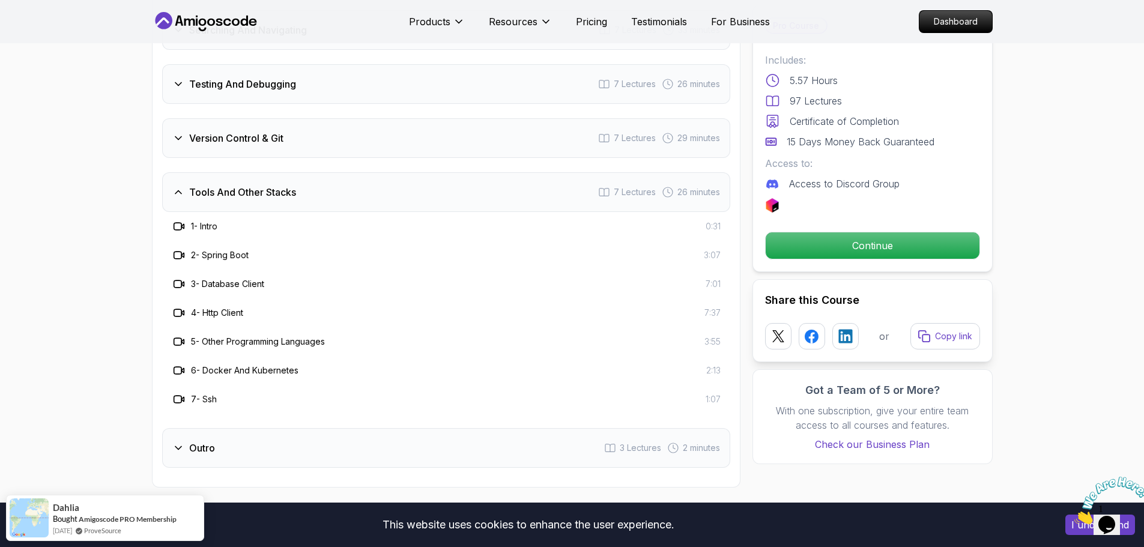
scroll to position [2255, 0]
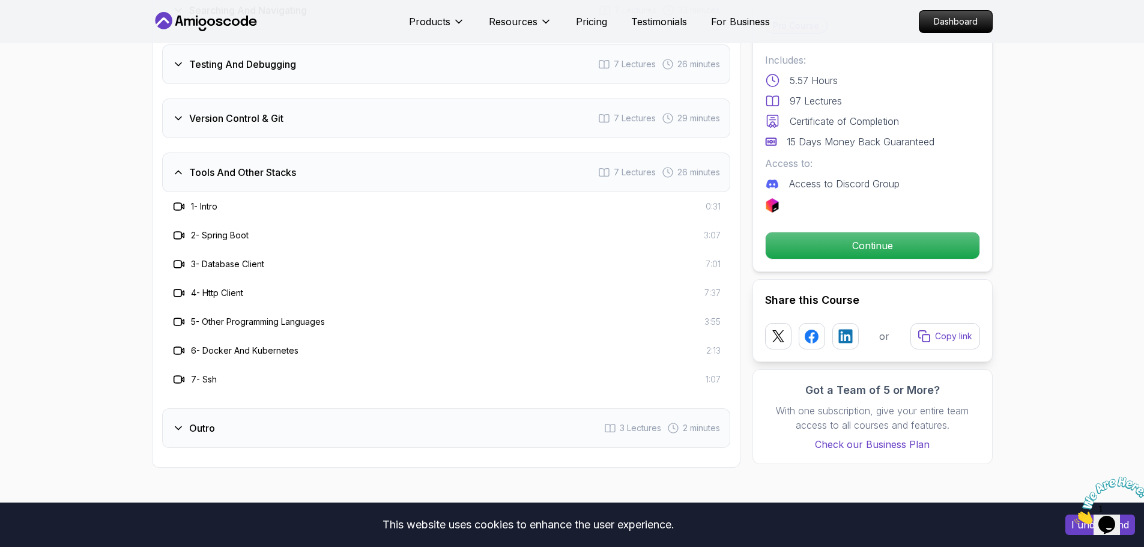
click at [321, 153] on div "Tools And Other Stacks 7 Lectures 26 minutes" at bounding box center [446, 173] width 568 height 40
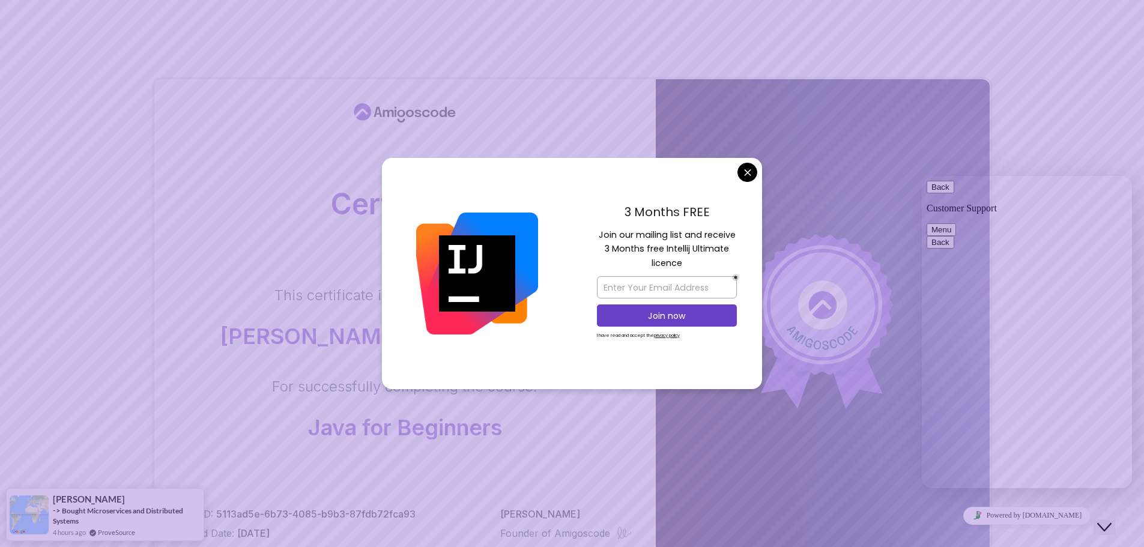
click at [748, 171] on body "Certificate This certificate is proudly presented to: Hiển Phan Thiên Vinh For …" at bounding box center [572, 380] width 1144 height 760
